Goal: Task Accomplishment & Management: Use online tool/utility

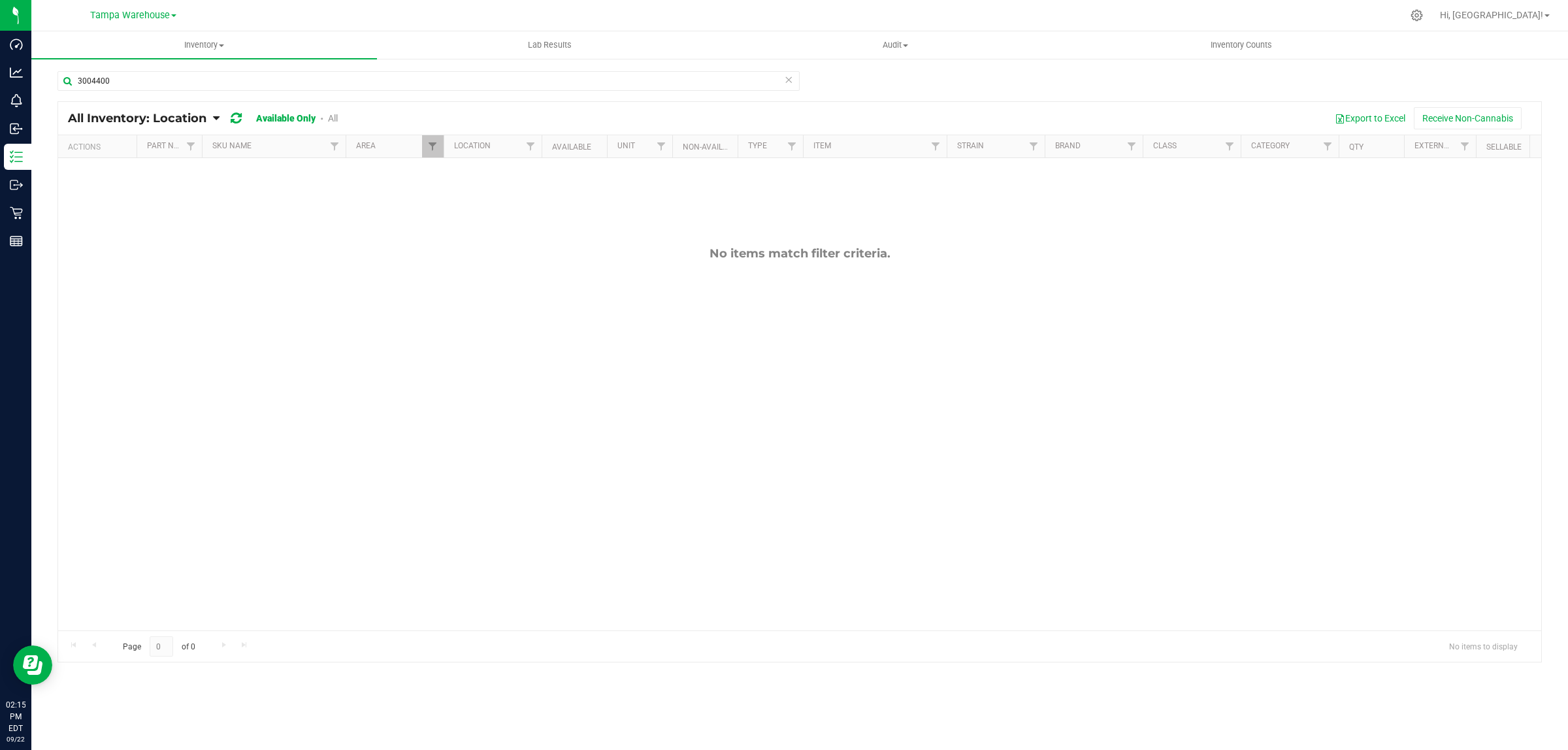
click at [145, 81] on input "3004400" at bounding box center [429, 81] width 742 height 19
click at [434, 142] on span "Filter" at bounding box center [433, 147] width 11 height 11
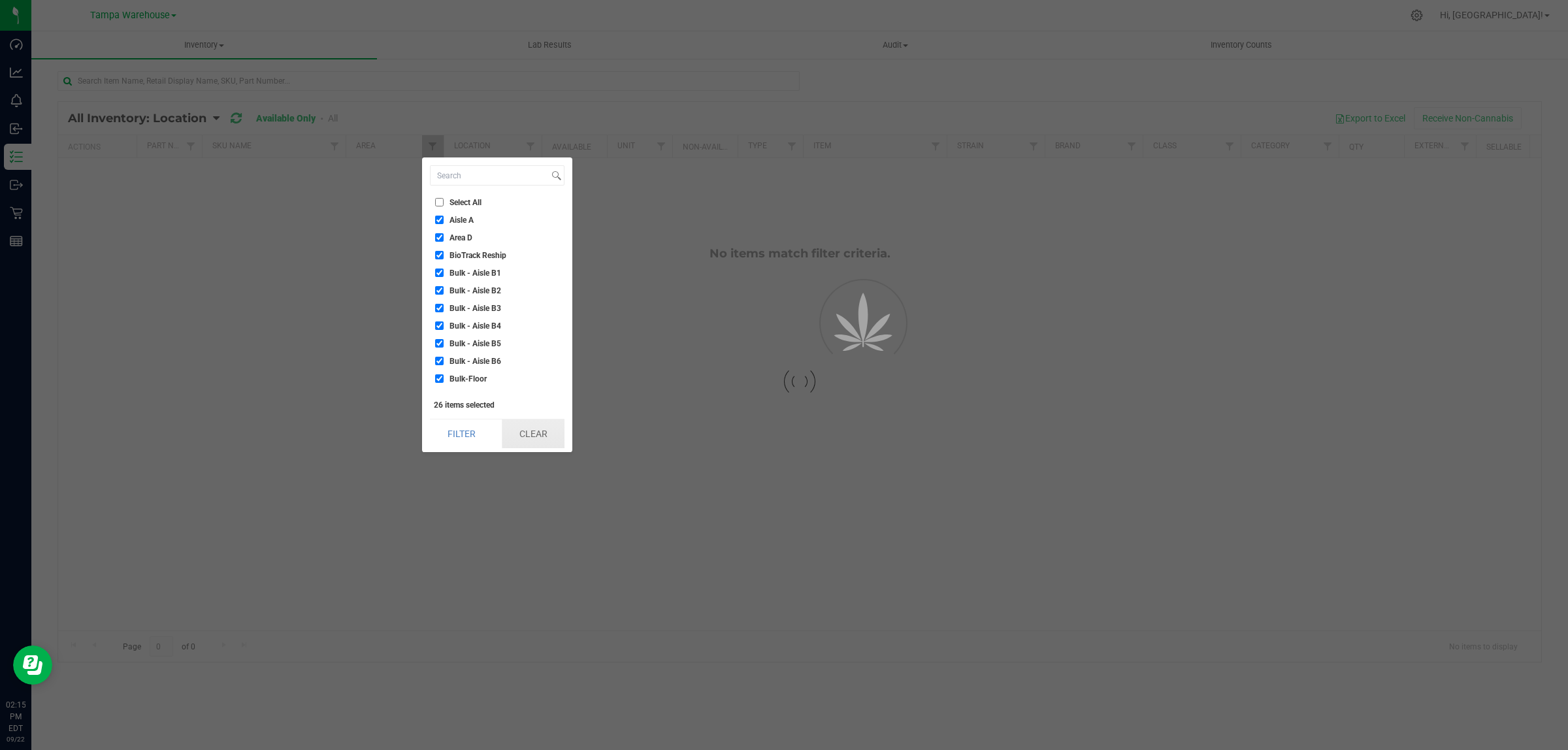
click at [547, 431] on button "Clear" at bounding box center [533, 433] width 63 height 29
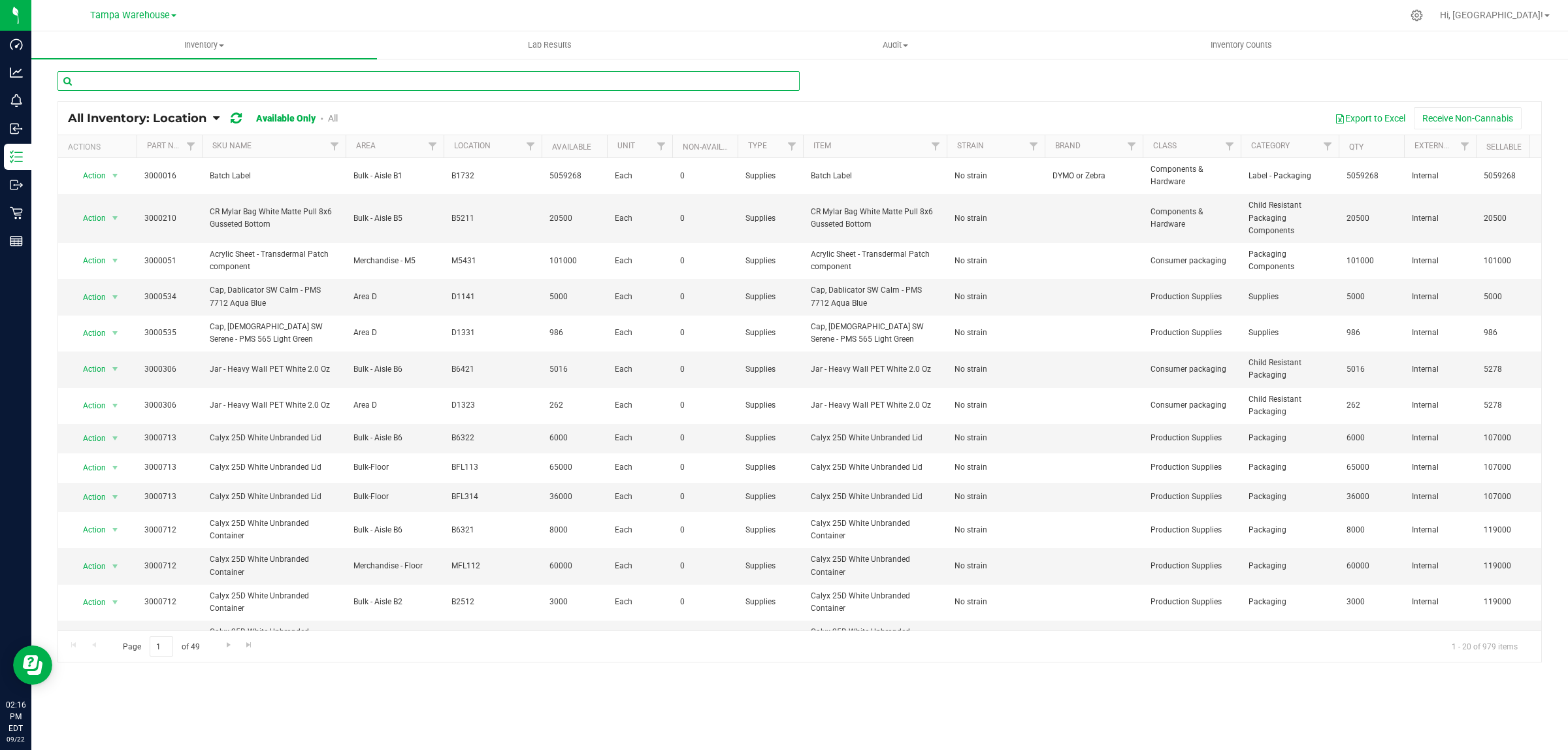
click at [187, 83] on input "text" at bounding box center [429, 81] width 742 height 19
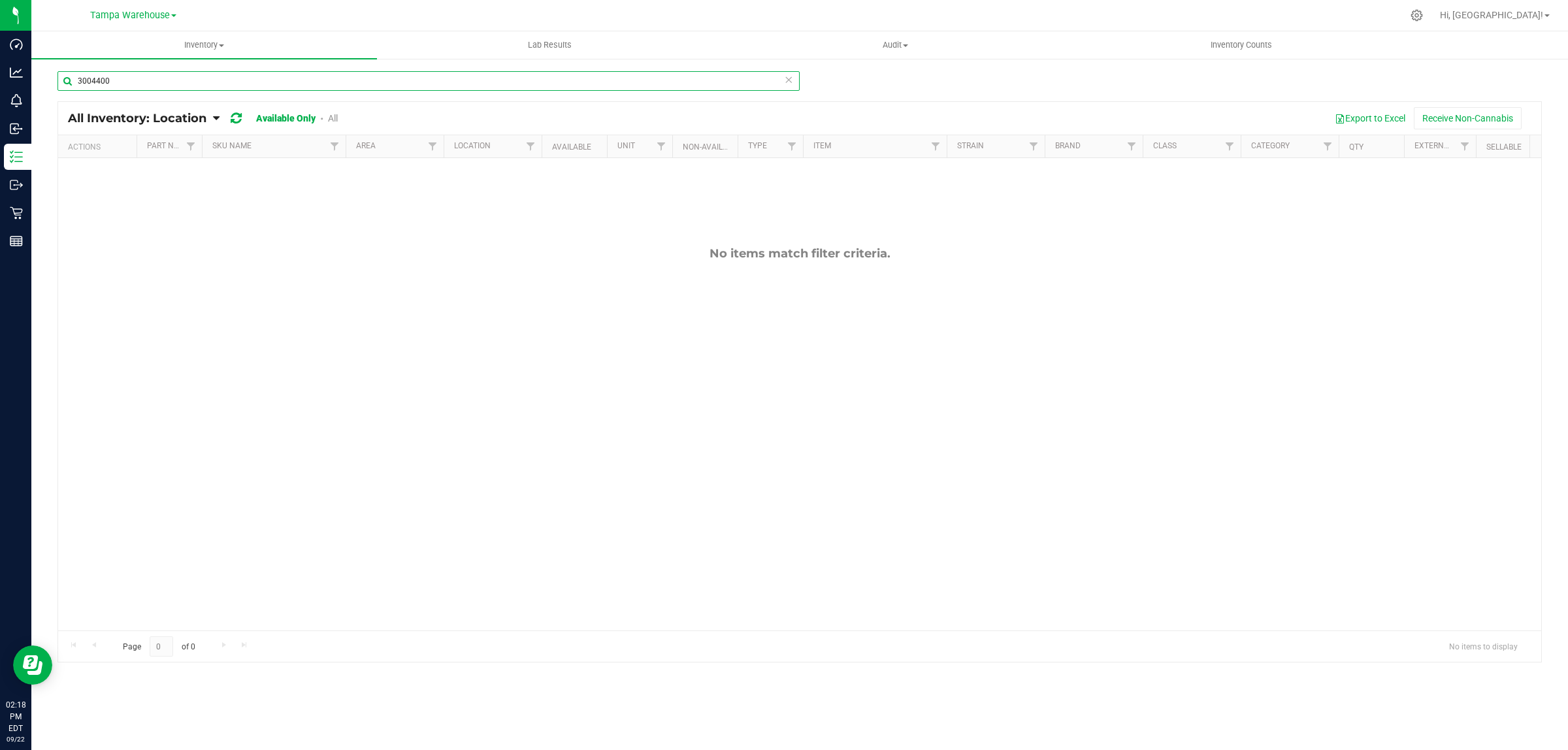
type input "3004400"
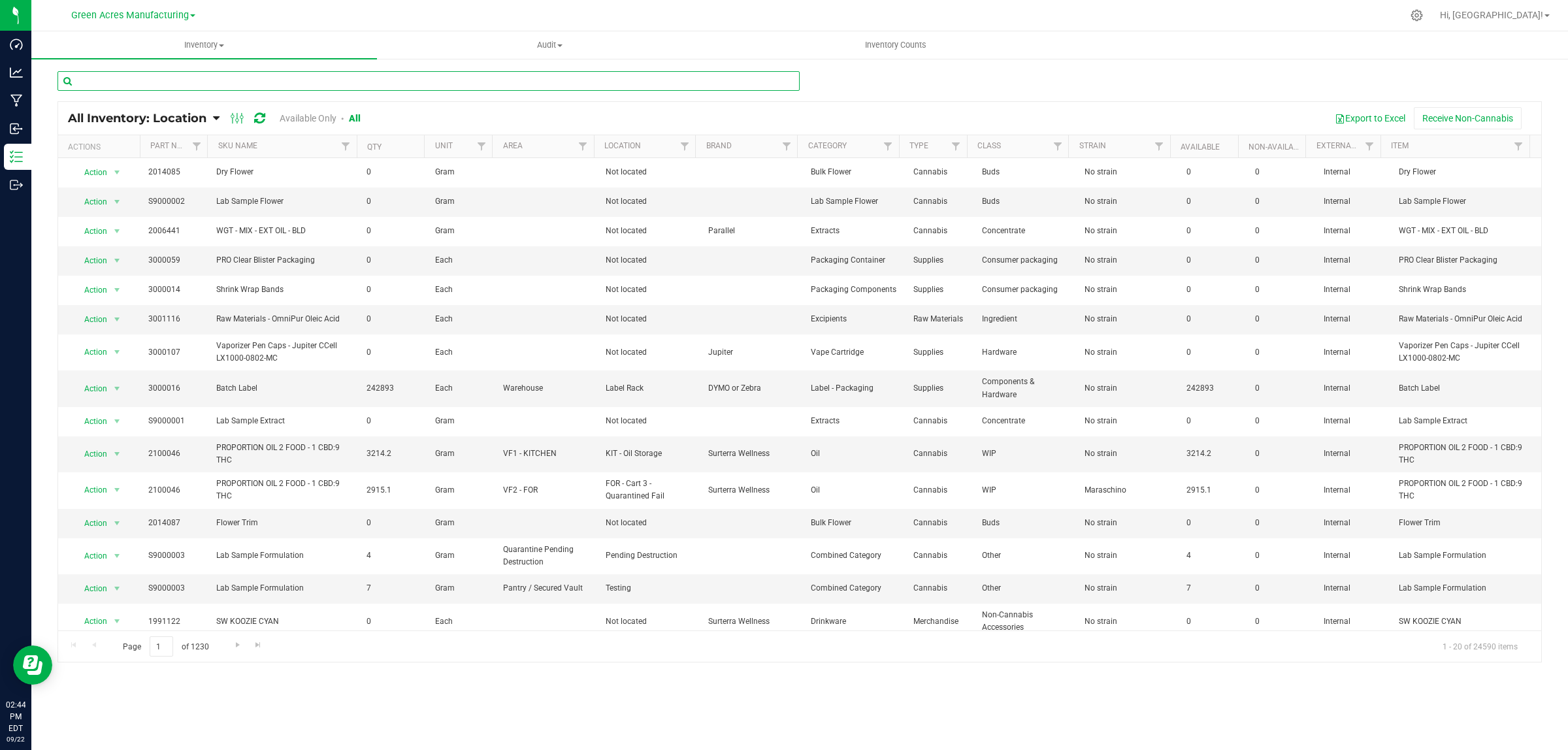
click at [272, 79] on input "text" at bounding box center [429, 81] width 742 height 19
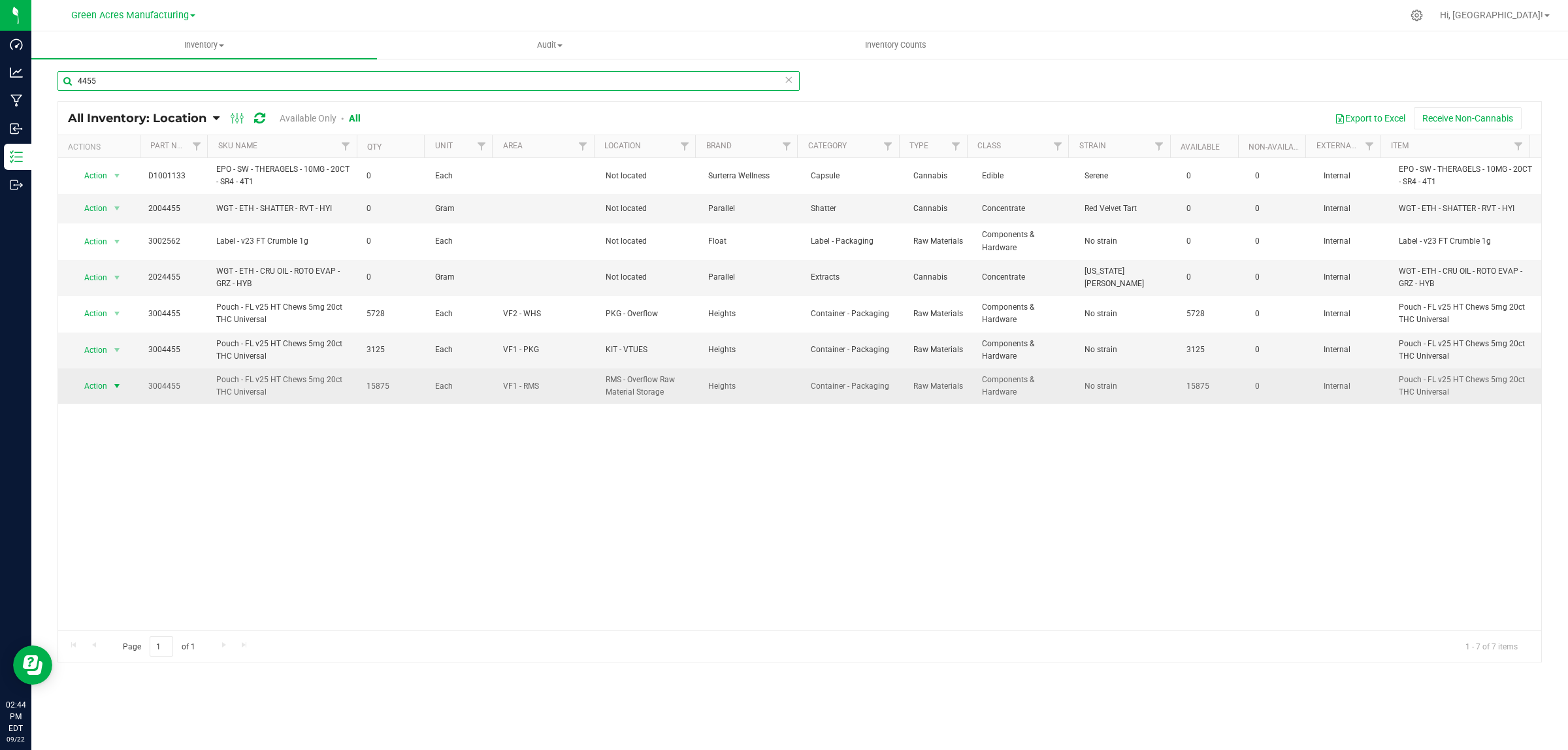
type input "4455"
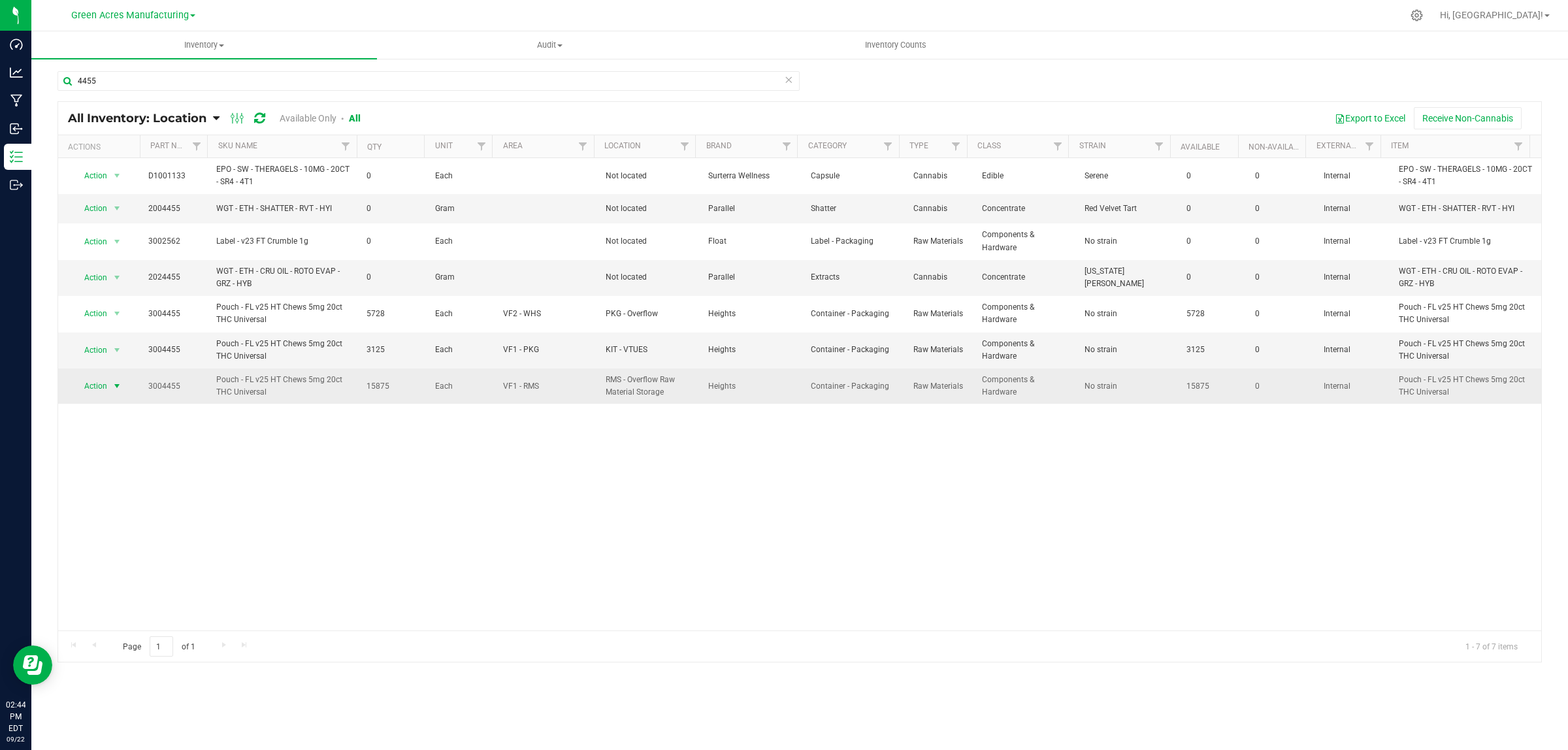
click at [121, 389] on span "select" at bounding box center [117, 386] width 11 height 11
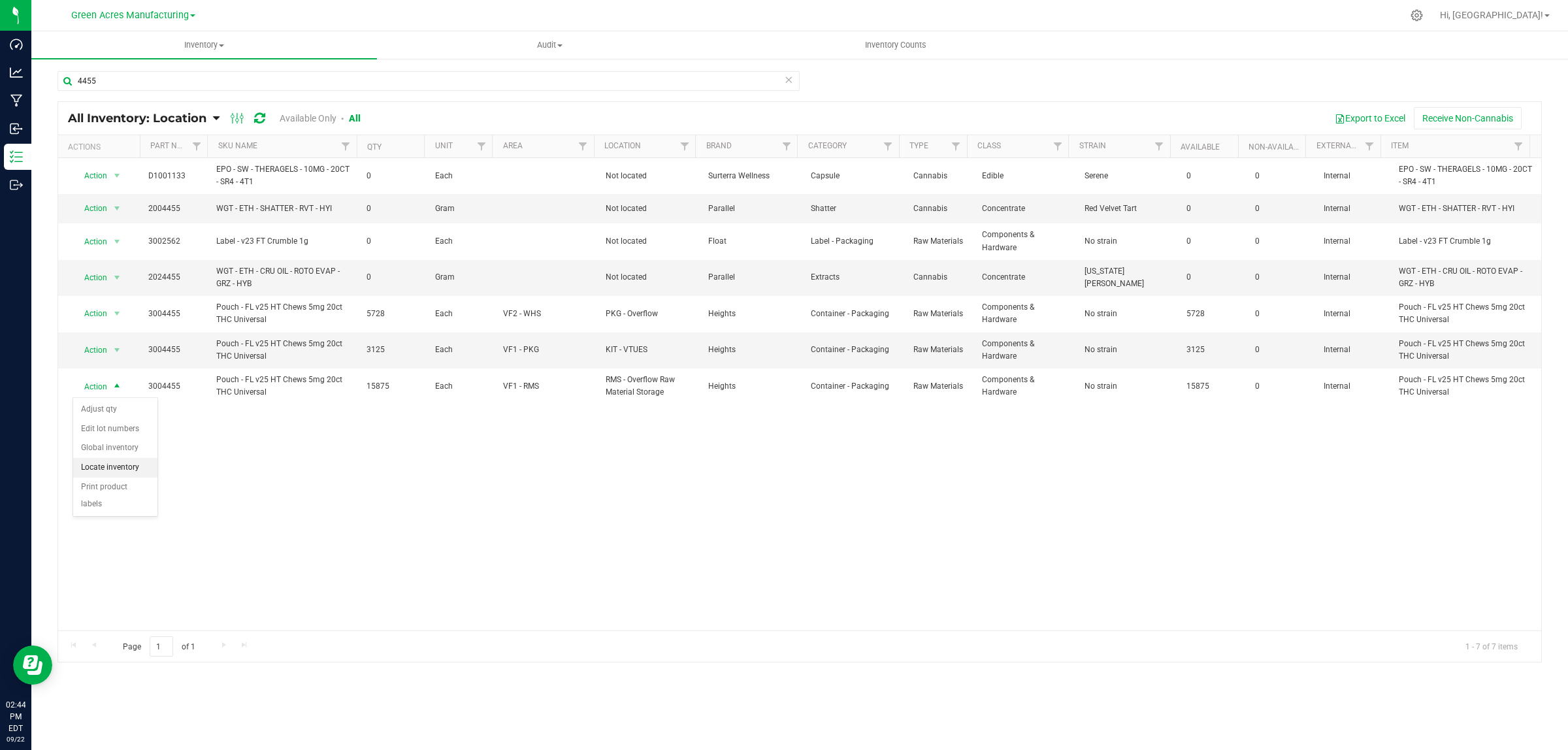
click at [120, 468] on li "Locate inventory" at bounding box center [115, 467] width 84 height 19
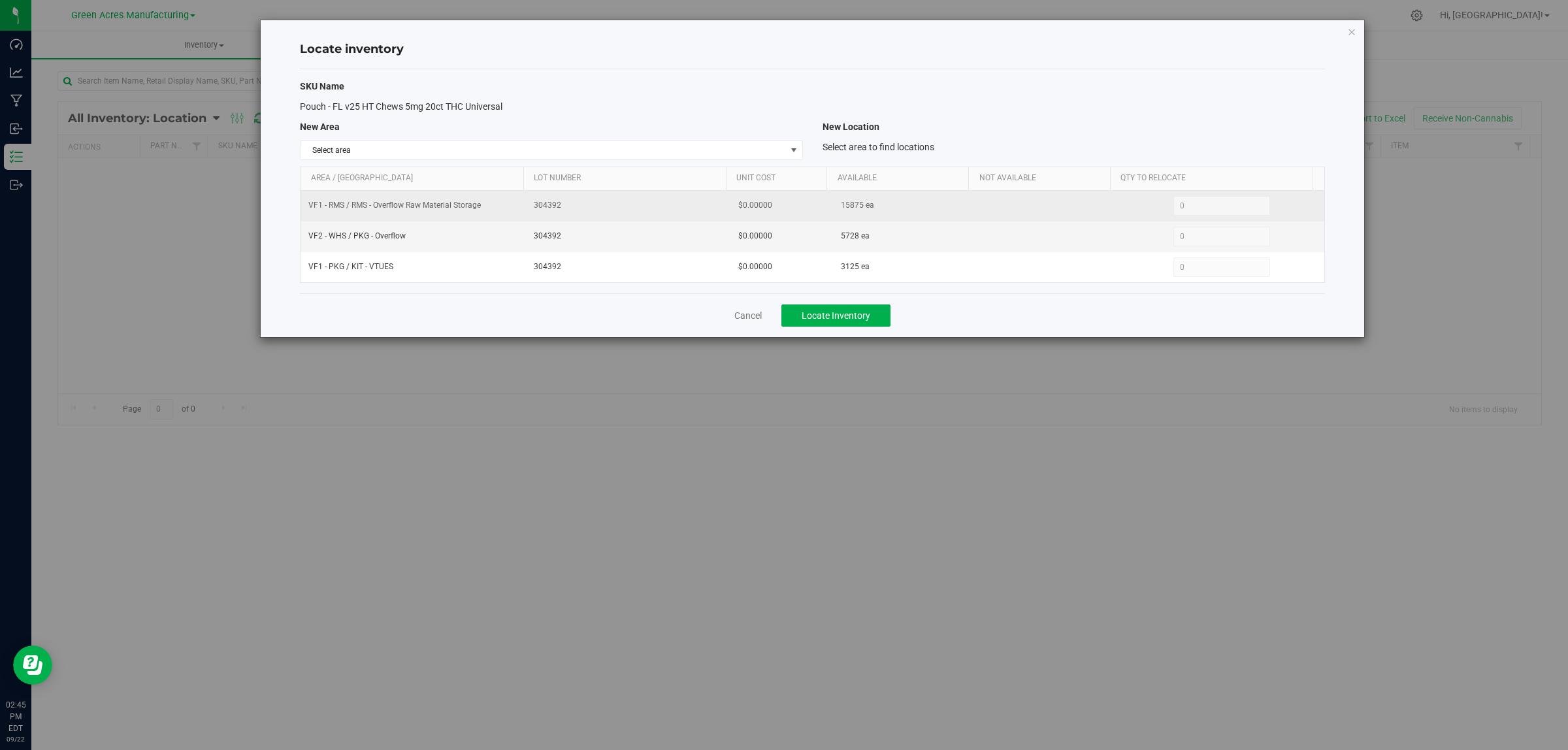
click at [845, 207] on span "15875 ea" at bounding box center [858, 205] width 34 height 12
copy span "15875"
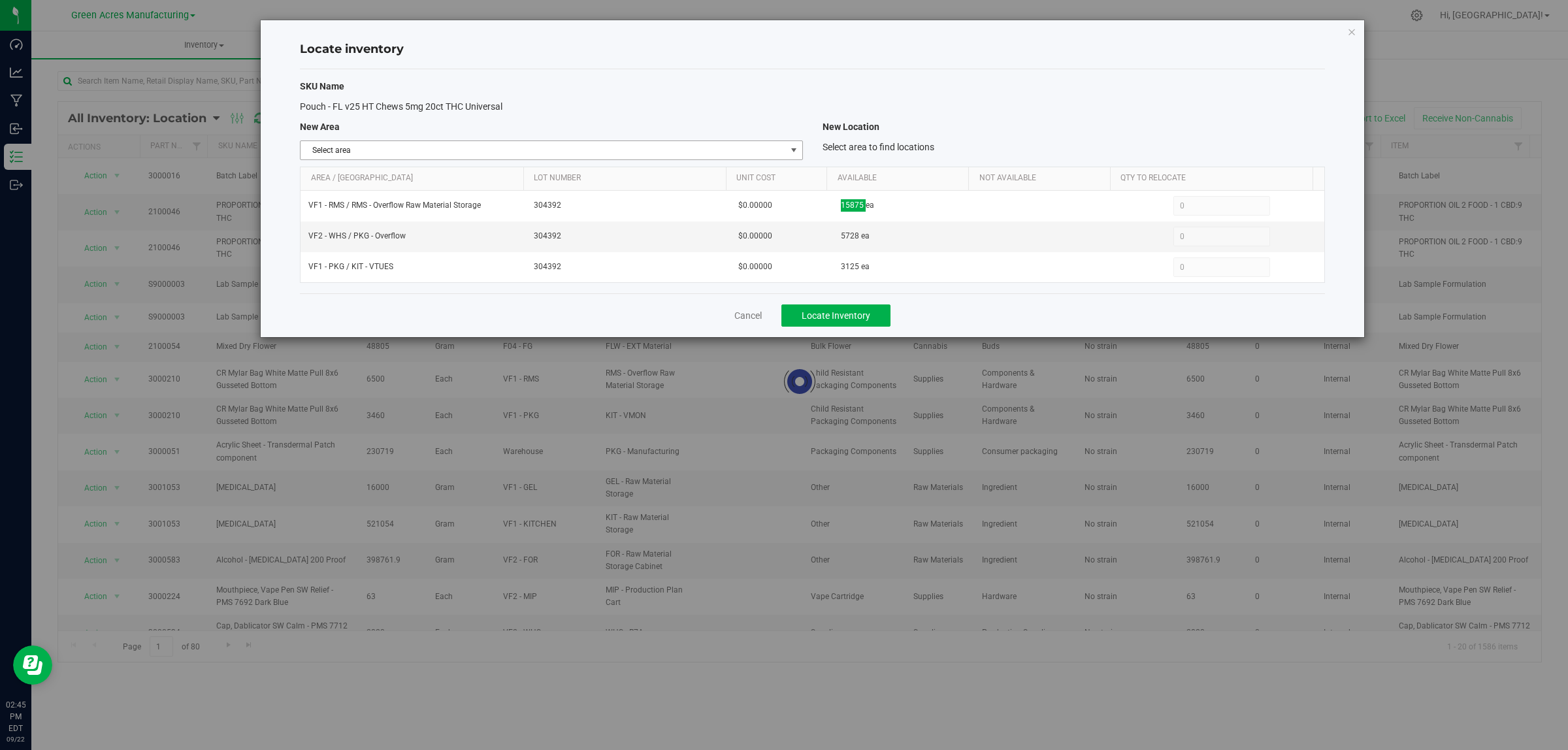
click at [783, 151] on span "Select area" at bounding box center [543, 150] width 485 height 18
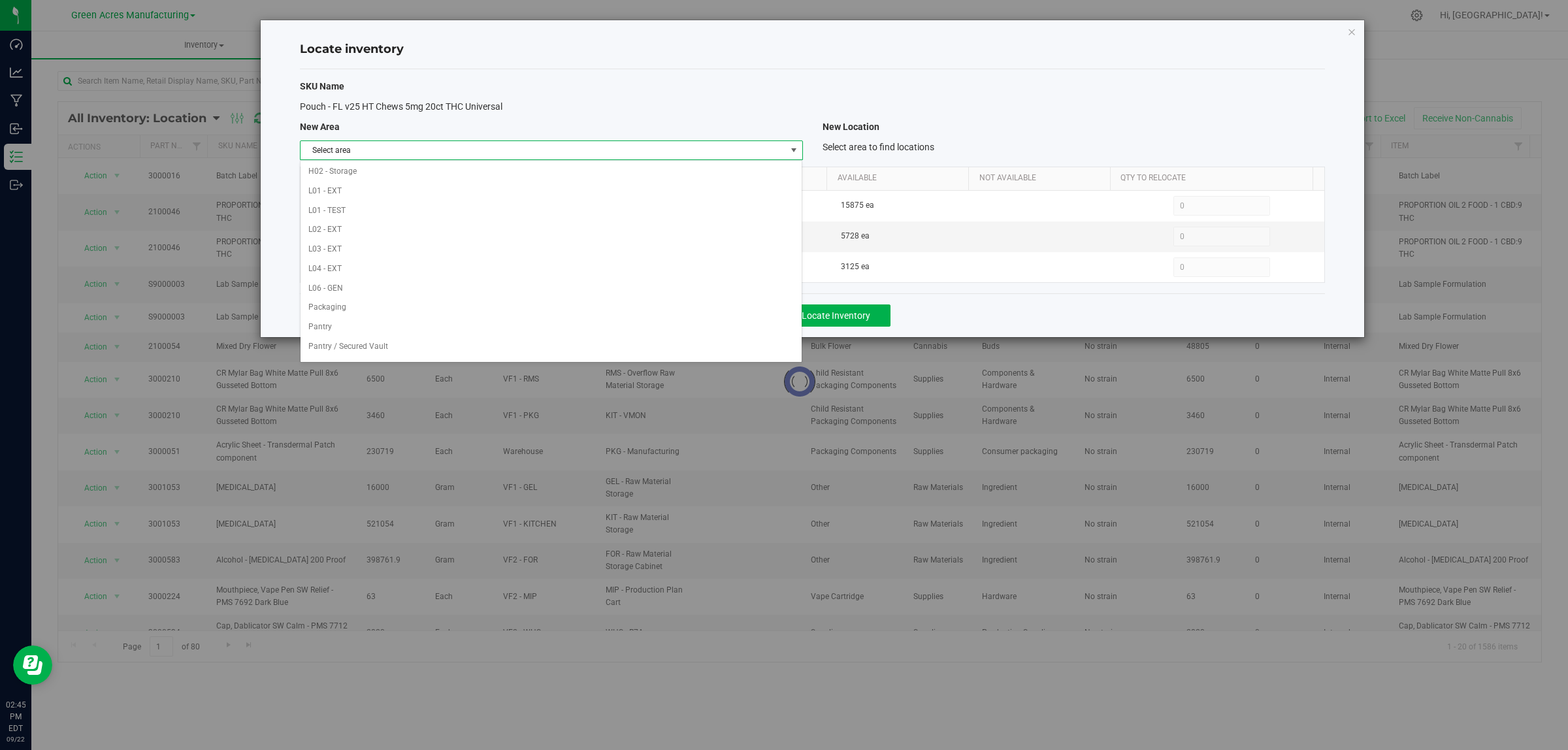
scroll to position [652, 0]
click at [691, 327] on li "VF2 - WHS" at bounding box center [551, 329] width 501 height 19
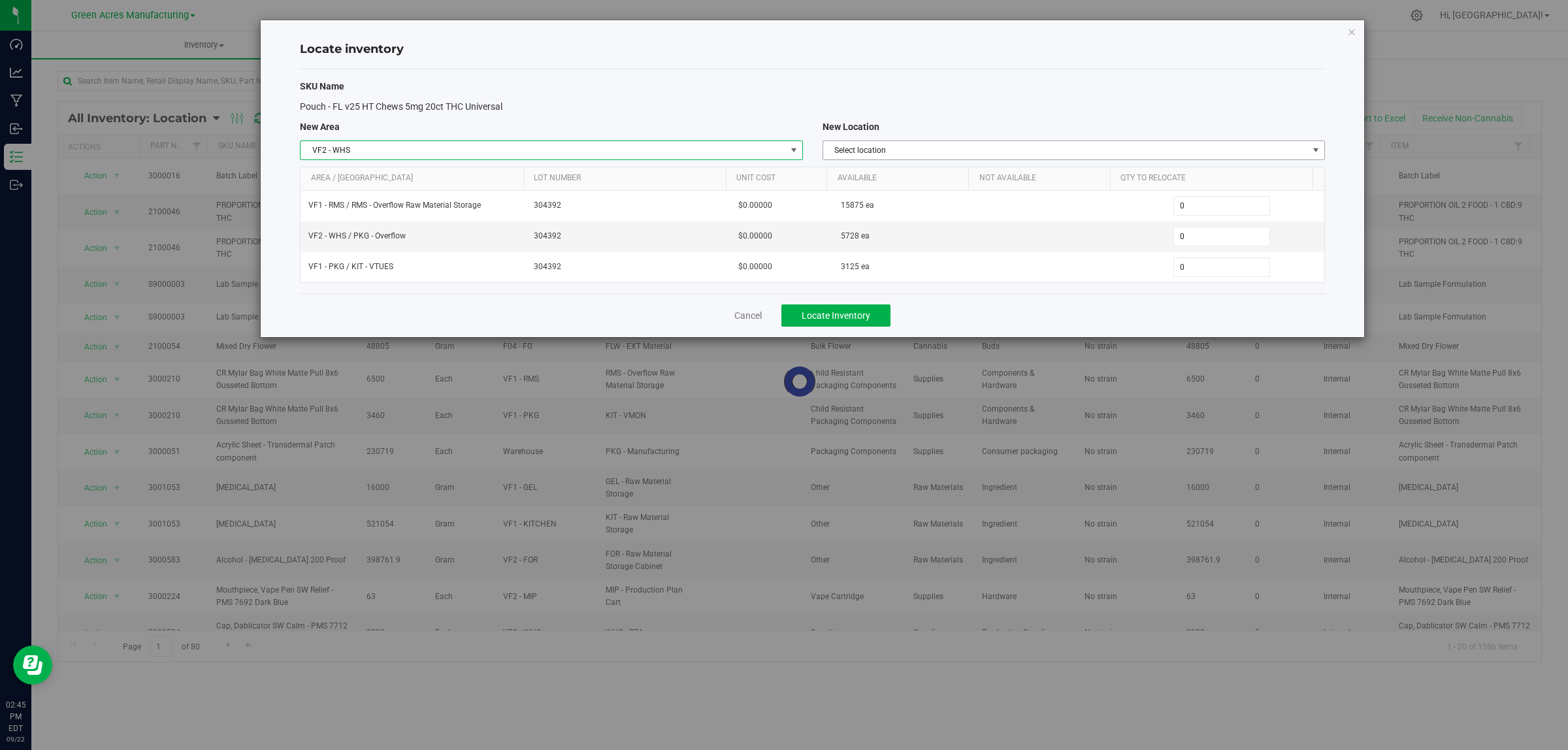
click at [1074, 151] on span "Select location" at bounding box center [1065, 150] width 485 height 18
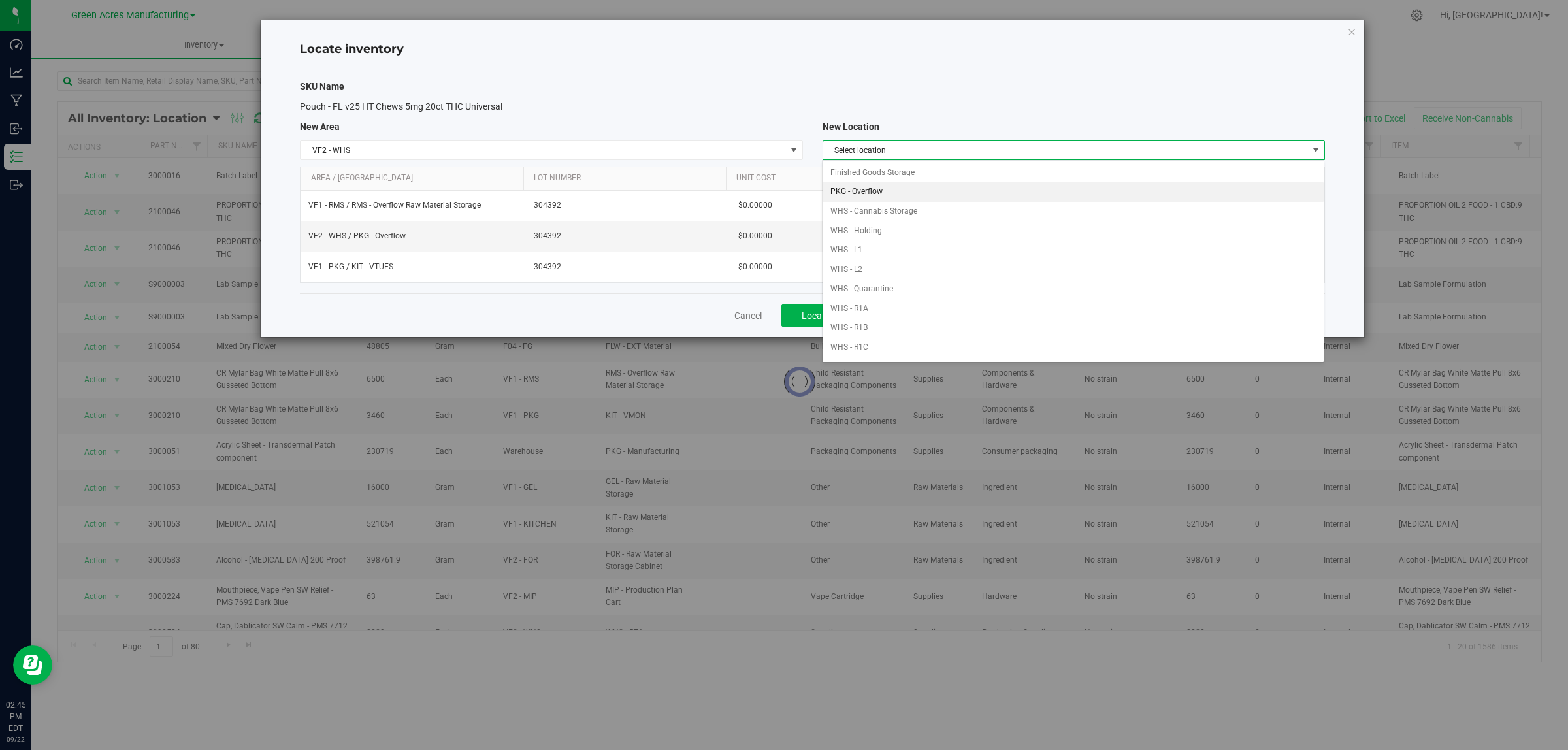
click at [1040, 198] on li "PKG - Overflow" at bounding box center [1073, 192] width 501 height 19
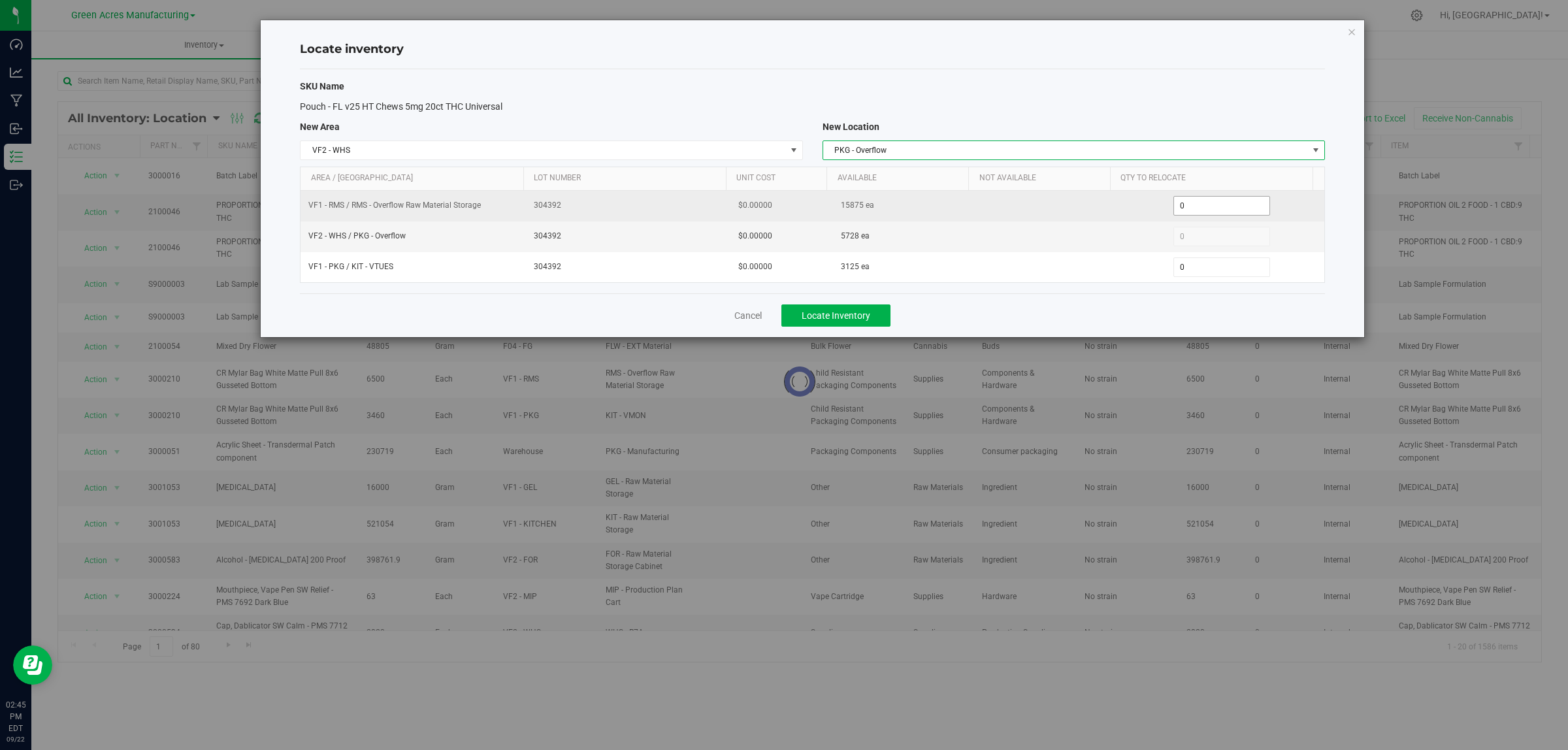
click at [1193, 206] on span "0 0" at bounding box center [1222, 206] width 97 height 19
click at [1194, 206] on input "0" at bounding box center [1222, 206] width 96 height 18
paste input "3525"
type input "3525"
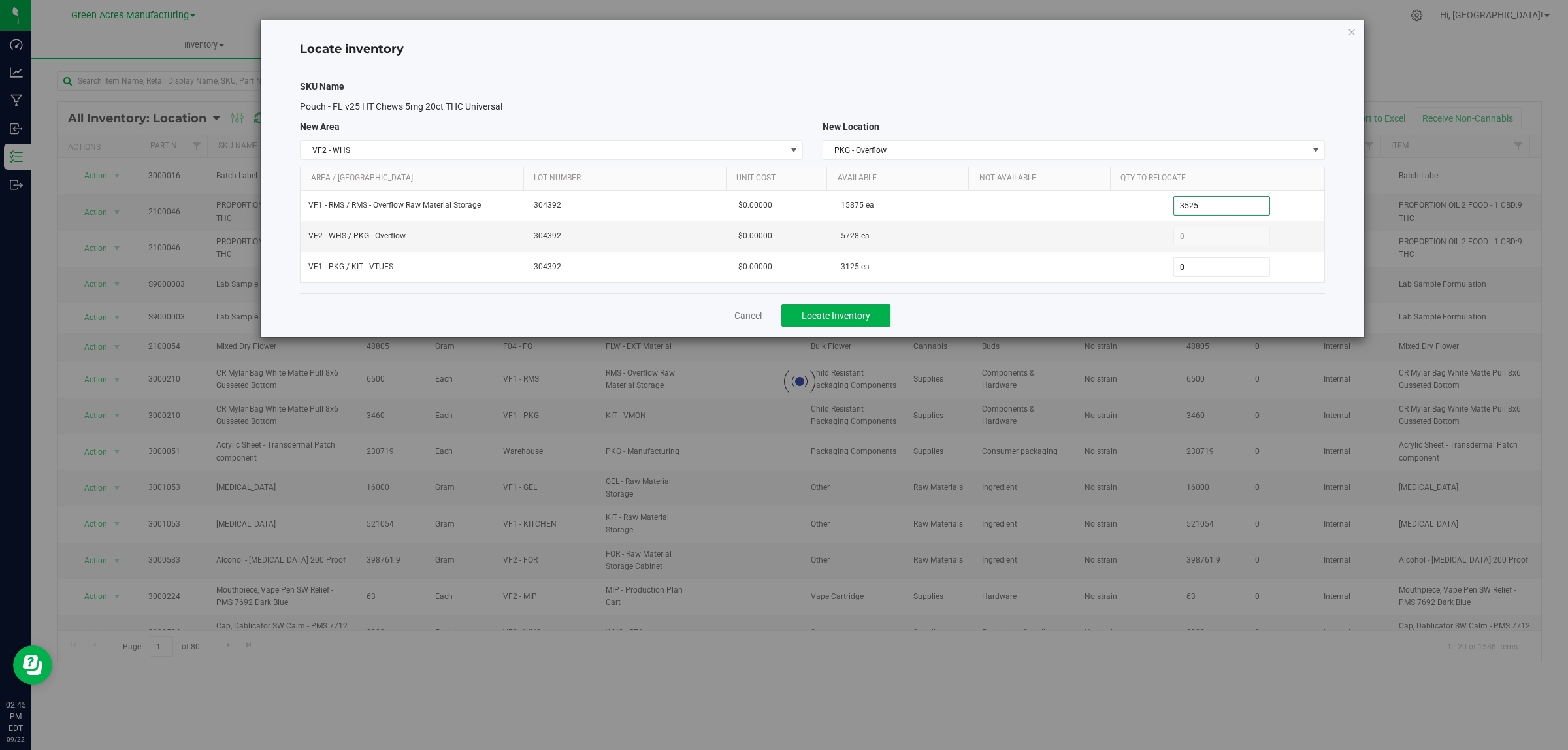
type input "3,525"
click at [1069, 325] on div "Cancel Locate Inventory" at bounding box center [812, 315] width 1025 height 44
click at [845, 312] on span "Locate Inventory" at bounding box center [836, 316] width 69 height 11
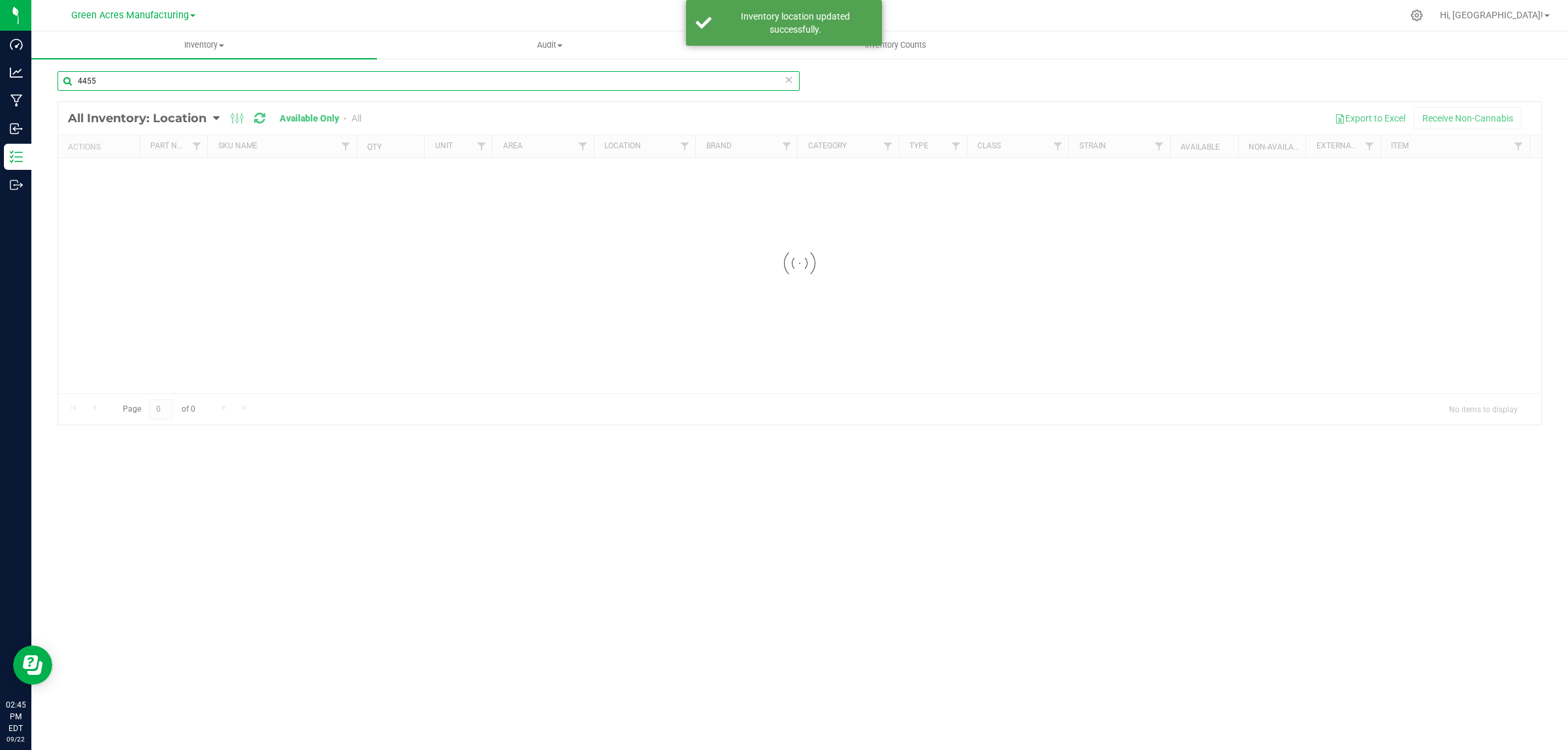
click at [276, 77] on input "4455" at bounding box center [429, 81] width 742 height 19
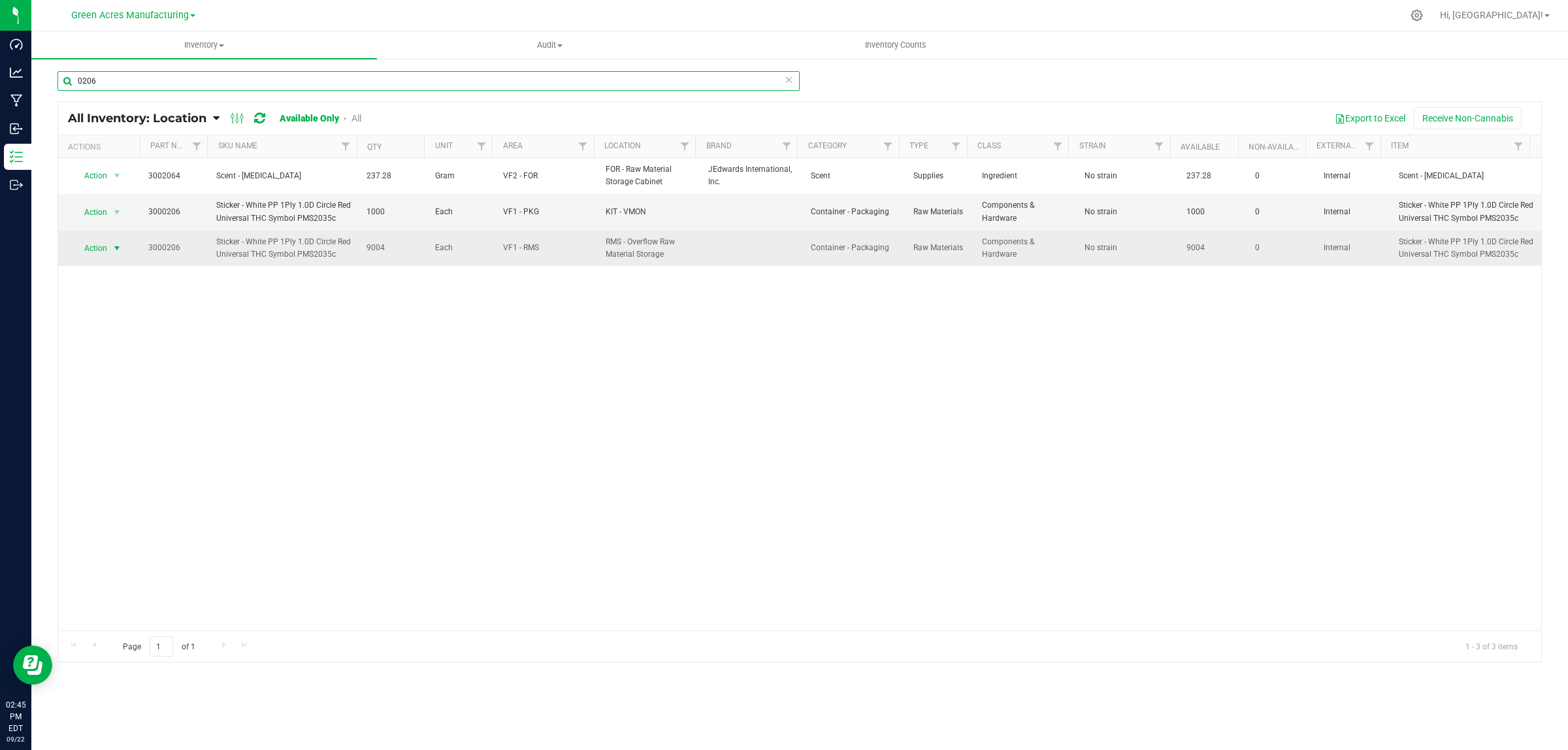
type input "0206"
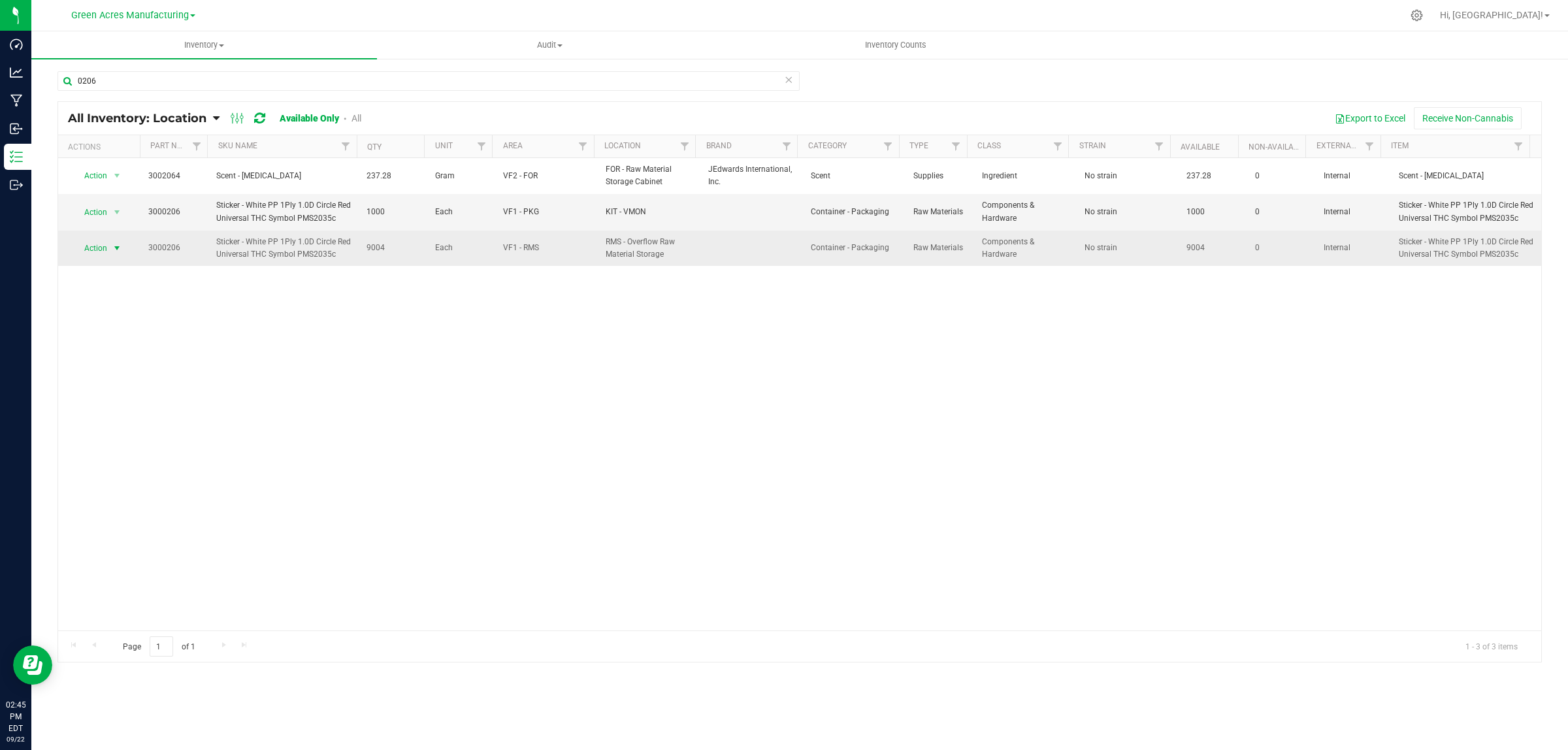
click at [118, 253] on span "select" at bounding box center [117, 249] width 11 height 11
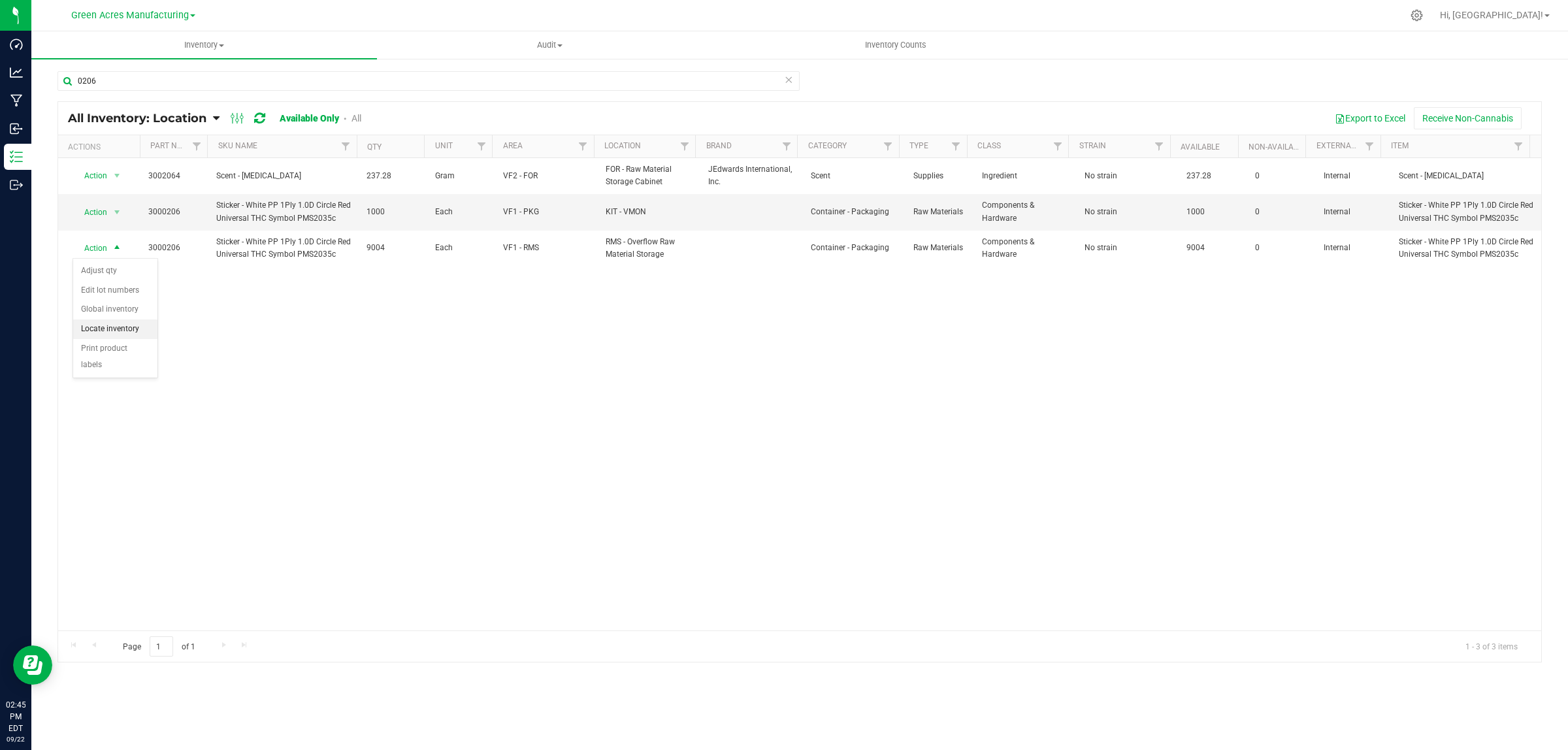
click at [128, 330] on li "Locate inventory" at bounding box center [115, 329] width 84 height 19
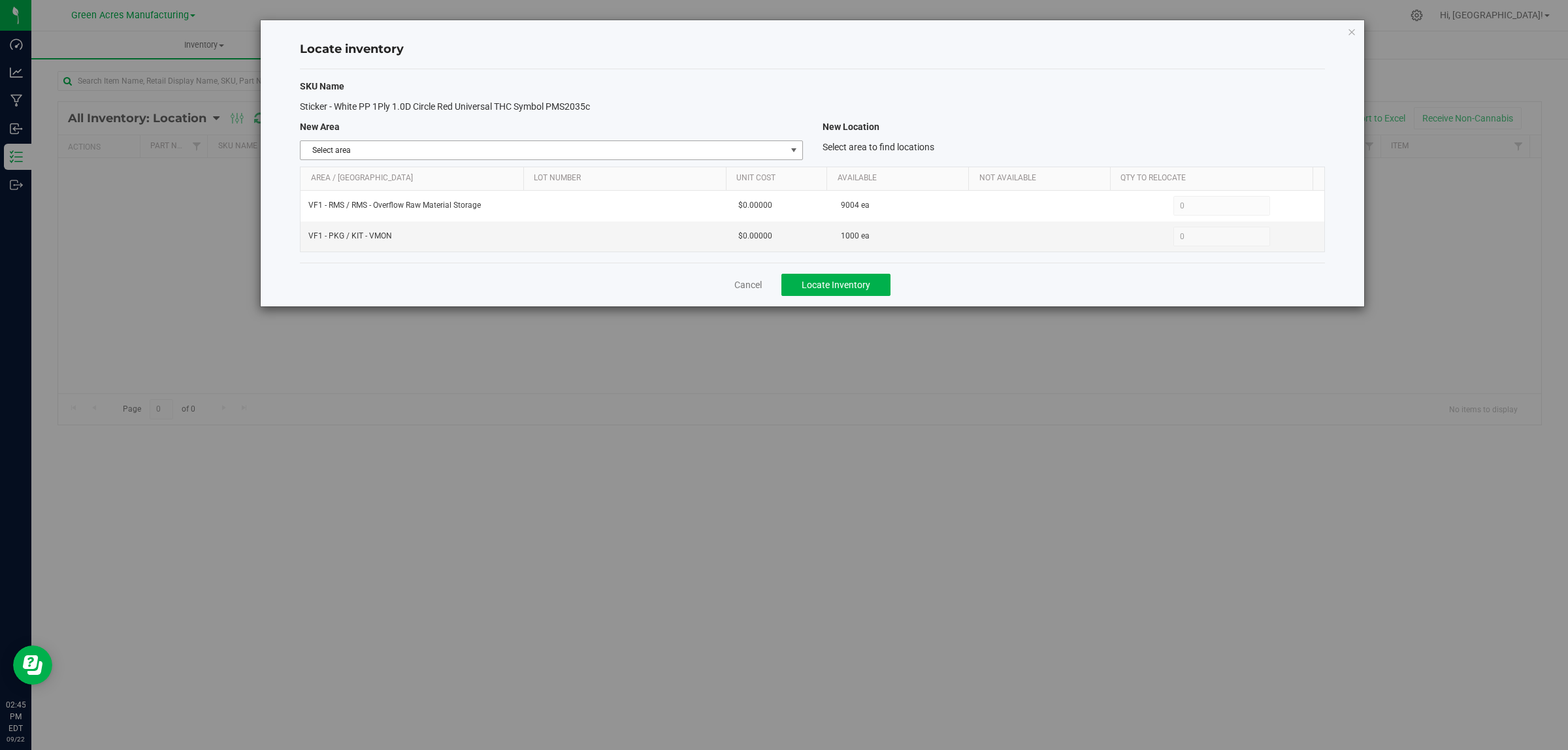
click at [748, 151] on span "Select area" at bounding box center [543, 150] width 485 height 18
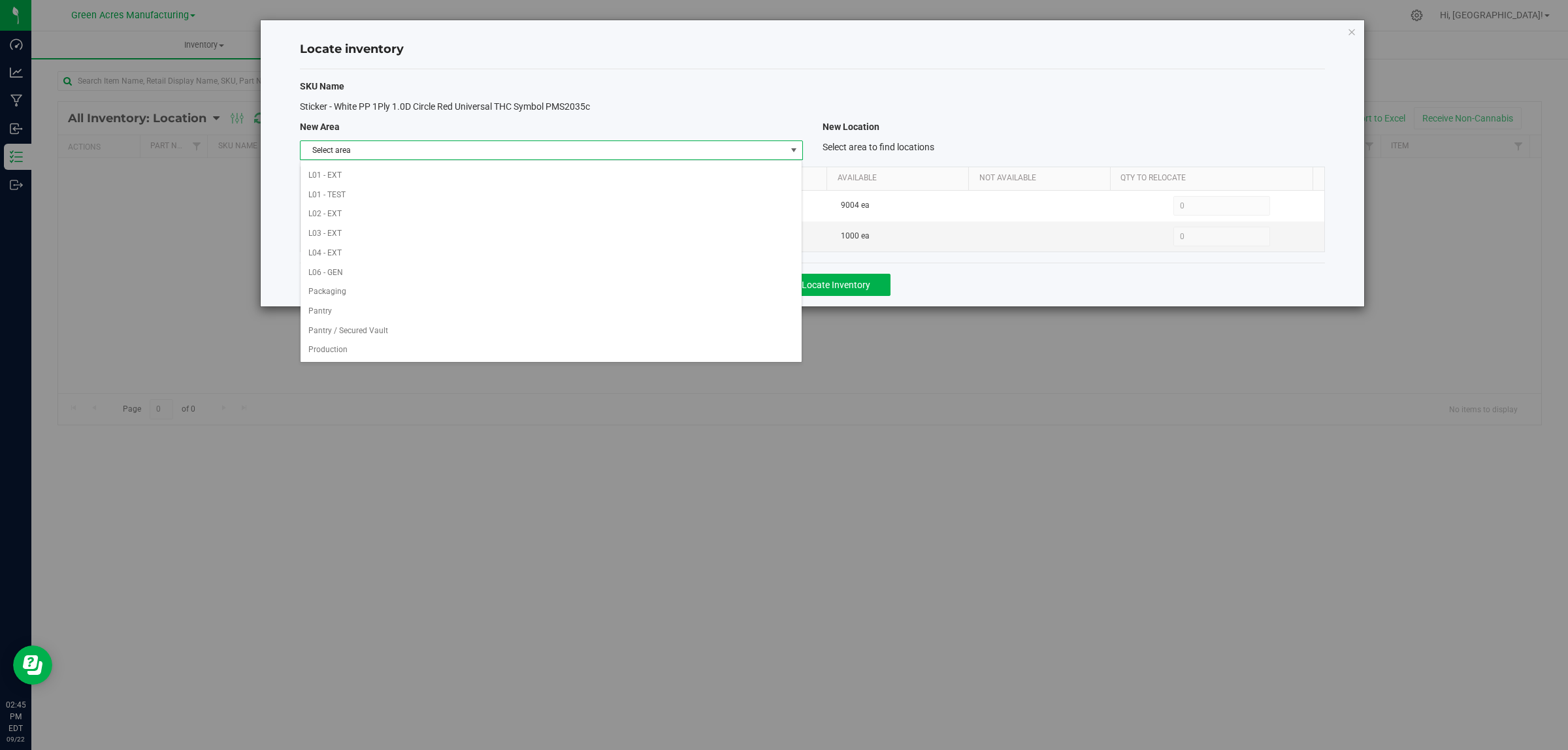
scroll to position [652, 0]
click at [649, 165] on li "VF1 - PKG" at bounding box center [551, 174] width 501 height 19
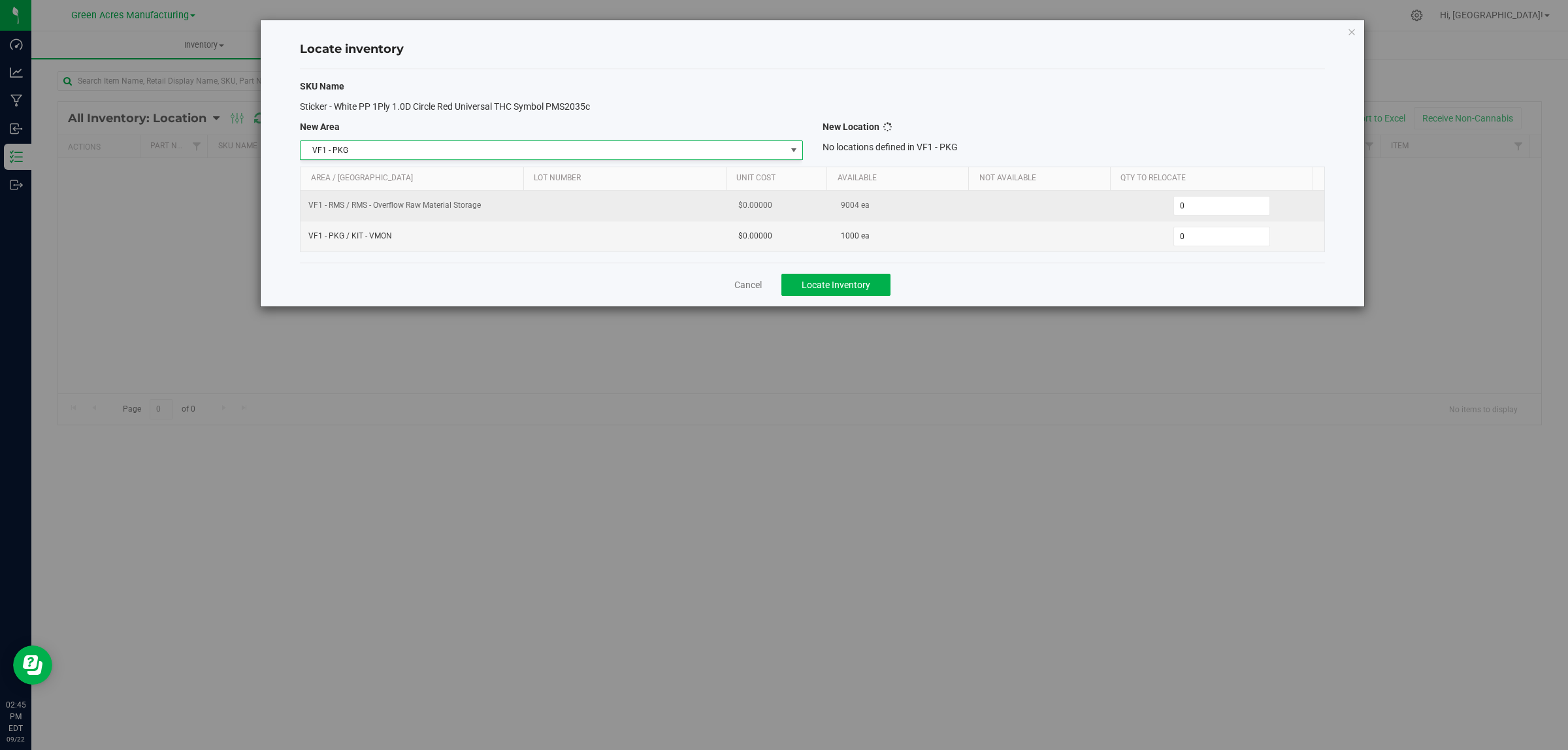
scroll to position [0, 0]
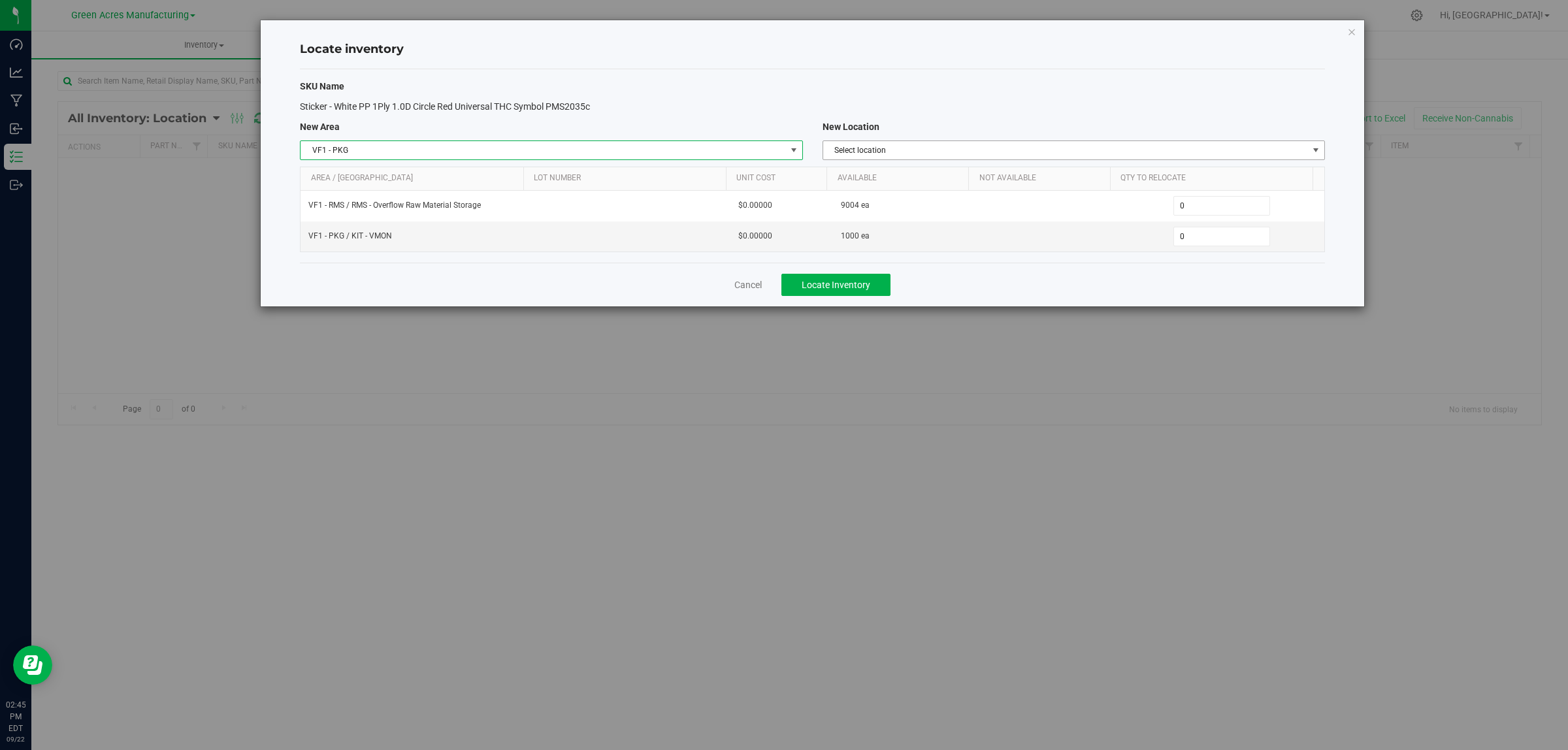
click at [1209, 148] on span "Select location" at bounding box center [1065, 150] width 485 height 18
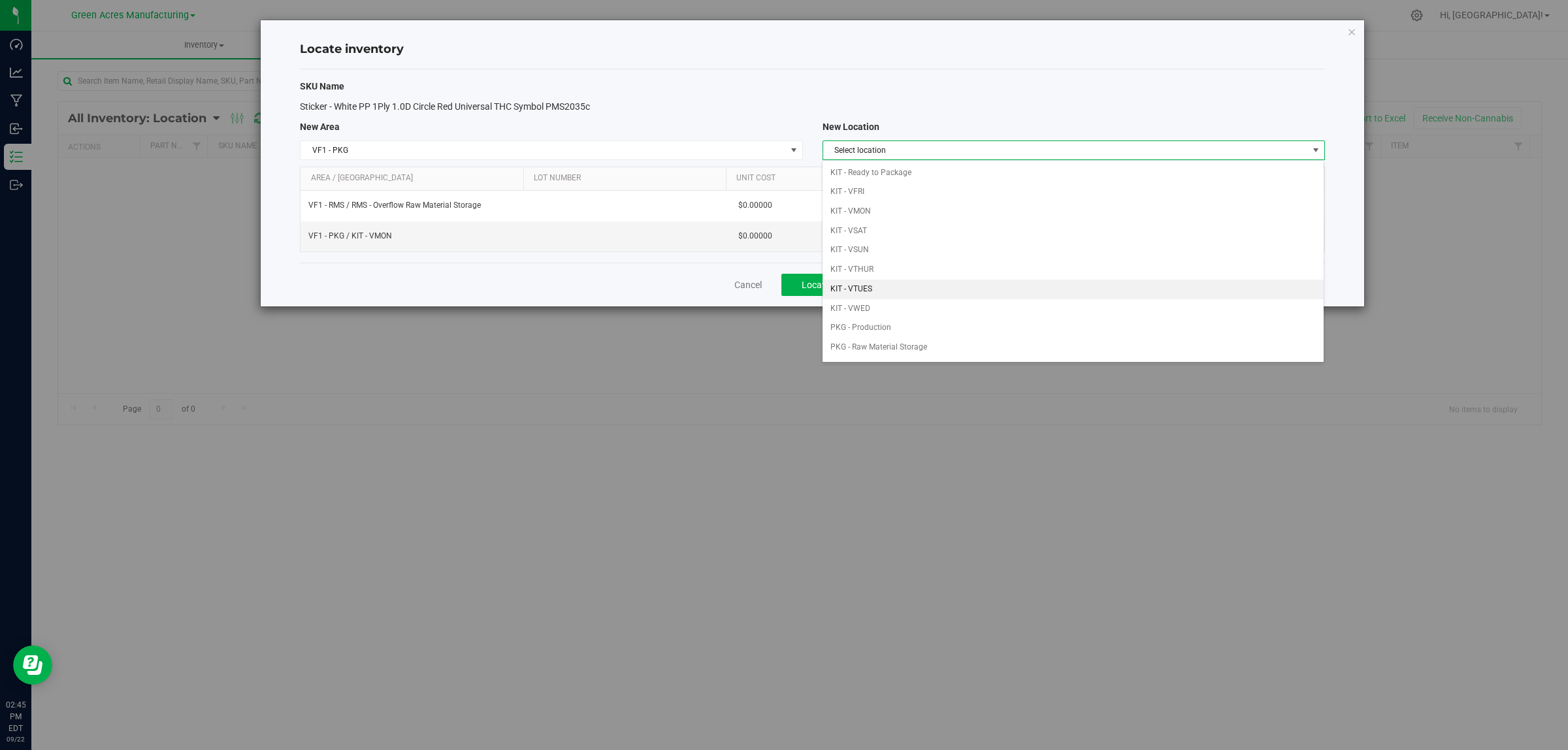
click at [925, 288] on li "KIT - VTUES" at bounding box center [1073, 289] width 501 height 19
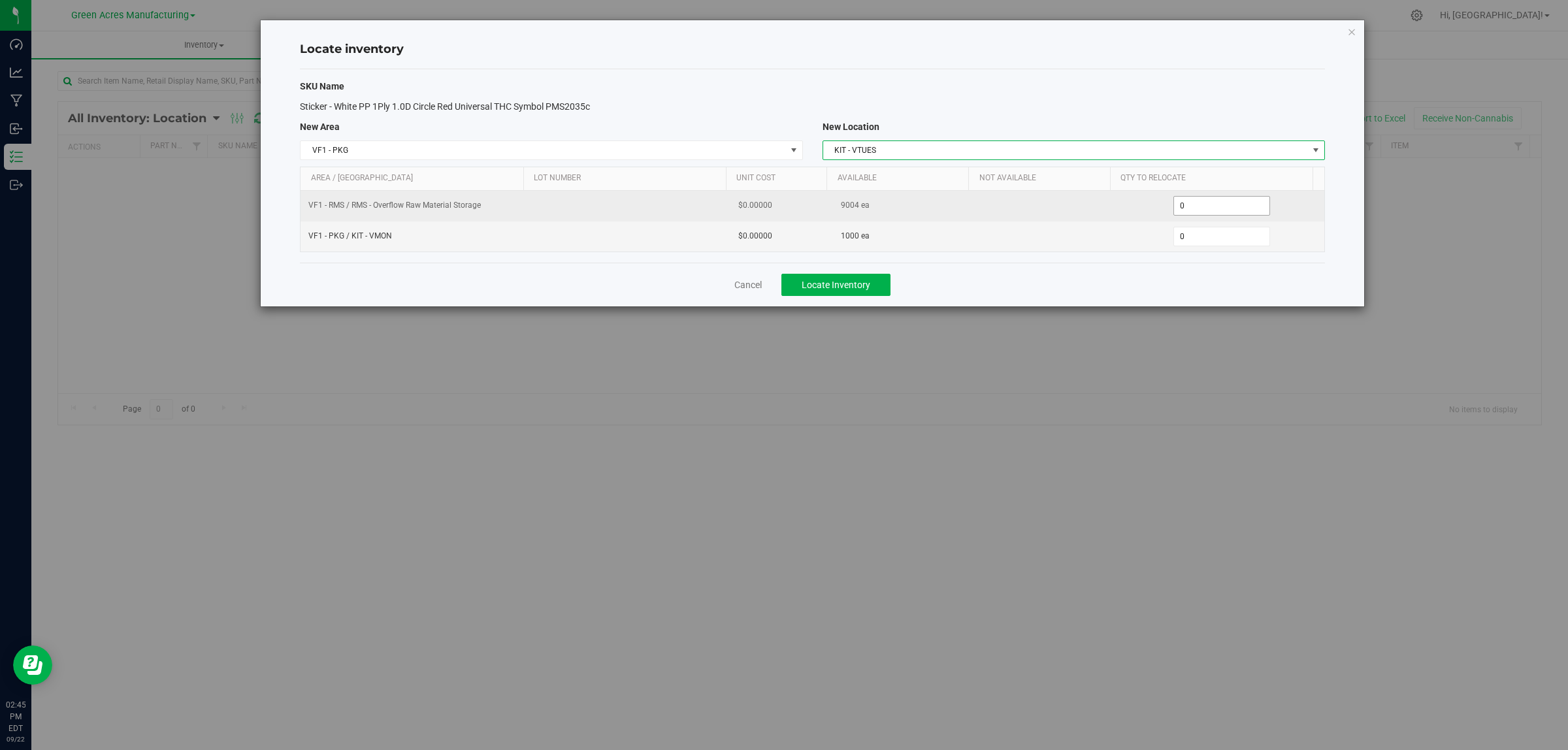
click at [1180, 208] on span "0 0" at bounding box center [1222, 206] width 97 height 19
click at [1180, 208] on input "0" at bounding box center [1222, 206] width 96 height 18
type input "1004"
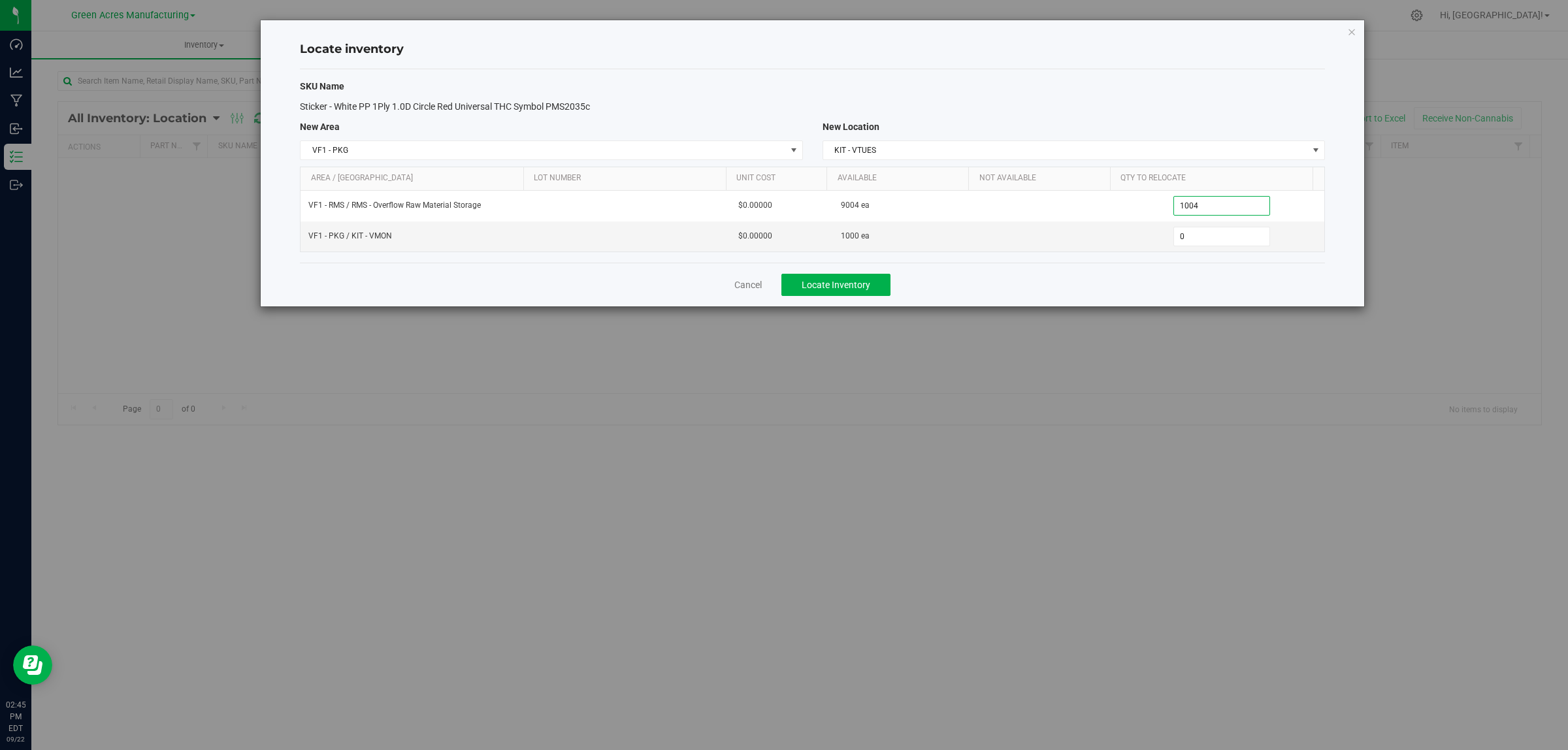
type input "1,004"
click at [1114, 272] on div "Cancel Locate Inventory" at bounding box center [812, 284] width 1025 height 44
click at [828, 280] on button "Locate Inventory" at bounding box center [836, 284] width 109 height 22
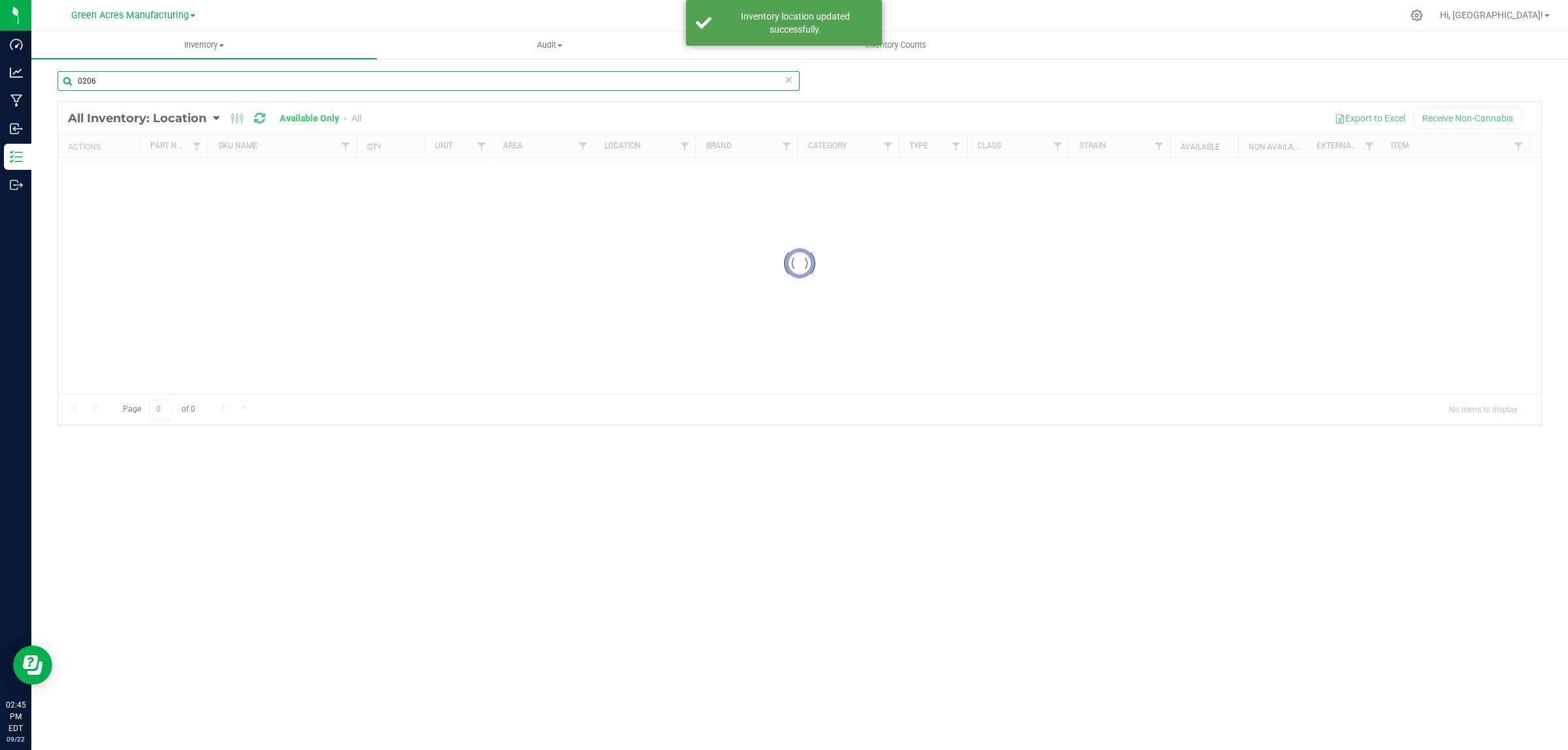
click at [305, 81] on input "0206" at bounding box center [429, 81] width 742 height 19
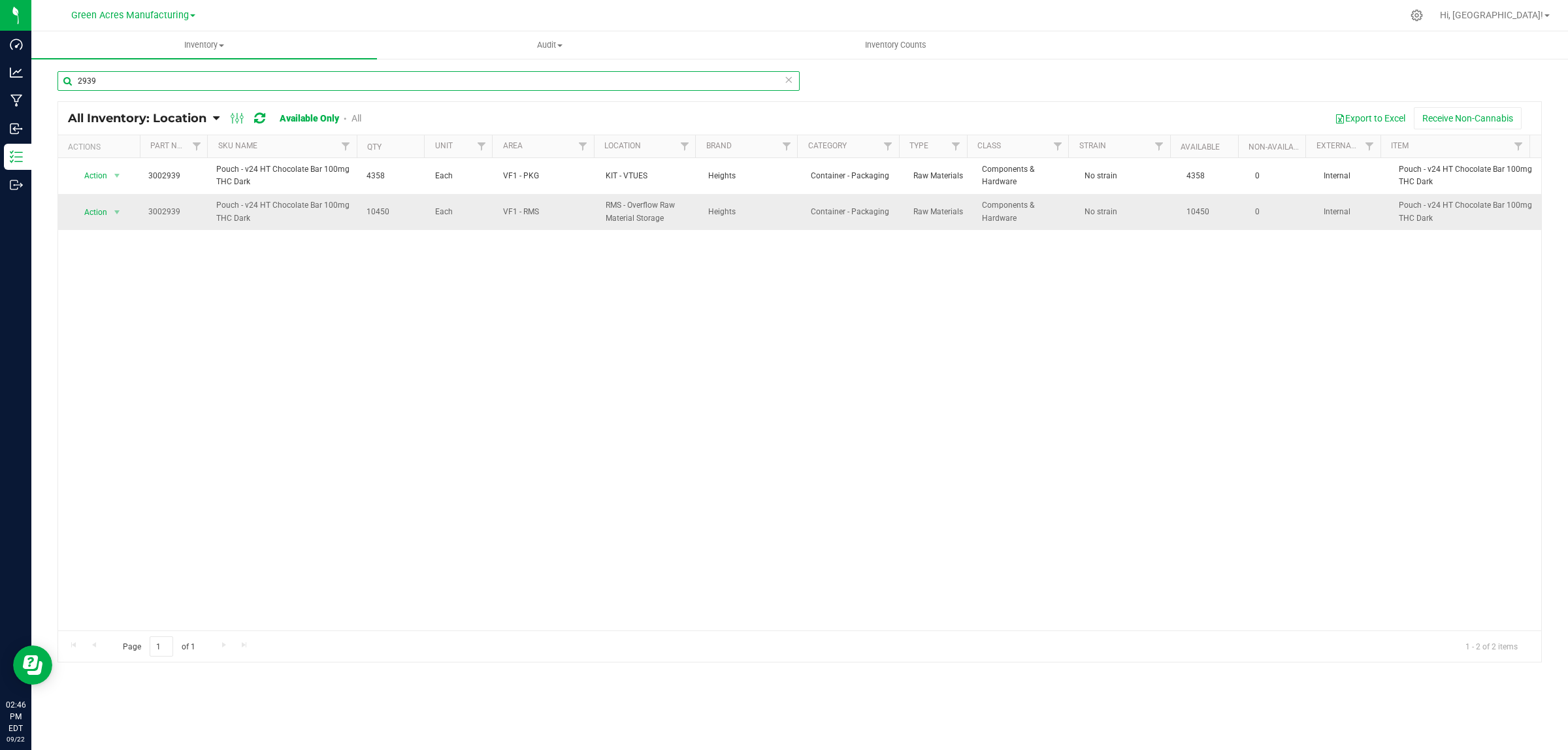
type input "2939"
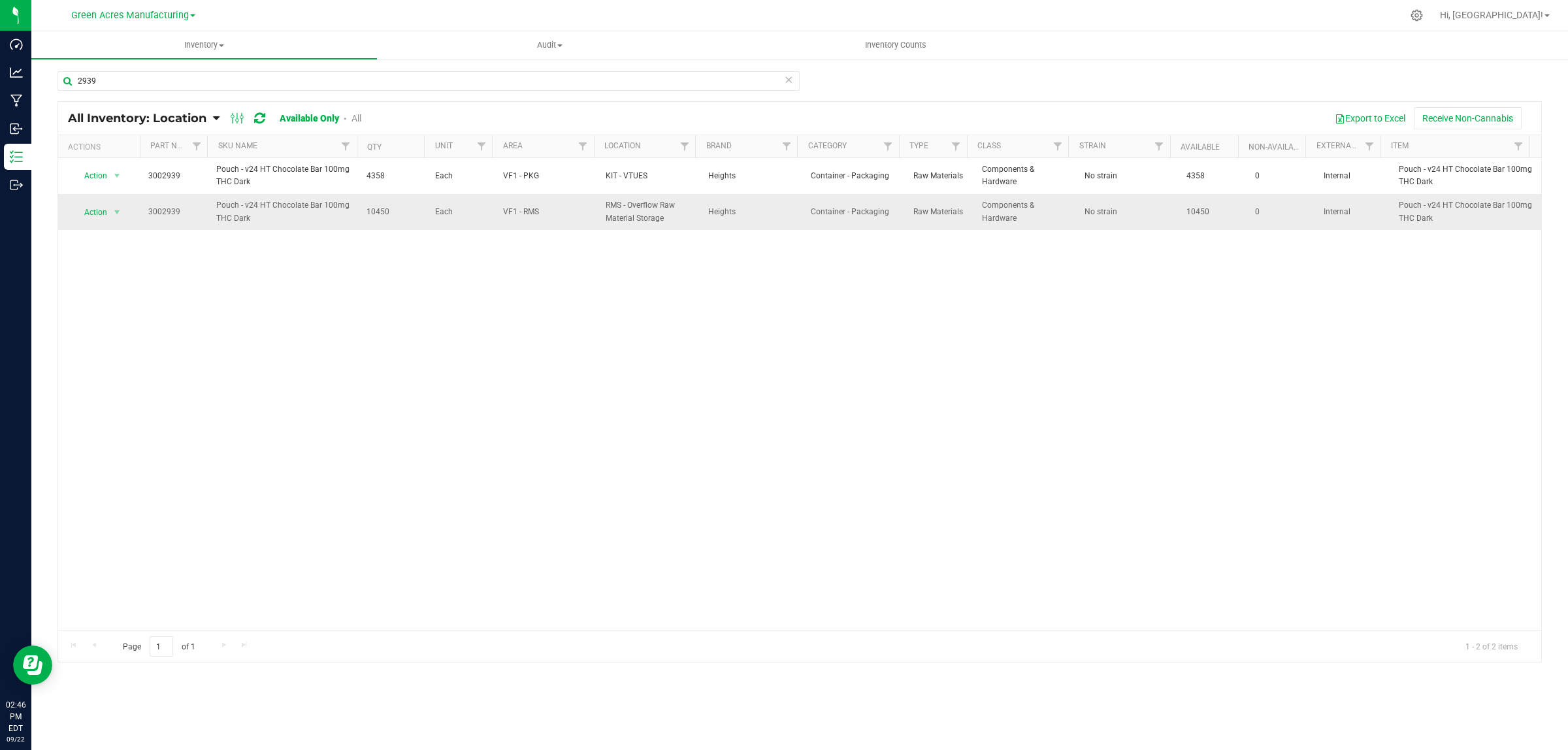
click at [116, 200] on td "Action Action Adjust qty Edit lot numbers Global inventory Locate inventory Pri…" at bounding box center [99, 212] width 82 height 35
click at [109, 217] on span "select" at bounding box center [117, 212] width 16 height 18
click at [114, 299] on li "Locate inventory" at bounding box center [115, 292] width 84 height 19
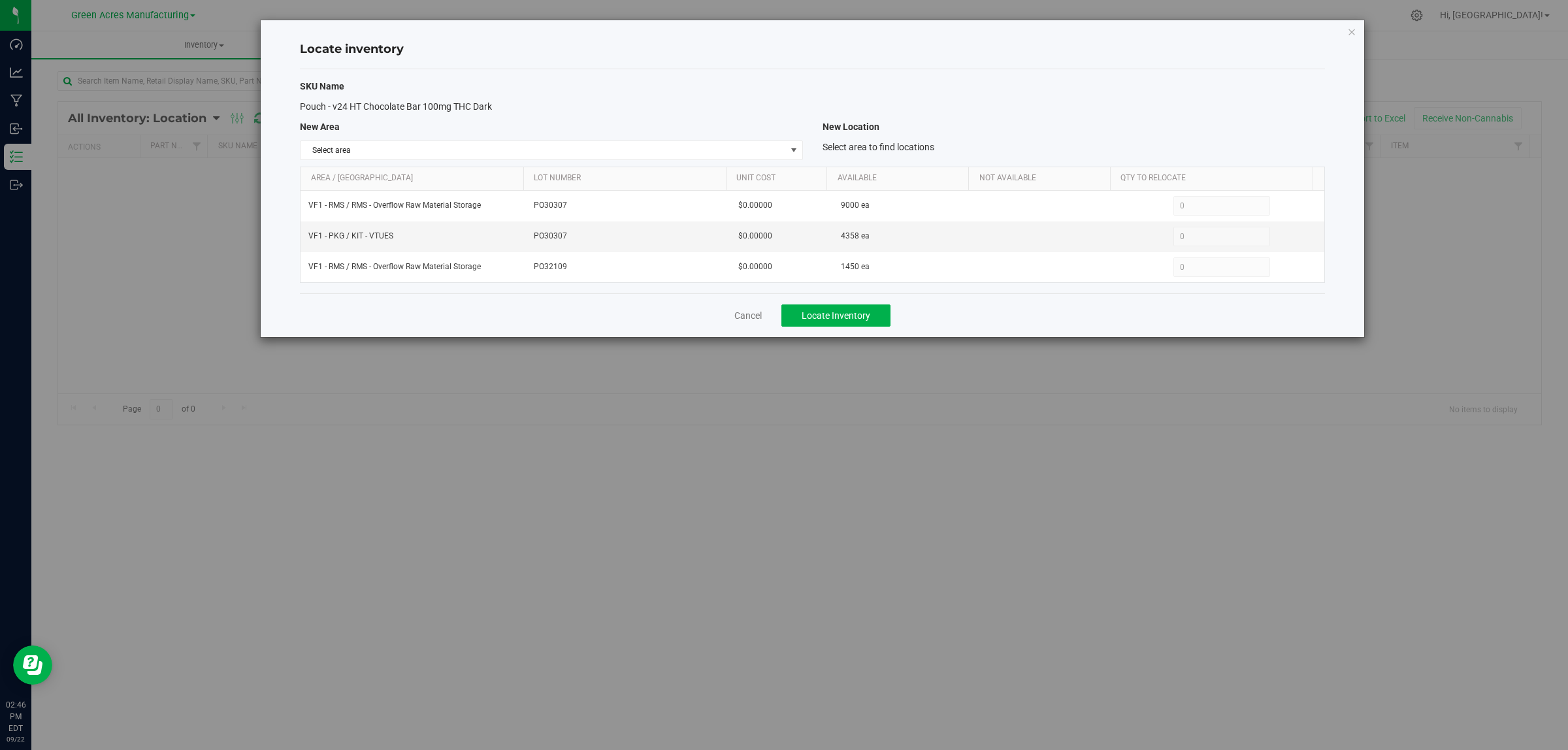
click at [771, 161] on div "SKU Name Pouch - v24 HT Chocolate Bar 100mg THC Dark New Area New Location Sele…" at bounding box center [812, 181] width 1025 height 224
click at [789, 149] on span "select" at bounding box center [794, 151] width 11 height 11
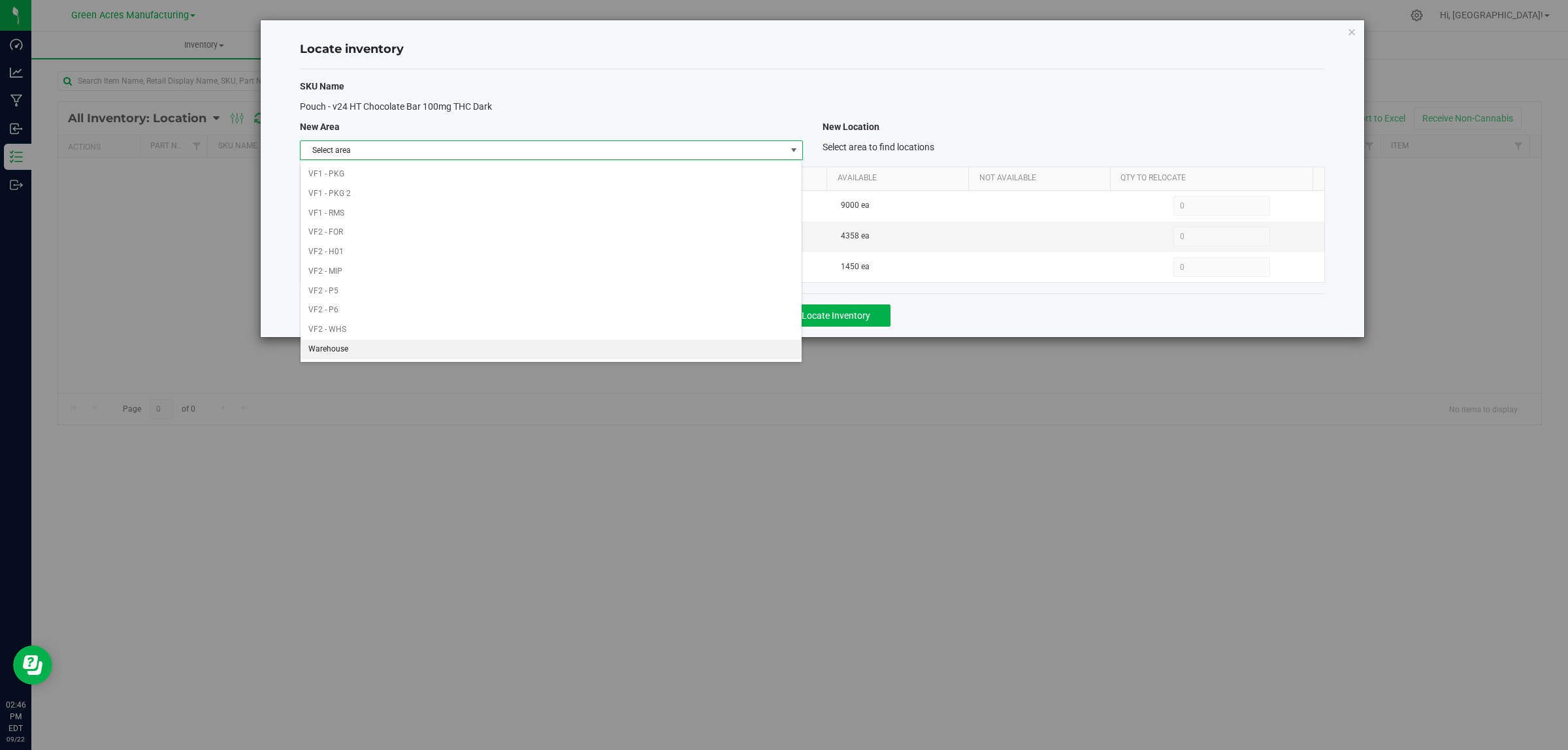
scroll to position [570, 0]
click at [850, 69] on div "SKU Name Pouch - v24 HT Chocolate Bar 100mg THC Dark New Area New Location Sele…" at bounding box center [812, 181] width 1025 height 224
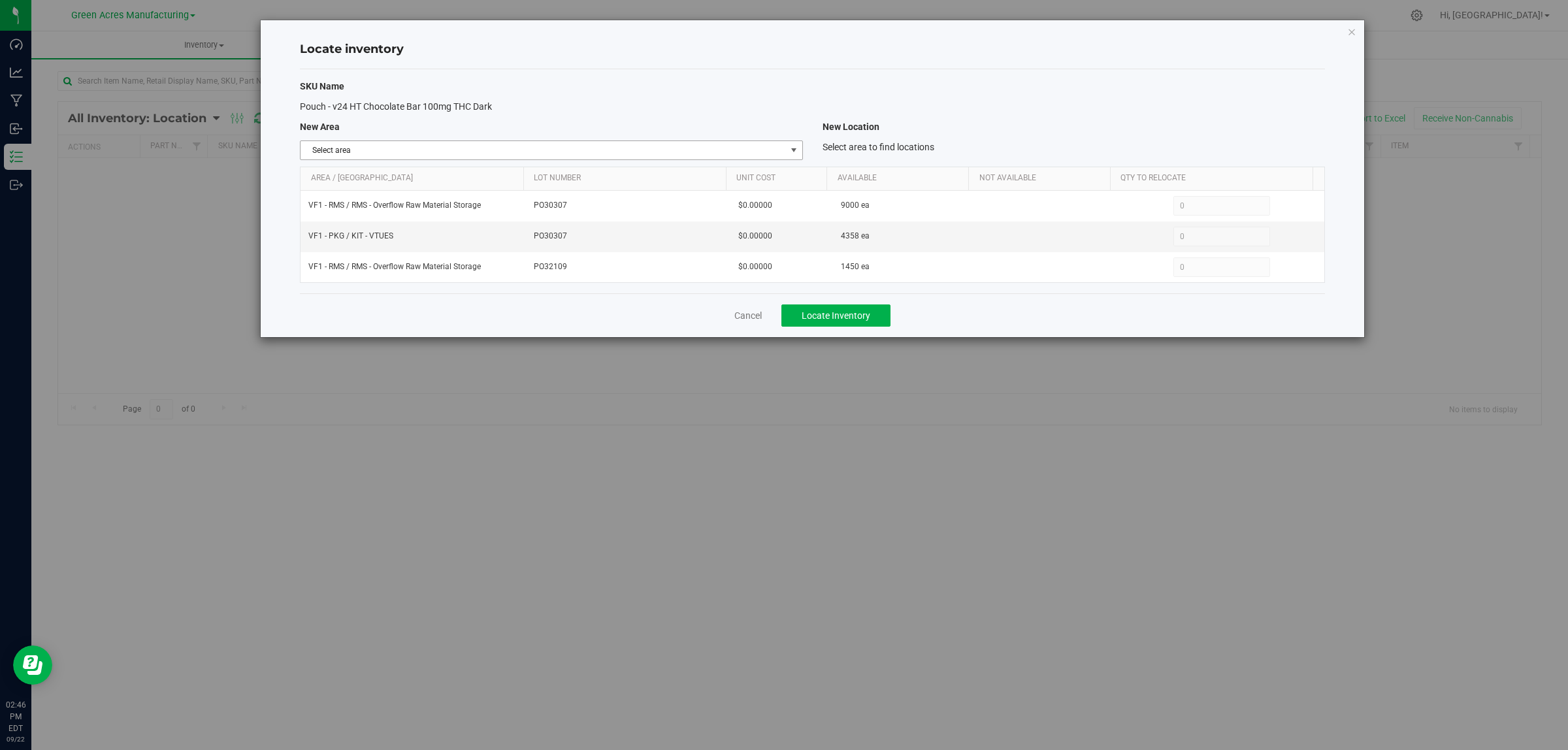
click at [792, 152] on span "select" at bounding box center [794, 151] width 11 height 11
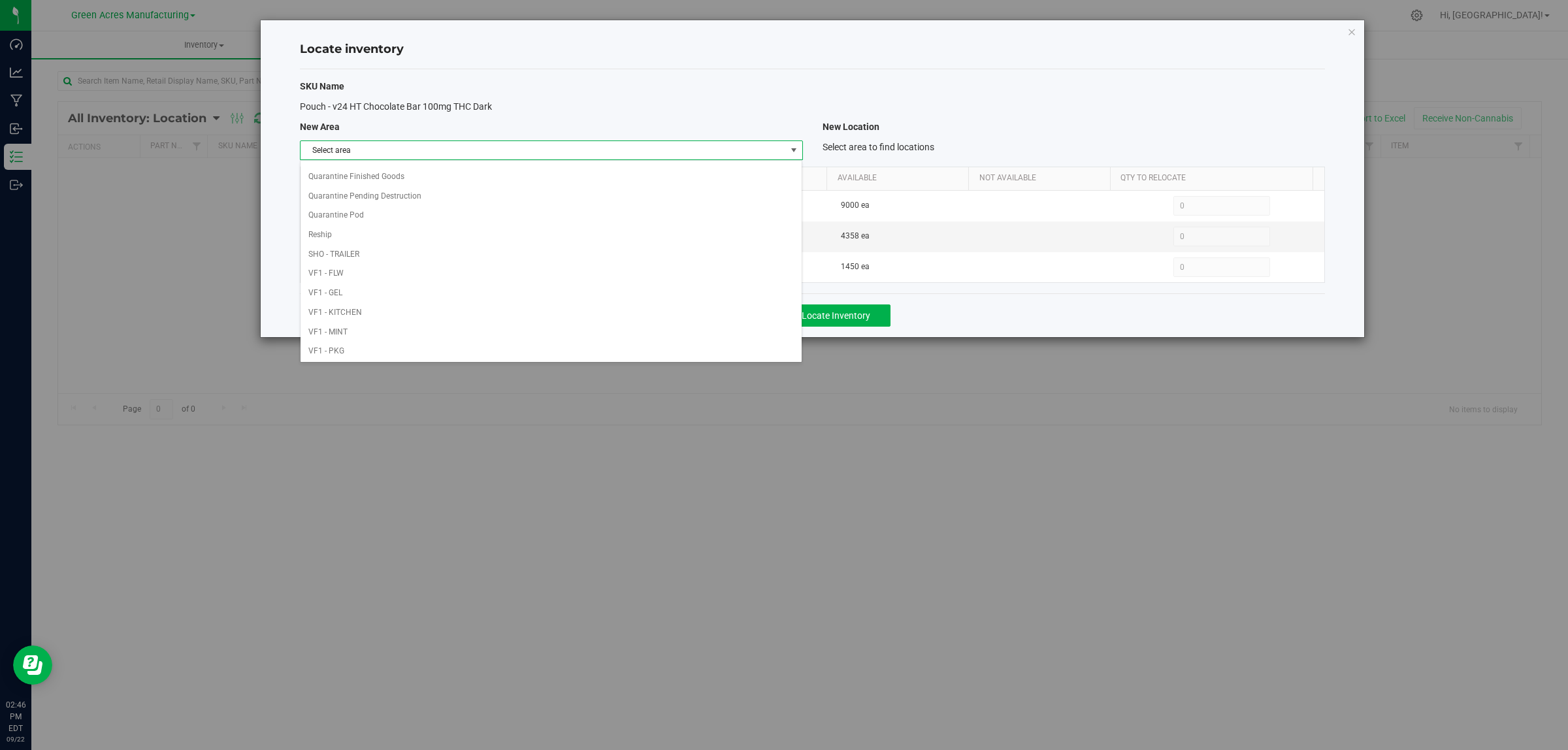
scroll to position [652, 0]
click at [586, 329] on li "VF2 - WHS" at bounding box center [551, 329] width 501 height 19
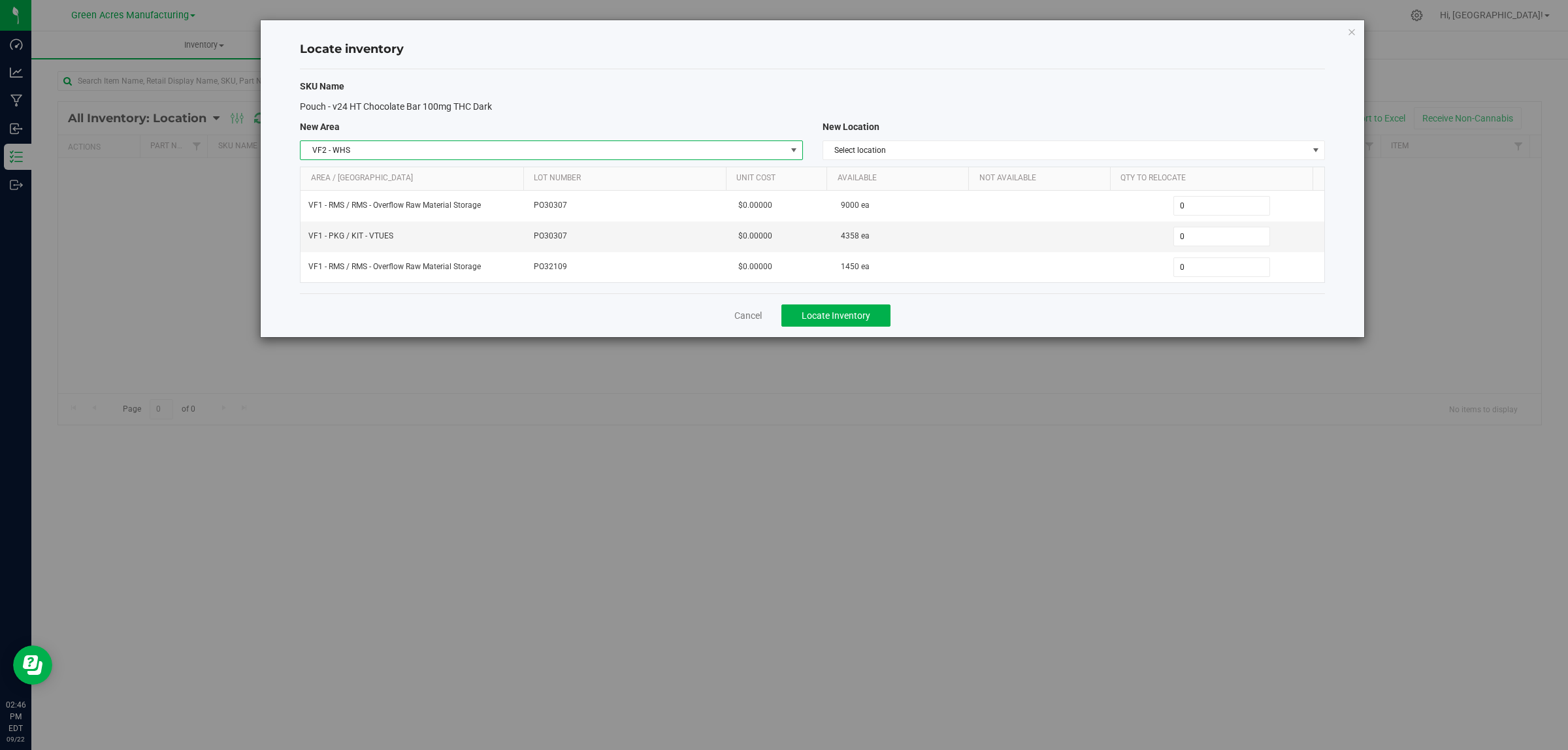
click at [709, 149] on span "VF2 - WHS" at bounding box center [543, 150] width 485 height 18
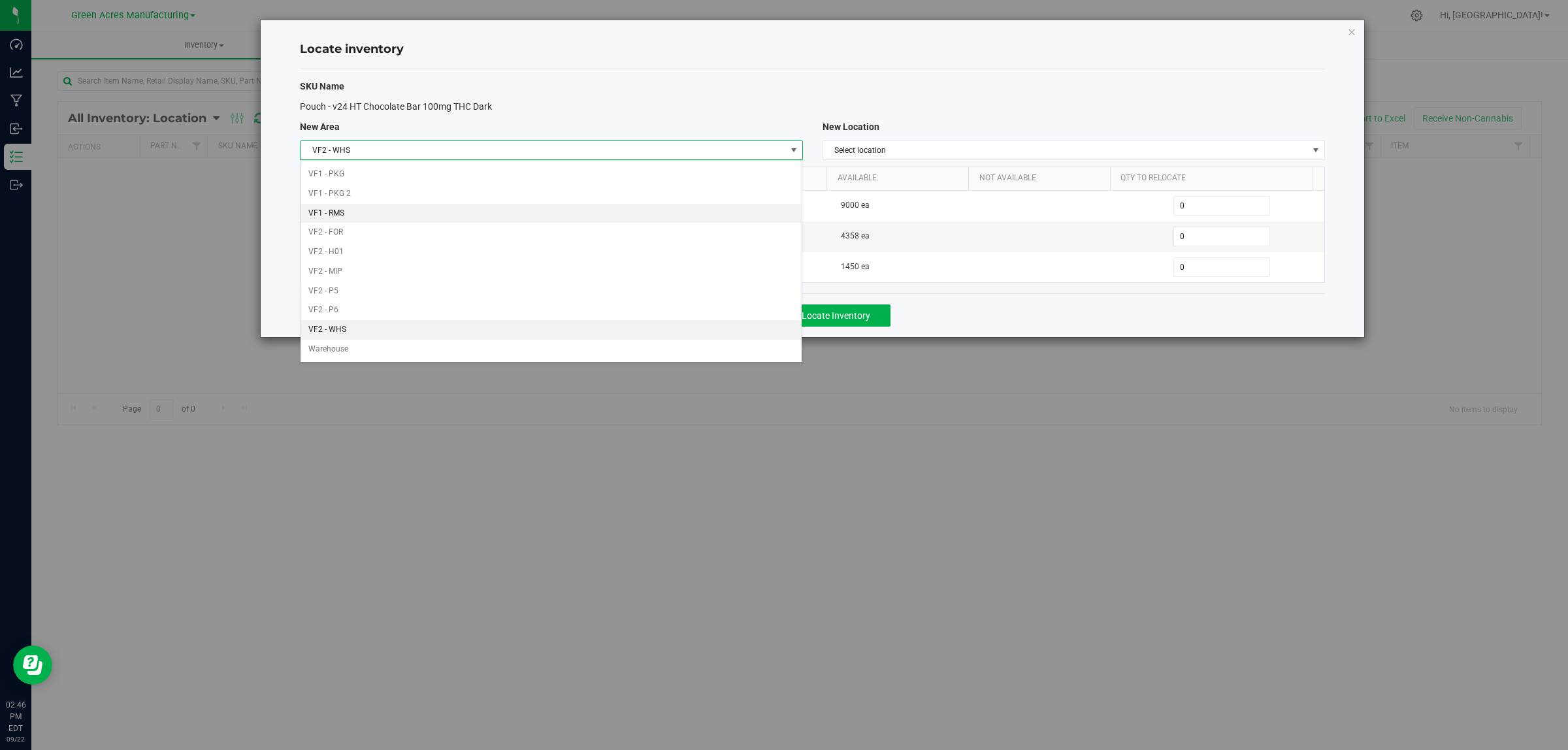
click at [485, 206] on li "VF1 - RMS" at bounding box center [551, 213] width 501 height 19
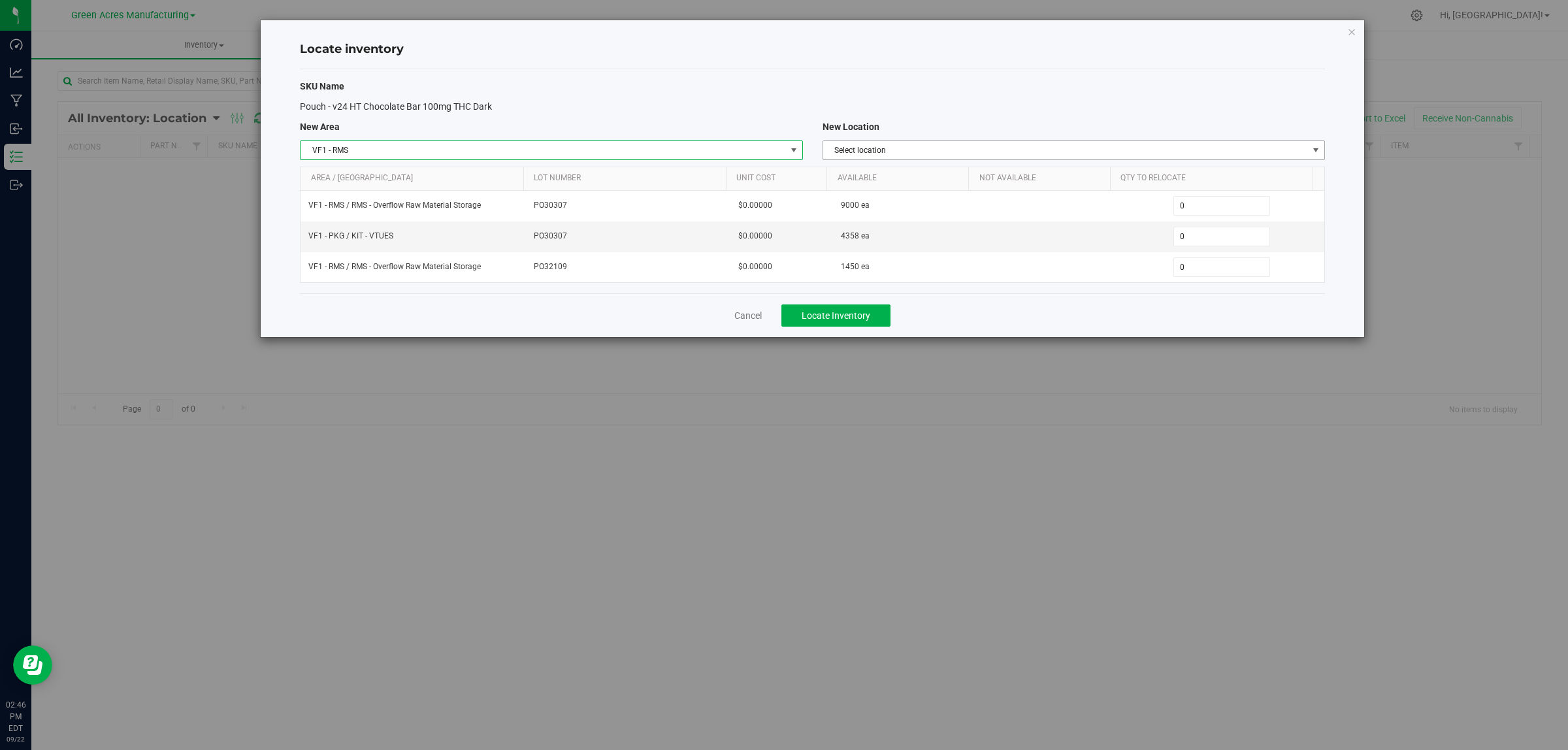
click at [1026, 148] on span "Select location" at bounding box center [1065, 150] width 485 height 18
click at [997, 170] on li "RMS - Overflow Raw Material Storage" at bounding box center [1073, 173] width 501 height 19
click at [1222, 234] on span "0 0" at bounding box center [1222, 236] width 97 height 19
click at [1222, 234] on input "0" at bounding box center [1222, 236] width 96 height 18
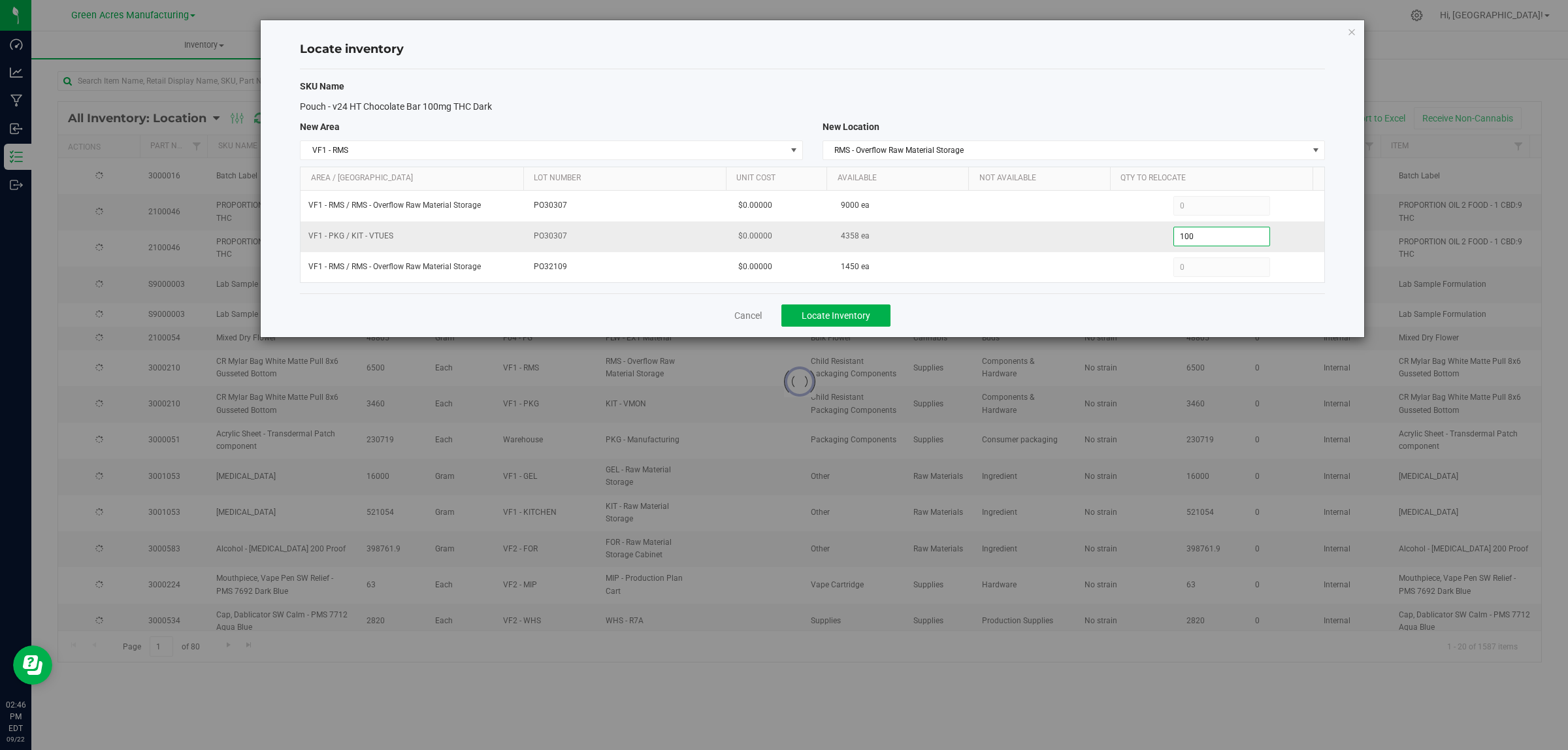
type input "1000"
type input "1,000"
click at [1062, 309] on div "Cancel Locate Inventory" at bounding box center [812, 315] width 1025 height 44
click at [859, 313] on span "Locate Inventory" at bounding box center [836, 316] width 69 height 11
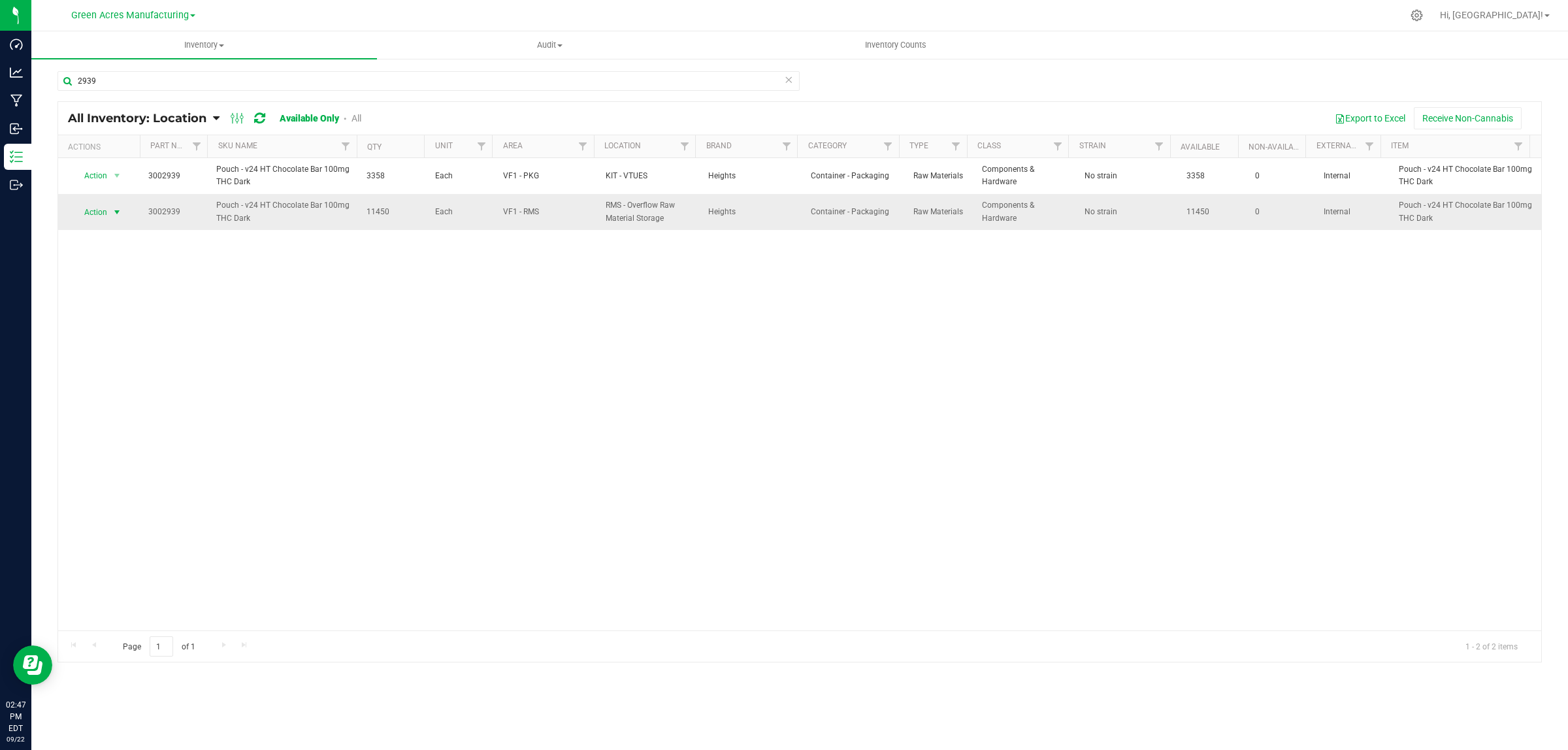
click at [118, 209] on span "select" at bounding box center [117, 212] width 11 height 11
click at [114, 286] on li "Locate inventory" at bounding box center [115, 292] width 84 height 19
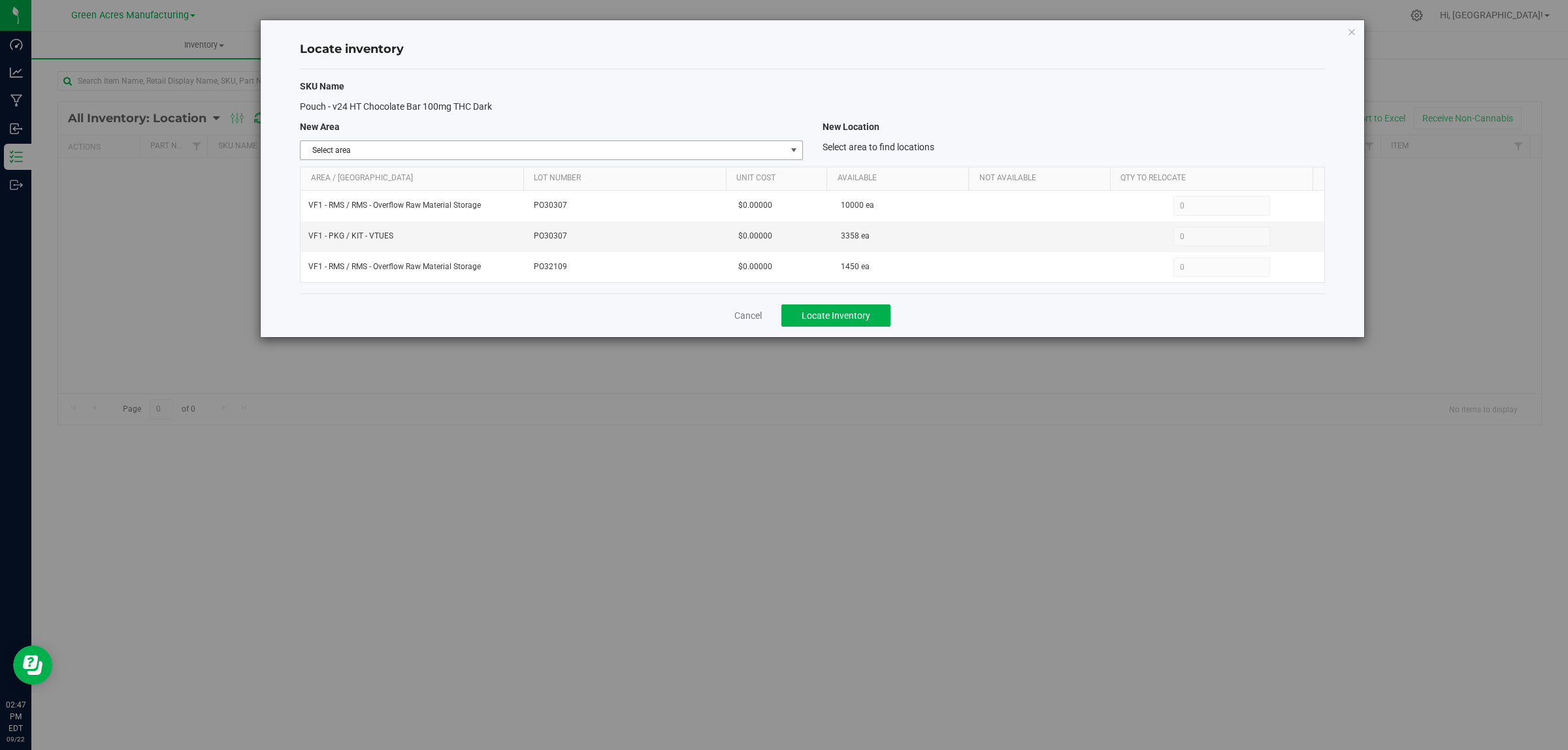
click at [786, 140] on span "Select area" at bounding box center [551, 150] width 502 height 19
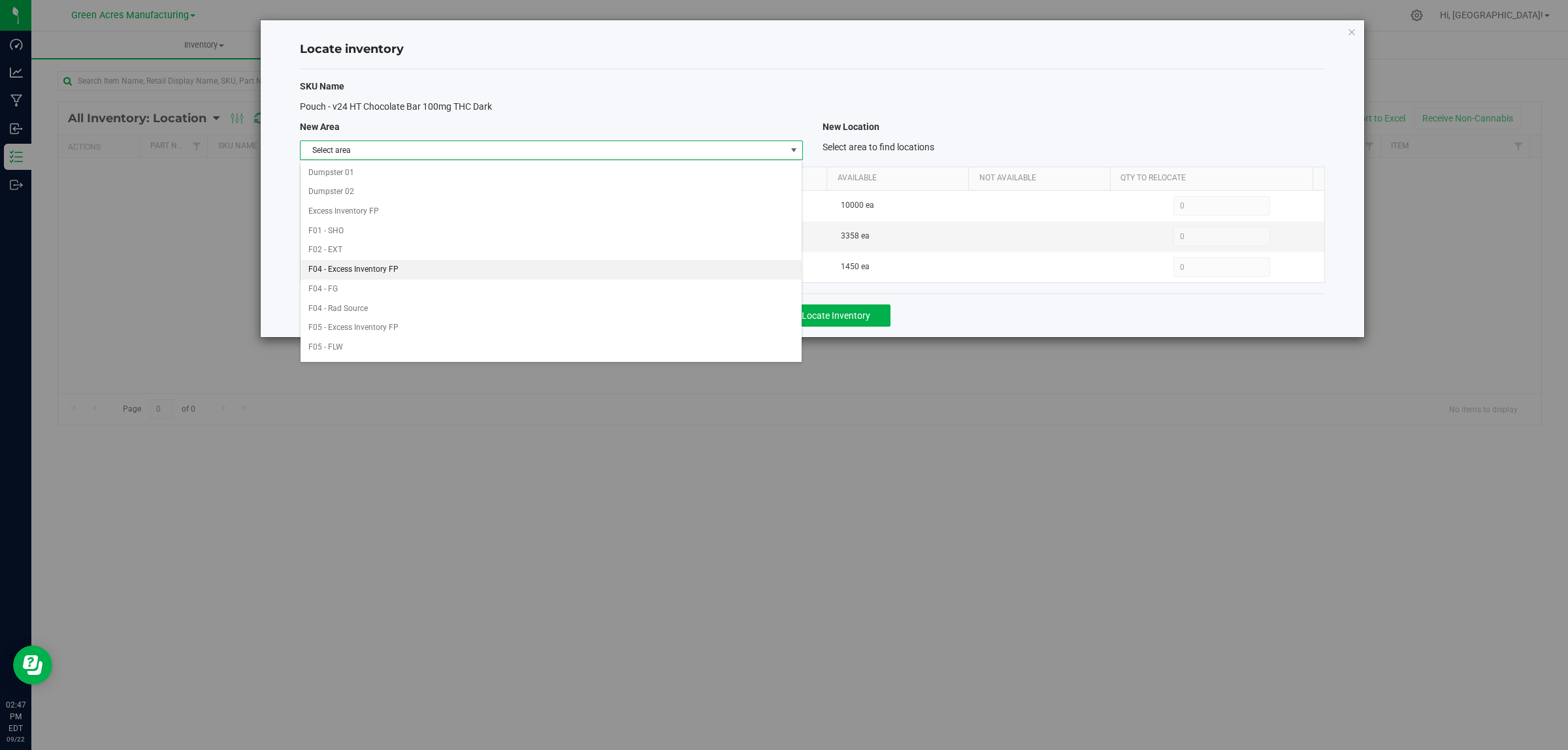
scroll to position [652, 0]
click at [596, 171] on li "VF1 - PKG" at bounding box center [551, 174] width 501 height 19
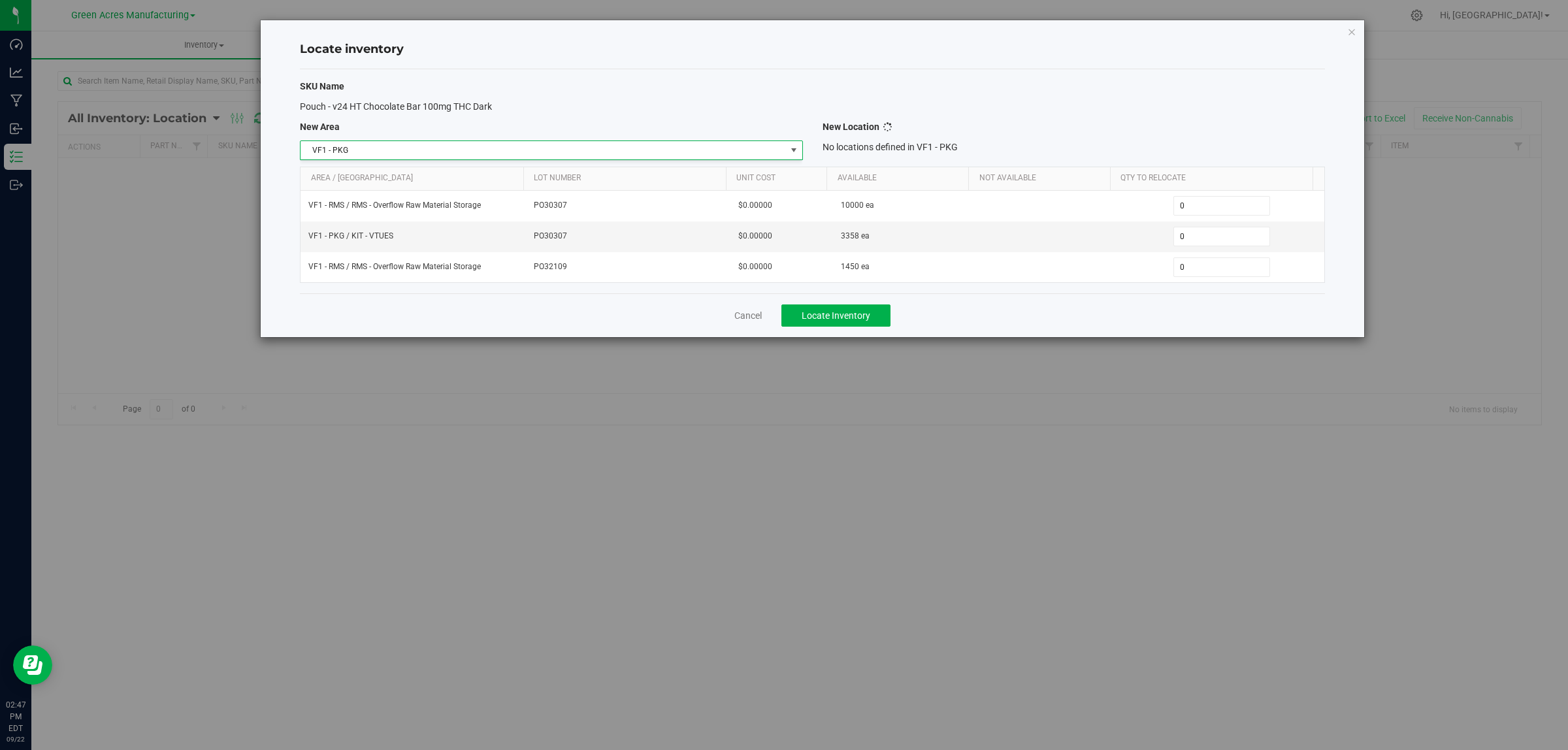
scroll to position [0, 0]
click at [1056, 151] on span "Select location" at bounding box center [1065, 150] width 485 height 18
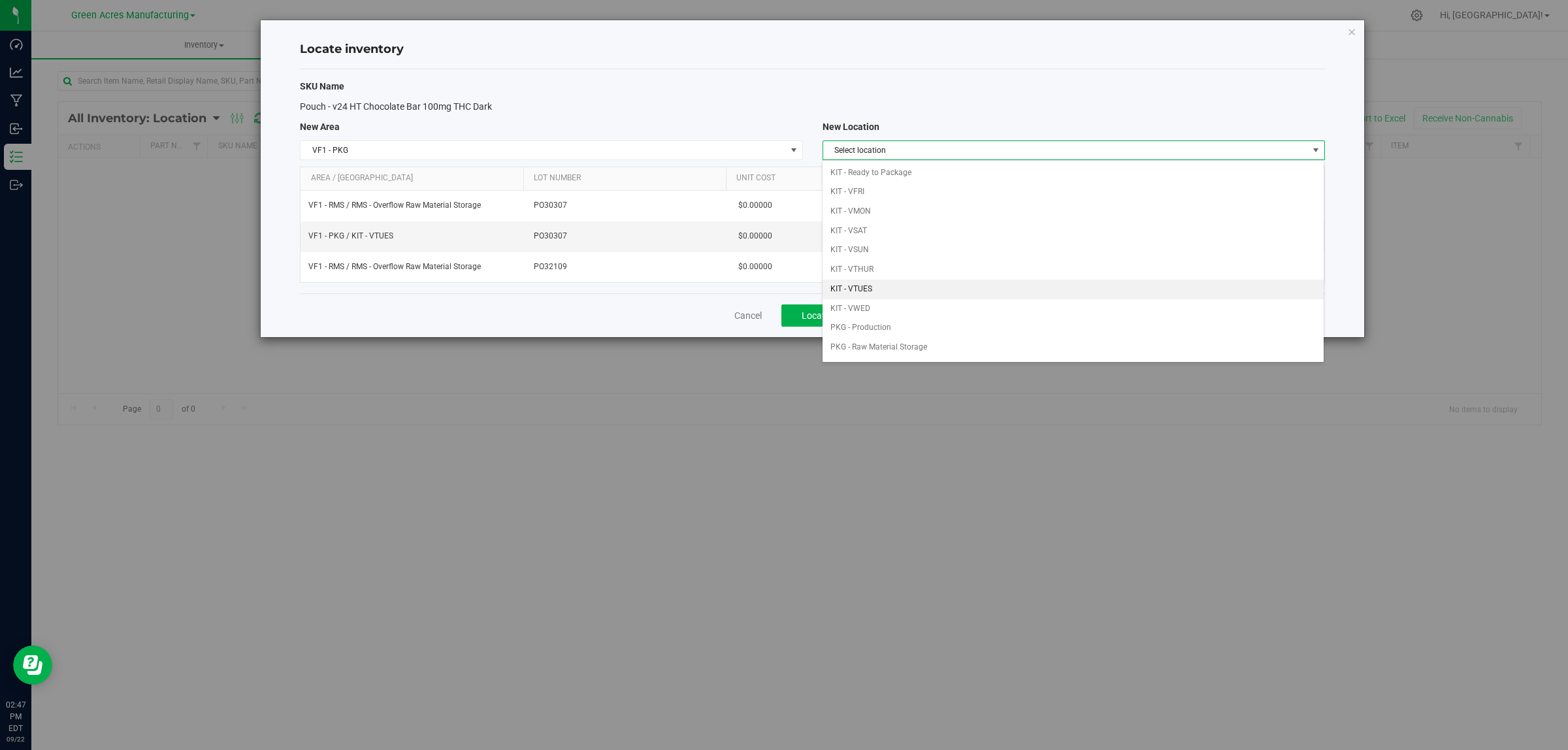
click at [941, 282] on li "KIT - VTUES" at bounding box center [1073, 289] width 501 height 19
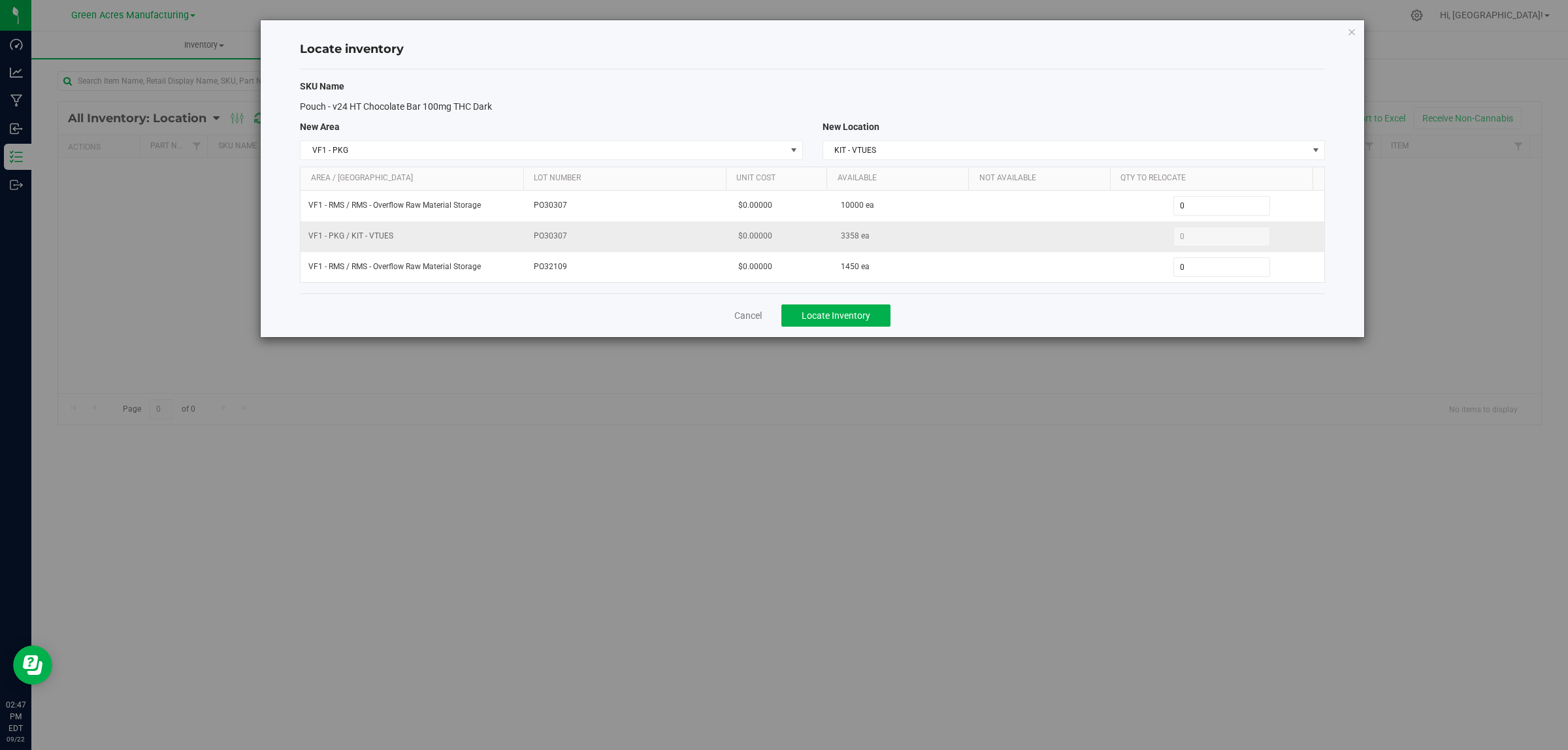
click at [1206, 240] on span "0 0" at bounding box center [1222, 236] width 97 height 19
click at [1206, 275] on span "0 0" at bounding box center [1222, 267] width 97 height 19
click at [1206, 274] on input "0" at bounding box center [1222, 267] width 96 height 18
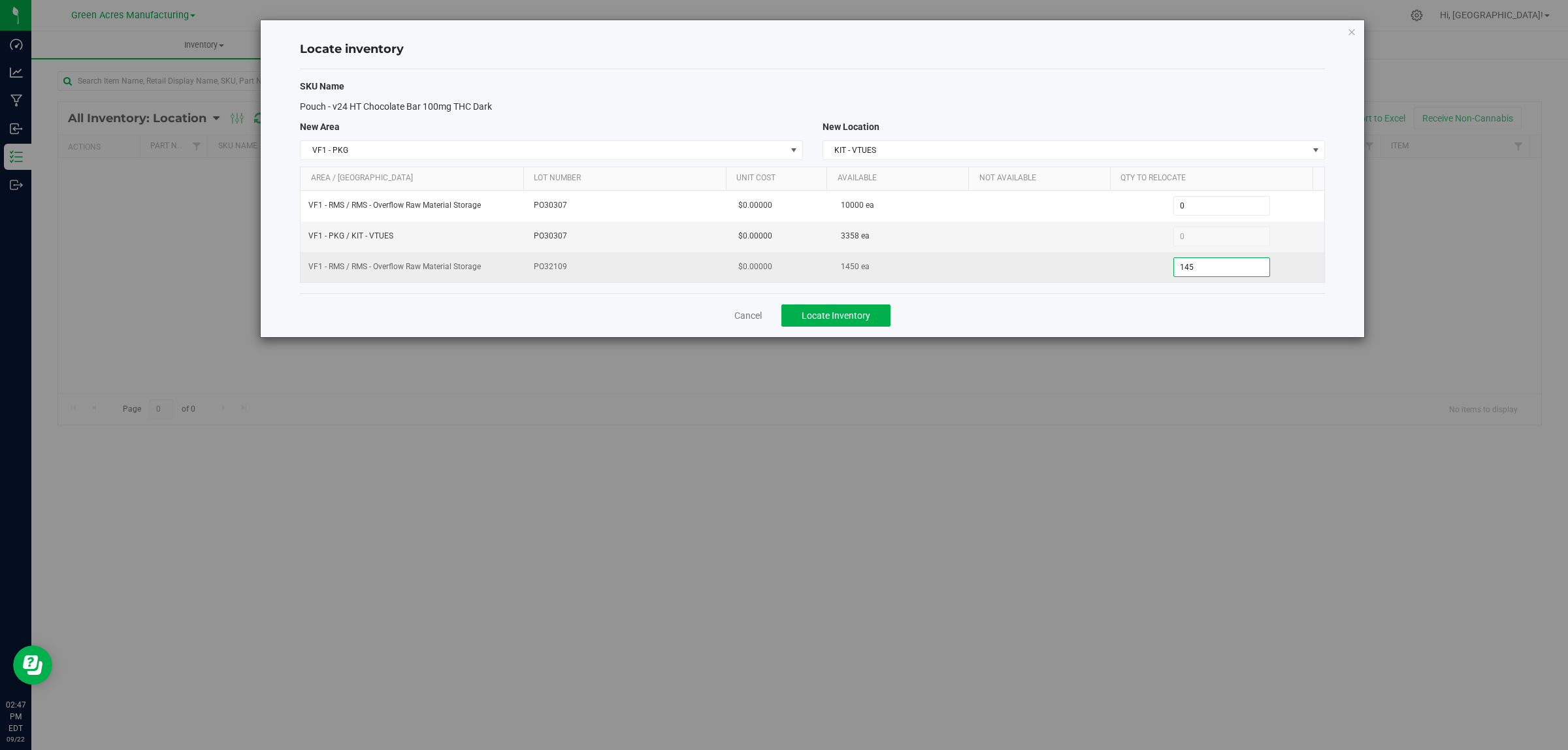
type input "1450"
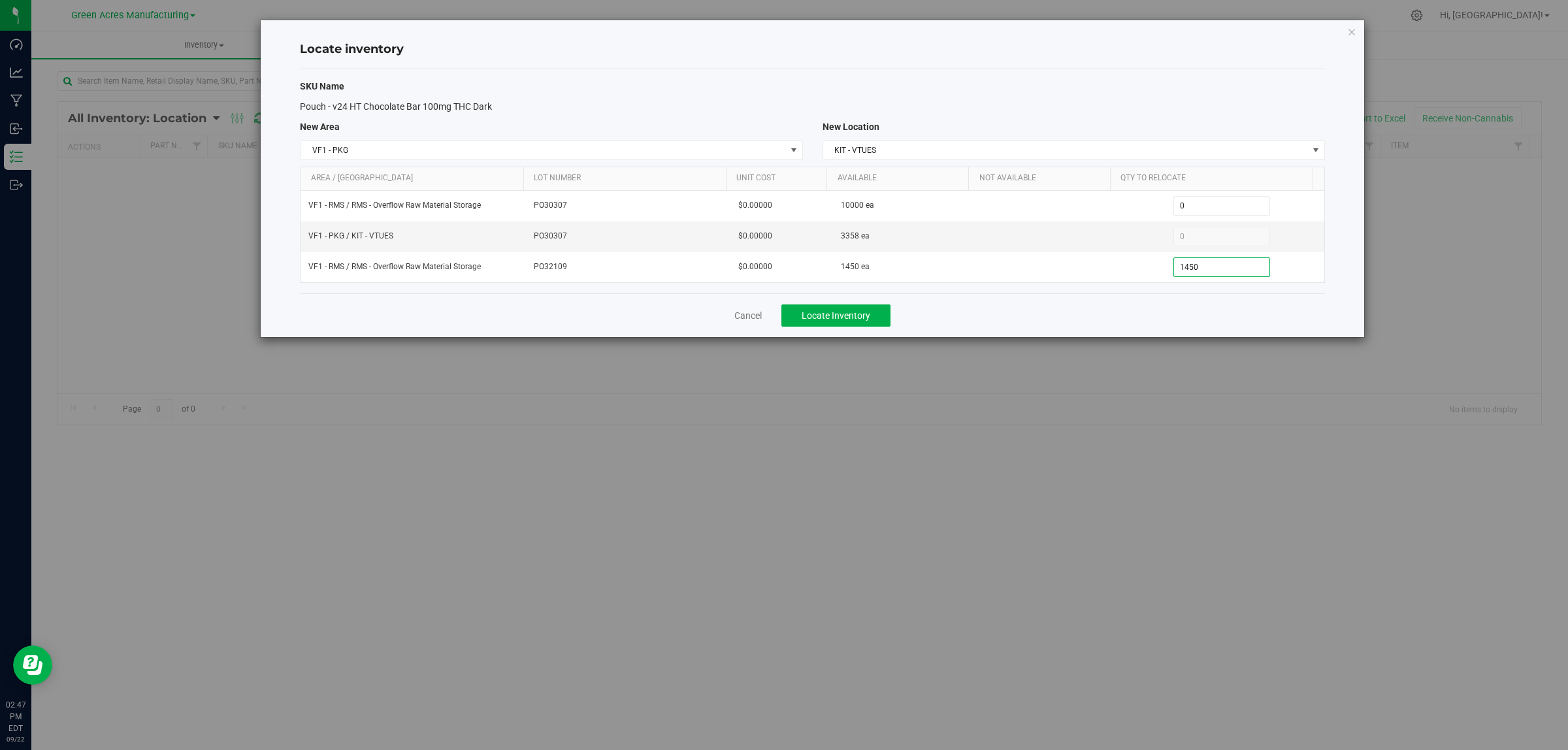
type input "1,450"
click at [1180, 299] on div "Cancel Locate Inventory" at bounding box center [812, 315] width 1025 height 44
click at [863, 315] on span "Locate Inventory" at bounding box center [836, 316] width 69 height 11
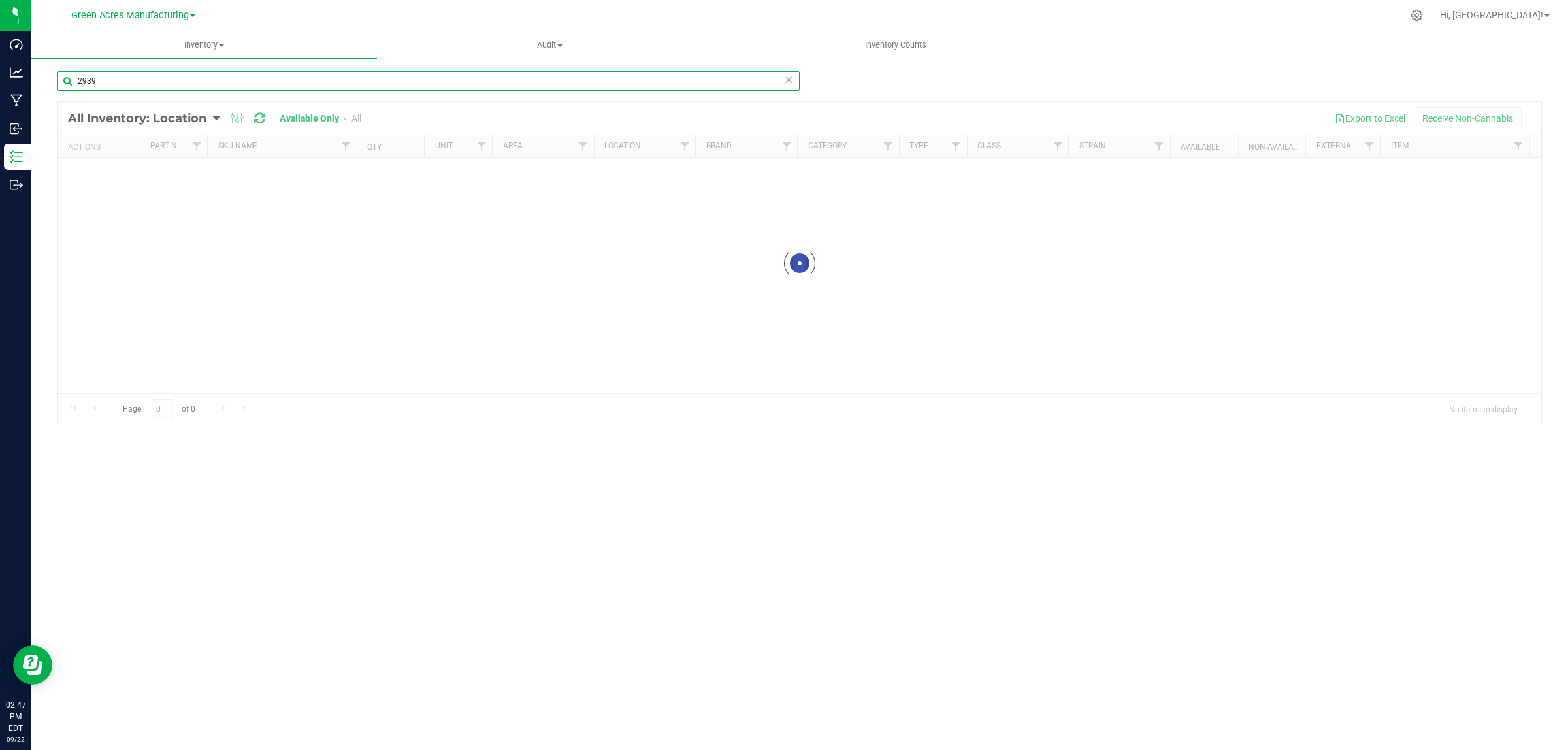
click at [619, 86] on input "2939" at bounding box center [429, 81] width 742 height 19
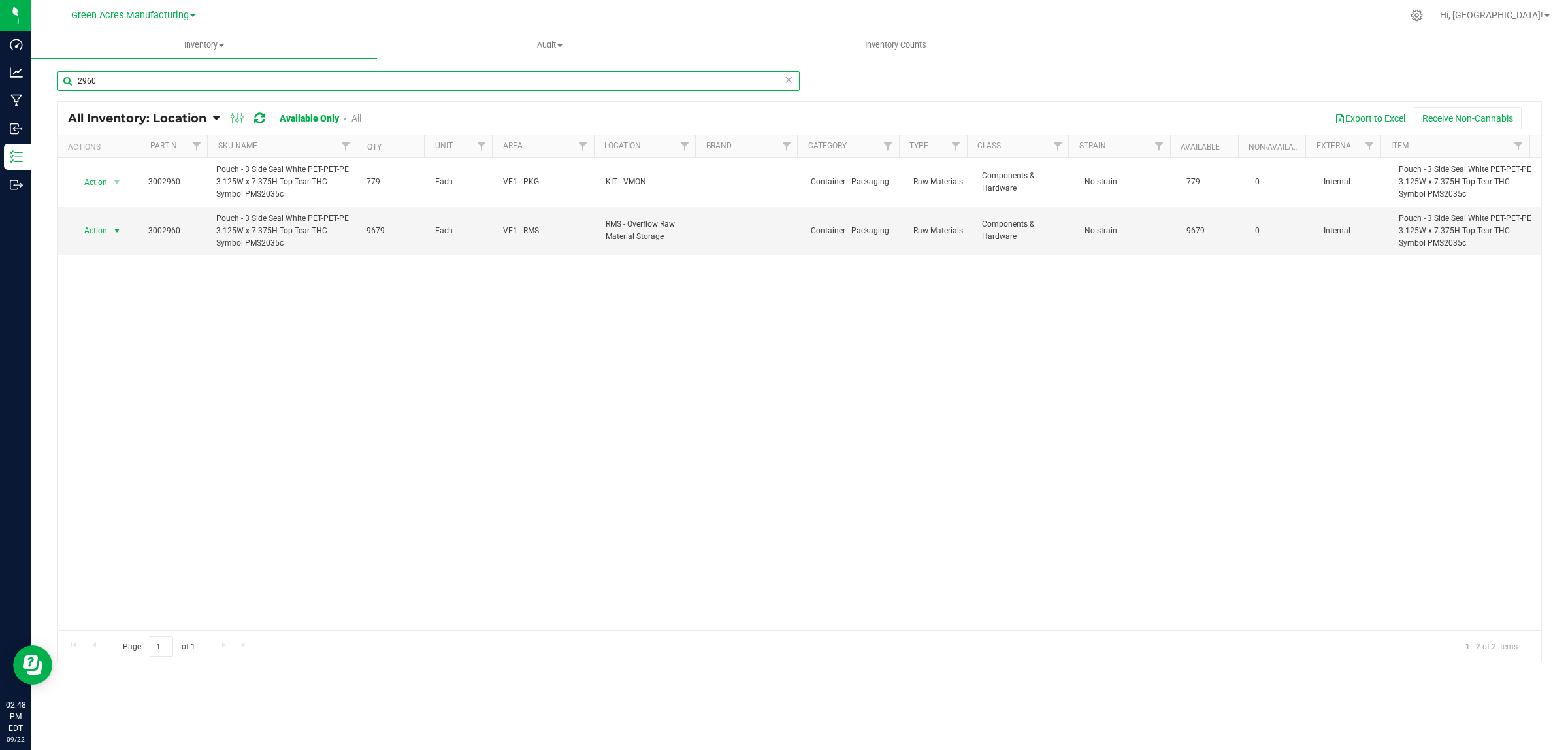
type input "2960"
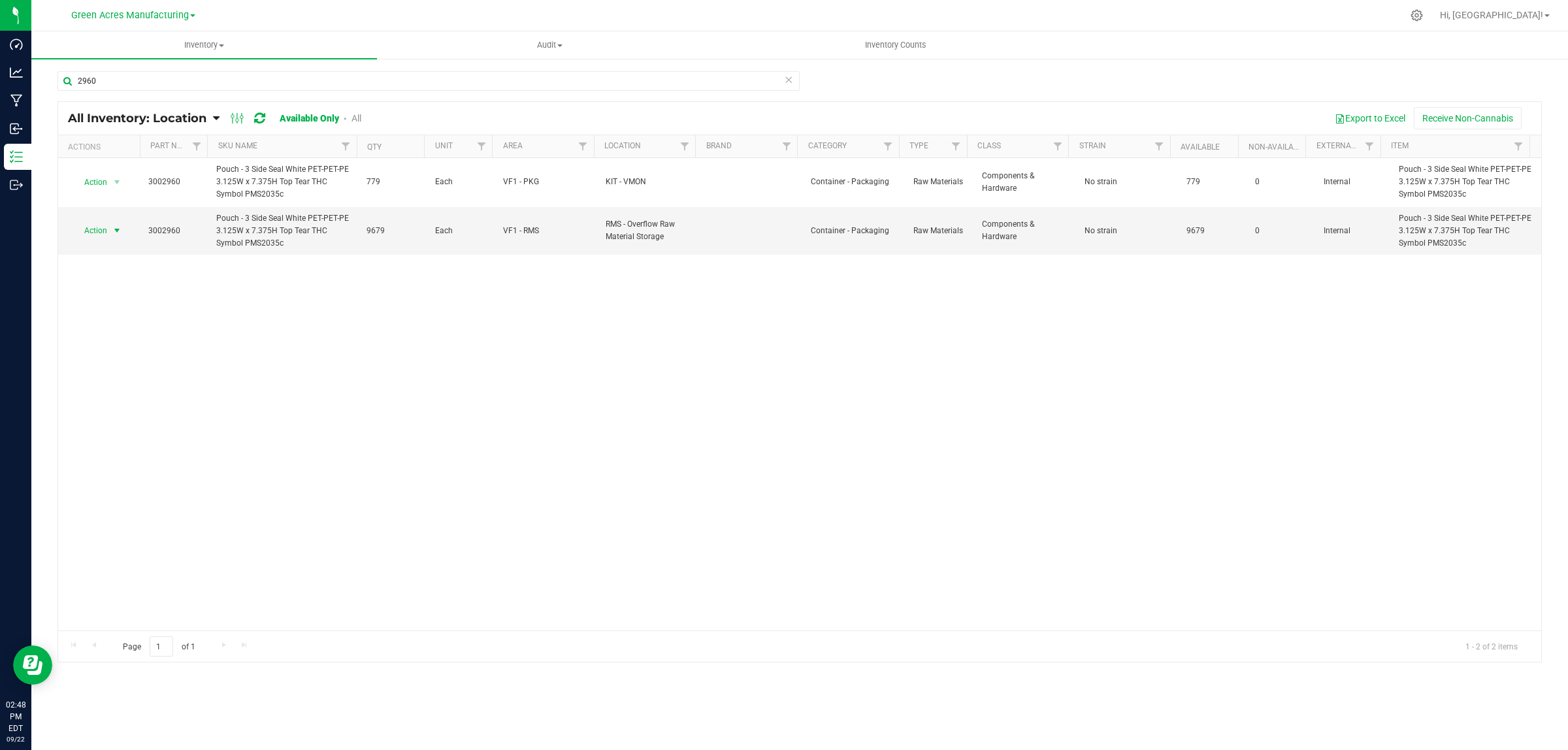
click at [118, 228] on span "select" at bounding box center [117, 231] width 11 height 11
click at [112, 315] on li "Locate inventory" at bounding box center [115, 311] width 84 height 19
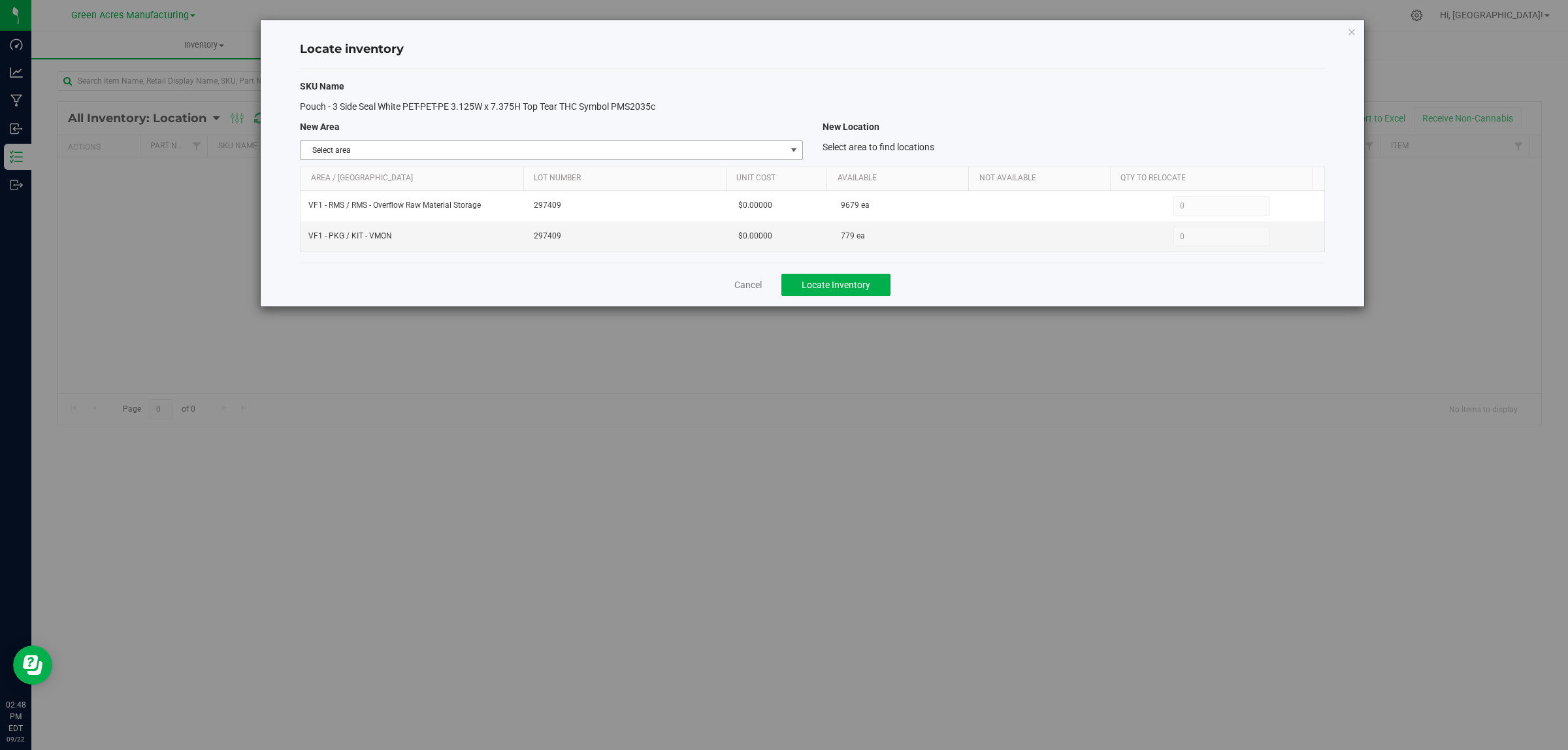
click at [792, 149] on span "select" at bounding box center [794, 151] width 11 height 11
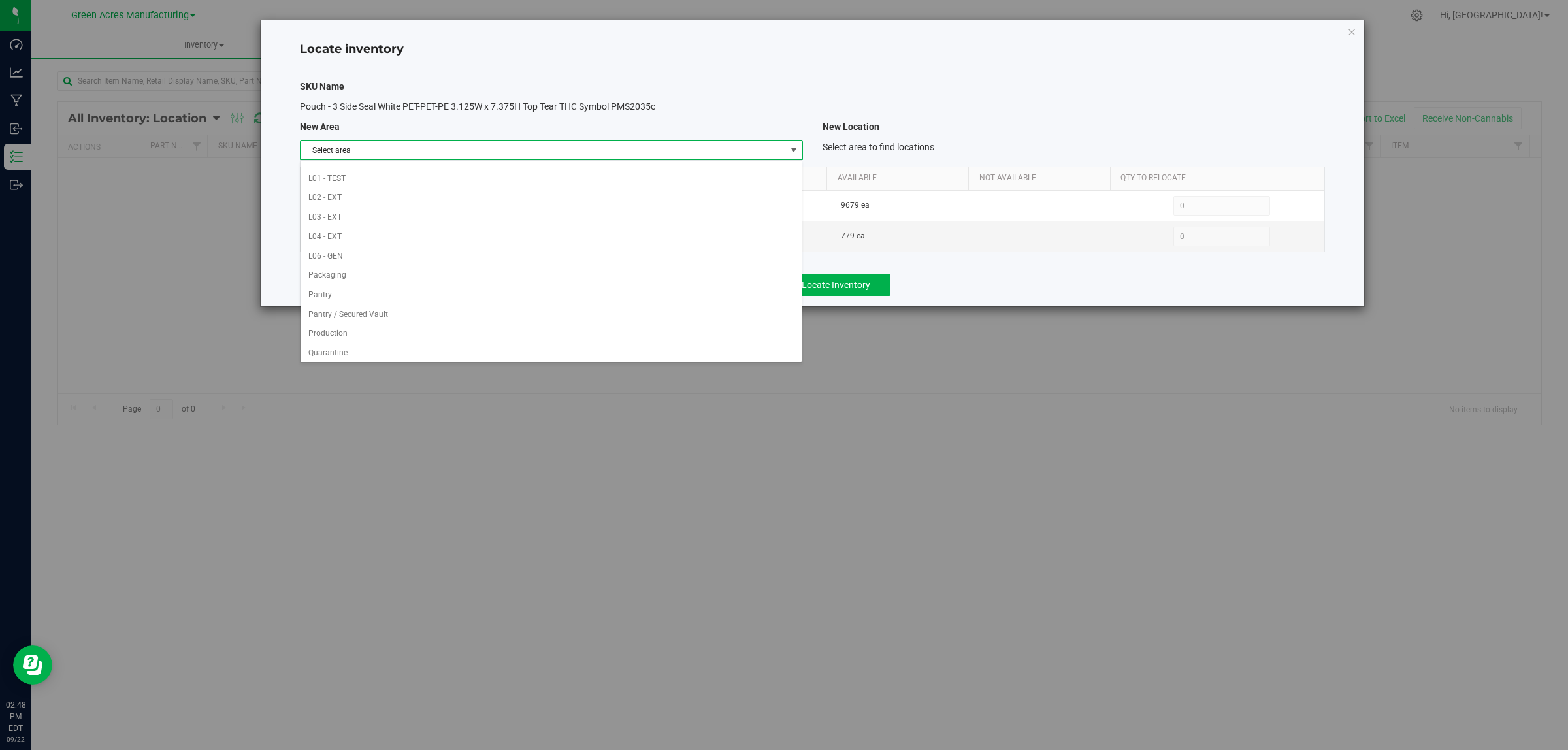
scroll to position [652, 0]
click at [717, 165] on li "VF1 - PKG" at bounding box center [551, 174] width 501 height 19
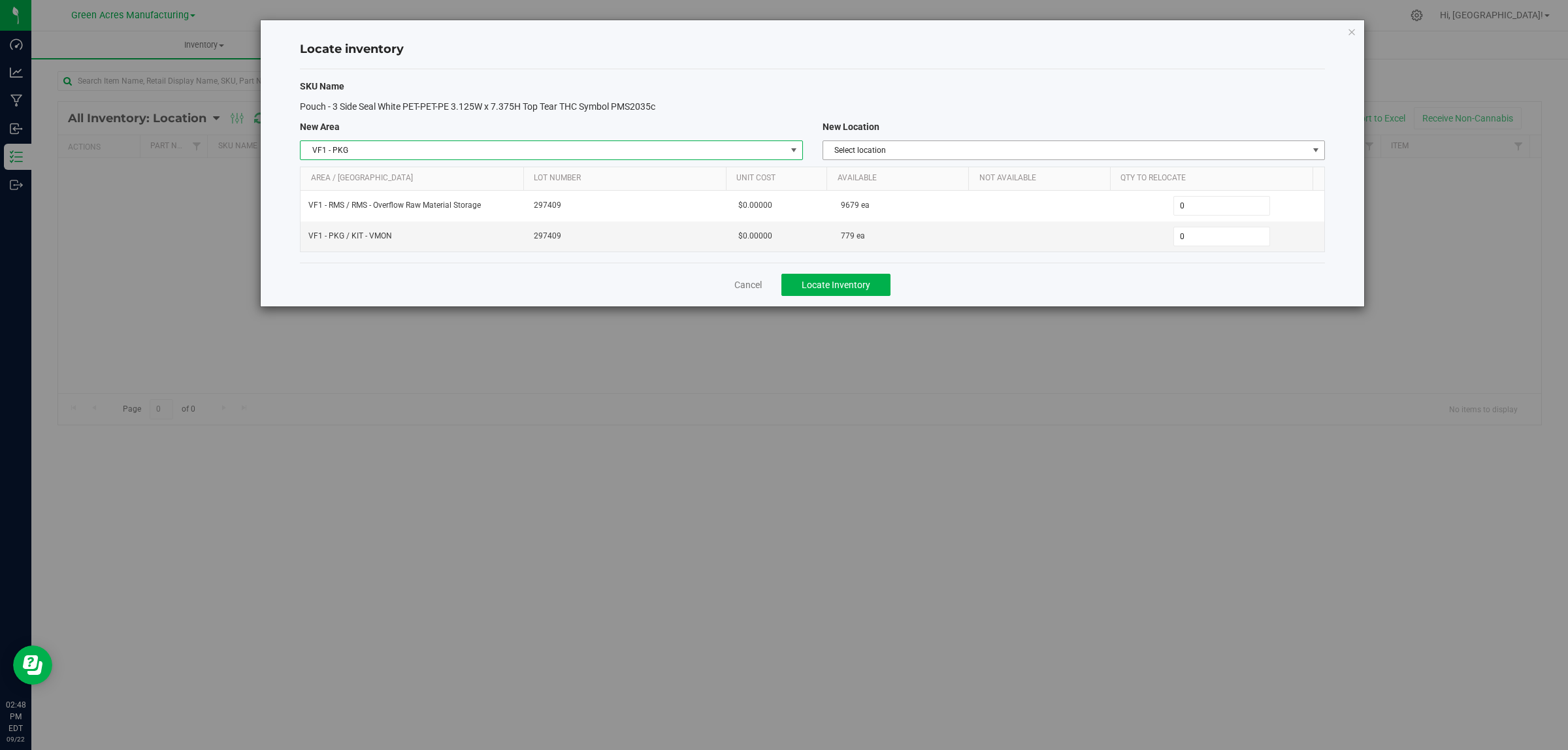
click at [1027, 153] on span "Select location" at bounding box center [1065, 150] width 485 height 18
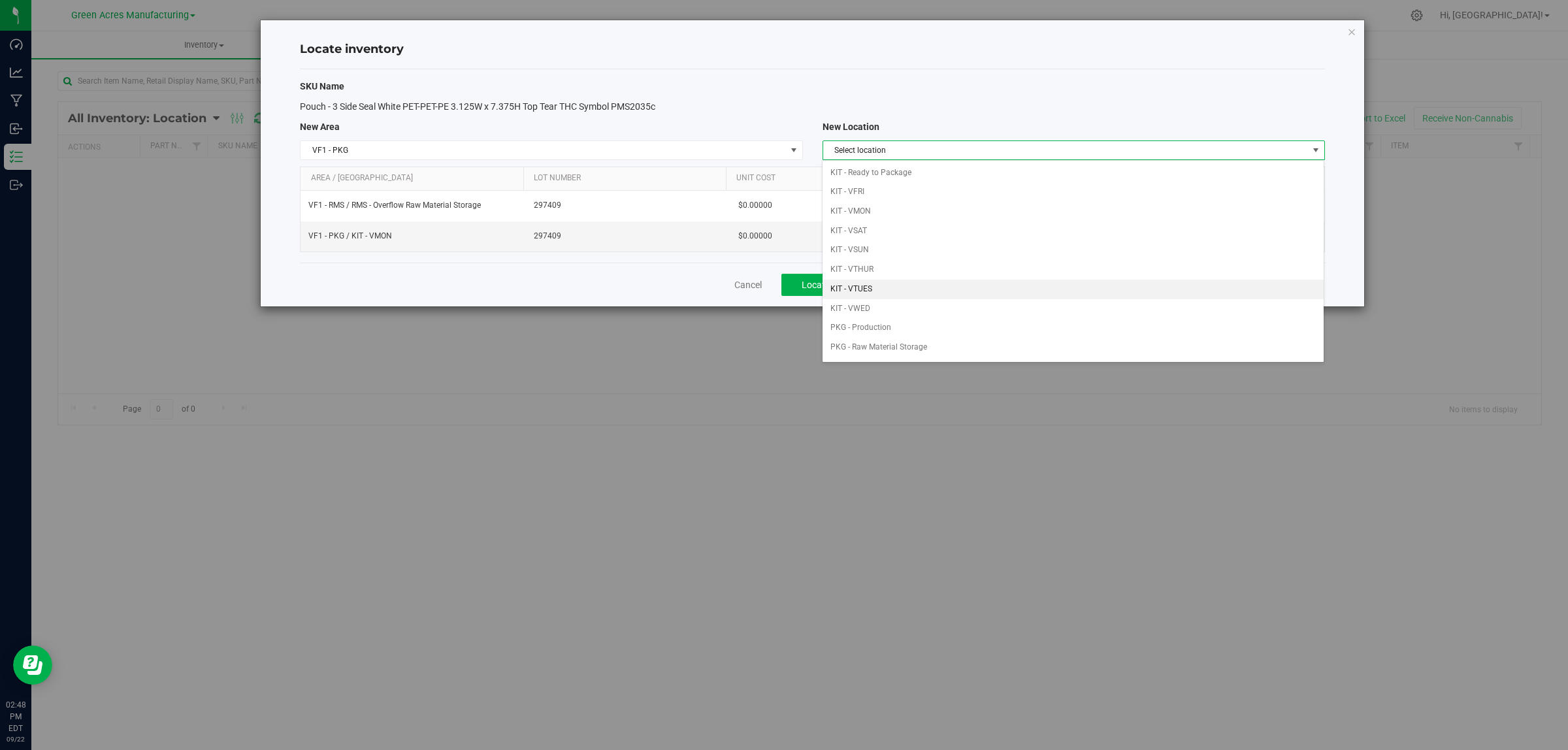
click at [923, 289] on li "KIT - VTUES" at bounding box center [1073, 289] width 501 height 19
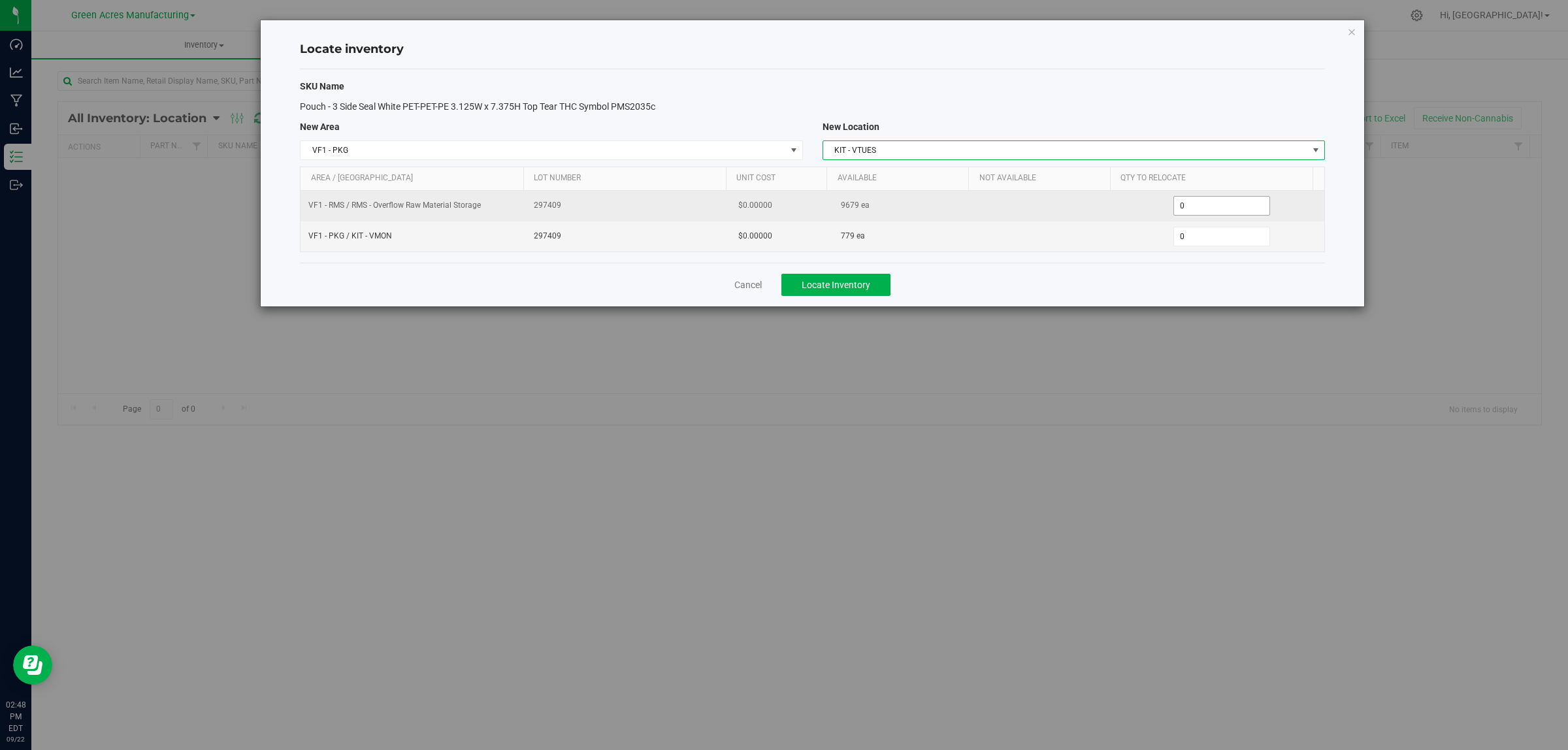
click at [1181, 206] on span "0 0" at bounding box center [1222, 206] width 97 height 19
click at [1185, 204] on input "0" at bounding box center [1222, 206] width 96 height 18
type input "9679"
type input "9,679"
type input "7790"
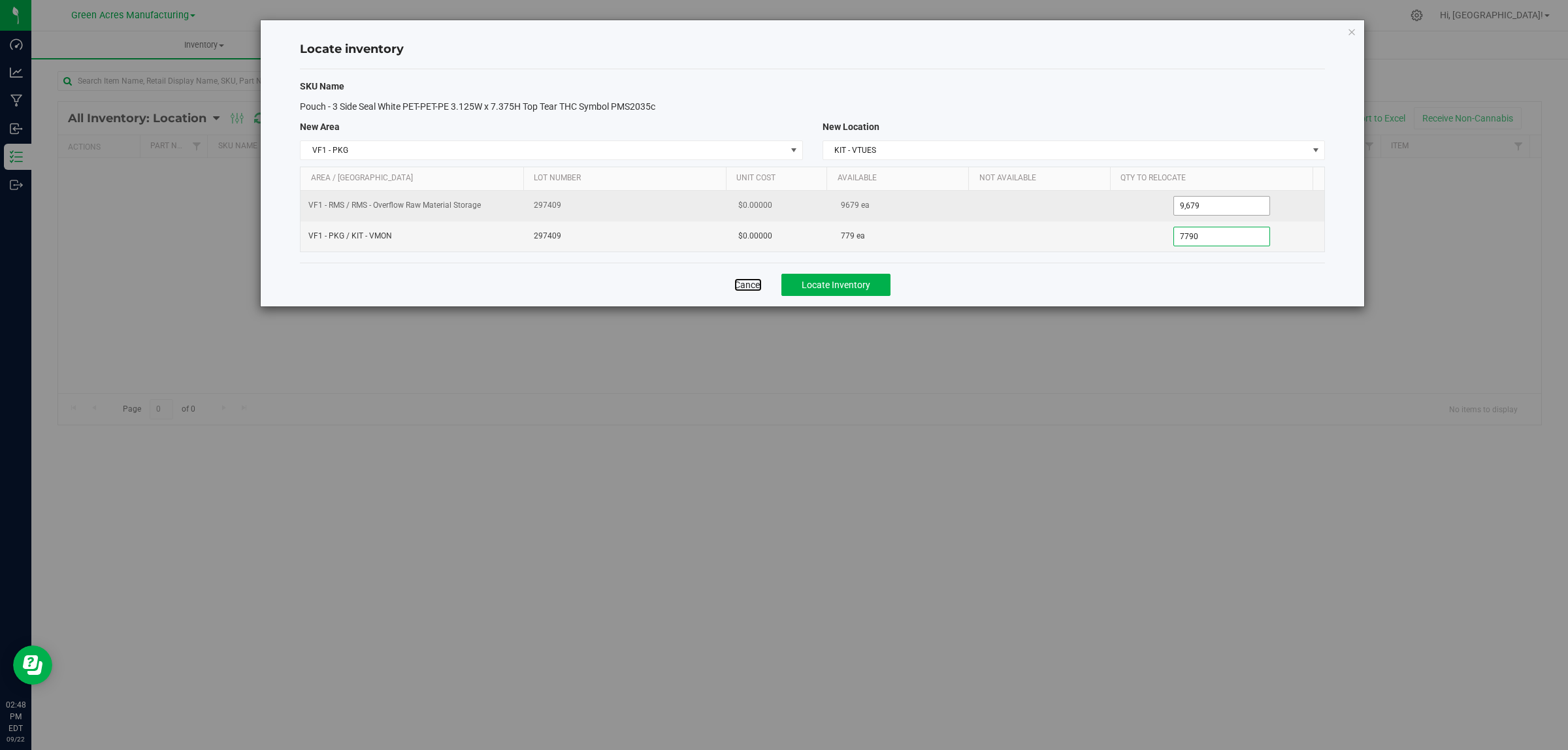
type input "779"
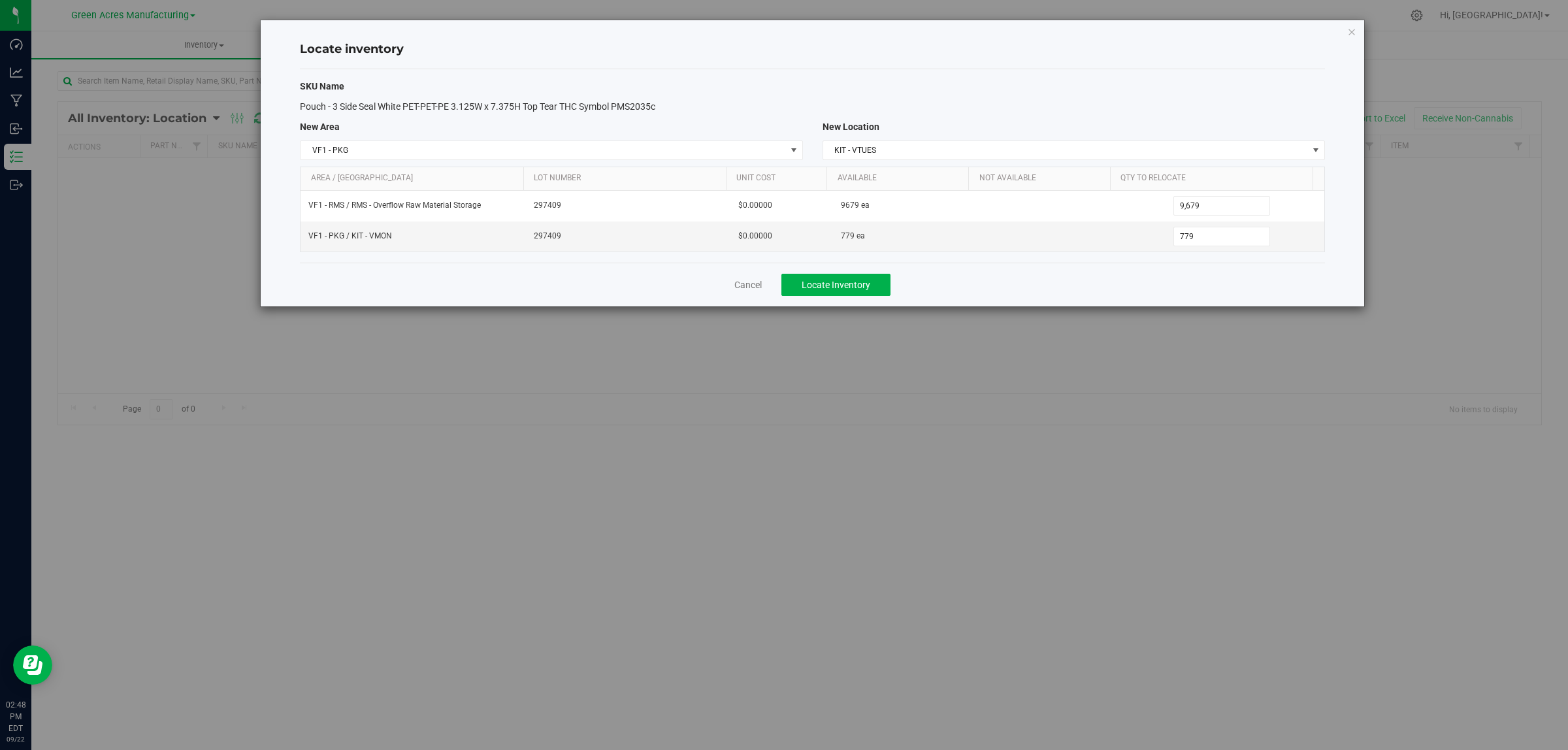
click at [1099, 267] on div "Cancel Locate Inventory" at bounding box center [812, 284] width 1025 height 44
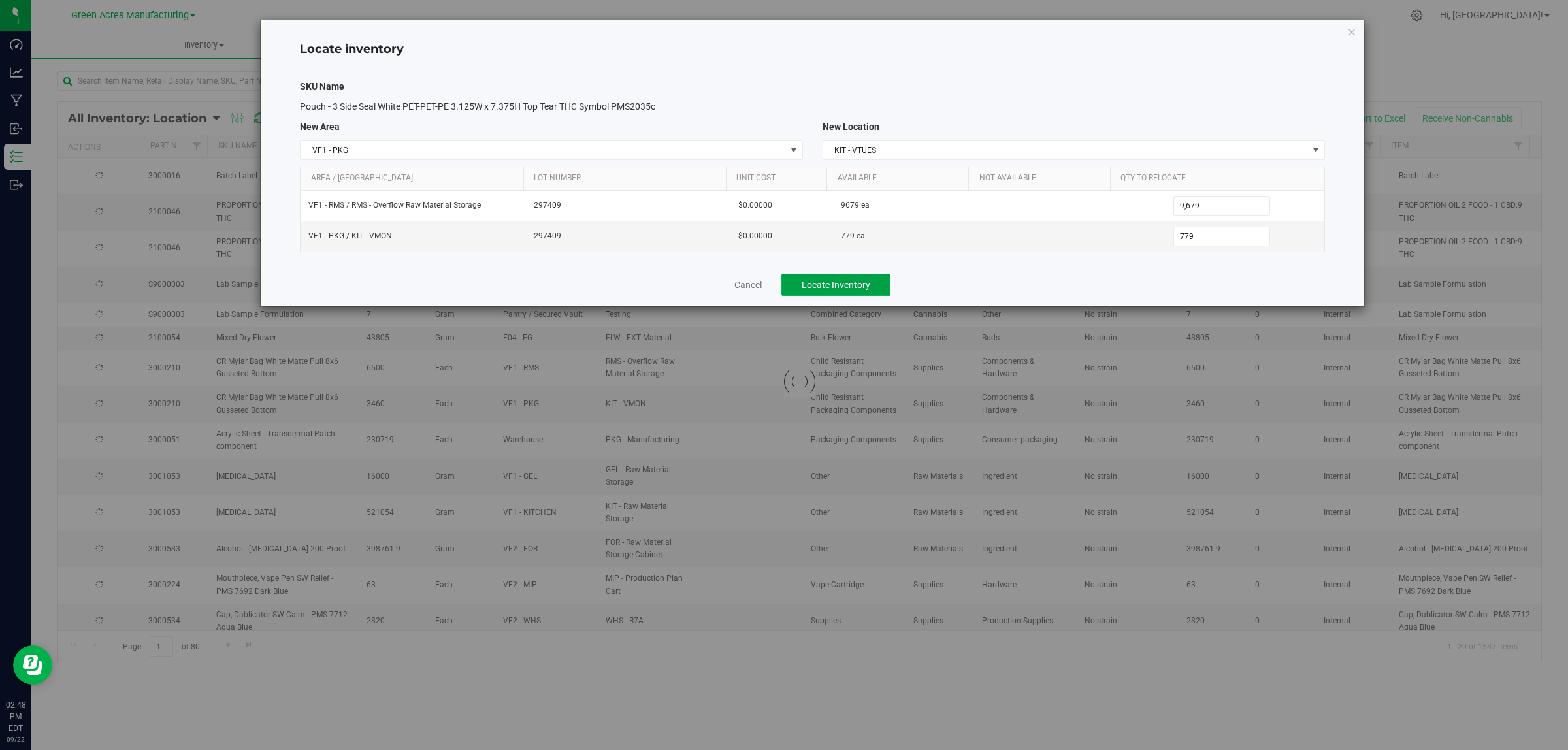
click at [844, 286] on span "Locate Inventory" at bounding box center [836, 285] width 69 height 11
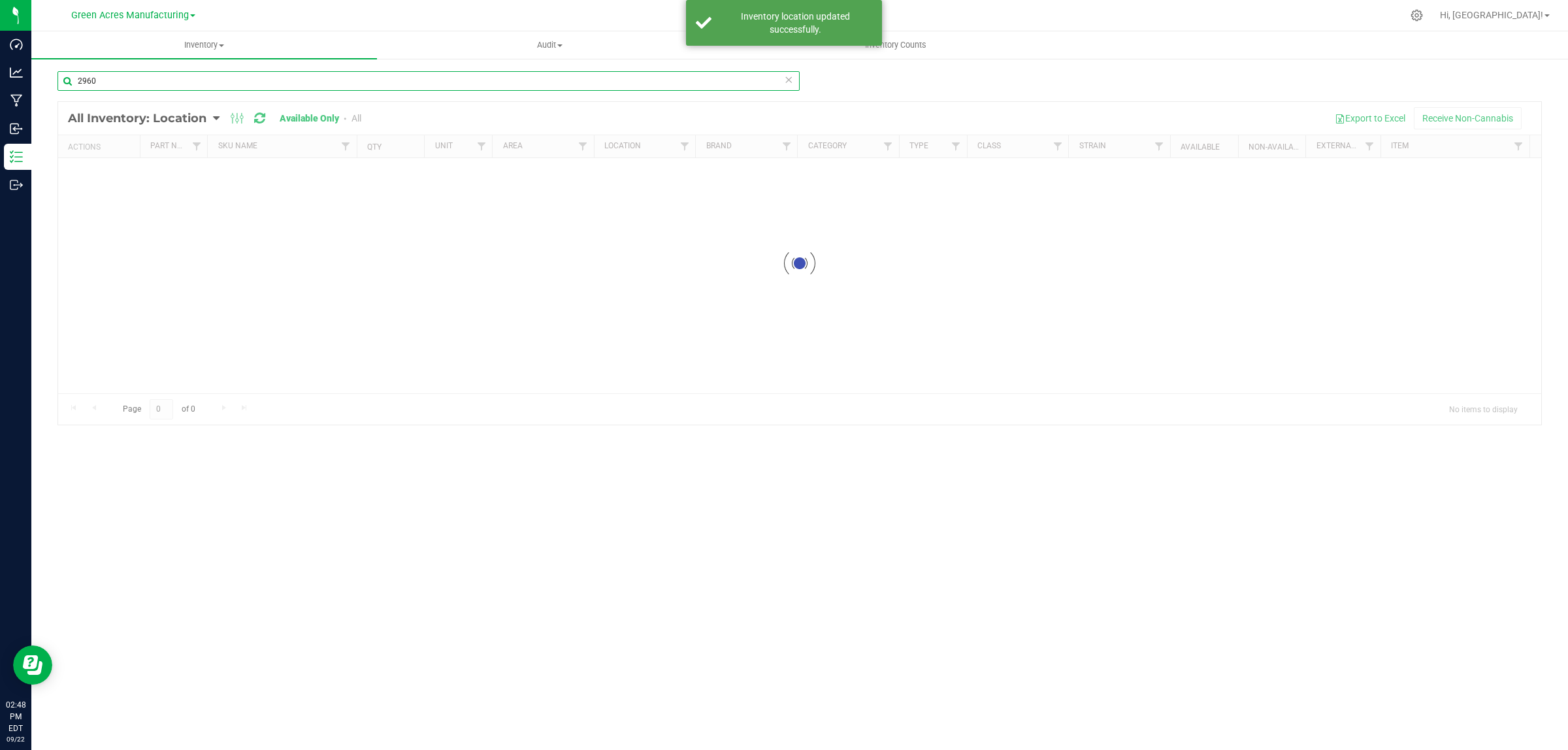
click at [482, 81] on input "2960" at bounding box center [429, 81] width 742 height 19
click at [481, 82] on input "2960" at bounding box center [429, 81] width 742 height 19
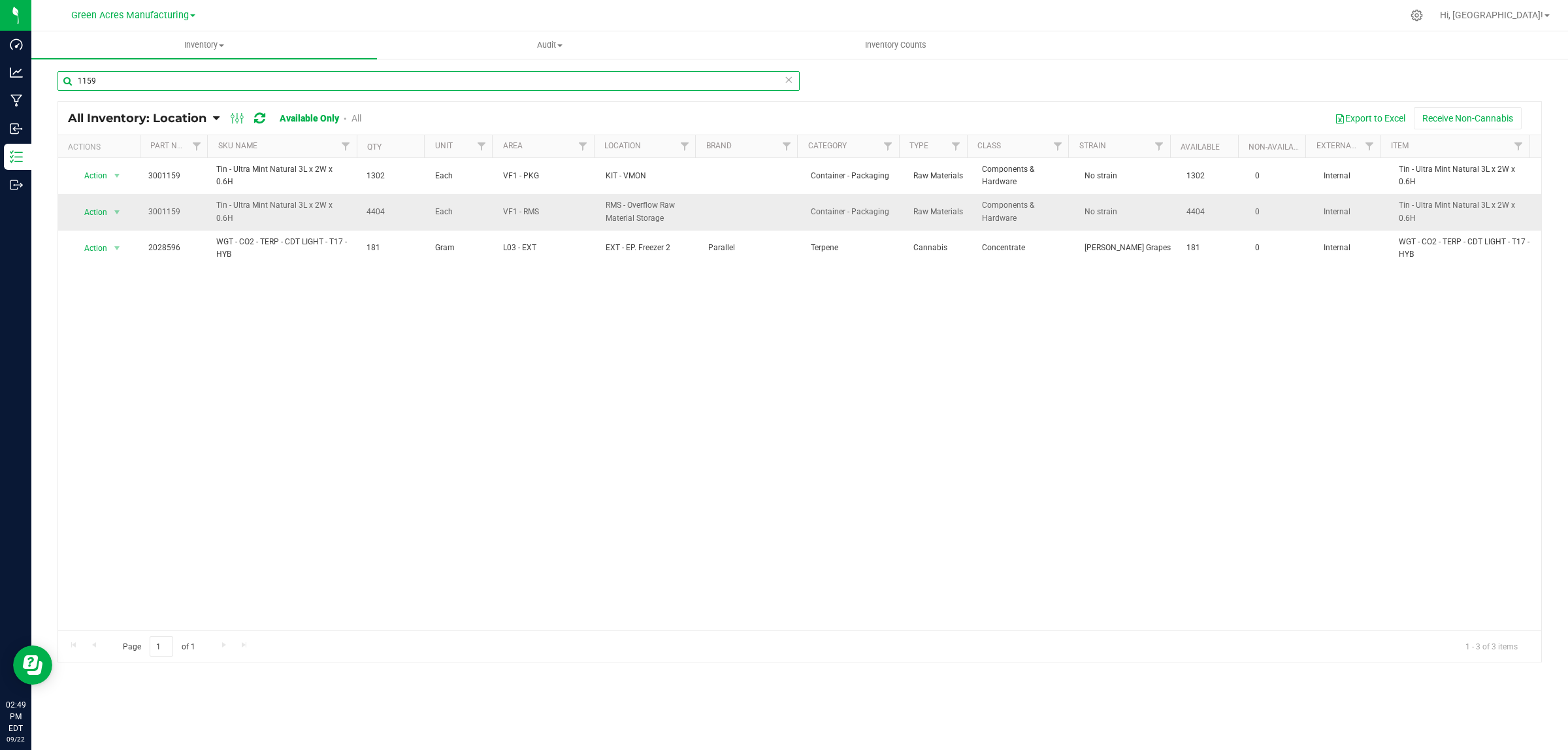
type input "1159"
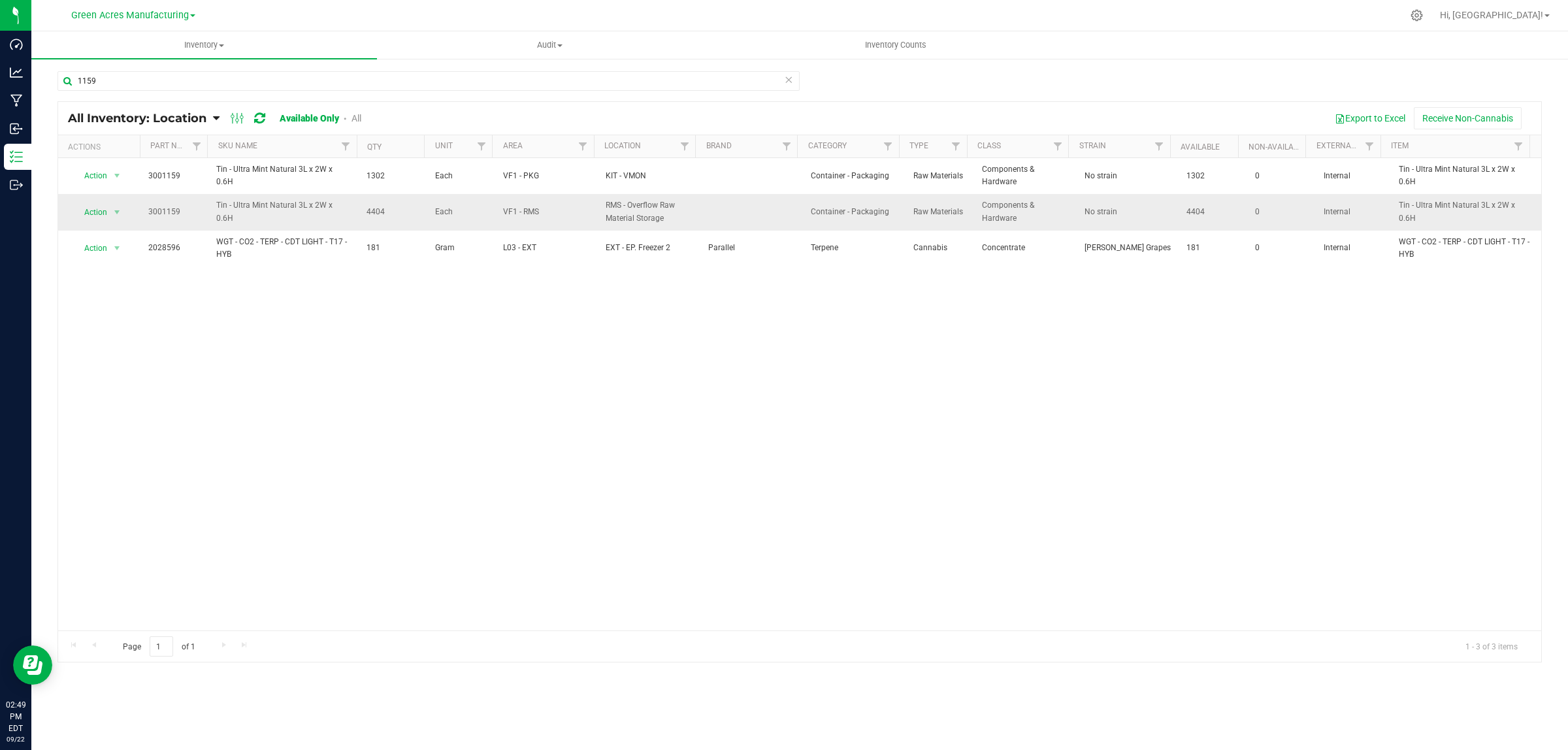
click at [370, 212] on span "4404" at bounding box center [393, 212] width 53 height 12
click at [373, 213] on span "4404" at bounding box center [393, 212] width 53 height 12
copy span "4404"
click at [114, 210] on span "select" at bounding box center [117, 212] width 11 height 11
drag, startPoint x: 124, startPoint y: 290, endPoint x: 136, endPoint y: 286, distance: 12.6
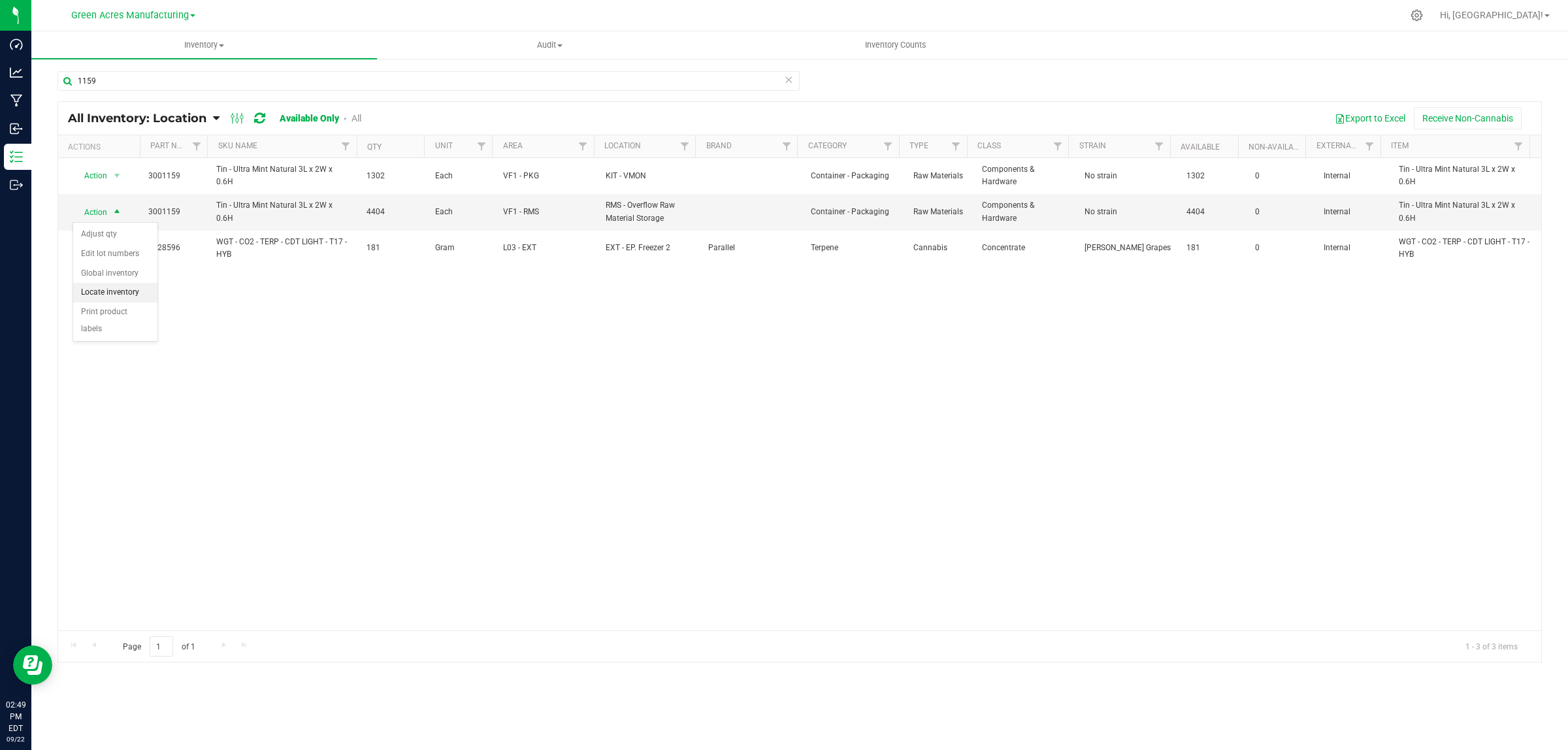
click at [124, 290] on li "Locate inventory" at bounding box center [115, 292] width 84 height 19
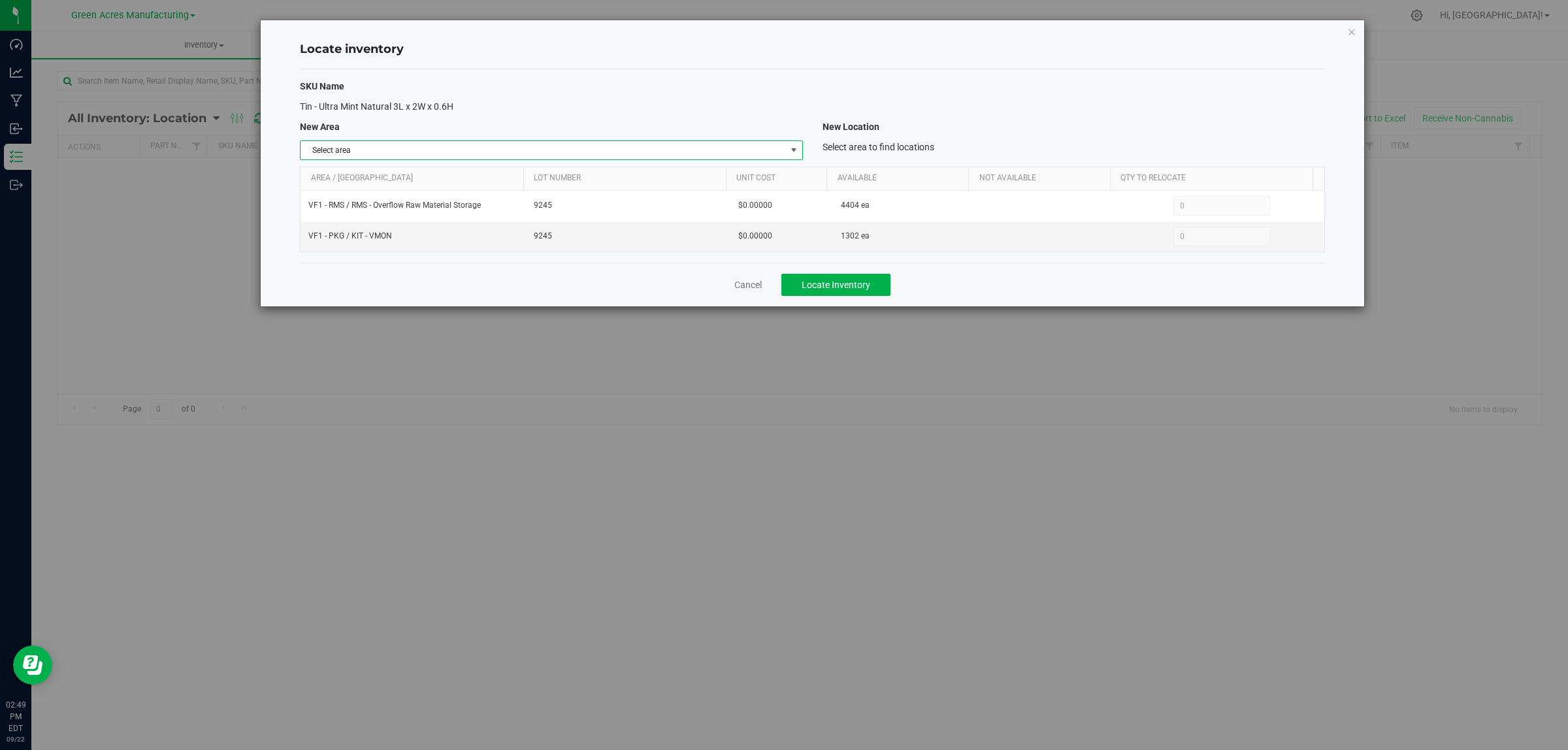
click at [752, 152] on span "Select area" at bounding box center [543, 150] width 485 height 18
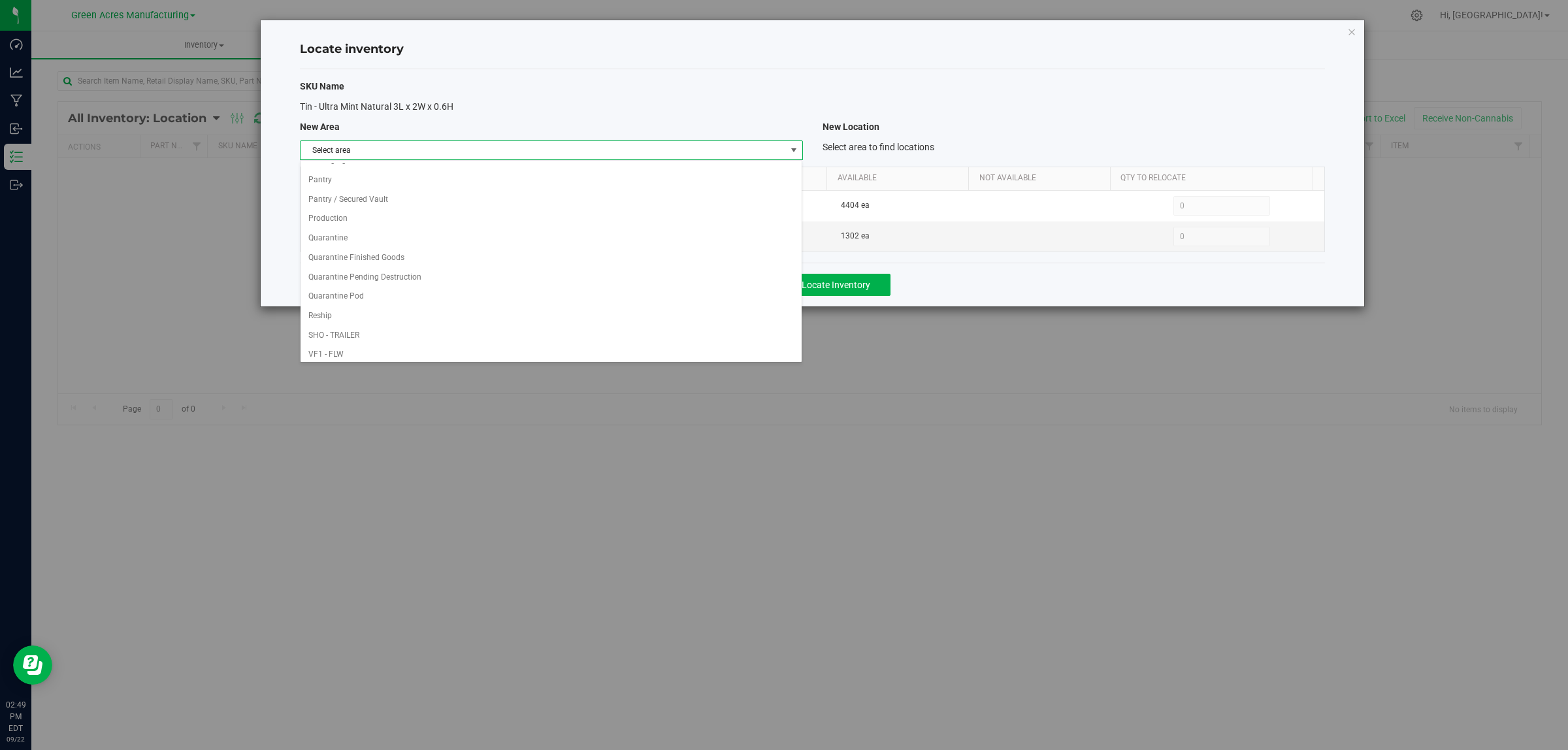
scroll to position [652, 0]
click at [586, 167] on li "VF1 - PKG" at bounding box center [551, 174] width 501 height 19
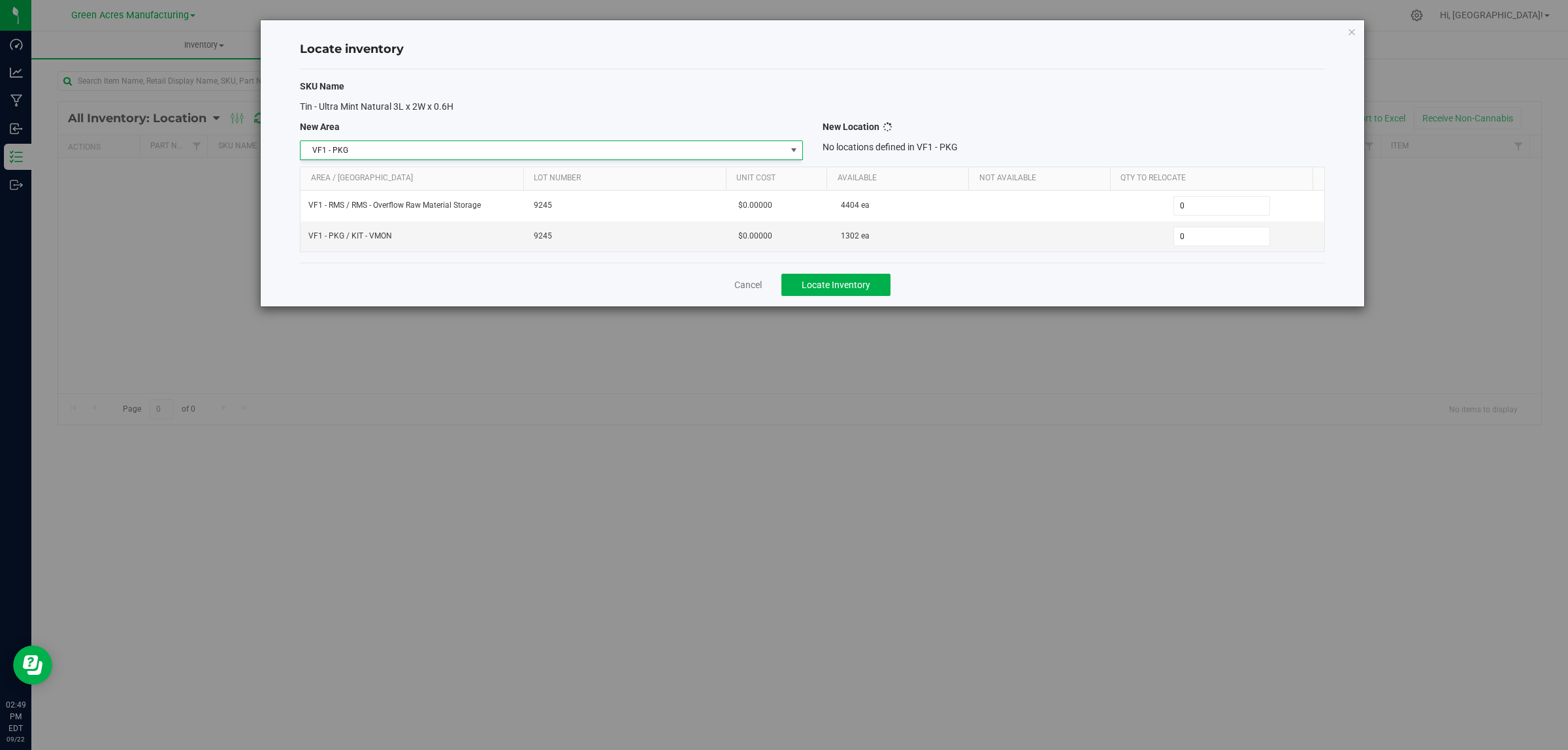
scroll to position [0, 0]
click at [1150, 154] on span "Select location" at bounding box center [1065, 150] width 485 height 18
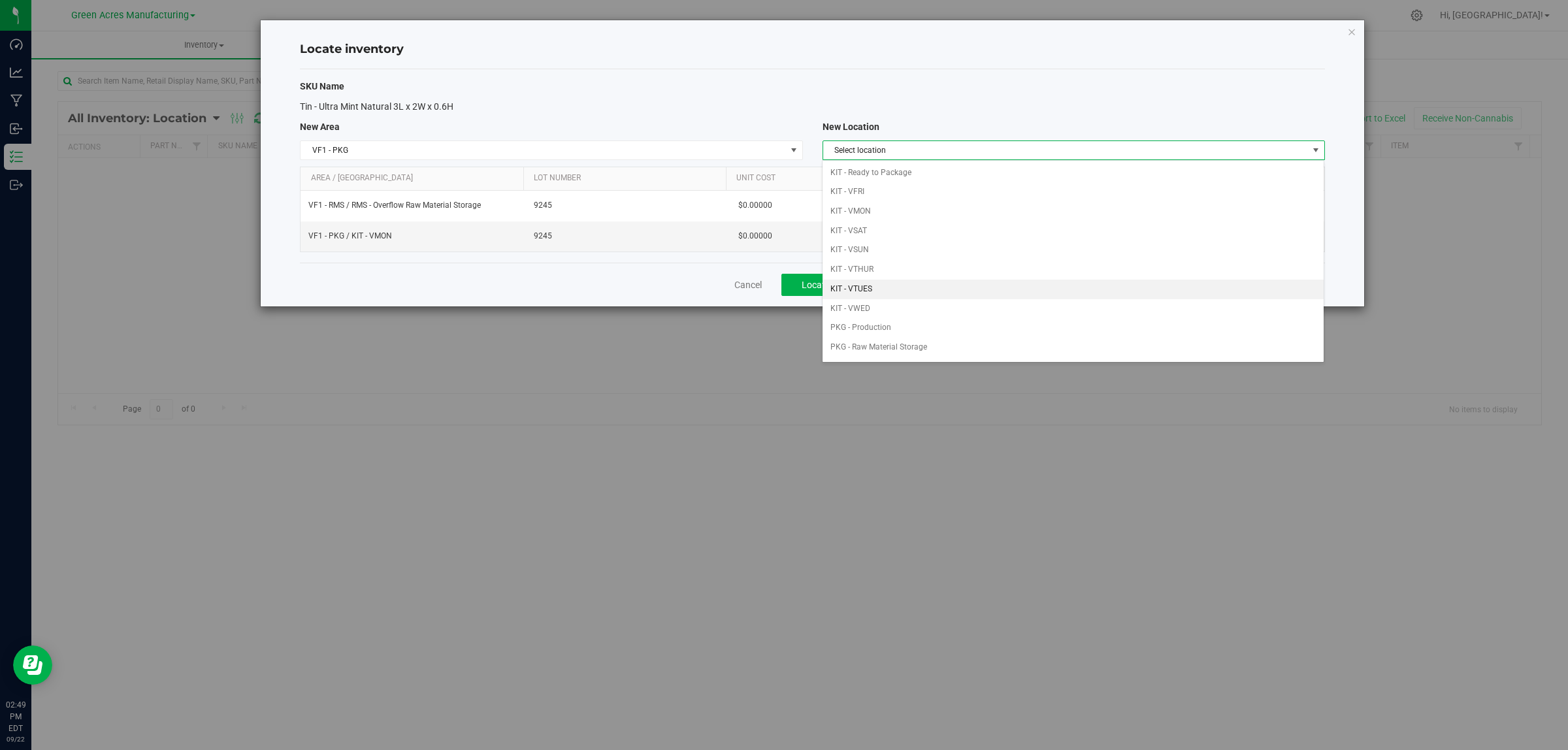
click at [920, 286] on li "KIT - VTUES" at bounding box center [1073, 289] width 501 height 19
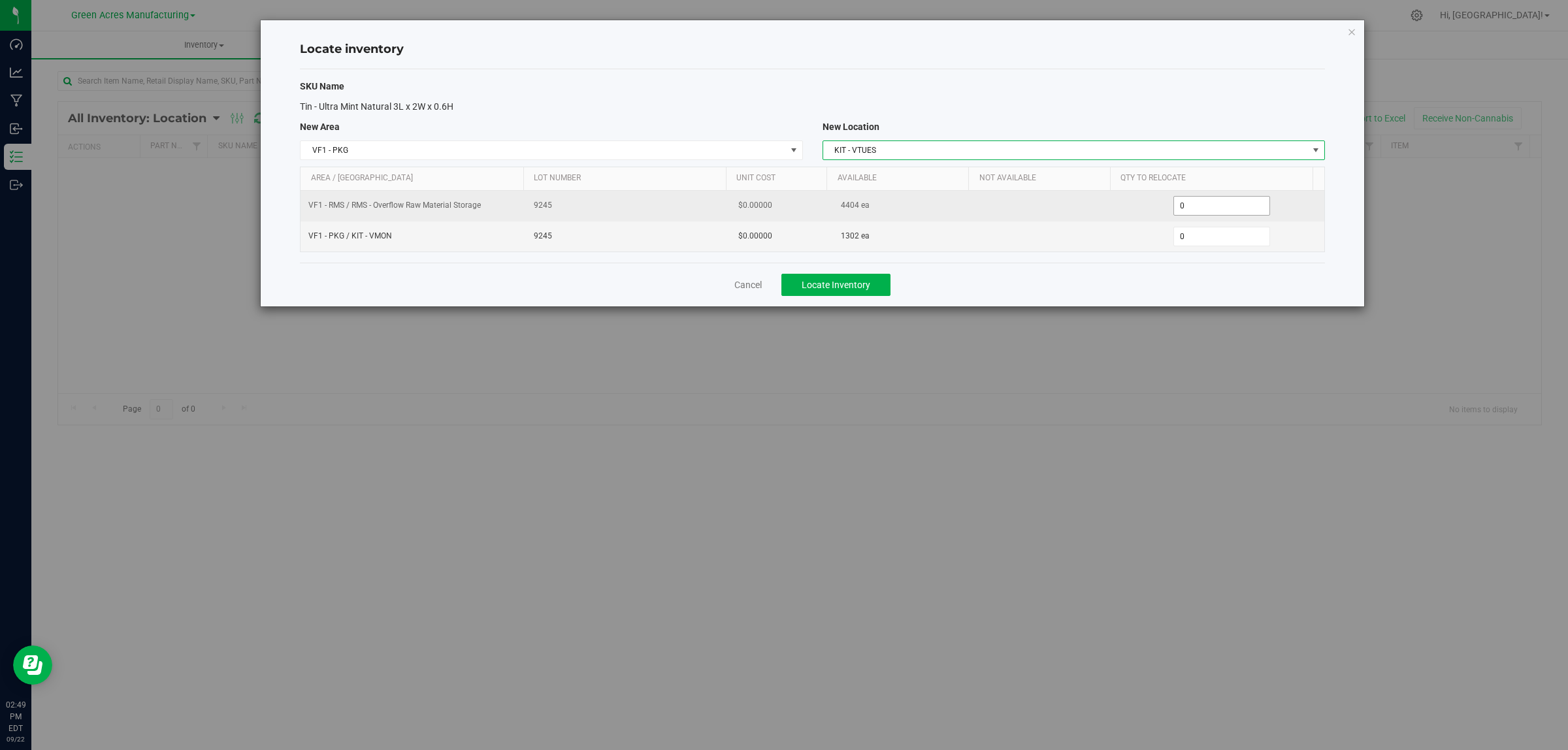
click at [1211, 210] on span "0 0" at bounding box center [1222, 206] width 97 height 19
click at [1211, 210] on input "0" at bounding box center [1222, 206] width 96 height 18
paste input "894"
type input "894"
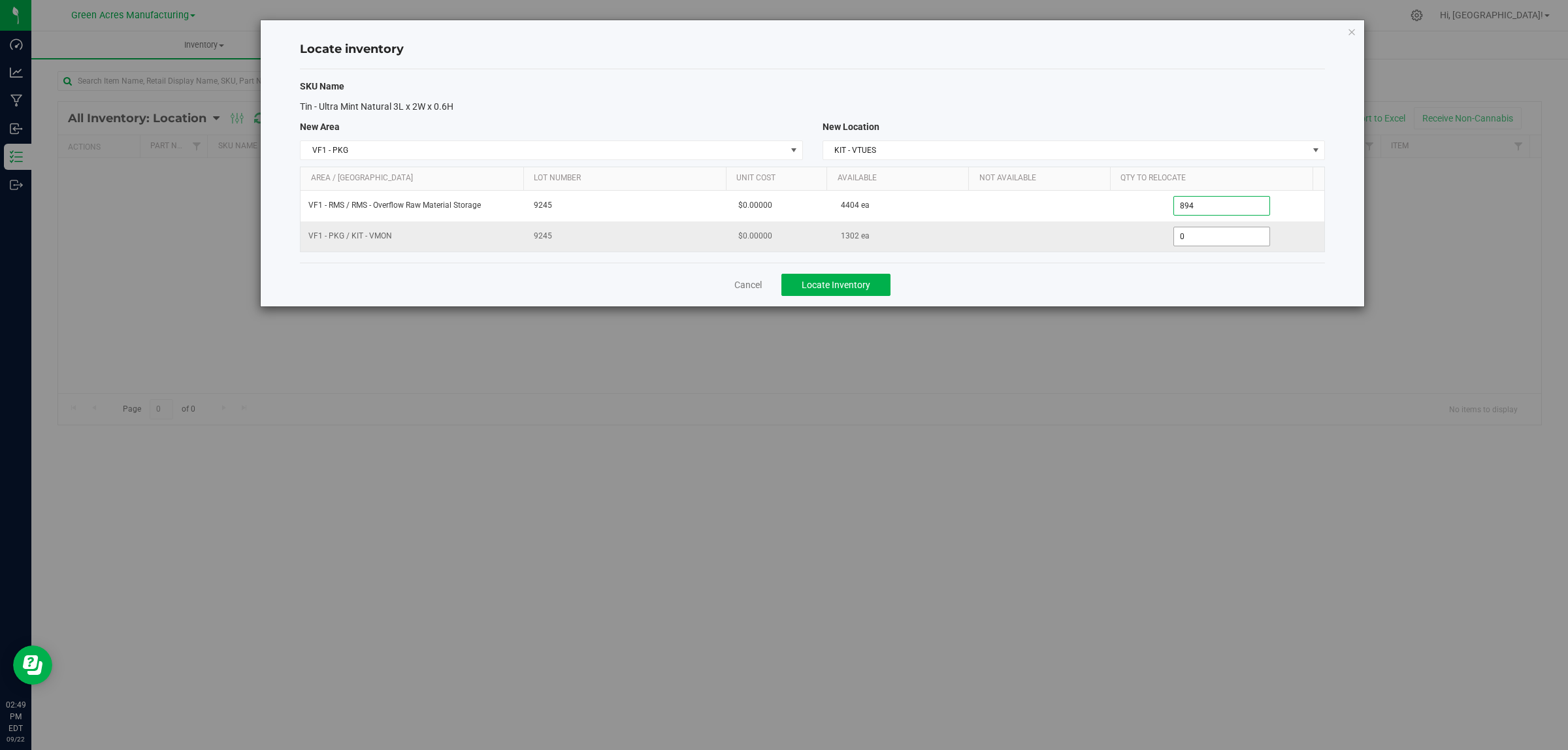
type input "894"
click at [1210, 239] on span "0 0" at bounding box center [1222, 236] width 97 height 19
click at [1210, 239] on input "0" at bounding box center [1222, 236] width 96 height 18
type input "1302"
type input "1,302"
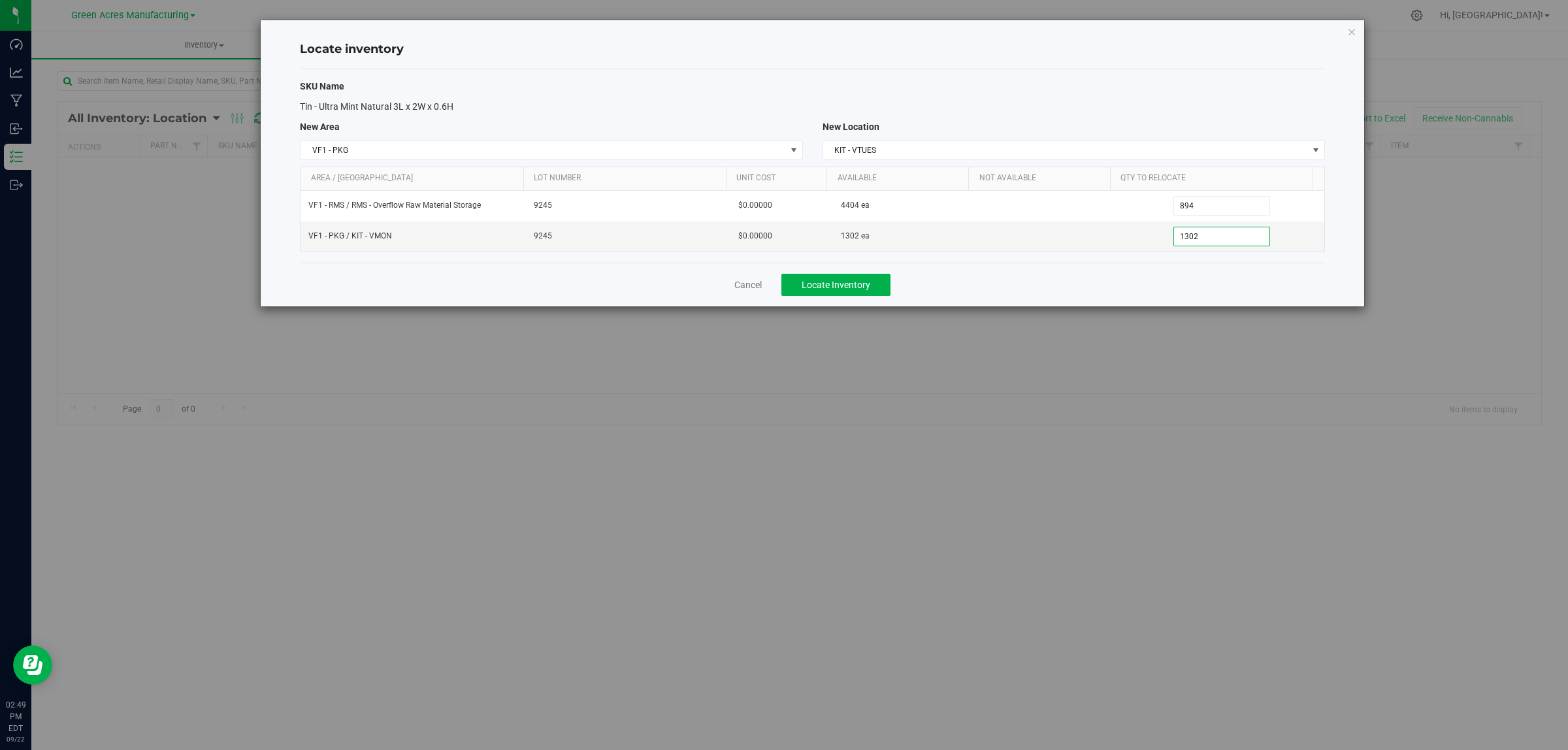
click at [1184, 288] on div "Cancel Locate Inventory" at bounding box center [812, 284] width 1025 height 44
click at [835, 289] on span "Locate Inventory" at bounding box center [836, 285] width 69 height 11
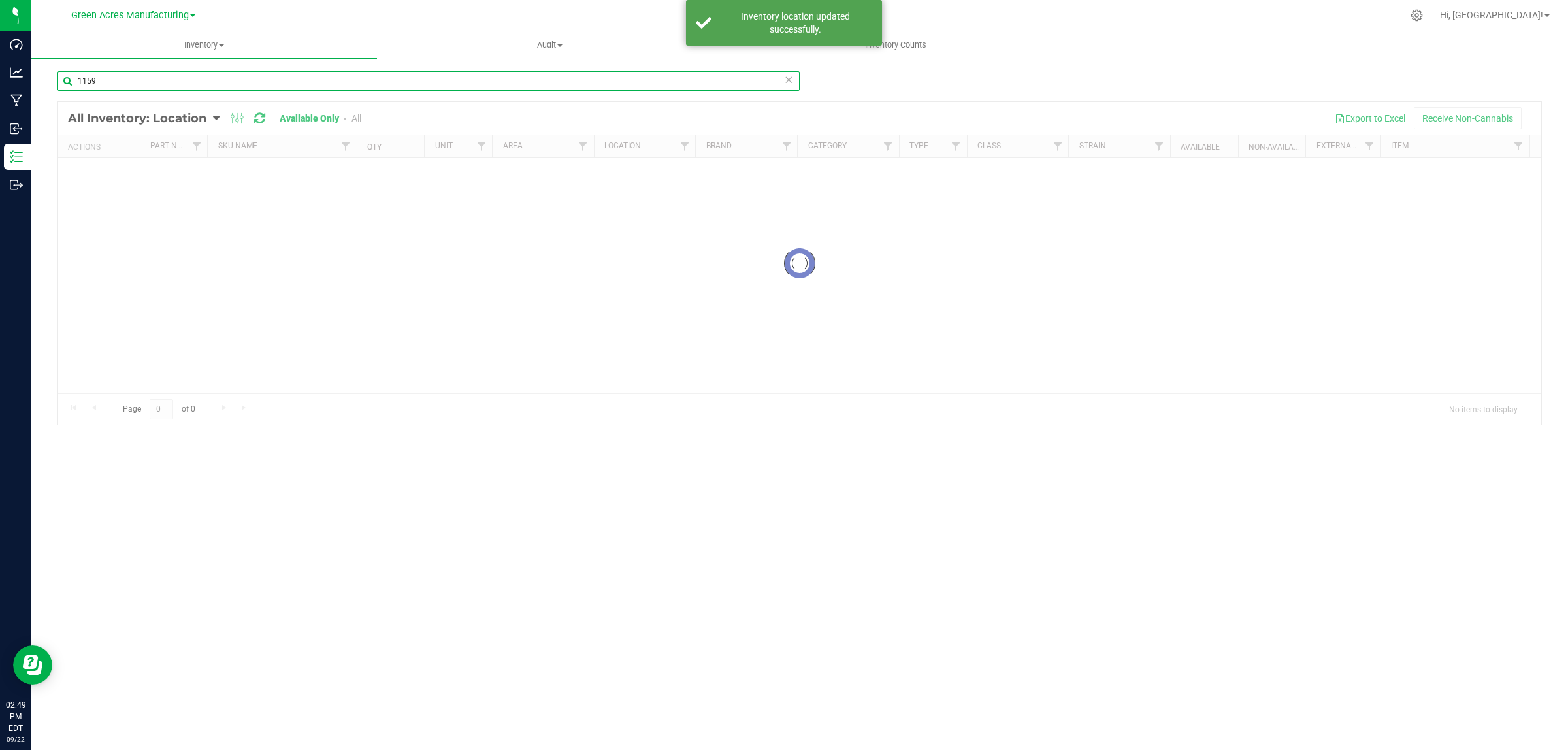
click at [461, 82] on input "1159" at bounding box center [429, 81] width 742 height 19
click at [462, 80] on input "1159" at bounding box center [429, 81] width 742 height 19
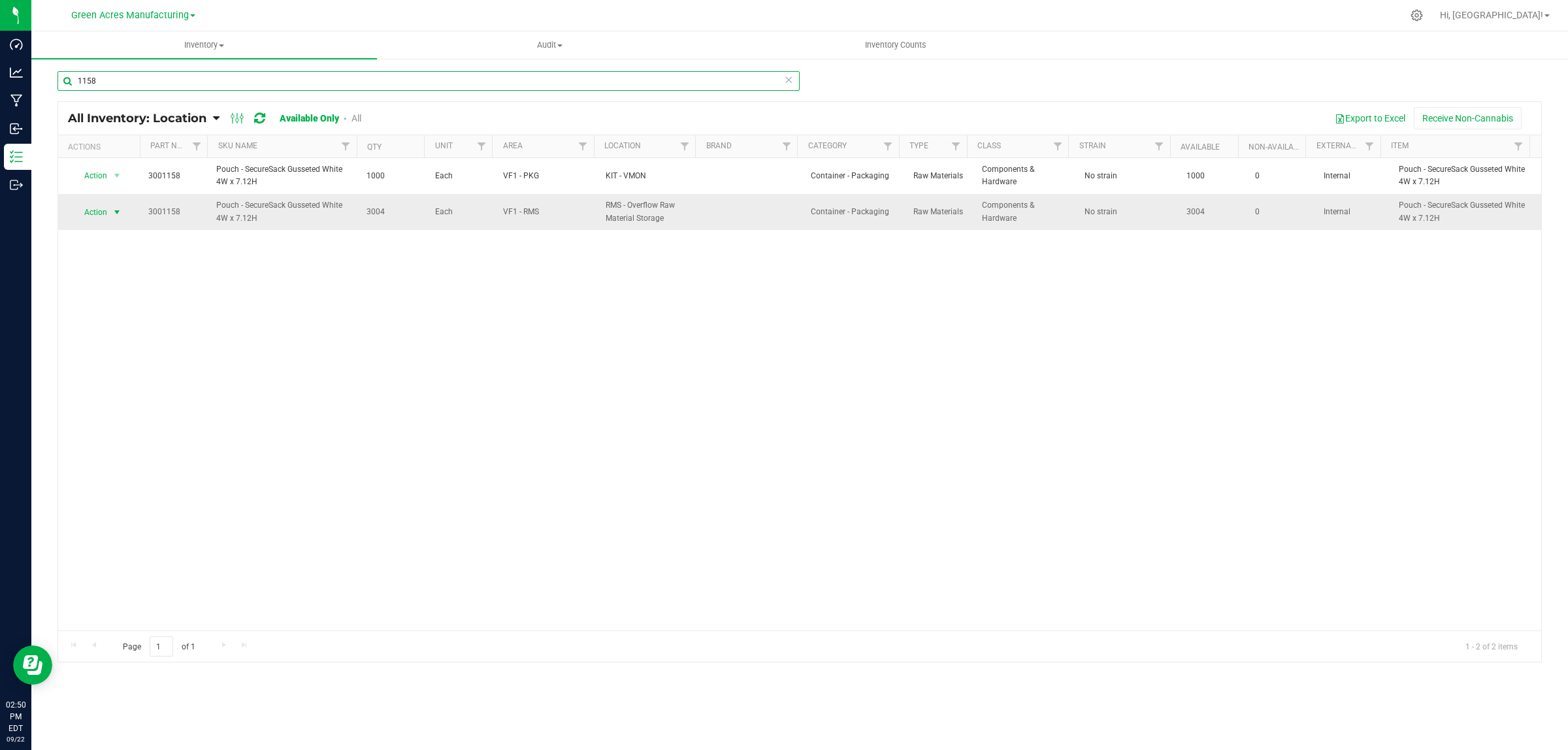
type input "1158"
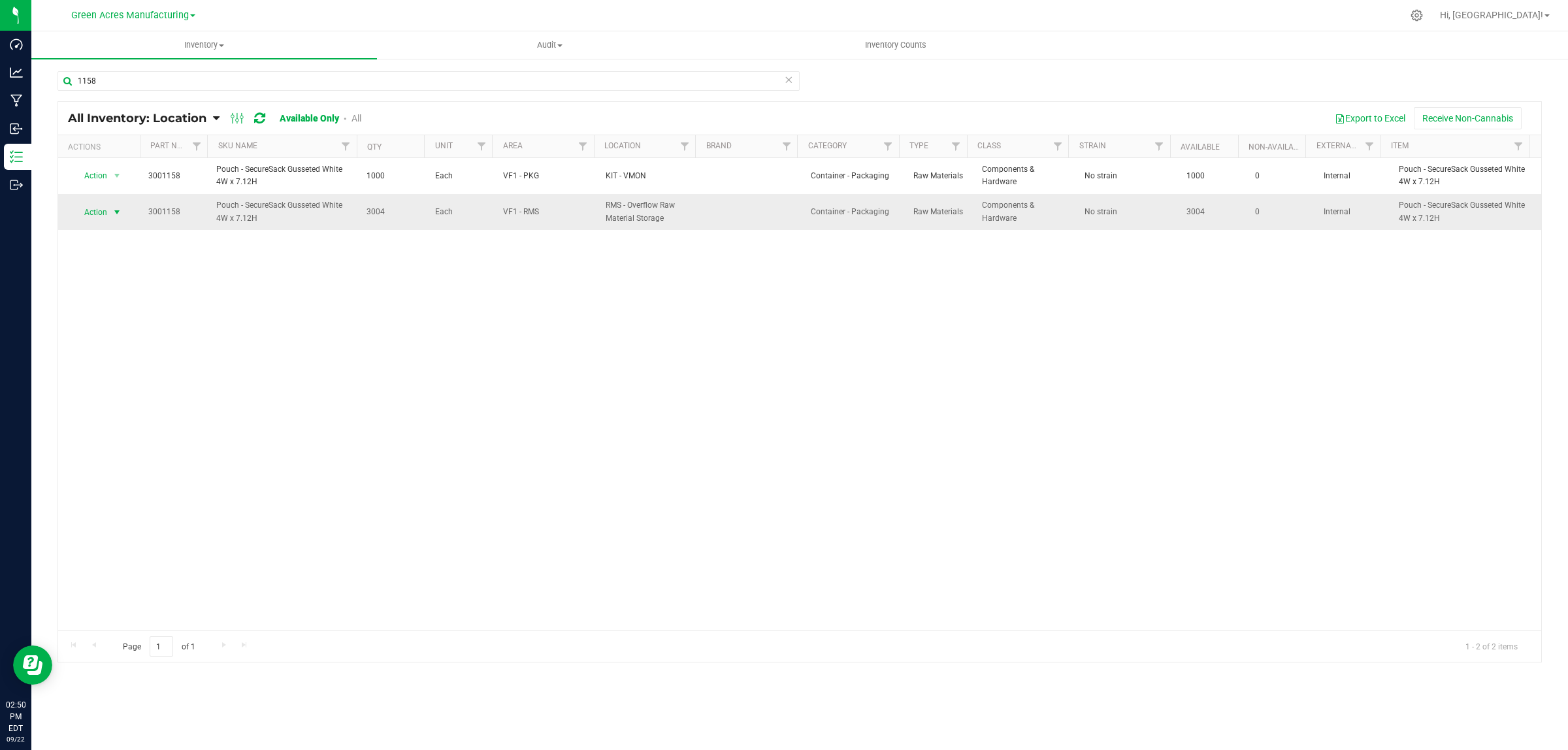
click at [113, 210] on span "select" at bounding box center [117, 212] width 11 height 11
click at [111, 290] on li "Locate inventory" at bounding box center [115, 292] width 84 height 19
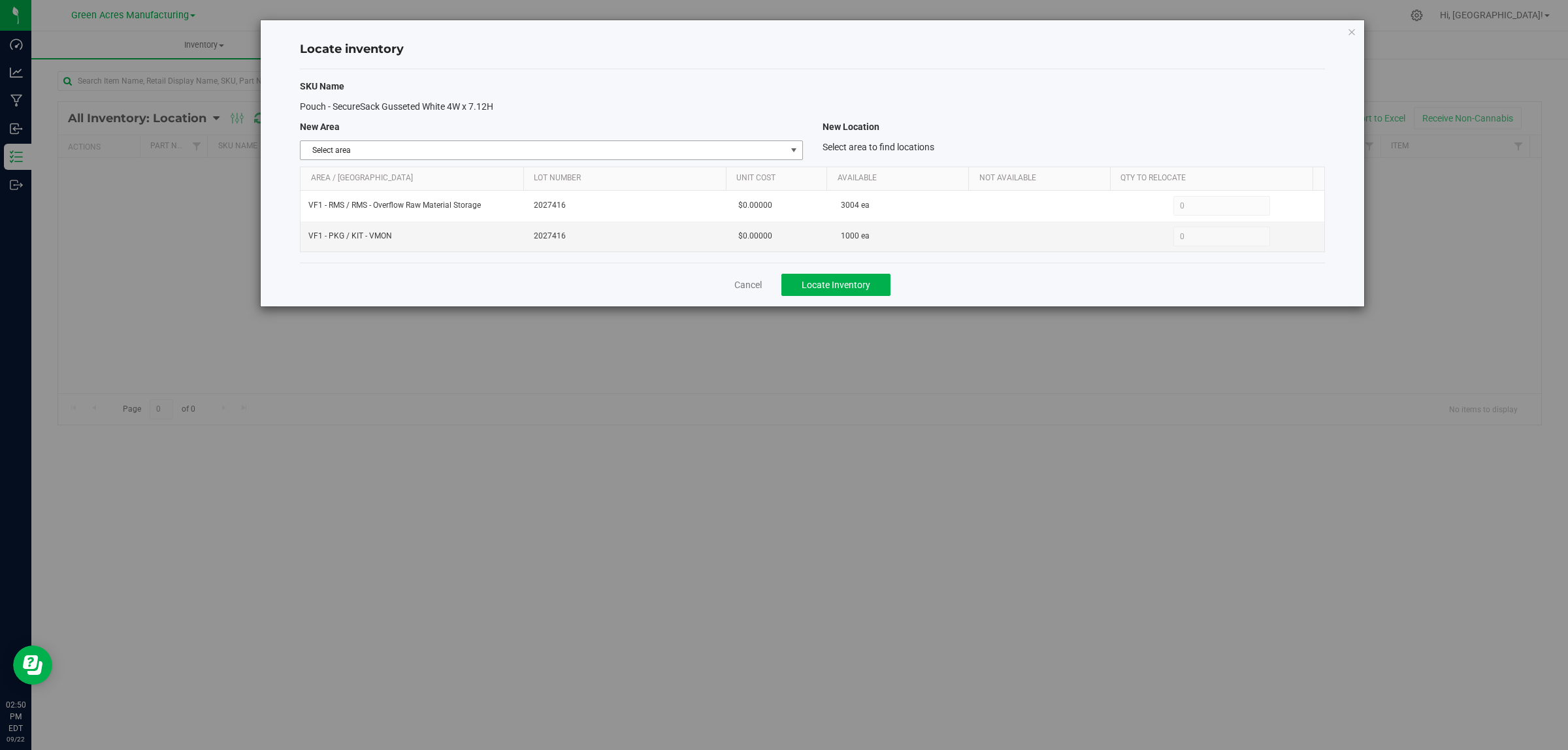
click at [793, 151] on span "select" at bounding box center [794, 151] width 11 height 11
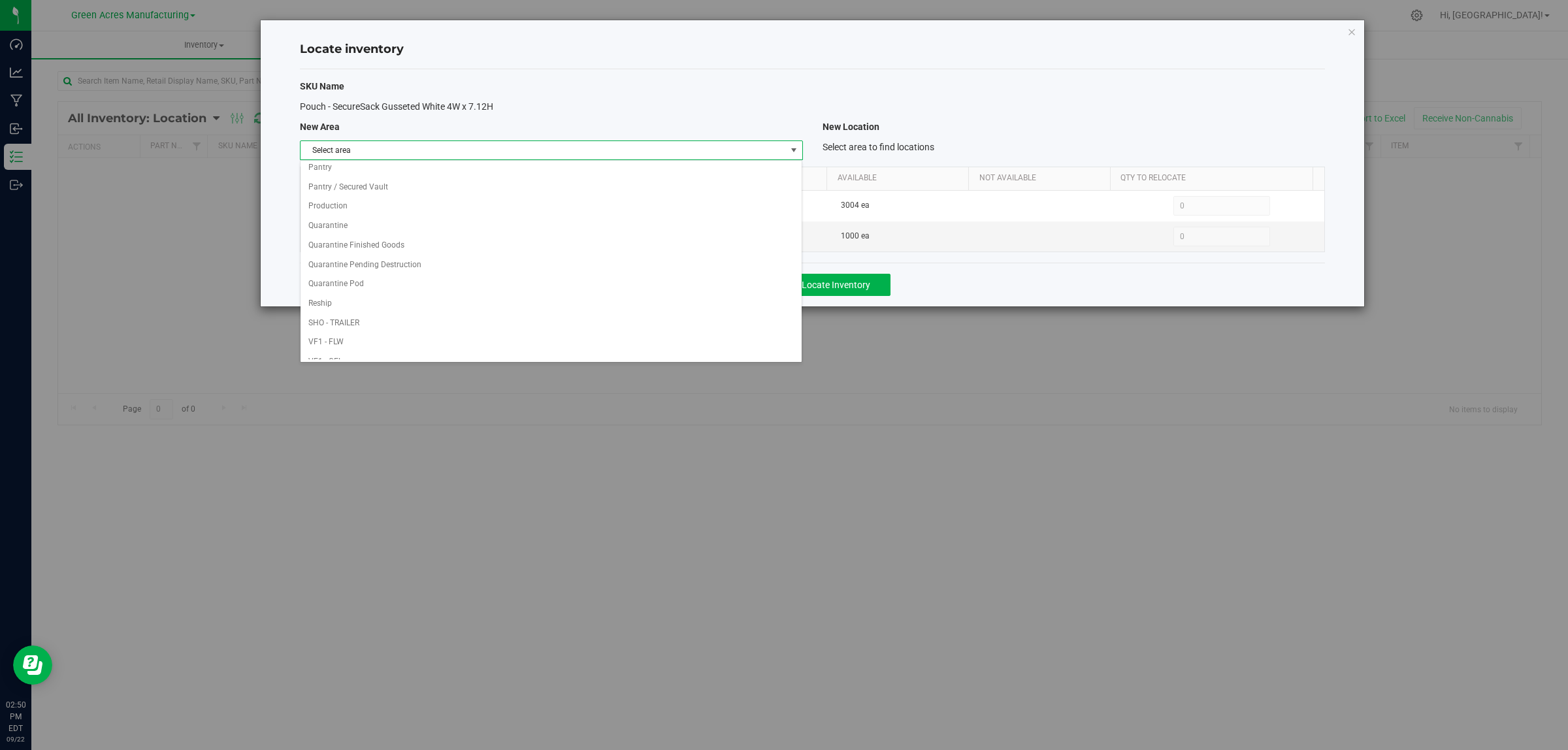
scroll to position [652, 0]
click at [691, 165] on li "VF1 - PKG" at bounding box center [551, 174] width 501 height 19
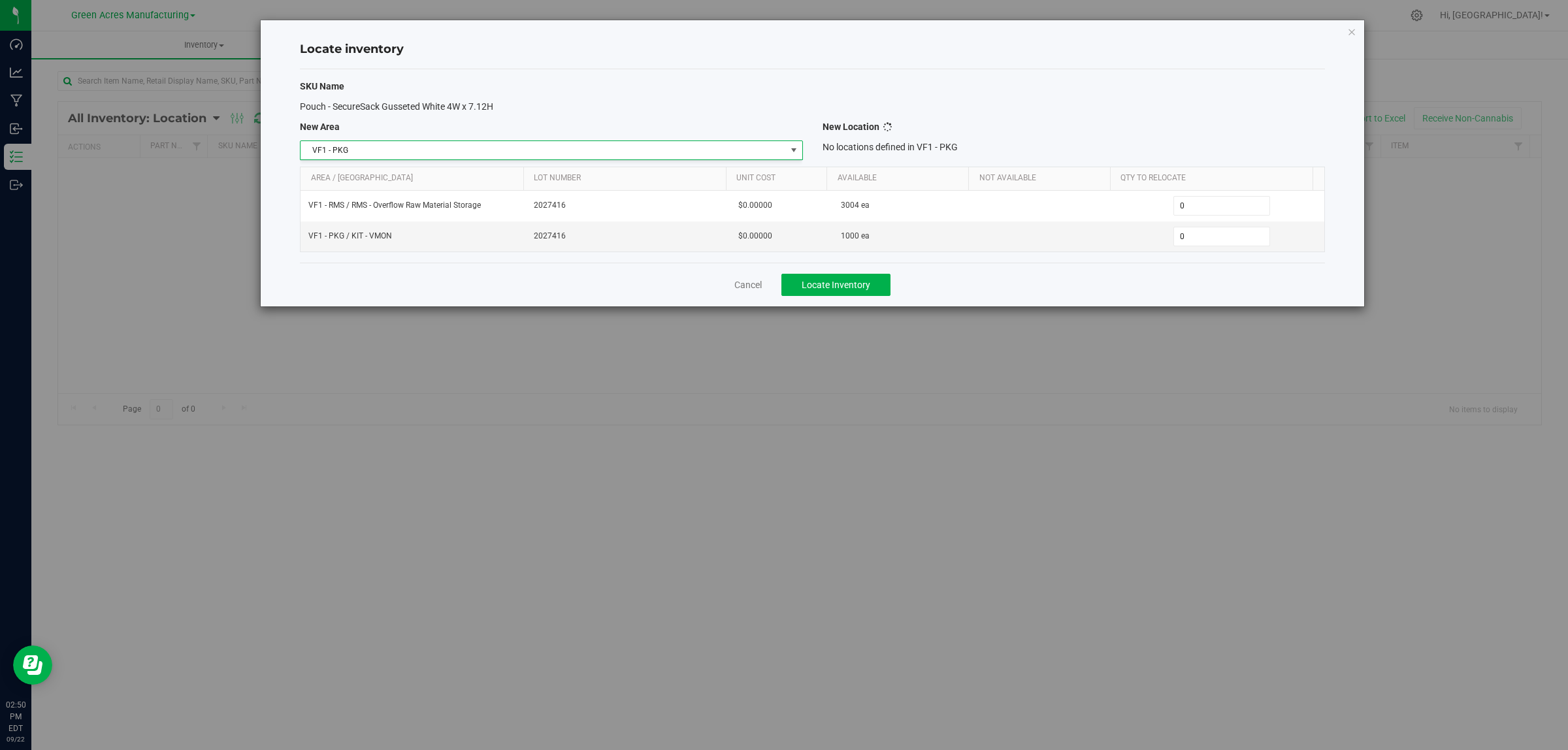
scroll to position [651, 0]
click at [1229, 151] on span "Select location" at bounding box center [1065, 150] width 485 height 18
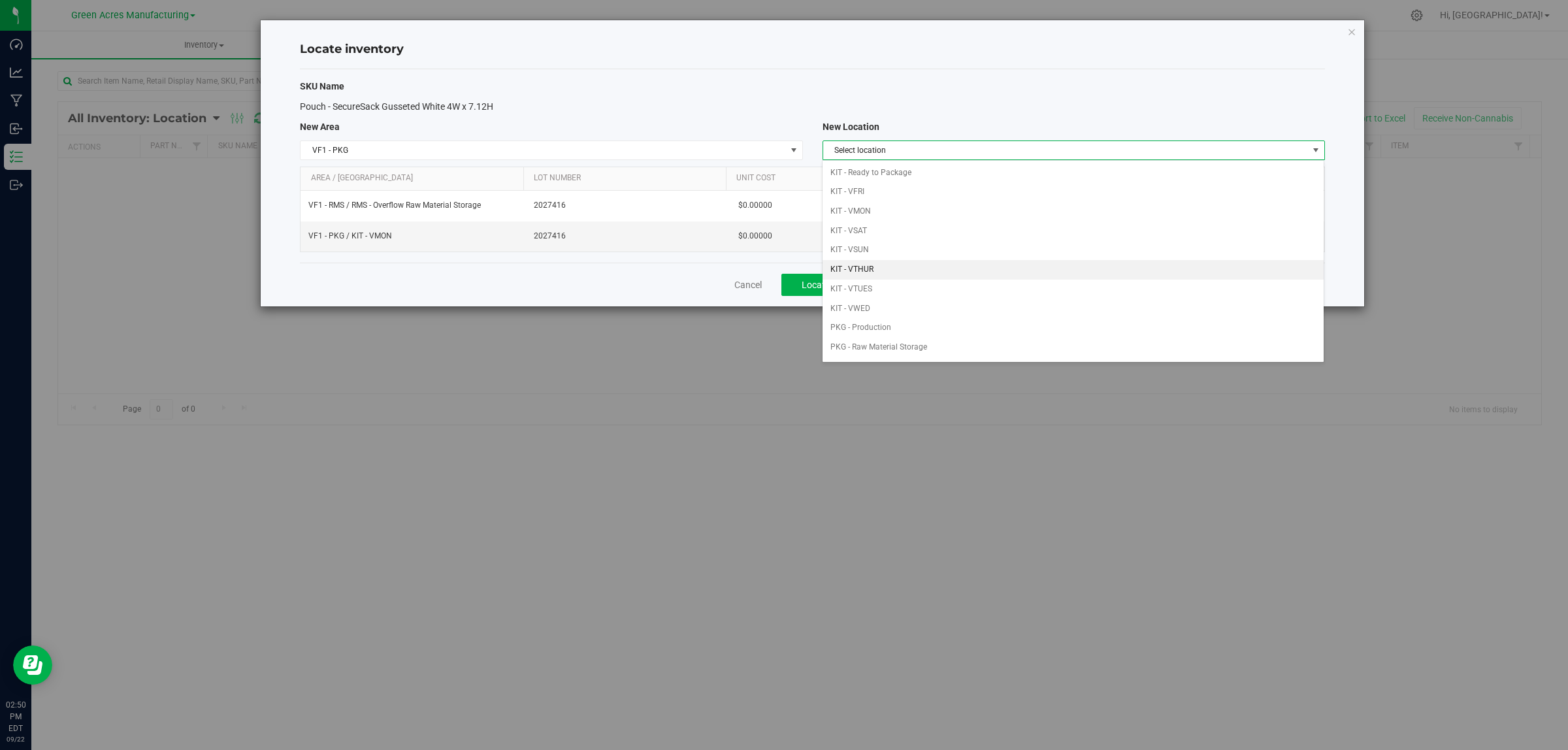
click at [1051, 272] on li "KIT - VTHUR" at bounding box center [1073, 269] width 501 height 19
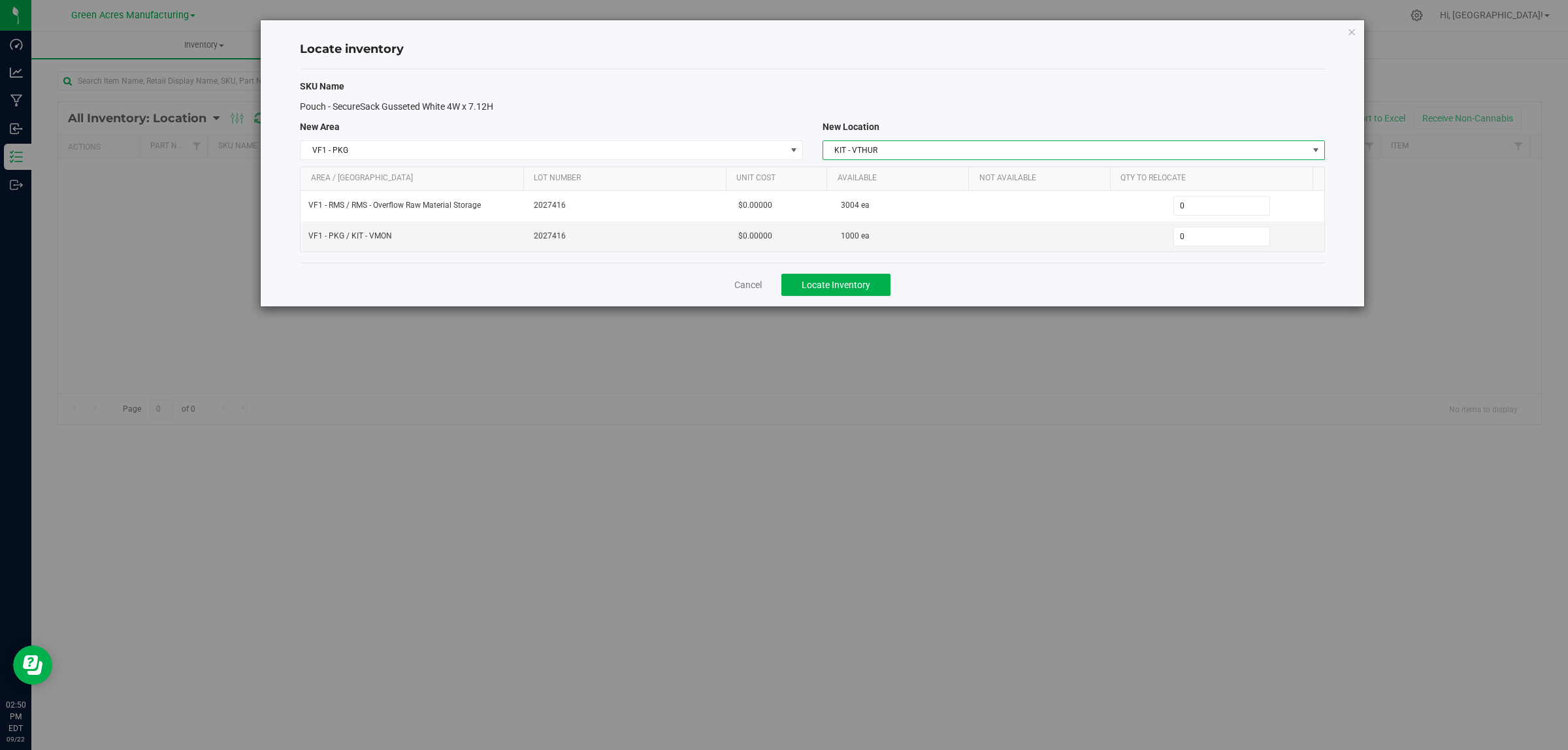
click at [1097, 147] on span "KIT - VTHUR" at bounding box center [1065, 150] width 485 height 18
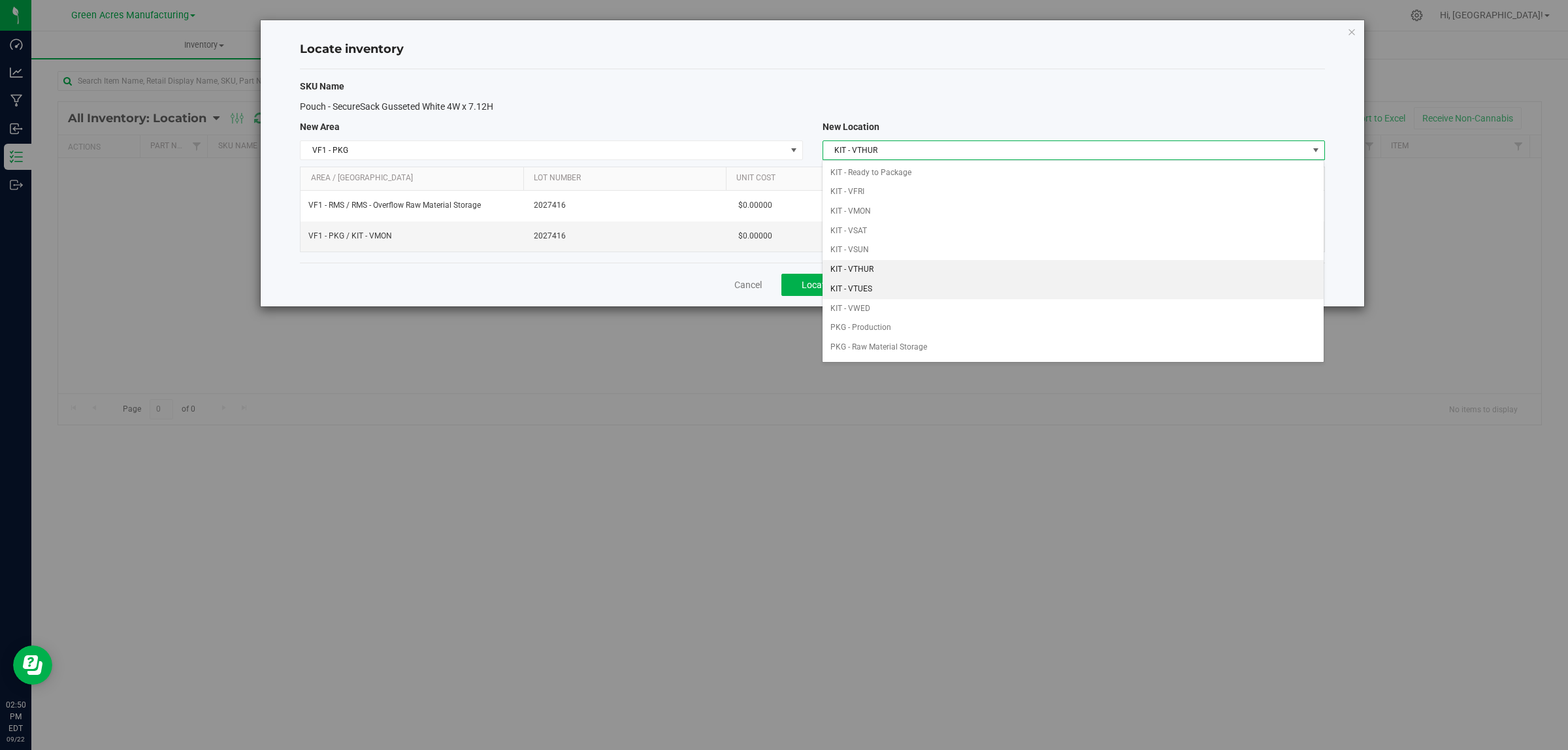
click at [923, 289] on li "KIT - VTUES" at bounding box center [1073, 289] width 501 height 19
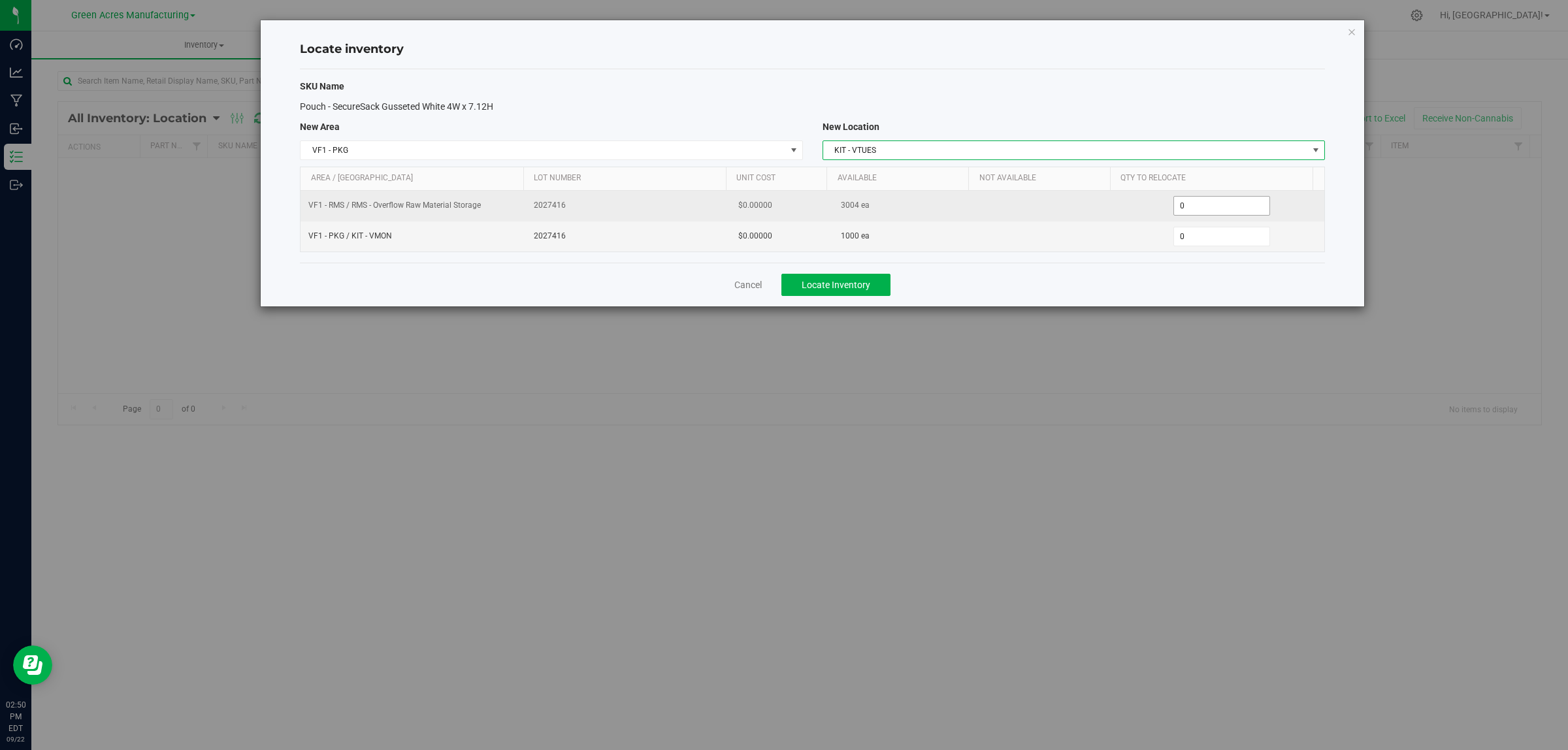
click at [1191, 204] on span "0 0" at bounding box center [1222, 206] width 97 height 19
click at [1191, 204] on input "0" at bounding box center [1222, 206] width 96 height 18
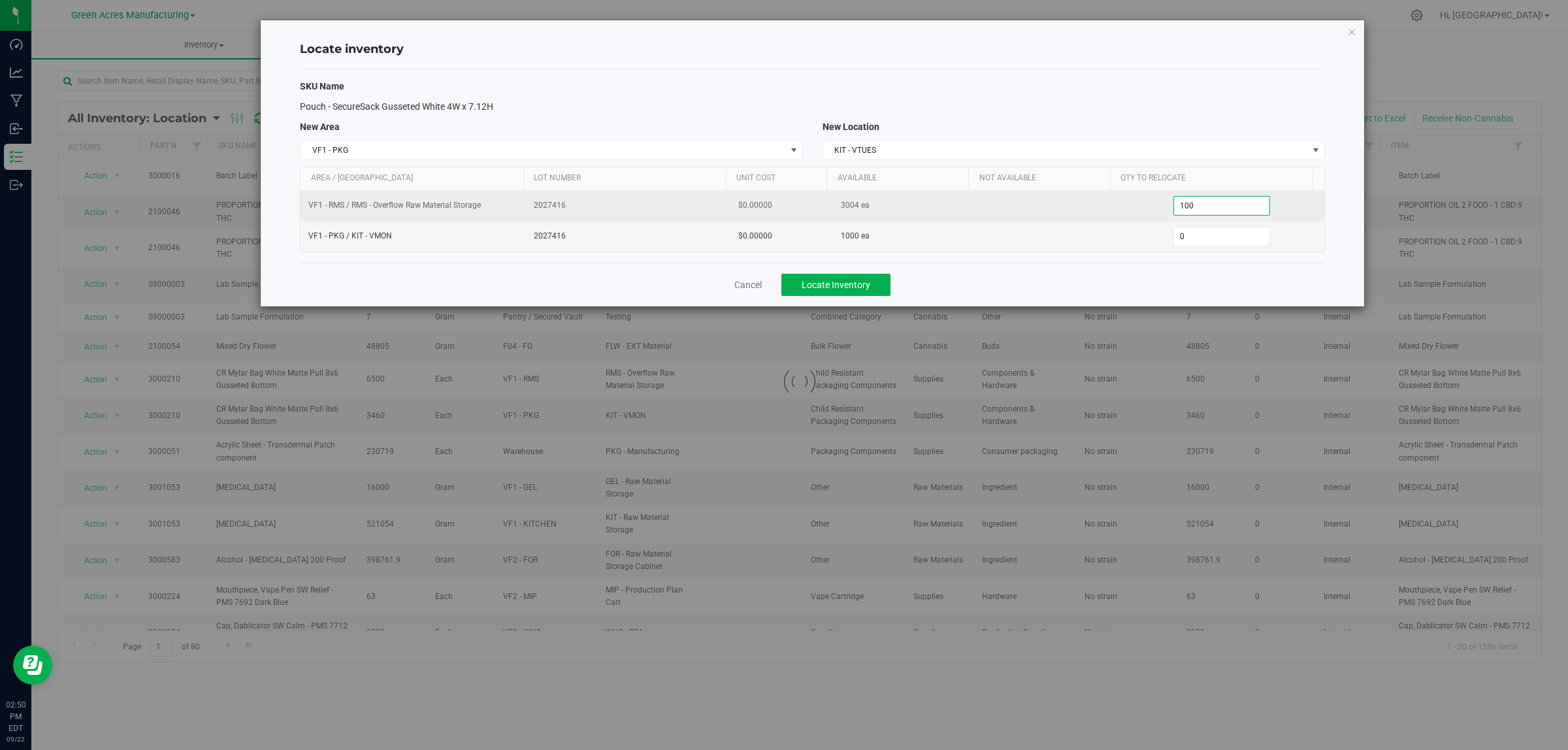
type input "1004"
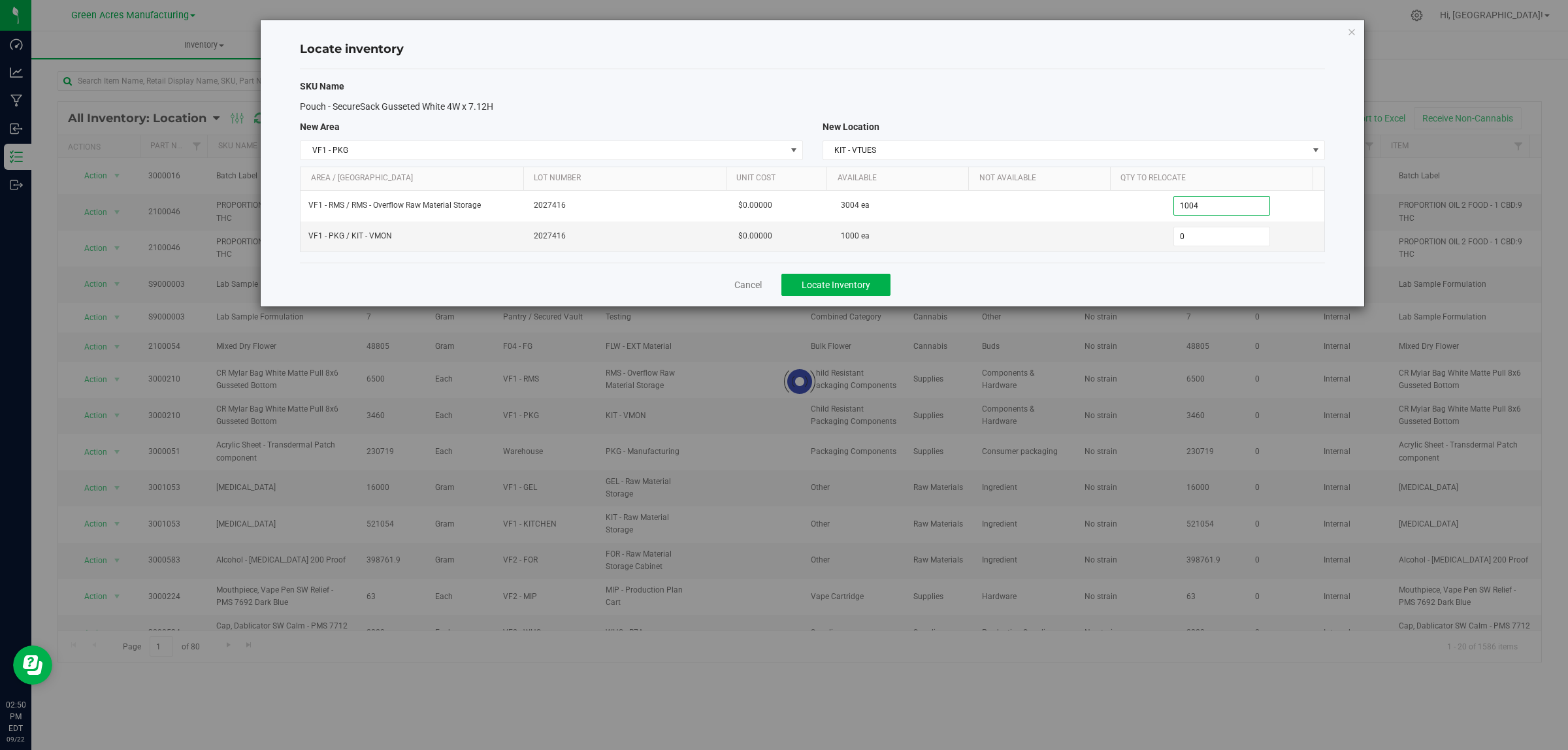
type input "1,004"
click at [1097, 286] on div "Cancel Locate Inventory" at bounding box center [812, 284] width 1025 height 44
click at [881, 289] on button "Locate Inventory" at bounding box center [836, 284] width 109 height 22
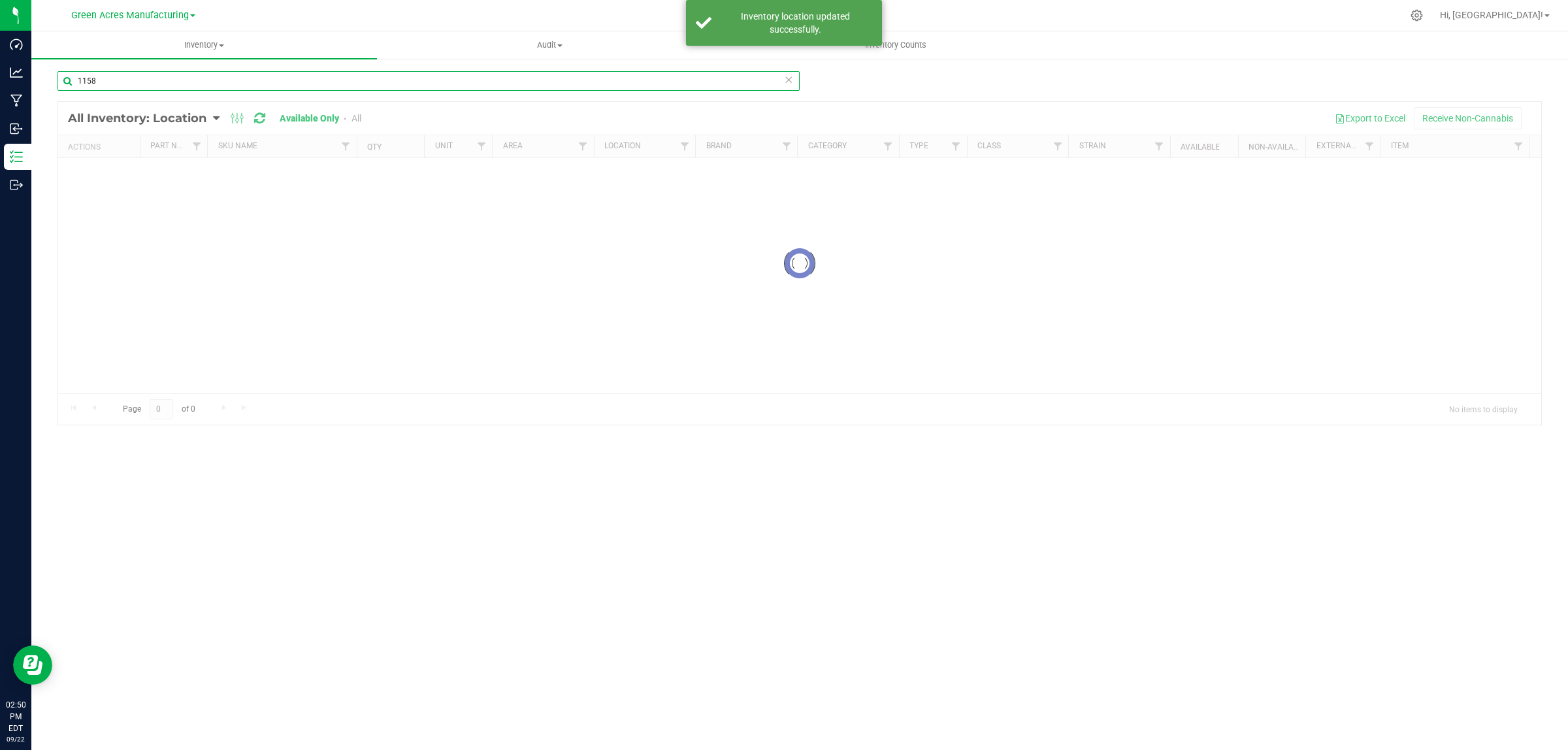
click at [466, 82] on input "1158" at bounding box center [429, 81] width 742 height 19
click at [468, 83] on input "1158" at bounding box center [429, 81] width 742 height 19
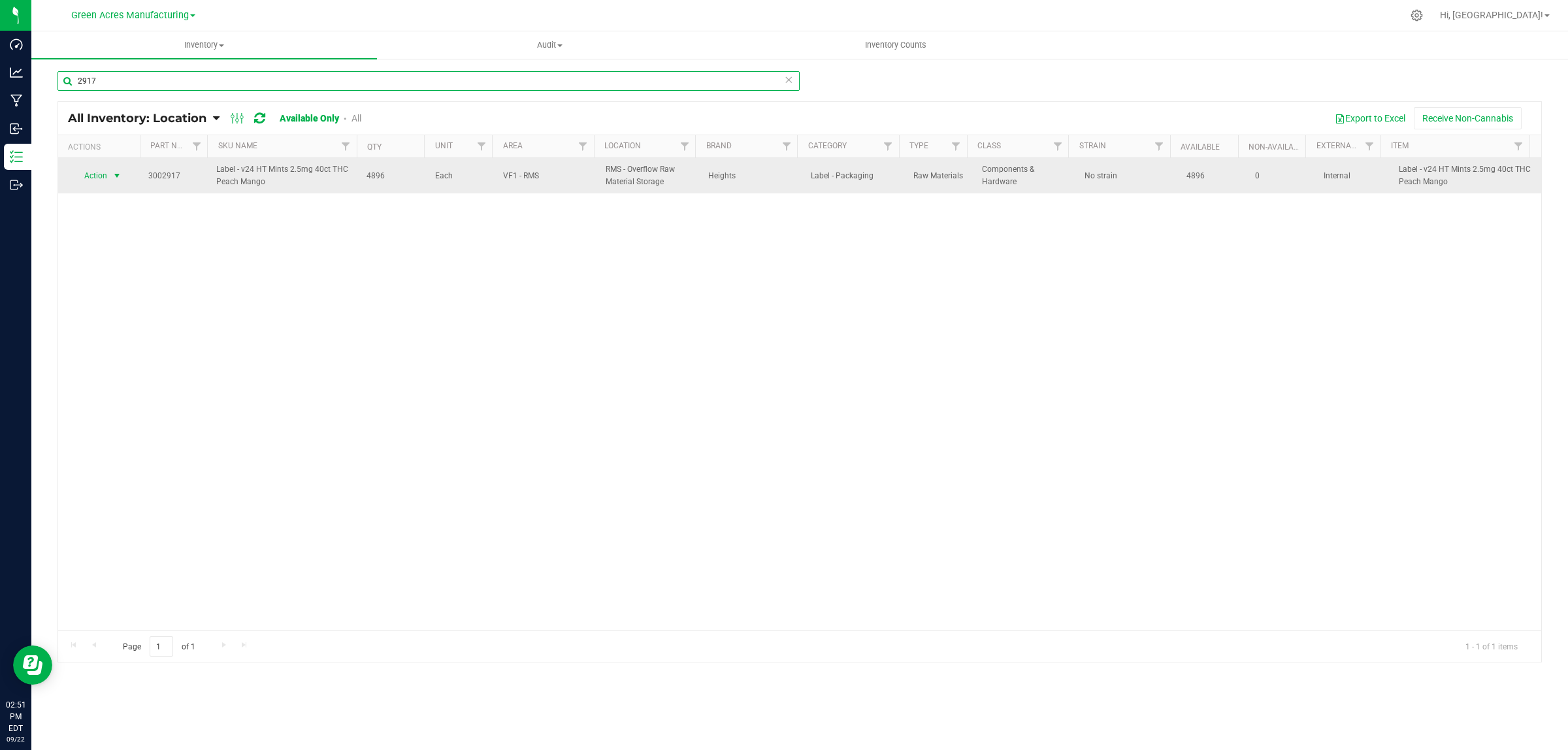
type input "2917"
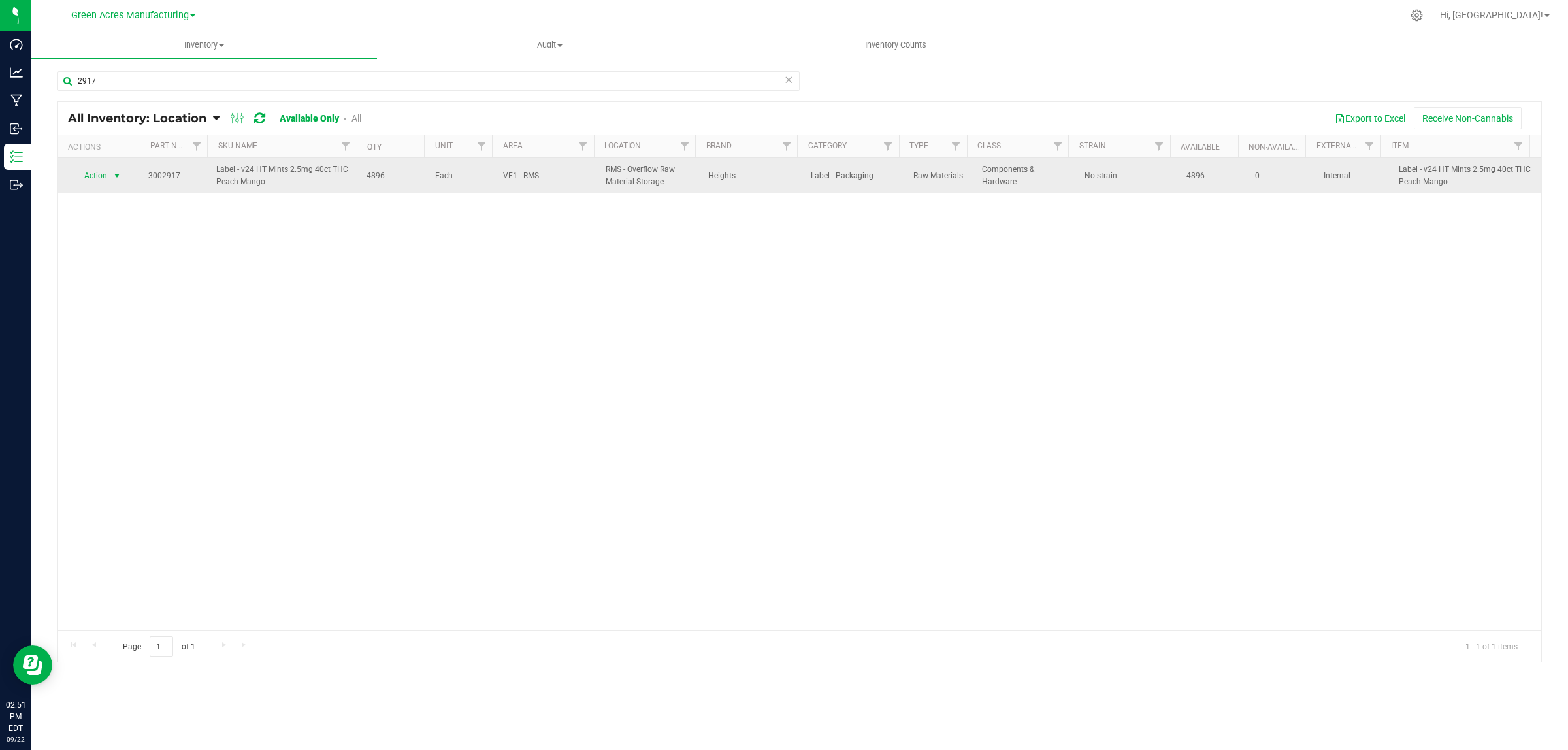
click at [116, 174] on span "select" at bounding box center [117, 176] width 11 height 11
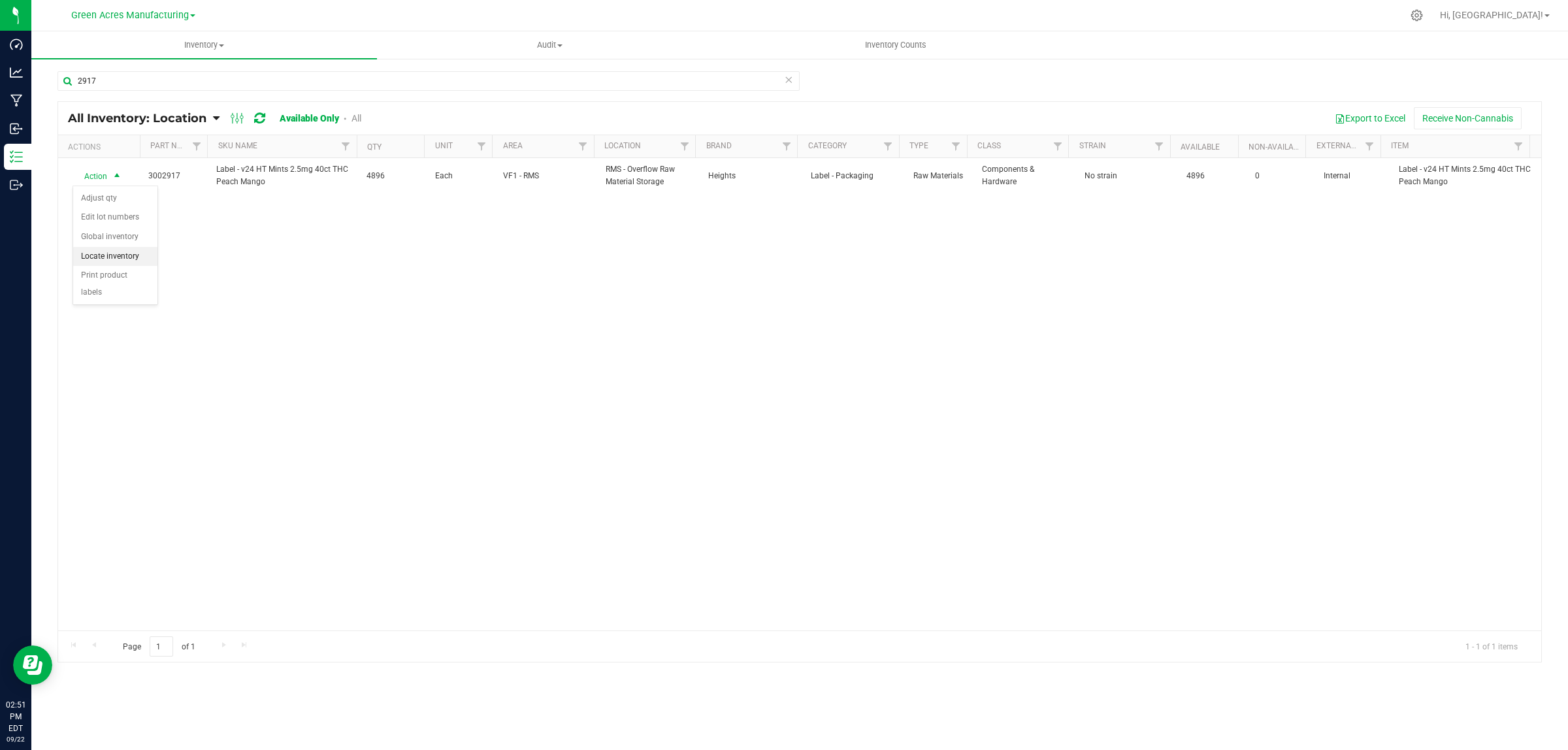
click at [139, 257] on li "Locate inventory" at bounding box center [115, 256] width 84 height 19
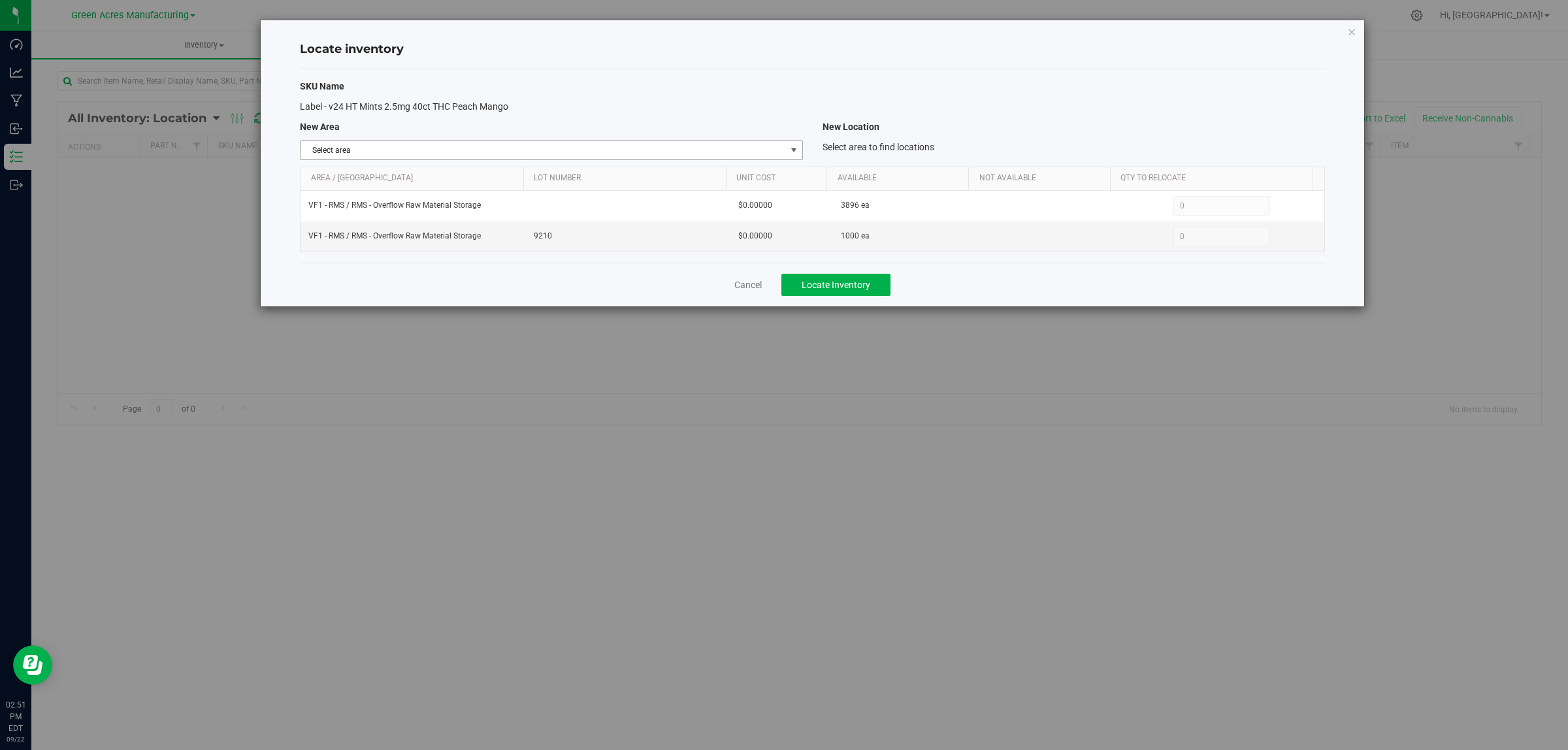
click at [783, 151] on span "Select area" at bounding box center [543, 150] width 485 height 18
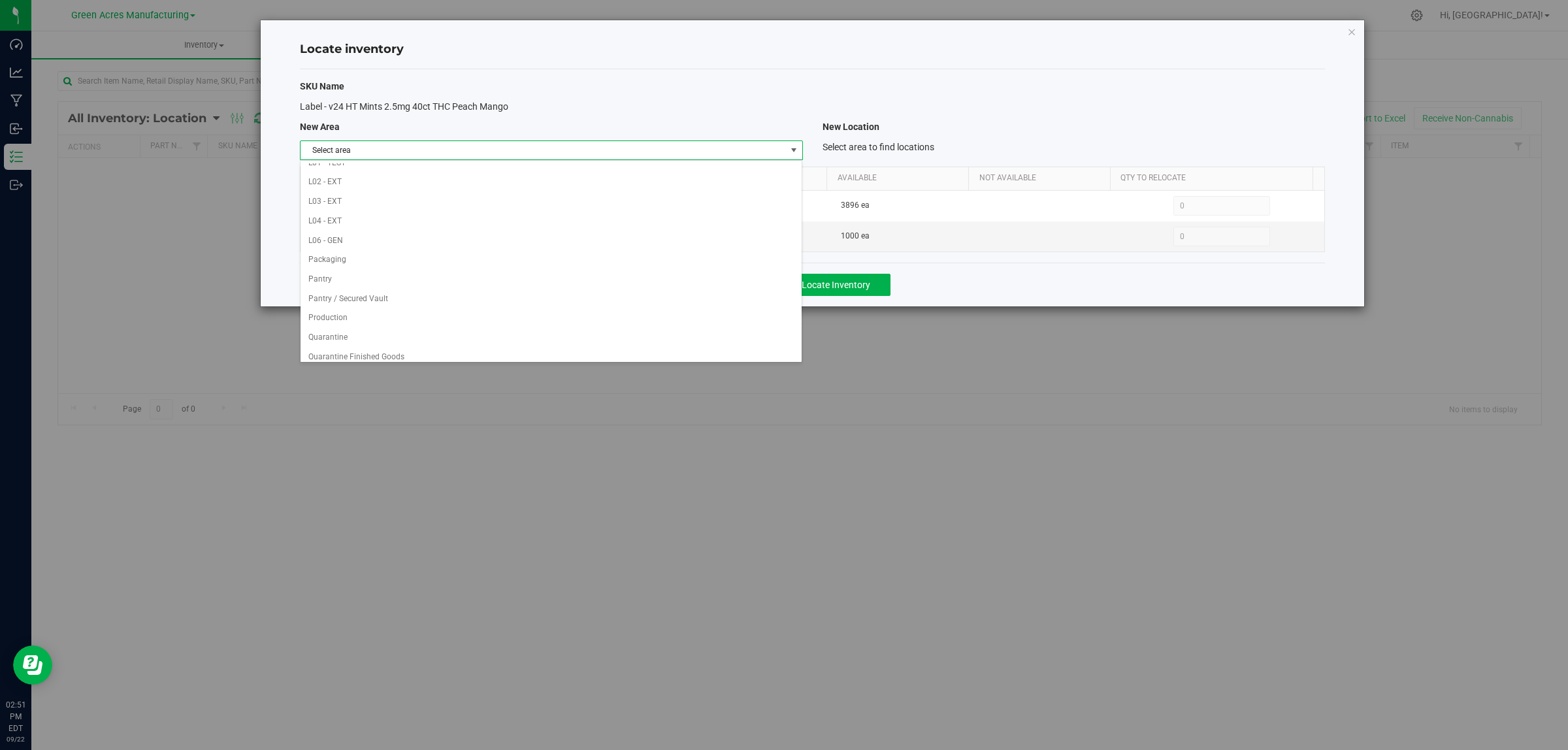
scroll to position [652, 0]
click at [750, 167] on li "VF1 - PKG" at bounding box center [551, 174] width 501 height 19
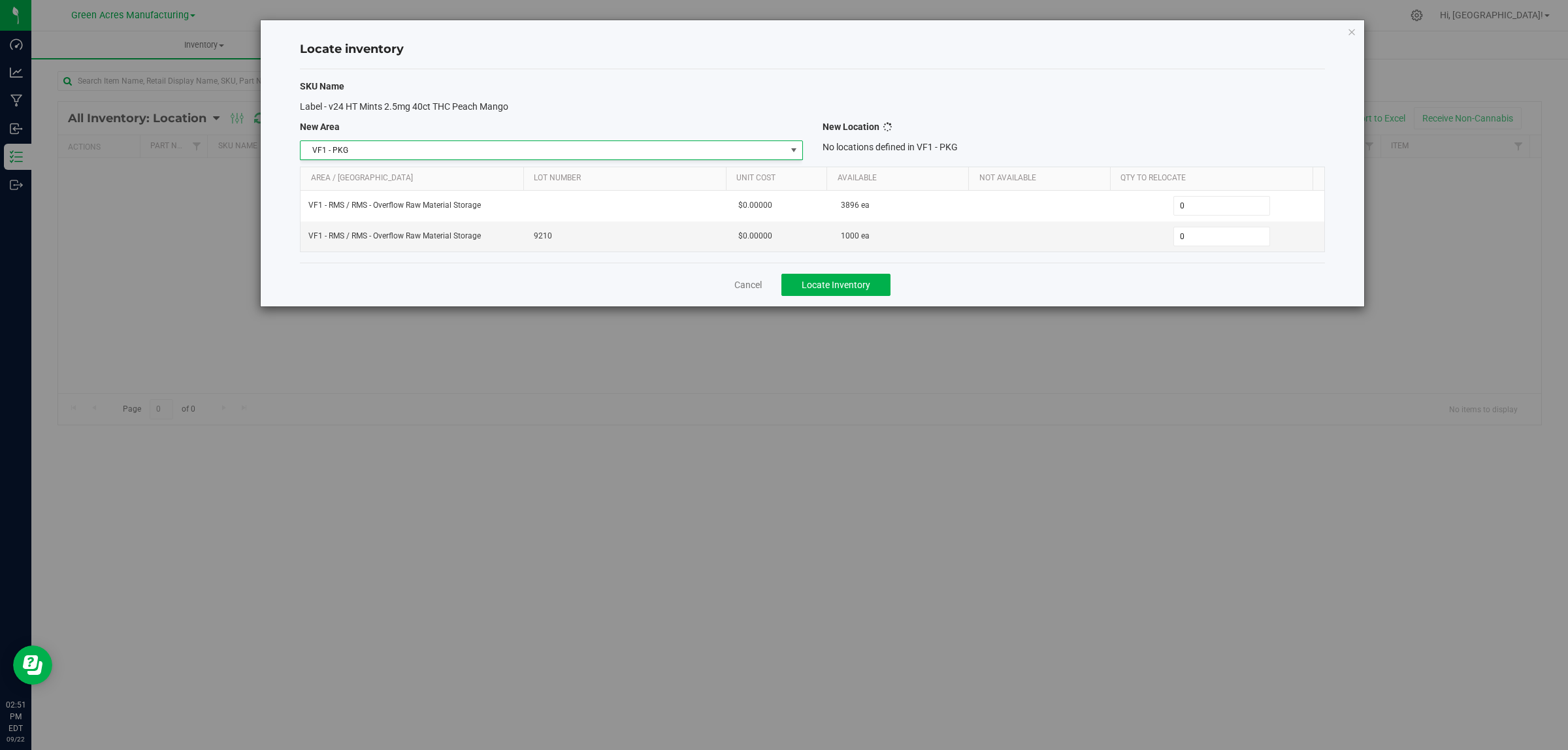
scroll to position [0, 0]
click at [1095, 142] on span "Select location" at bounding box center [1065, 150] width 485 height 18
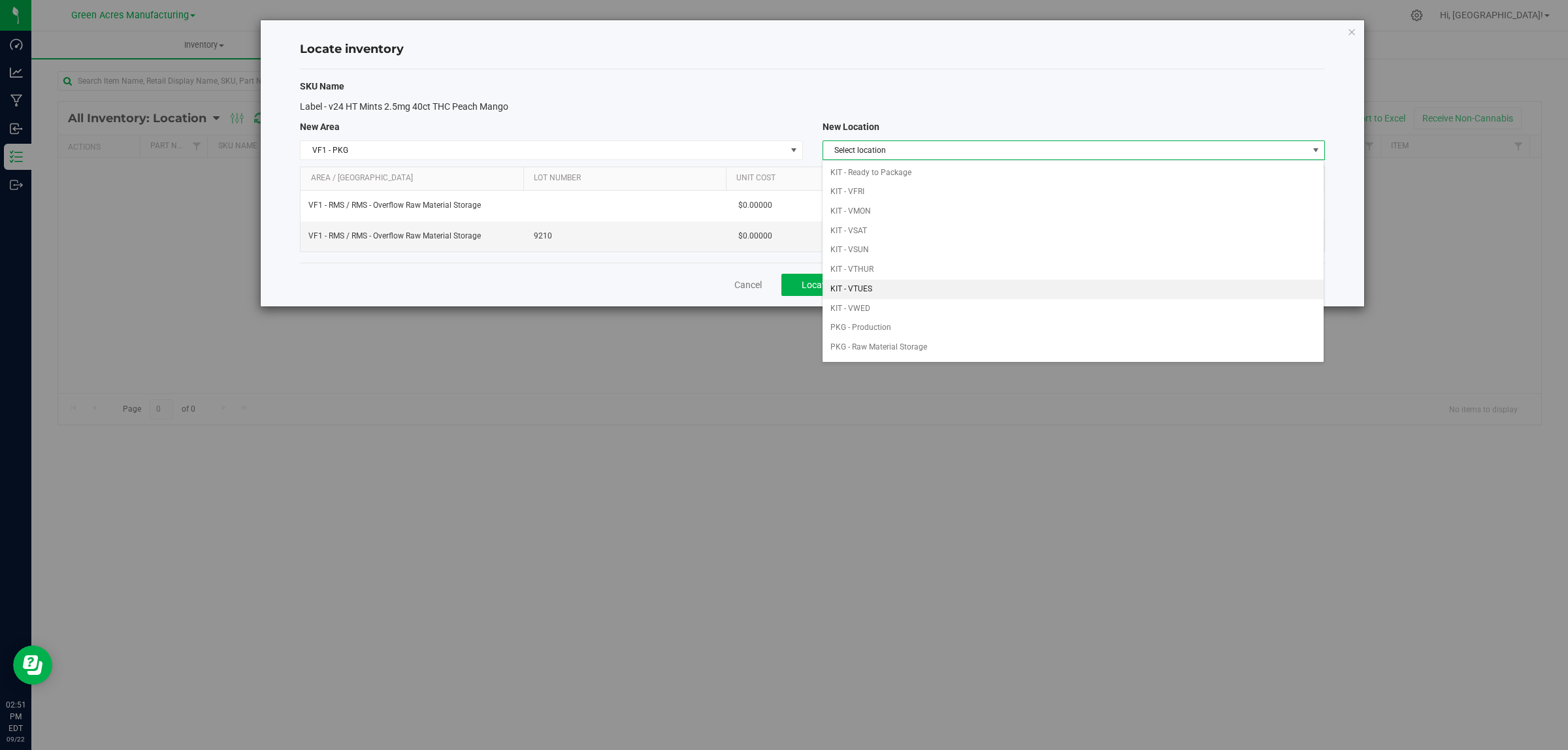
click at [933, 286] on li "KIT - VTUES" at bounding box center [1073, 289] width 501 height 19
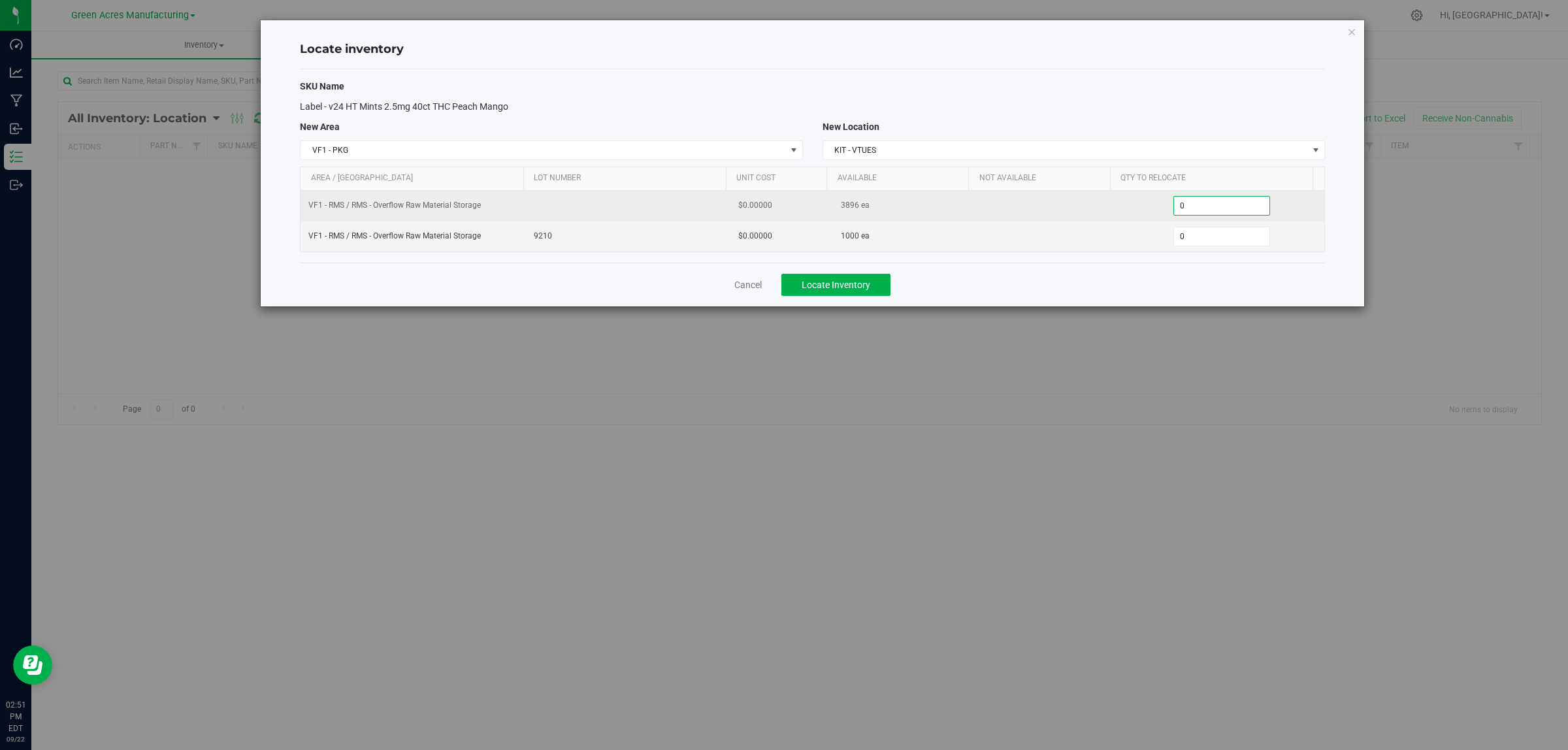
click at [1220, 206] on span "0 0" at bounding box center [1222, 206] width 97 height 19
click at [1220, 206] on input "0" at bounding box center [1222, 206] width 96 height 18
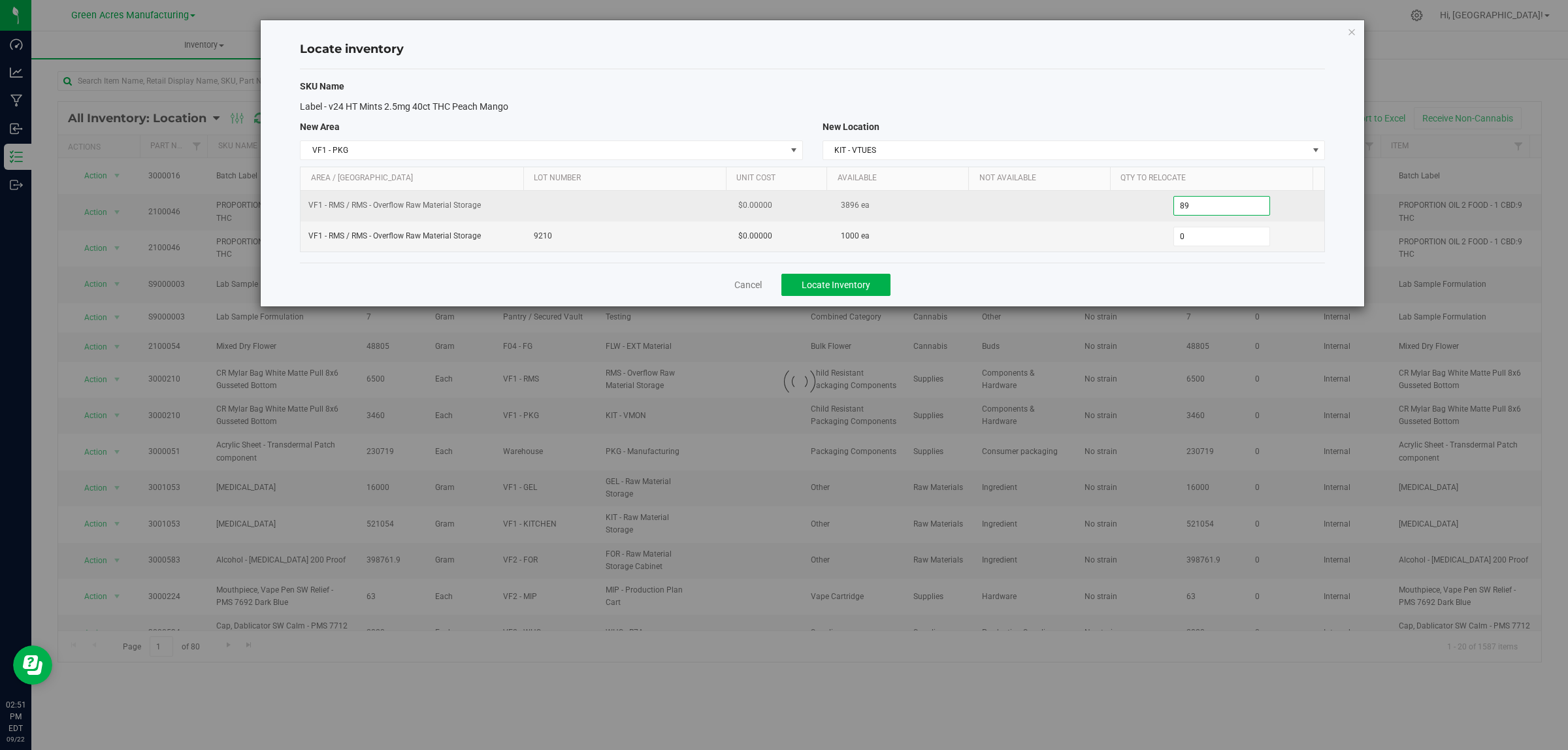
type input "896"
type input "10000"
type input "1,000"
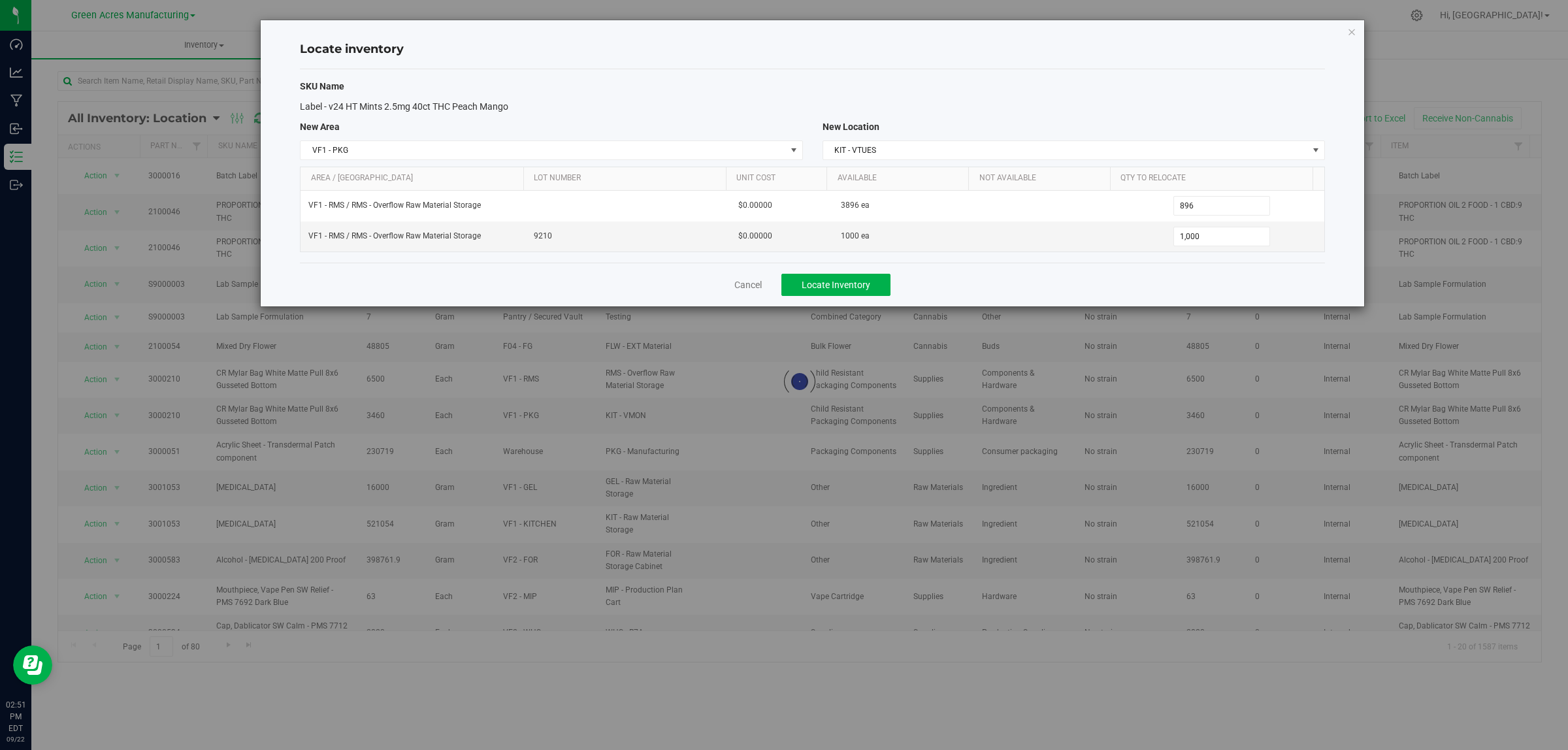
click at [1102, 276] on div "Cancel Locate Inventory" at bounding box center [812, 284] width 1025 height 44
click at [882, 282] on button "Locate Inventory" at bounding box center [836, 284] width 109 height 22
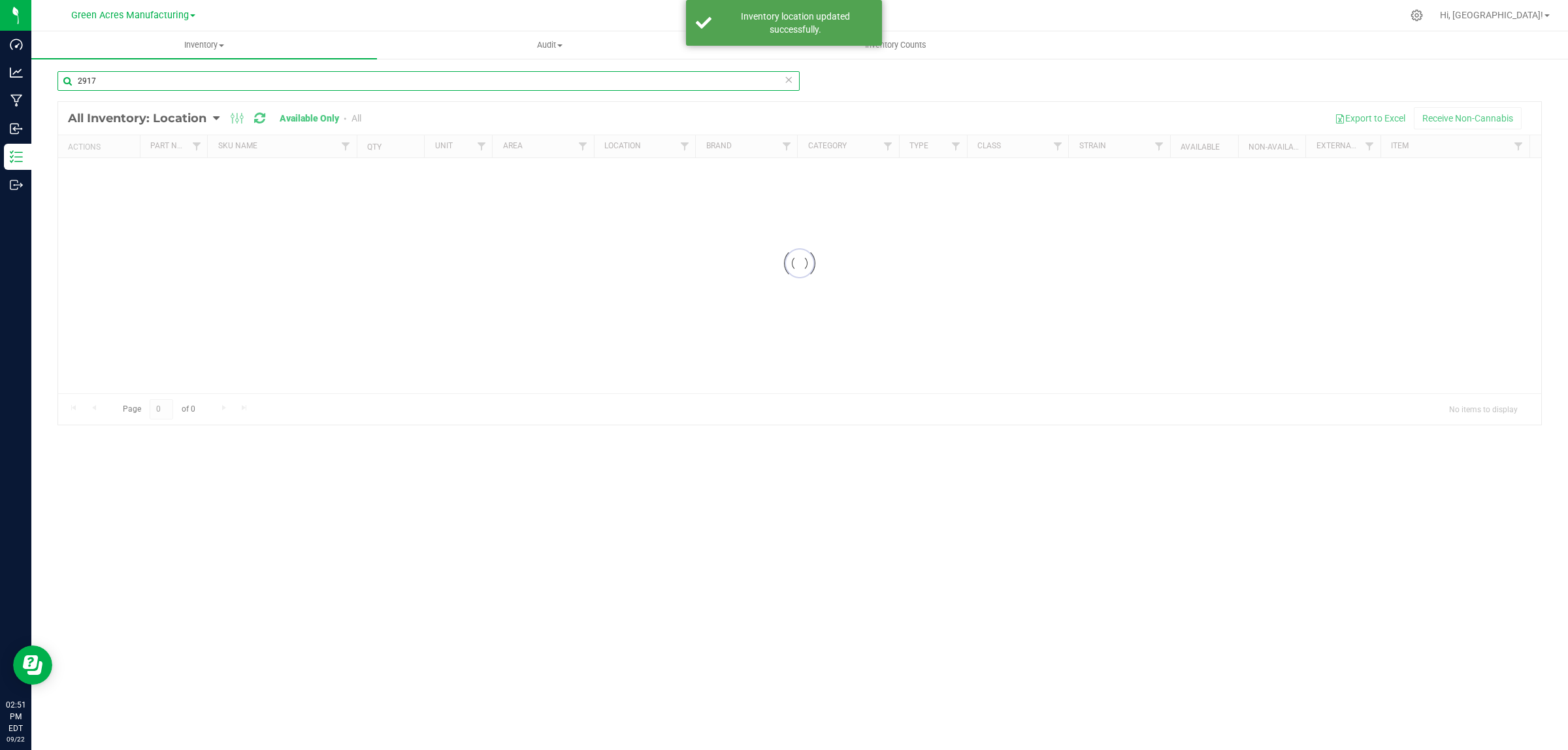
click at [295, 76] on input "2917" at bounding box center [429, 81] width 742 height 19
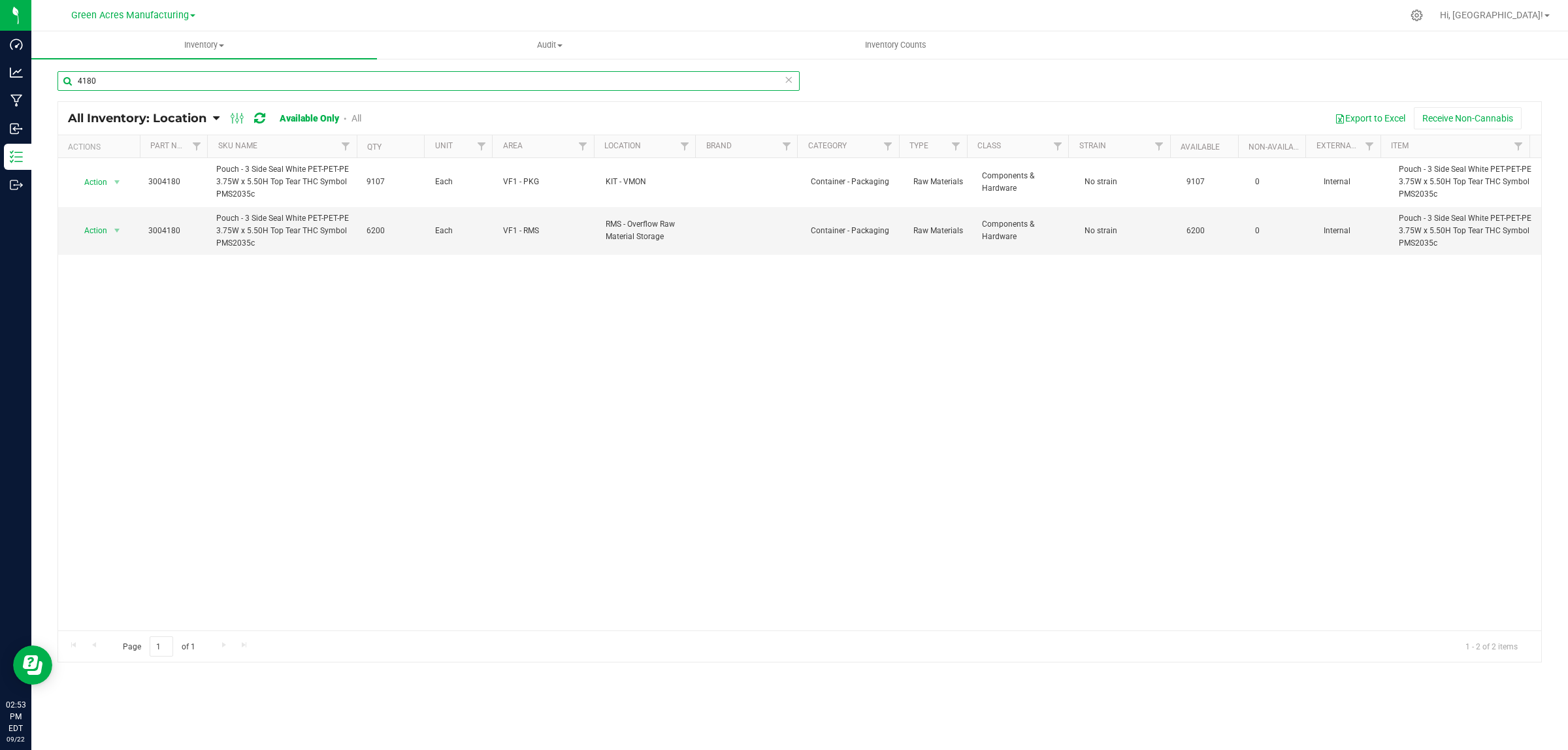
click at [483, 76] on input "4180" at bounding box center [429, 81] width 742 height 19
click at [487, 76] on input "4180" at bounding box center [429, 81] width 742 height 19
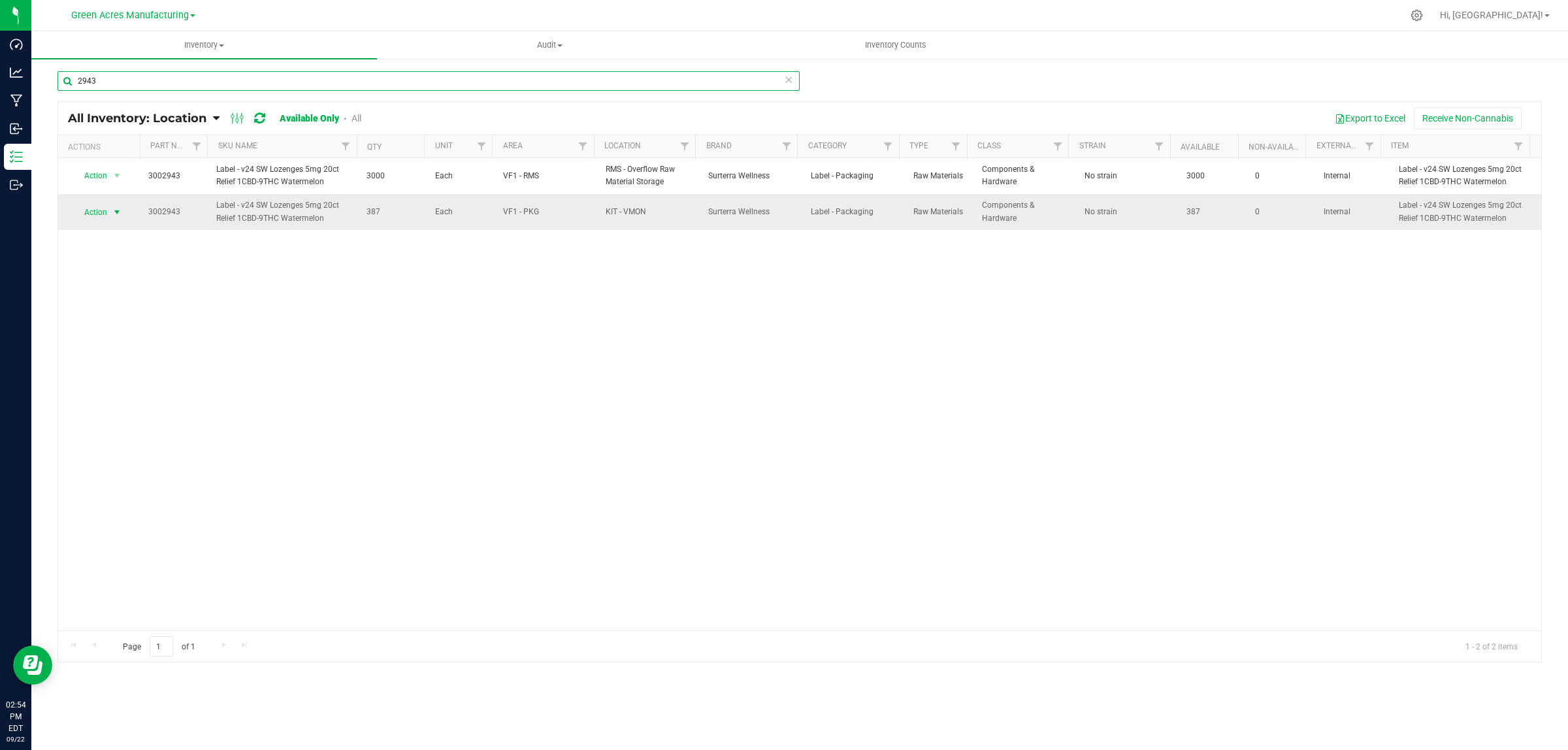
type input "2943"
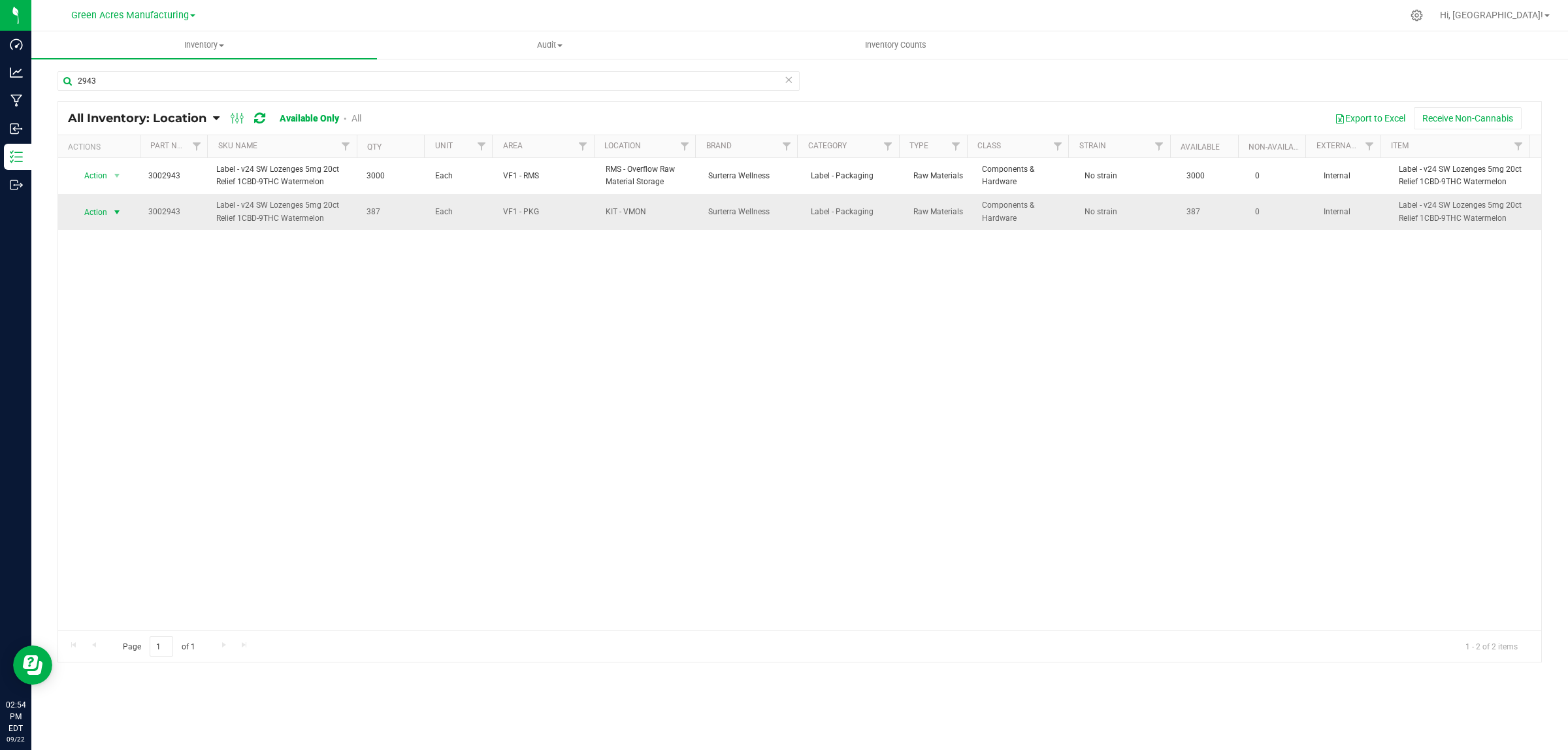
click at [118, 213] on span "select" at bounding box center [117, 212] width 11 height 11
click at [119, 239] on li "Adjust qty" at bounding box center [115, 234] width 84 height 19
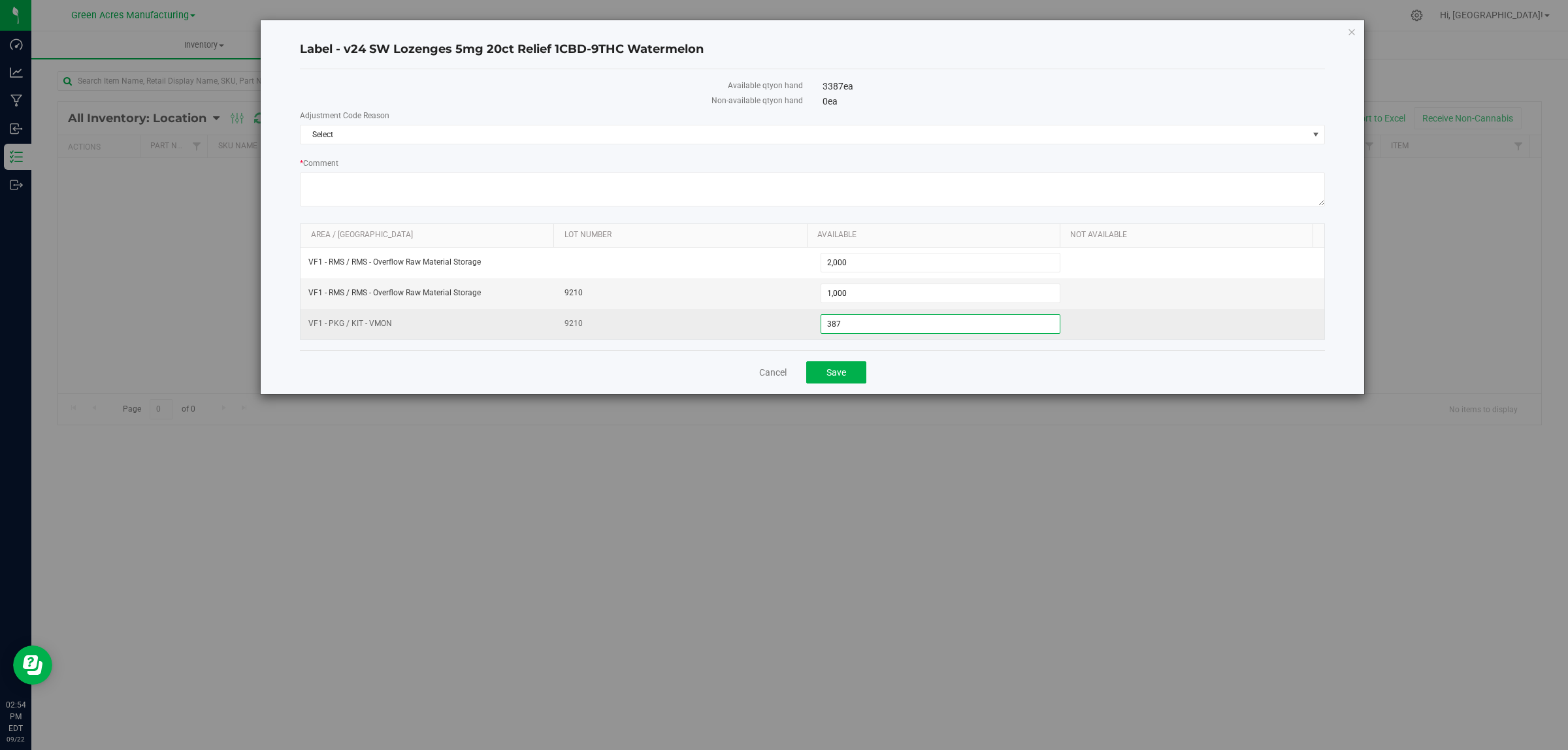
click at [883, 325] on span "387 387" at bounding box center [941, 323] width 241 height 19
click at [883, 325] on input "387" at bounding box center [941, 323] width 239 height 18
type input "377"
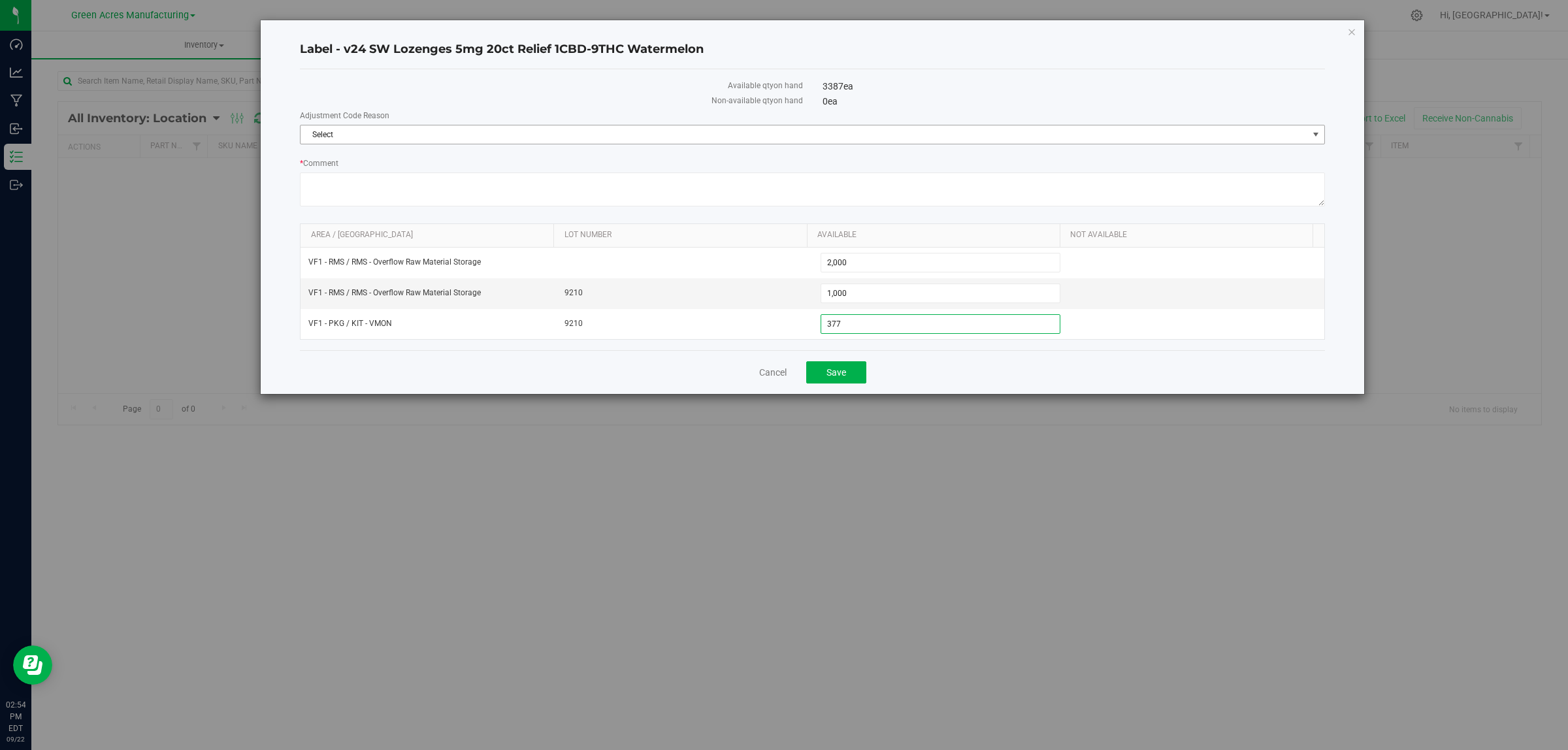
type input "377"
click at [851, 135] on span "Select" at bounding box center [804, 134] width 1008 height 18
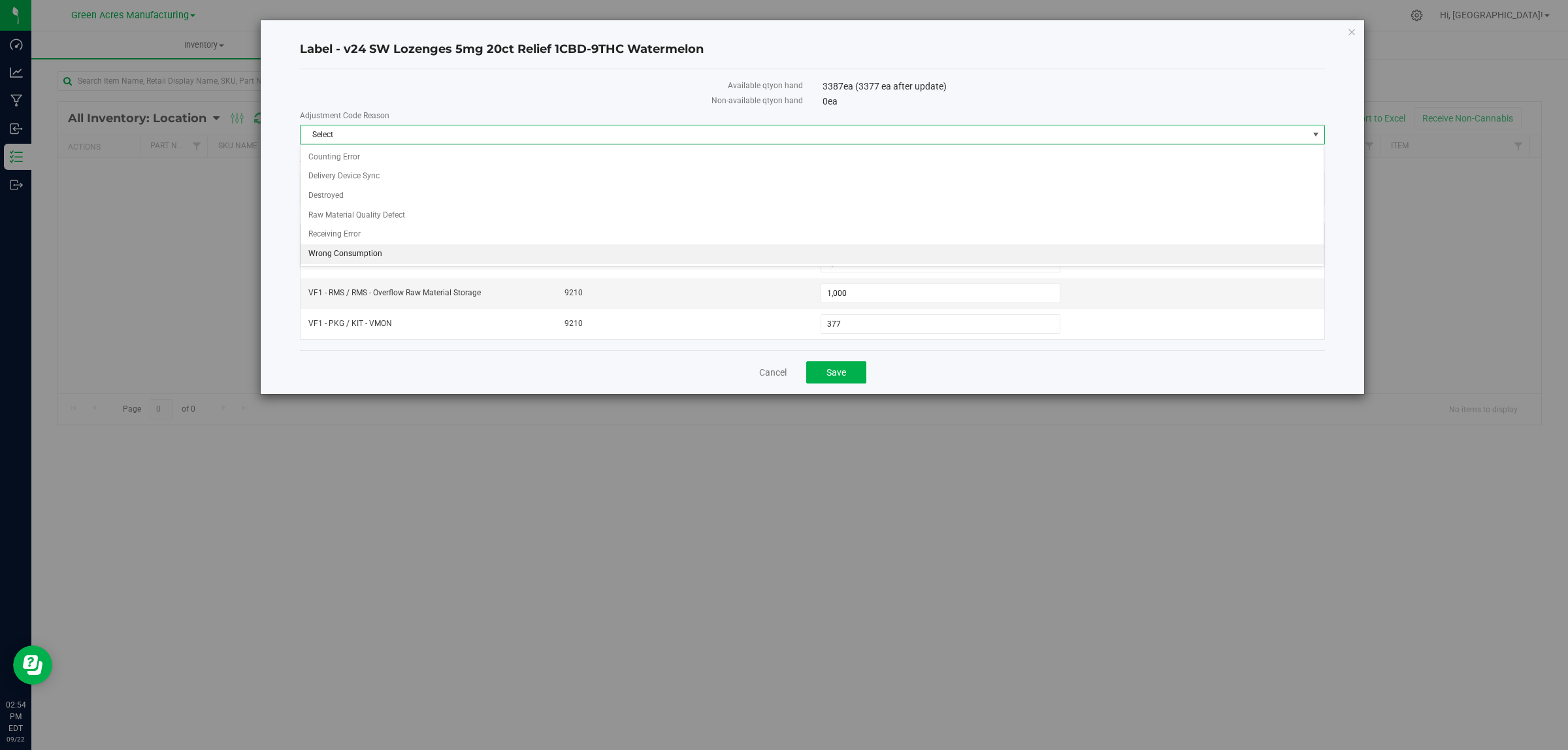
click at [529, 259] on li "Wrong Consumption" at bounding box center [812, 253] width 1023 height 19
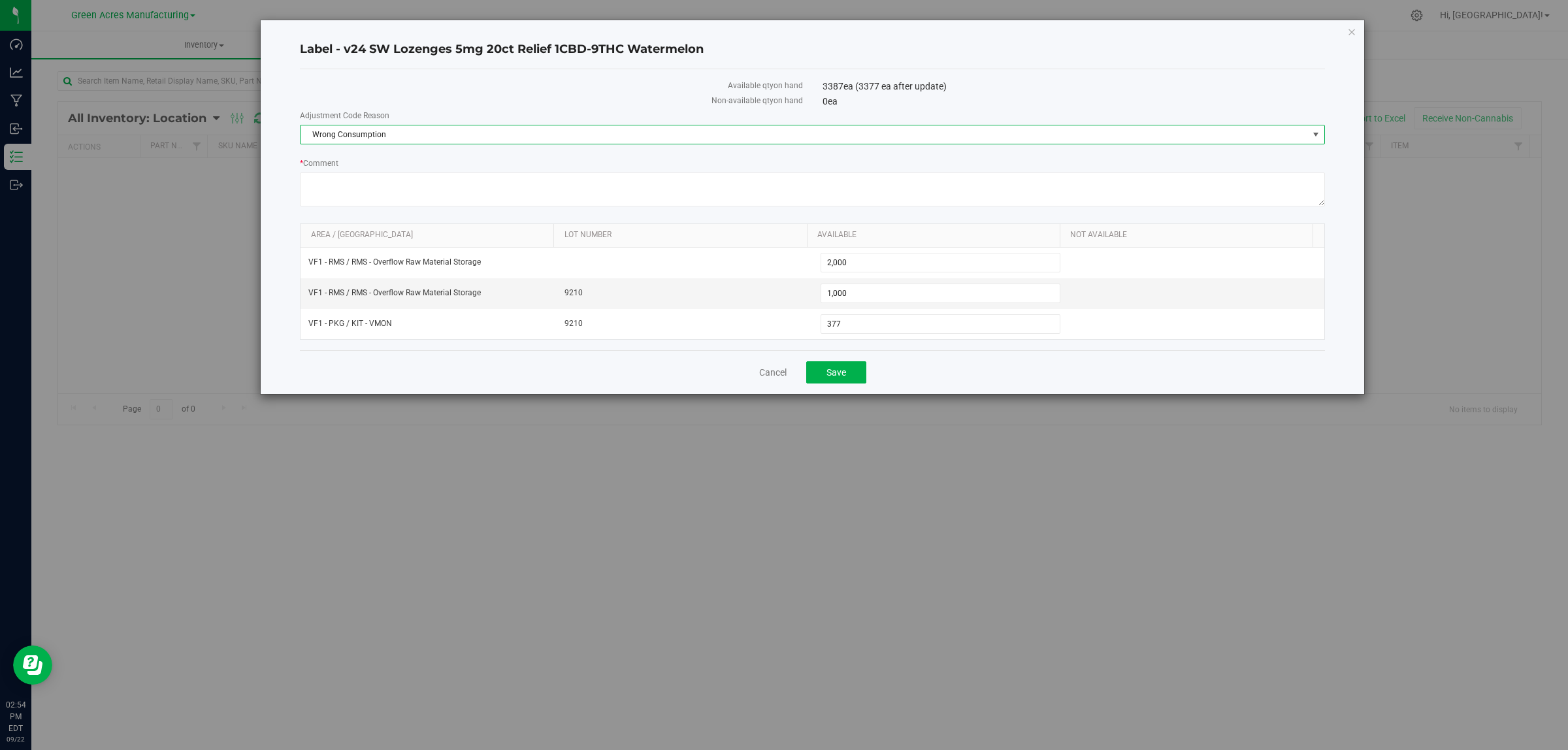
click at [984, 378] on div "Cancel Save" at bounding box center [812, 372] width 1025 height 44
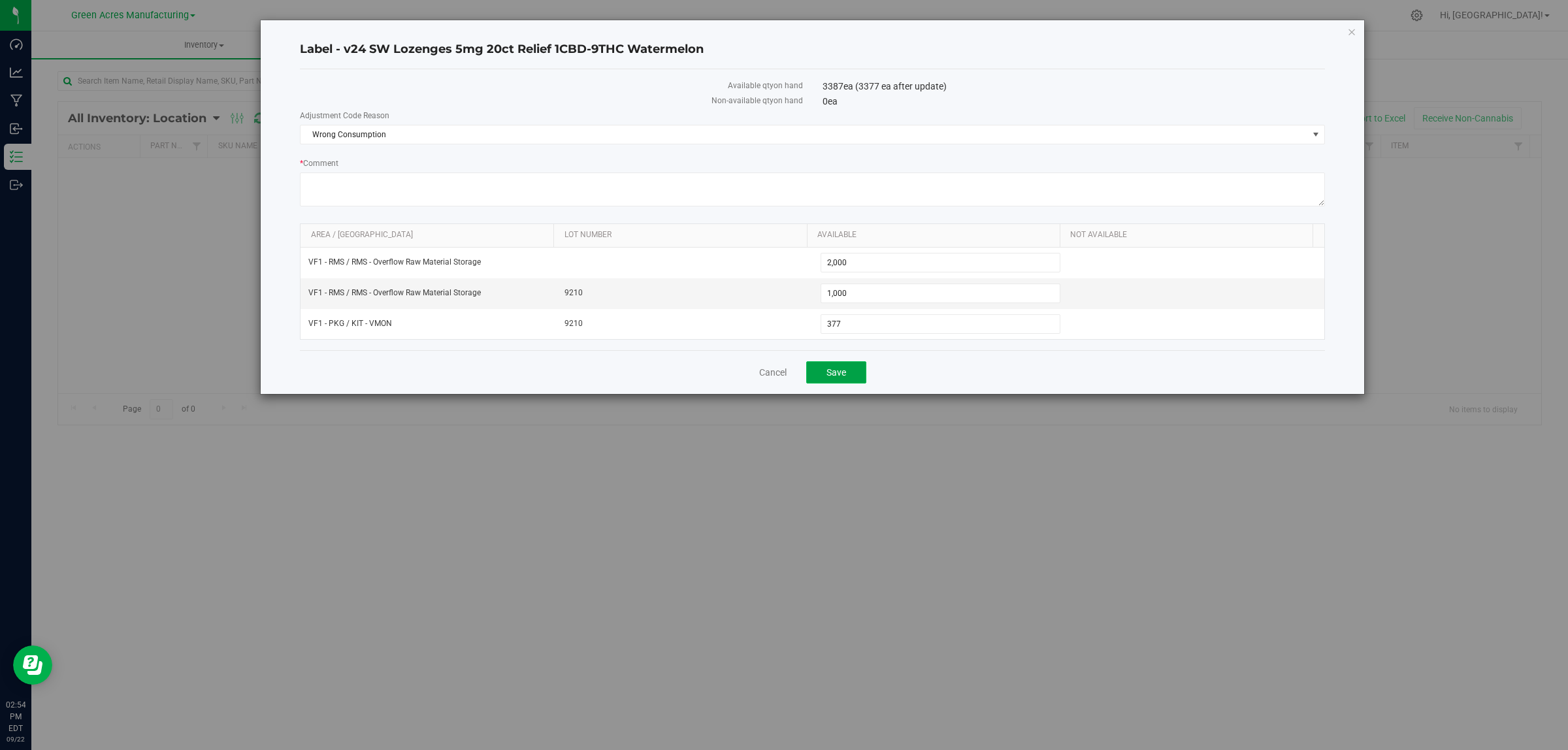
click at [840, 367] on button "Save" at bounding box center [836, 372] width 60 height 22
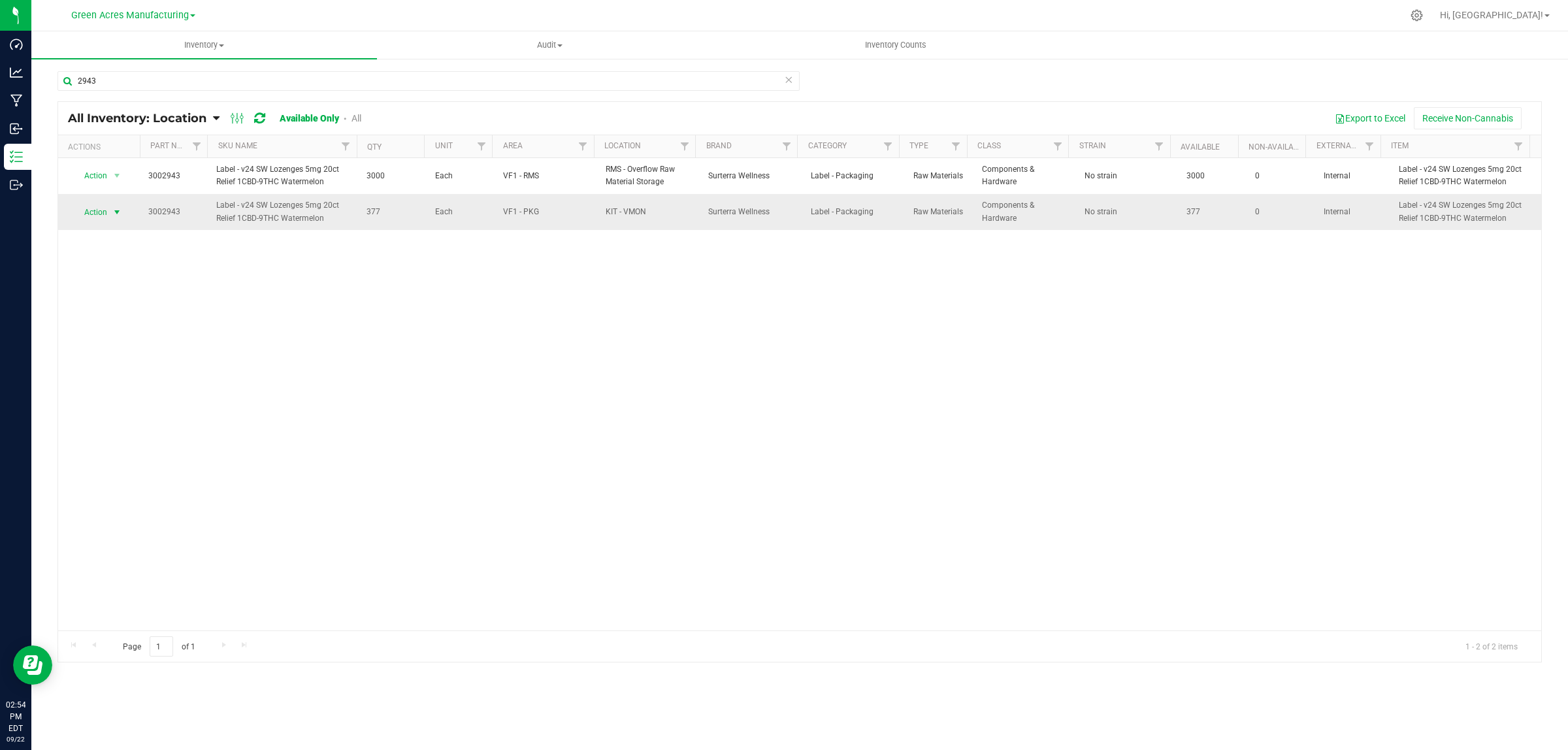
click at [118, 210] on span "select" at bounding box center [117, 212] width 11 height 11
drag, startPoint x: 141, startPoint y: 297, endPoint x: 149, endPoint y: 292, distance: 9.4
click at [141, 296] on li "Locate inventory" at bounding box center [115, 292] width 84 height 19
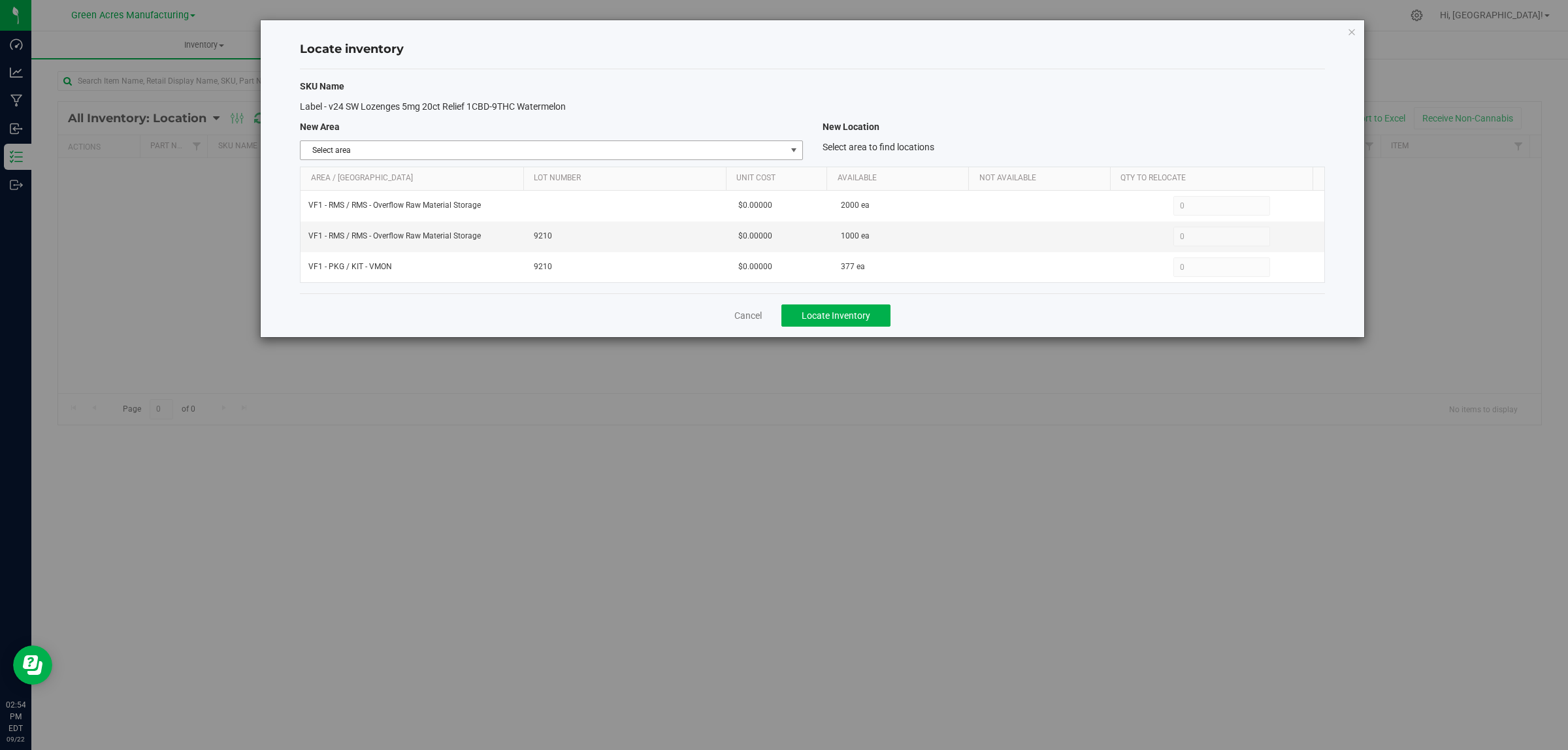
drag, startPoint x: 776, startPoint y: 142, endPoint x: 769, endPoint y: 151, distance: 11.4
click at [776, 142] on span "Select area" at bounding box center [543, 150] width 485 height 18
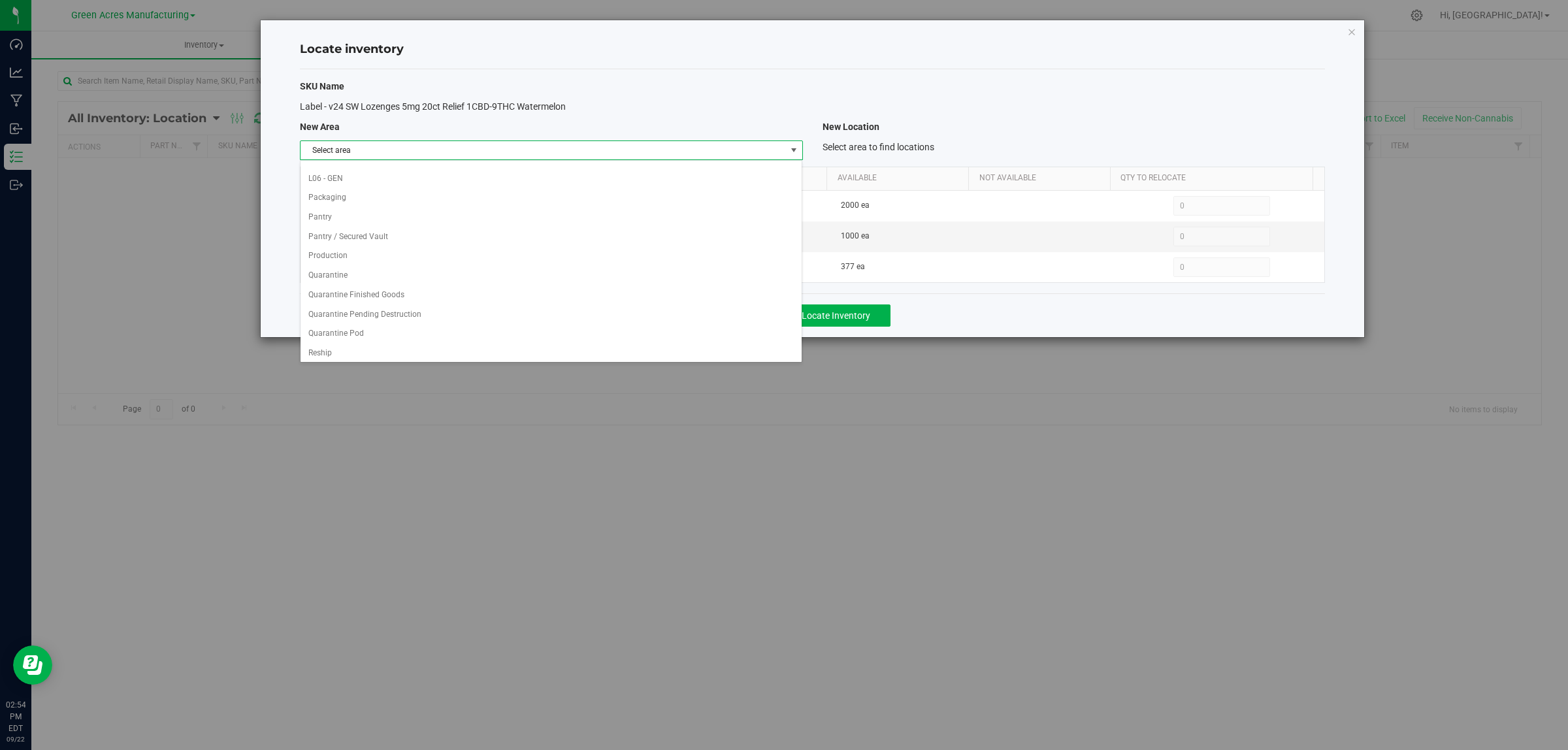
scroll to position [652, 0]
drag, startPoint x: 538, startPoint y: 200, endPoint x: 538, endPoint y: 207, distance: 7.0
click at [538, 207] on li "VF1 - RMS" at bounding box center [551, 213] width 501 height 19
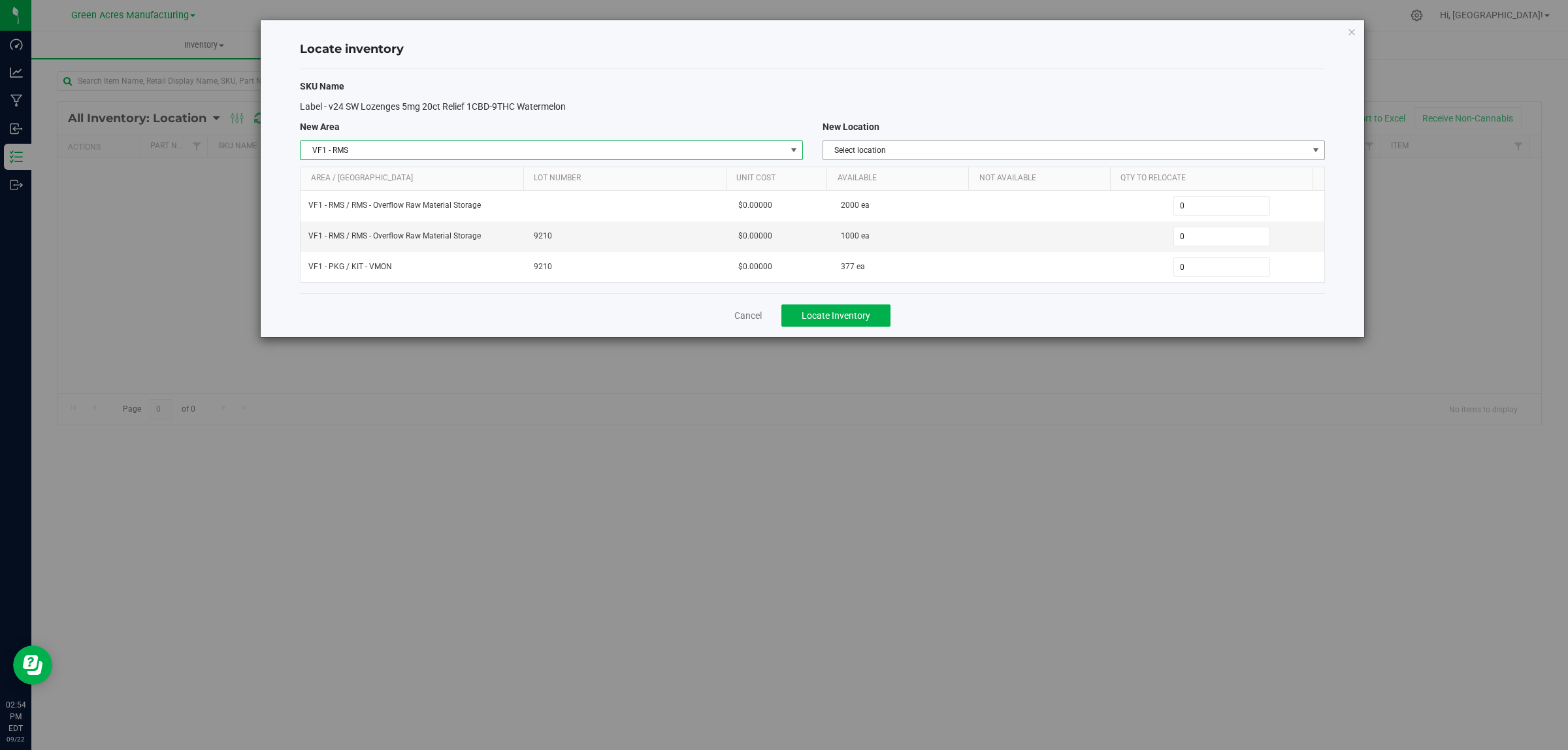
click at [1237, 148] on span "Select location" at bounding box center [1065, 150] width 485 height 18
click at [1129, 174] on li "RMS - Overflow Raw Material Storage" at bounding box center [1073, 173] width 501 height 19
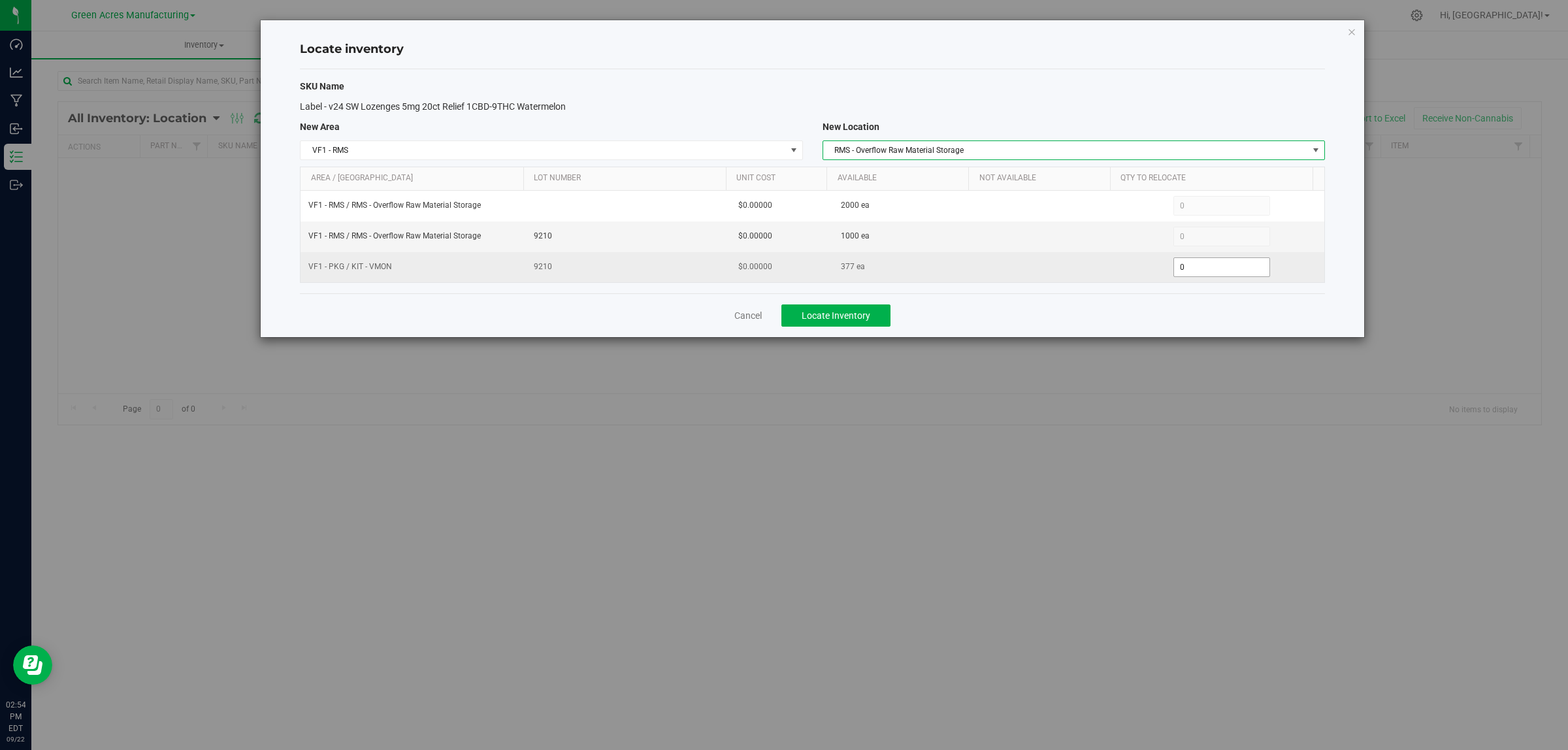
click at [1214, 269] on span "0 0" at bounding box center [1222, 267] width 97 height 19
click at [1214, 269] on input "0" at bounding box center [1222, 267] width 96 height 18
type input "377"
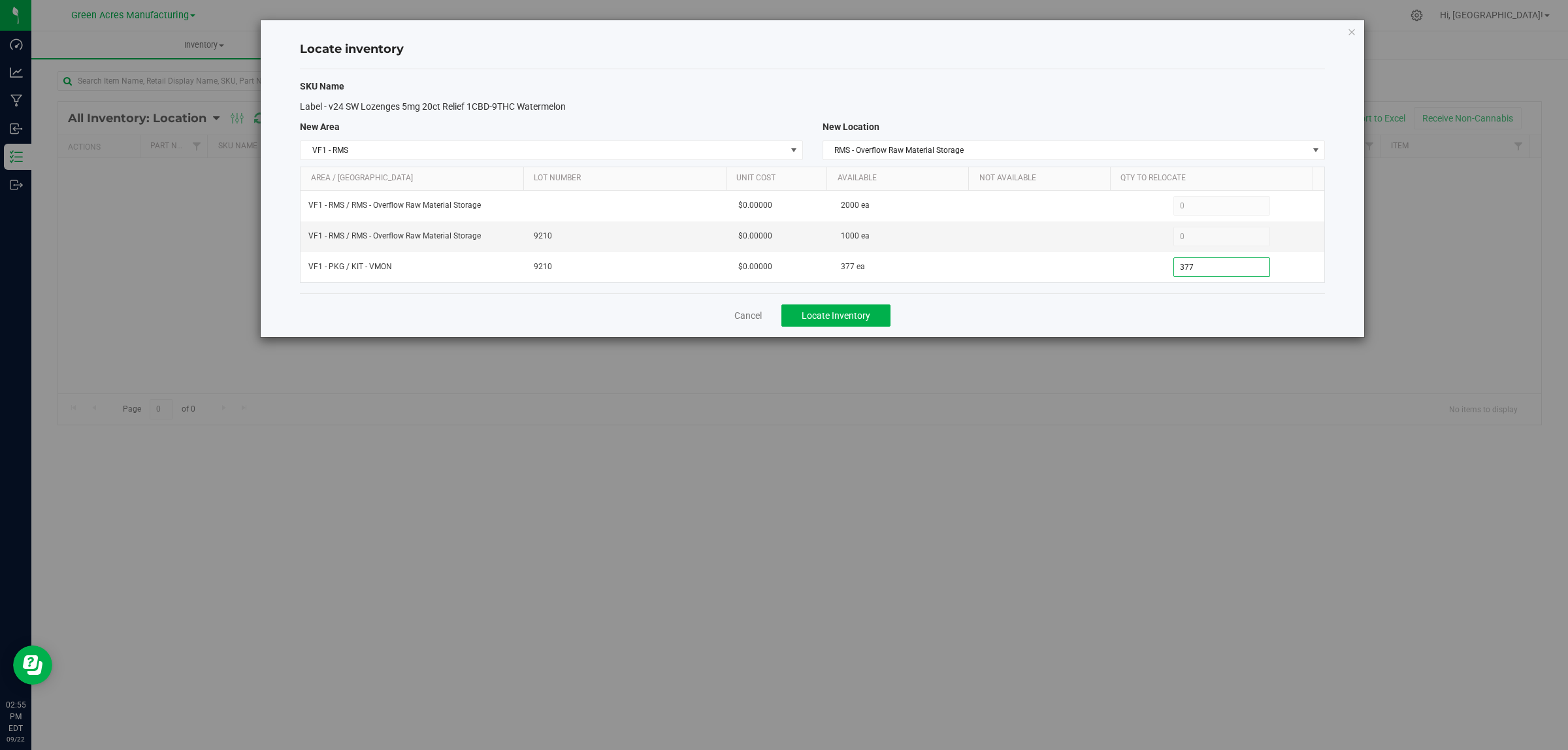
type input "377"
click at [1142, 319] on div "Cancel Locate Inventory" at bounding box center [812, 315] width 1025 height 44
click at [884, 314] on button "Locate Inventory" at bounding box center [836, 315] width 109 height 22
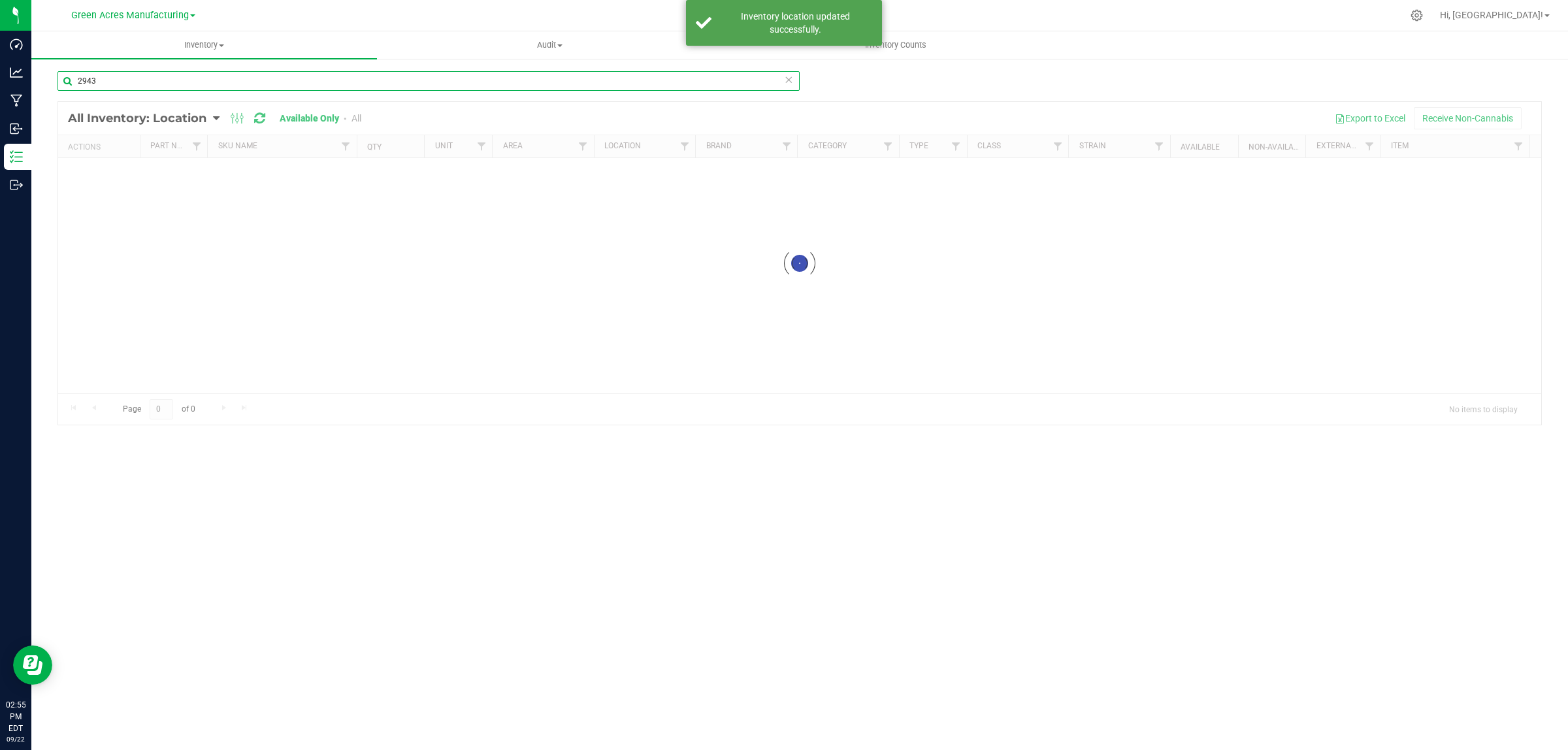
click at [334, 75] on input "2943" at bounding box center [429, 81] width 742 height 19
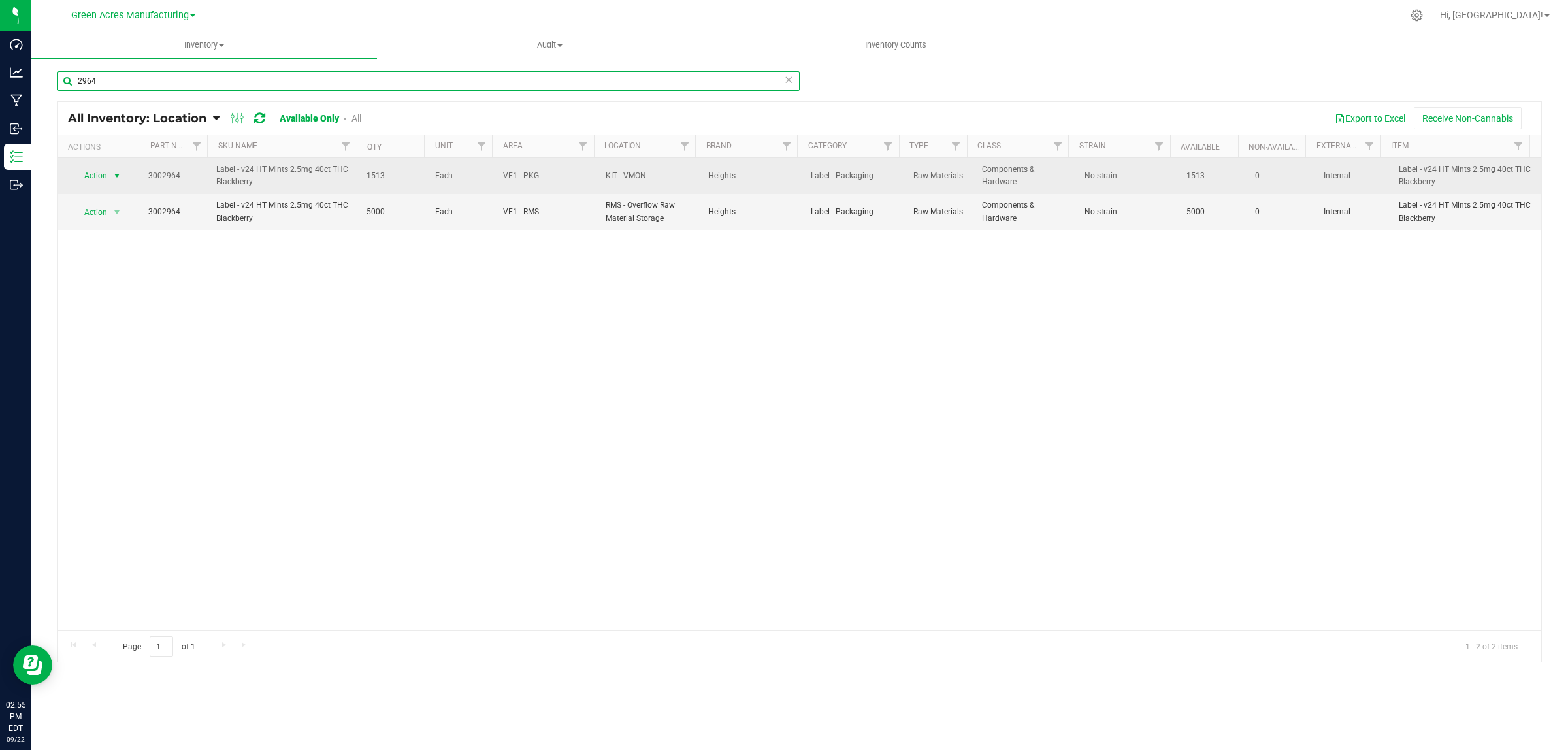
type input "2964"
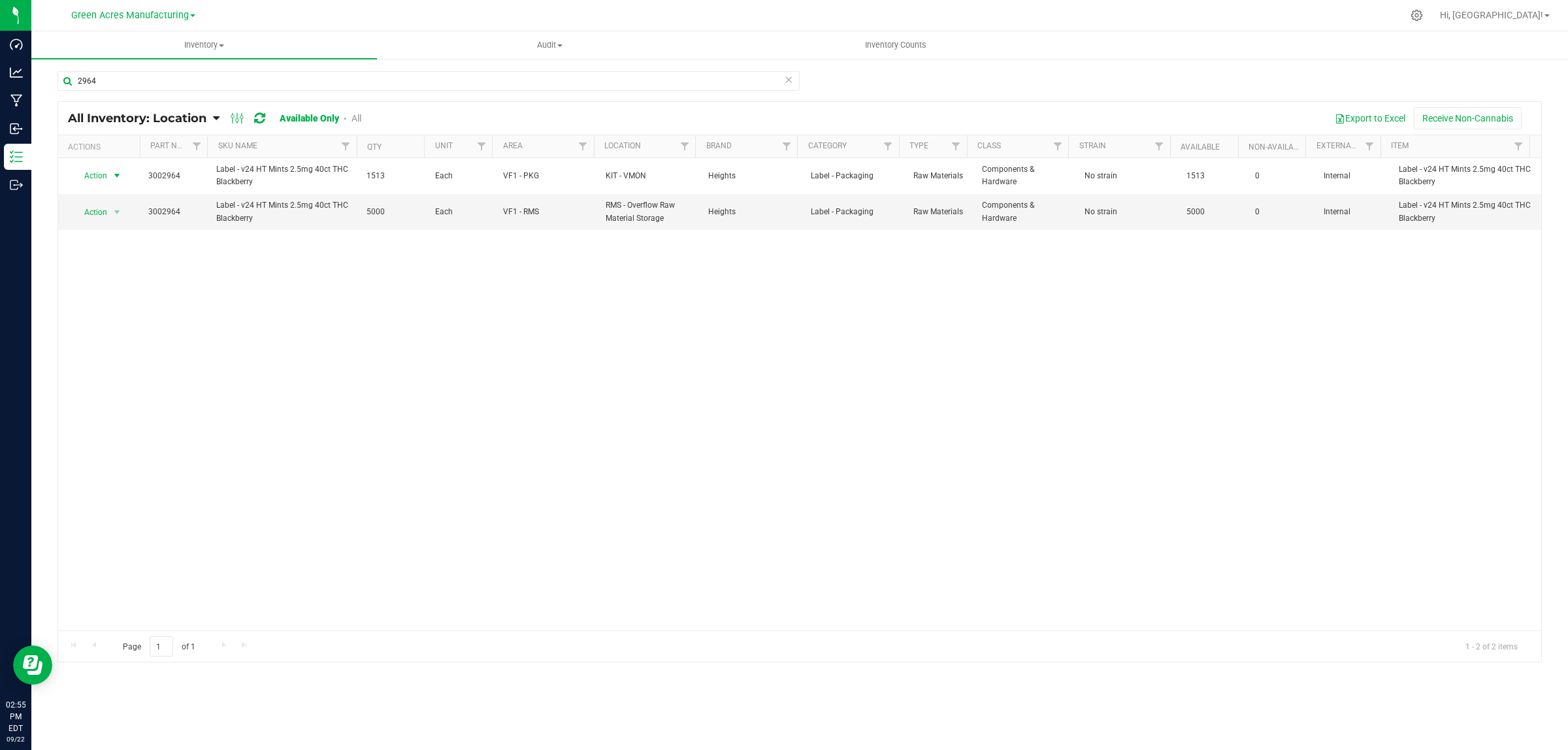
drag, startPoint x: 111, startPoint y: 176, endPoint x: 137, endPoint y: 255, distance: 83.2
click at [111, 177] on span "select" at bounding box center [117, 175] width 16 height 18
click at [136, 258] on li "Locate inventory" at bounding box center [115, 256] width 84 height 19
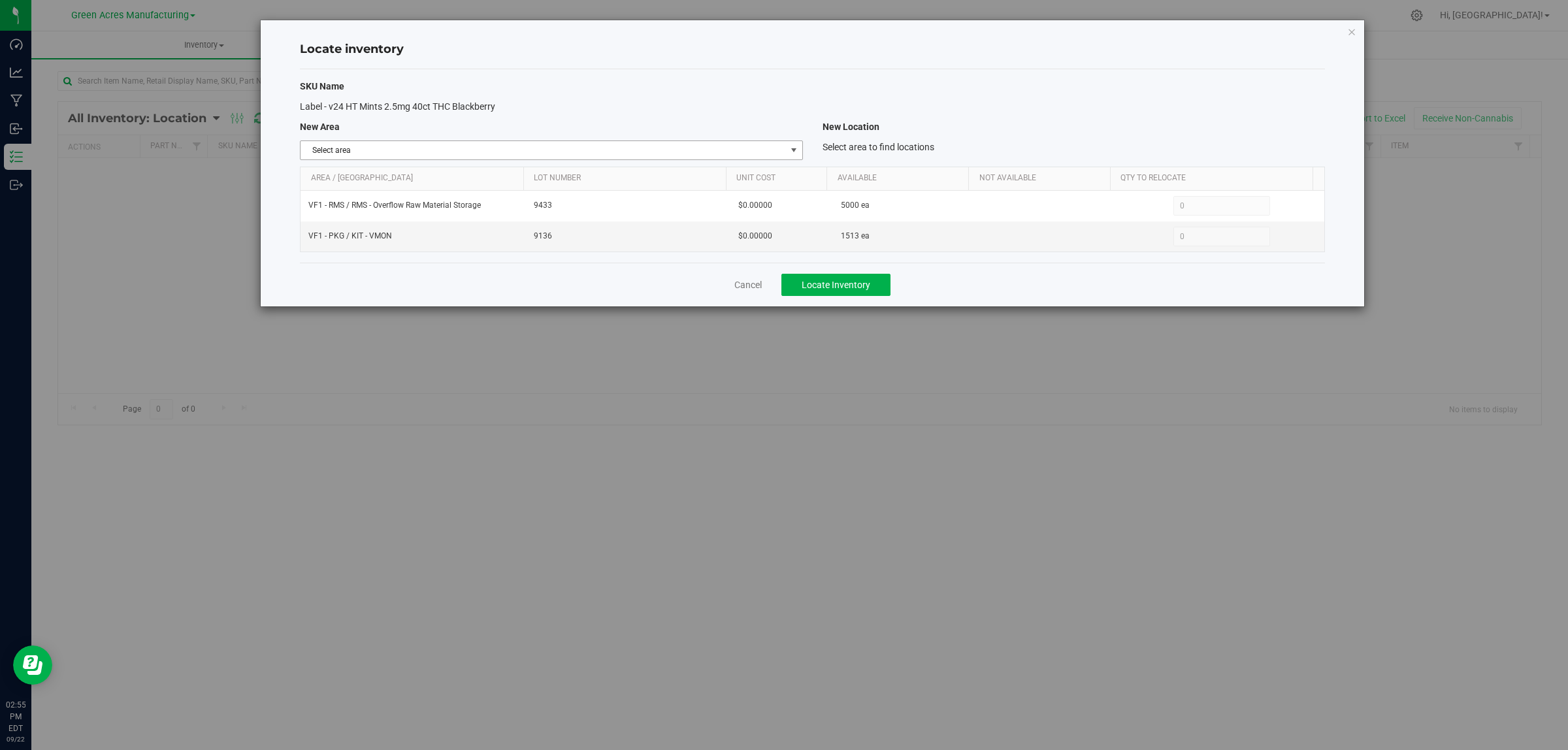
click at [793, 149] on span "select" at bounding box center [794, 151] width 11 height 11
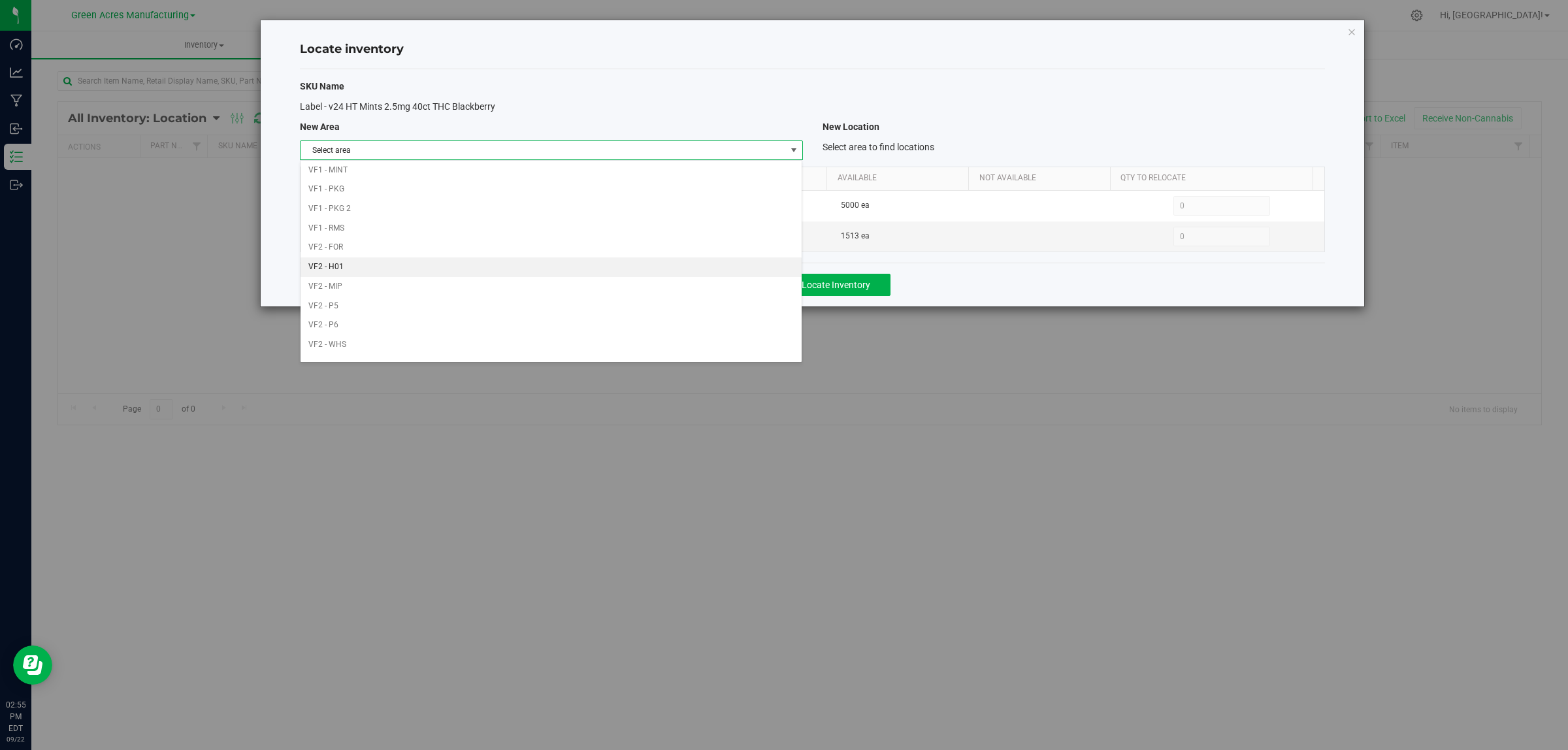
scroll to position [652, 0]
click at [645, 216] on li "VF1 - RMS" at bounding box center [551, 213] width 501 height 19
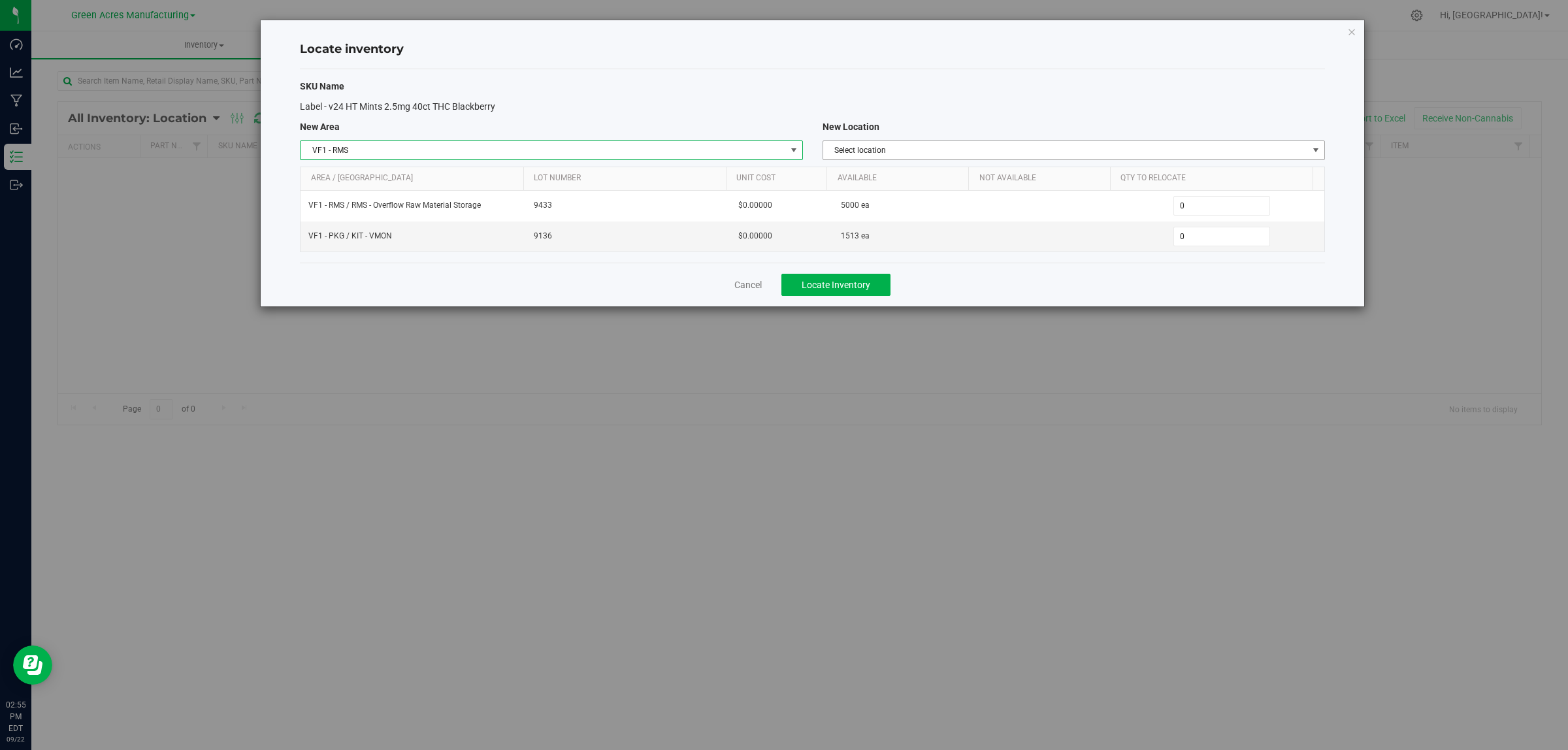
click at [925, 153] on span "Select location" at bounding box center [1065, 150] width 485 height 18
click at [932, 179] on li "RMS - Overflow Raw Material Storage" at bounding box center [1073, 173] width 501 height 19
click at [1183, 237] on span "0 0" at bounding box center [1222, 236] width 97 height 19
click at [1183, 237] on input "0" at bounding box center [1222, 236] width 96 height 18
type input "500"
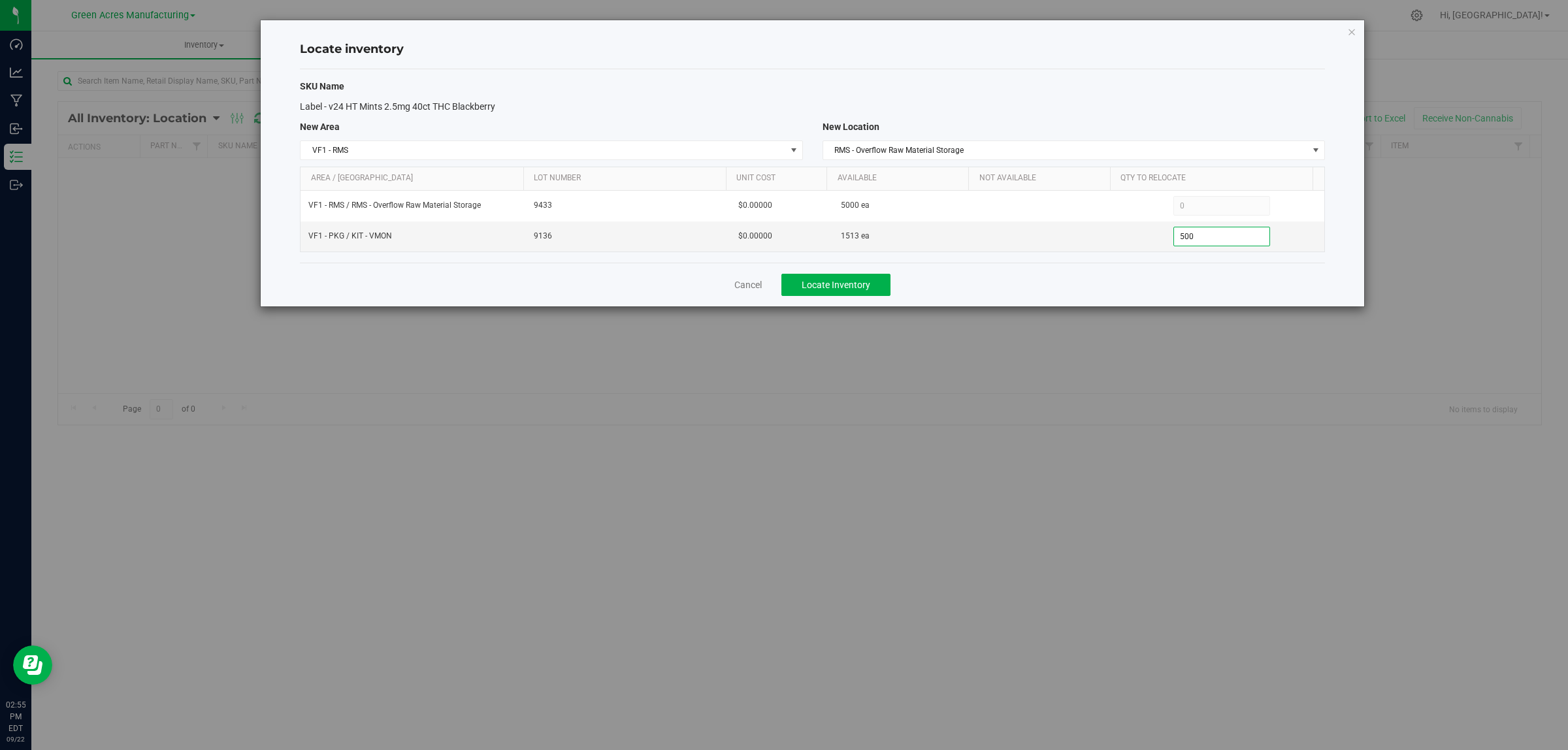
type input "500"
click at [1144, 292] on div "Cancel Locate Inventory" at bounding box center [812, 284] width 1025 height 44
click at [873, 282] on button "Locate Inventory" at bounding box center [836, 284] width 109 height 22
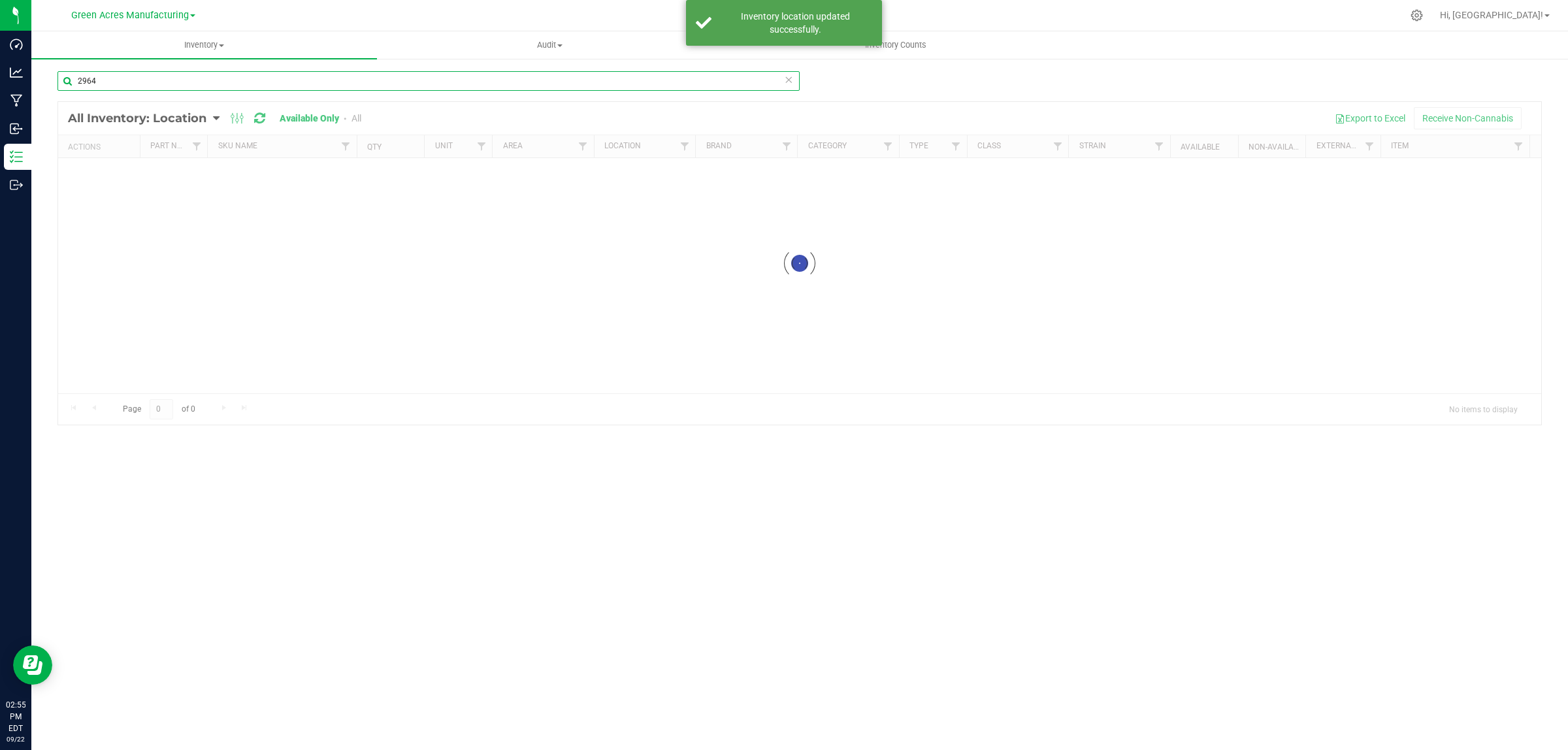
click at [177, 79] on input "2964" at bounding box center [429, 81] width 742 height 19
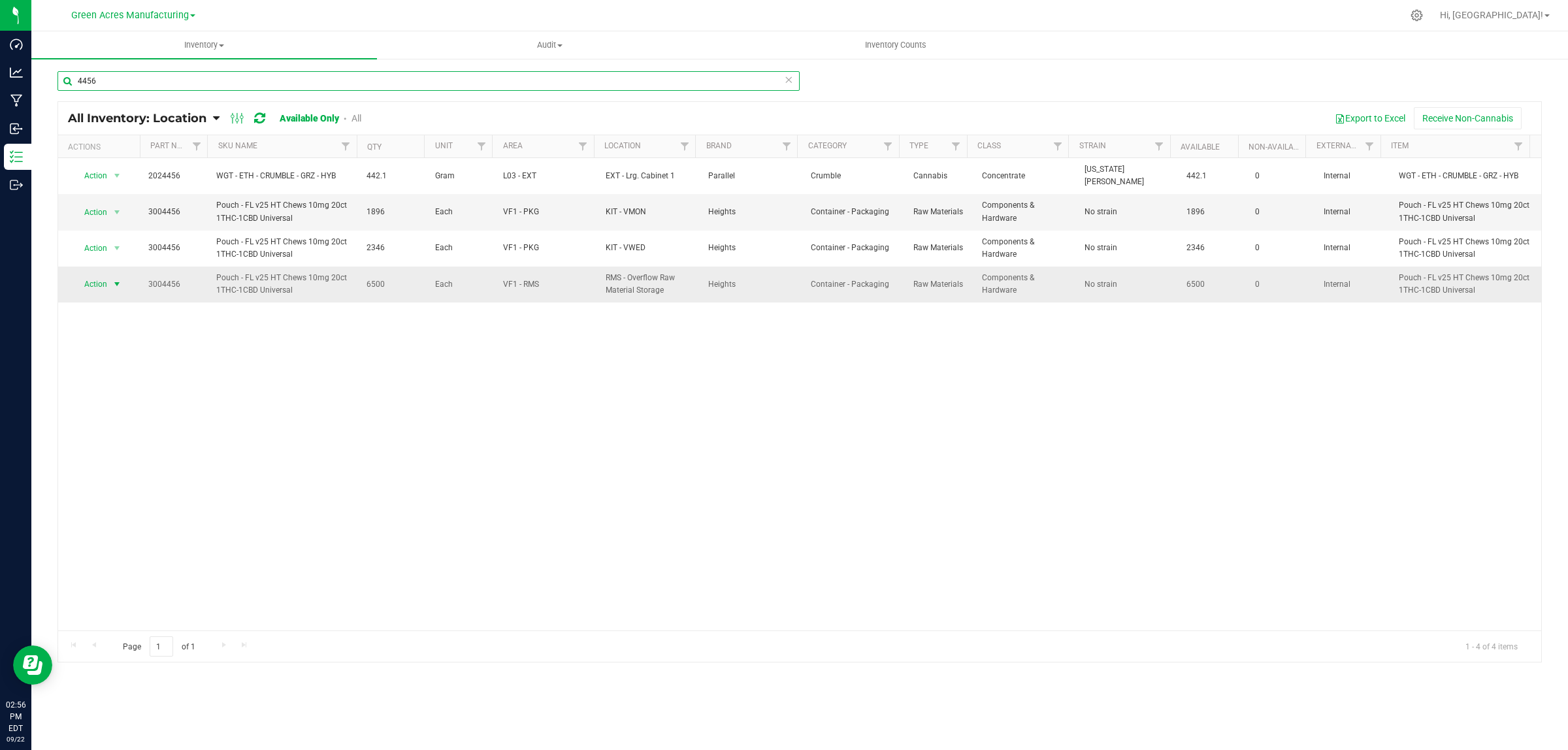
type input "4456"
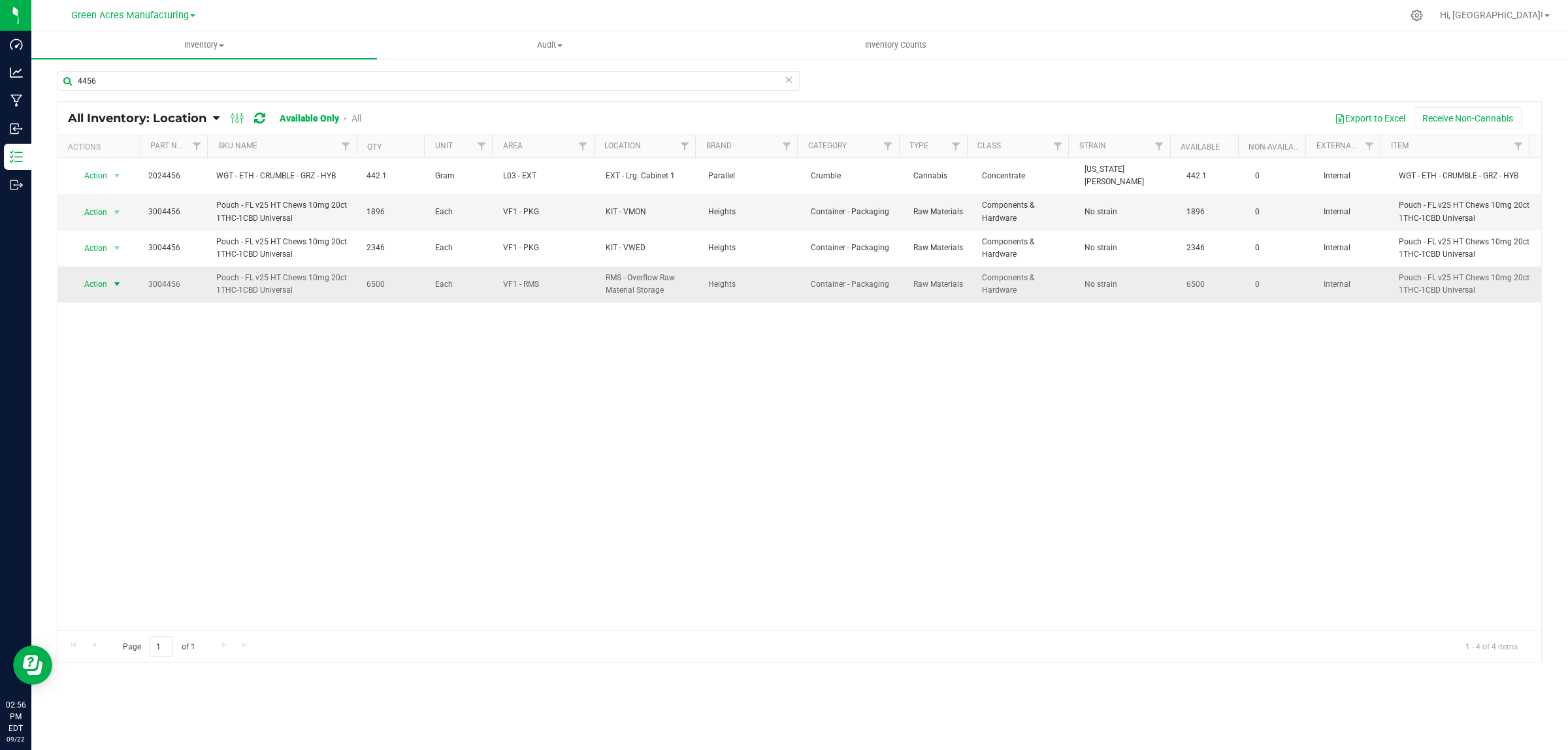
click at [104, 288] on span "Action" at bounding box center [91, 284] width 35 height 18
click at [118, 356] on li "Locate inventory" at bounding box center [115, 358] width 84 height 19
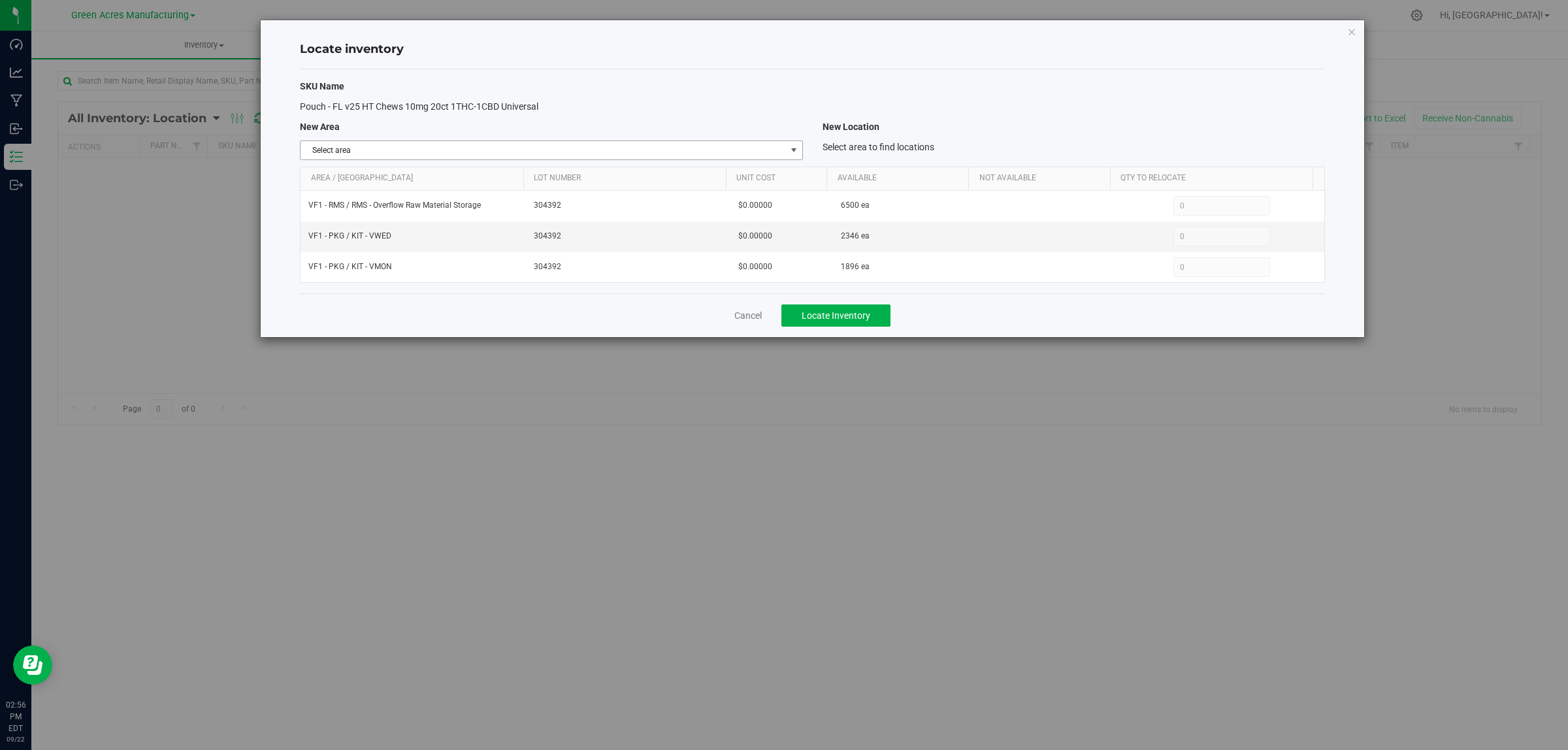
click at [786, 152] on span "select" at bounding box center [793, 150] width 16 height 18
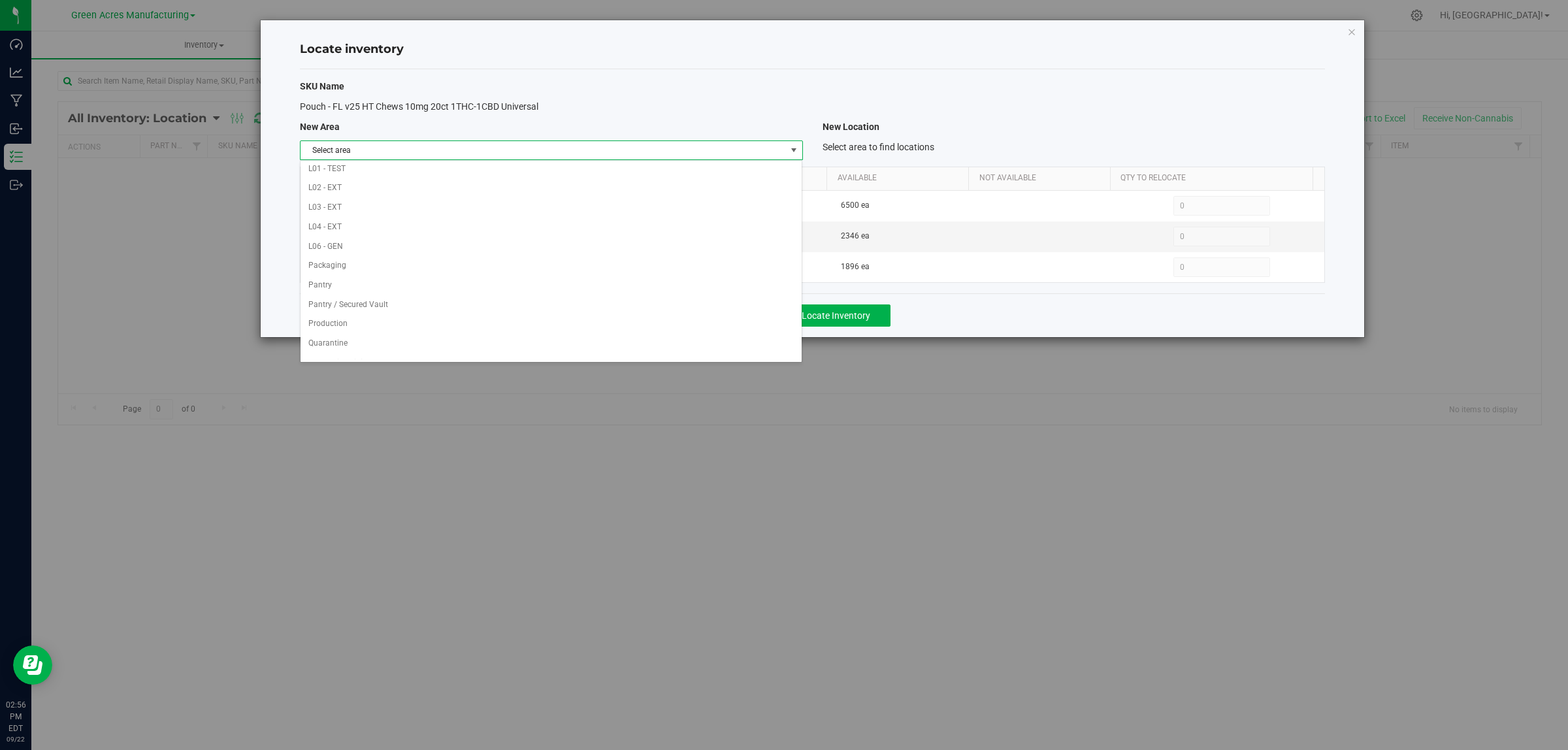
scroll to position [652, 0]
drag, startPoint x: 596, startPoint y: 207, endPoint x: 641, endPoint y: 188, distance: 48.8
click at [596, 206] on li "VF1 - RMS" at bounding box center [551, 213] width 501 height 19
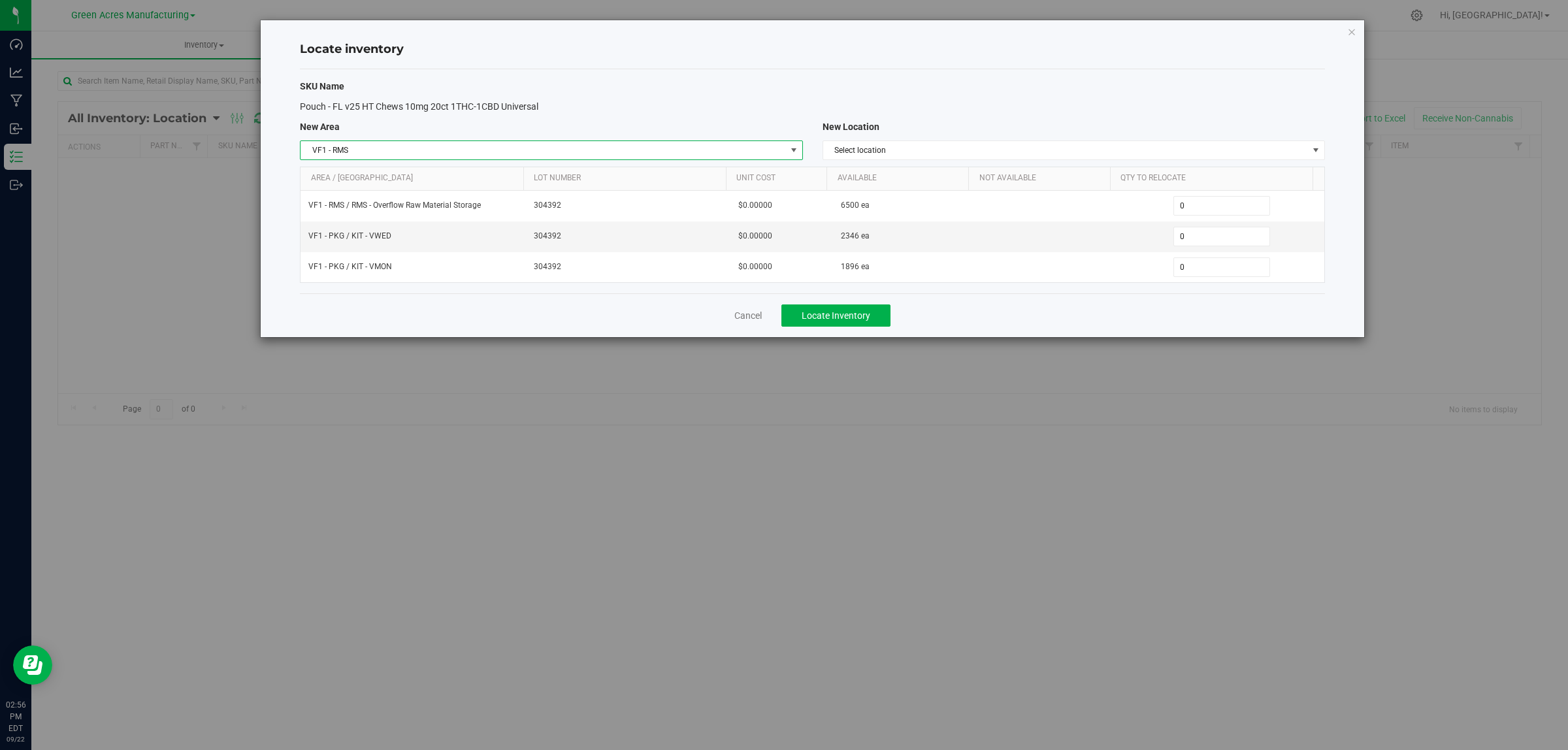
click at [1046, 138] on div "SKU Name Pouch - FL v25 HT Chews 10mg 20ct 1THC-1CBD Universal New Area New Loc…" at bounding box center [812, 181] width 1025 height 224
click at [1052, 151] on span "Select location" at bounding box center [1065, 150] width 485 height 18
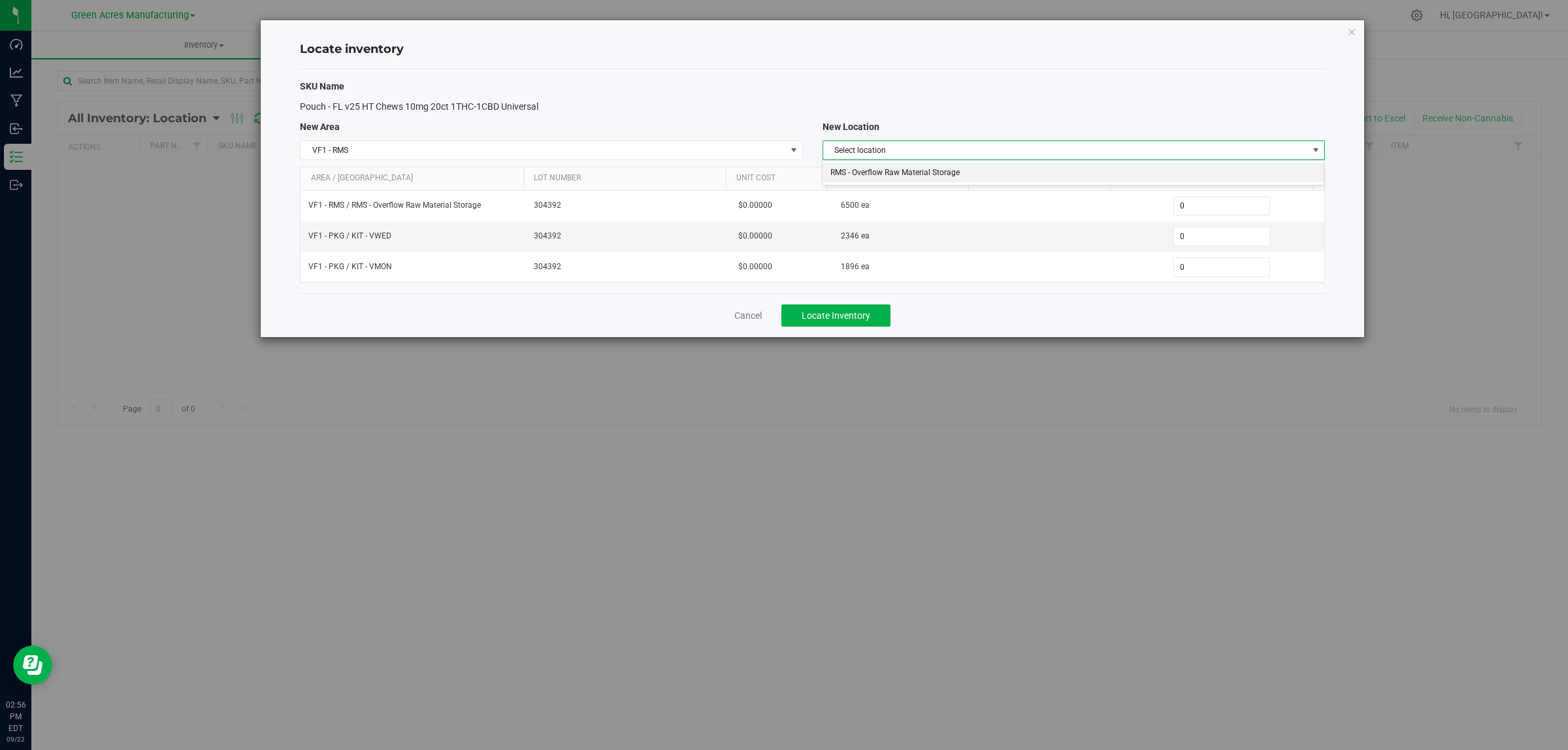
click at [1042, 172] on li "RMS - Overflow Raw Material Storage" at bounding box center [1073, 173] width 501 height 19
click at [1200, 237] on span "0 0" at bounding box center [1222, 236] width 97 height 19
click at [1200, 237] on input "0" at bounding box center [1222, 236] width 96 height 18
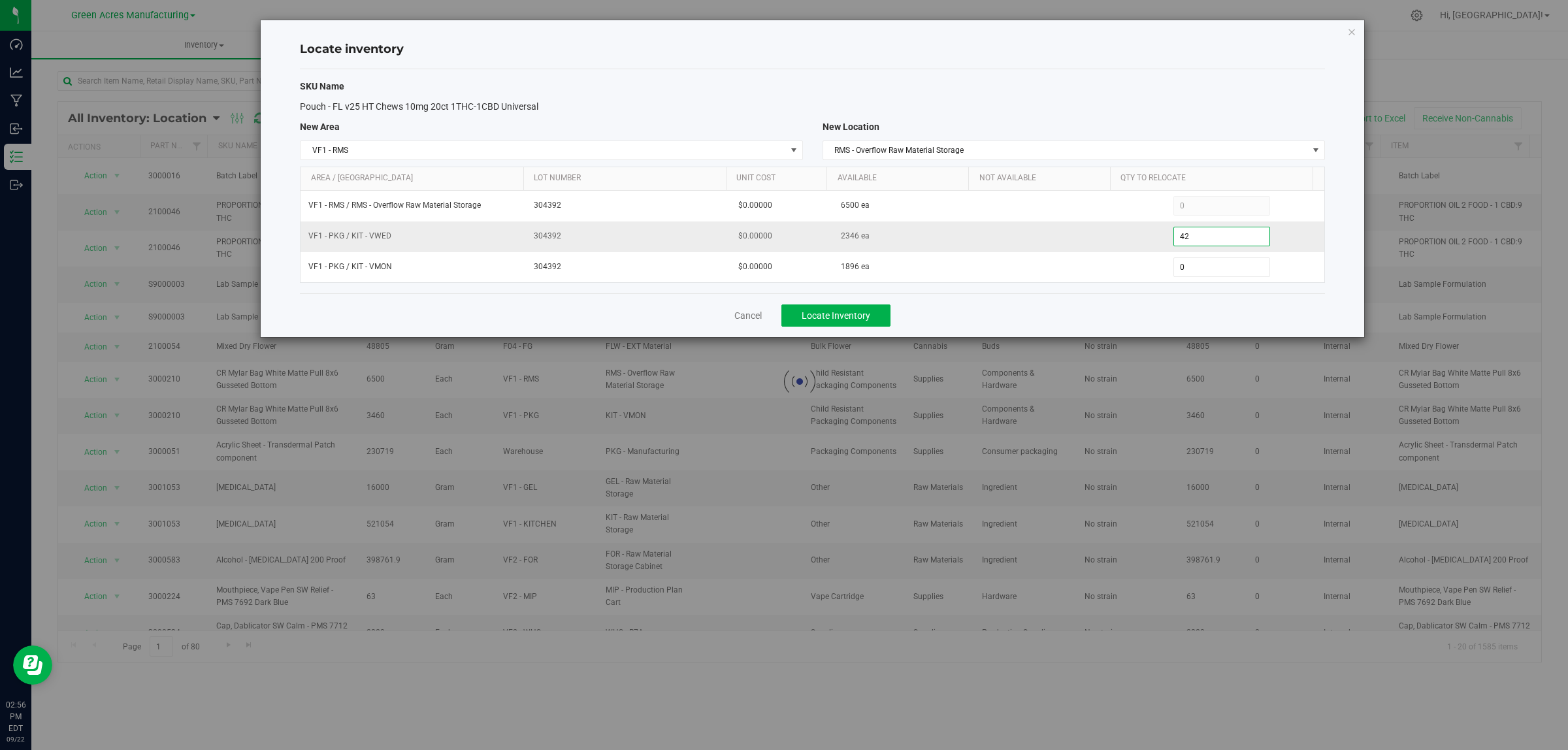
type input "4"
click at [612, 153] on span "VF1 - RMS" at bounding box center [543, 150] width 485 height 18
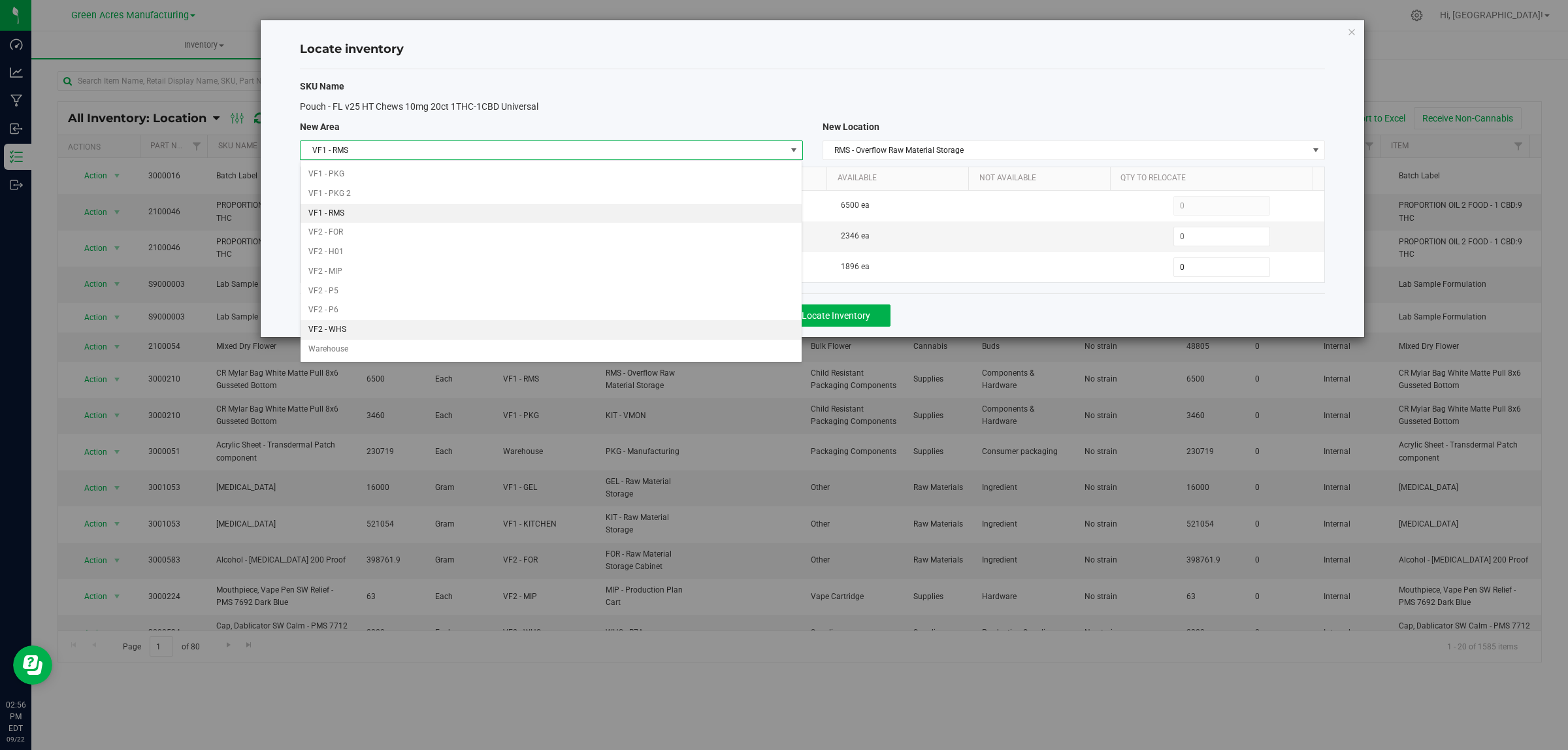
click at [425, 327] on li "VF2 - WHS" at bounding box center [551, 329] width 501 height 19
type input "0"
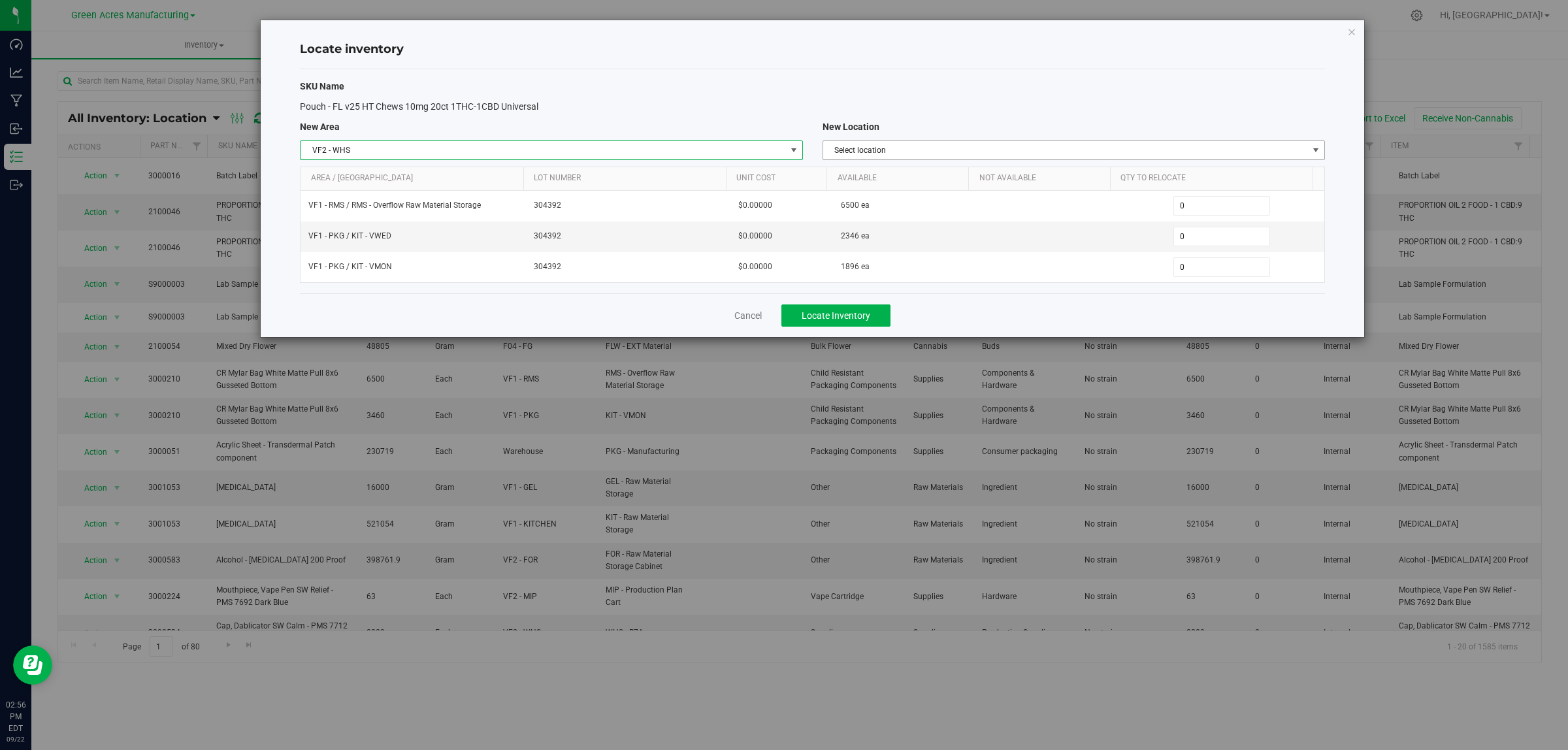
click at [982, 151] on span "Select location" at bounding box center [1065, 150] width 485 height 18
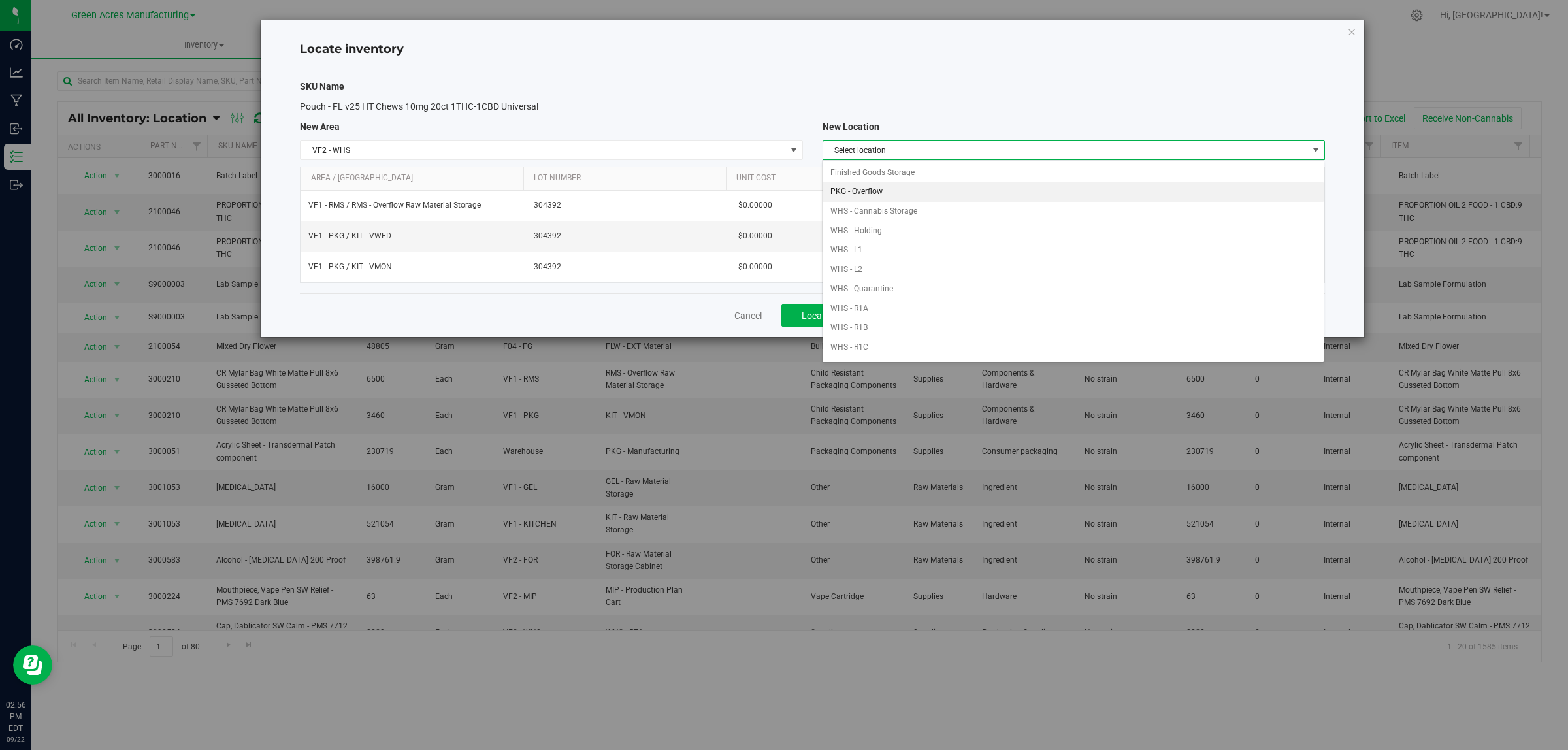
click at [954, 188] on li "PKG - Overflow" at bounding box center [1073, 192] width 501 height 19
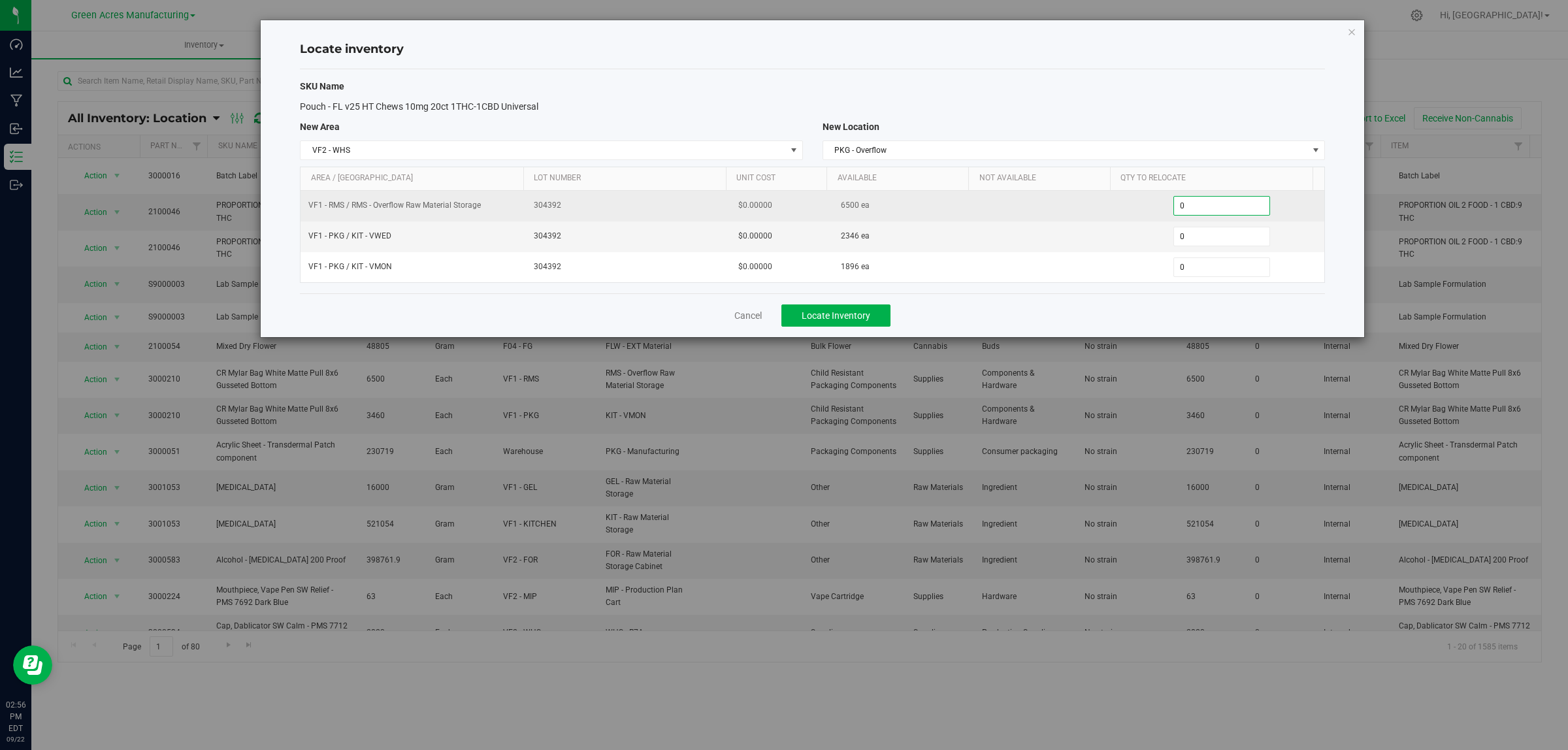
click at [1185, 206] on span "0 0" at bounding box center [1222, 206] width 97 height 19
click at [1185, 206] on input "0" at bounding box center [1222, 206] width 96 height 18
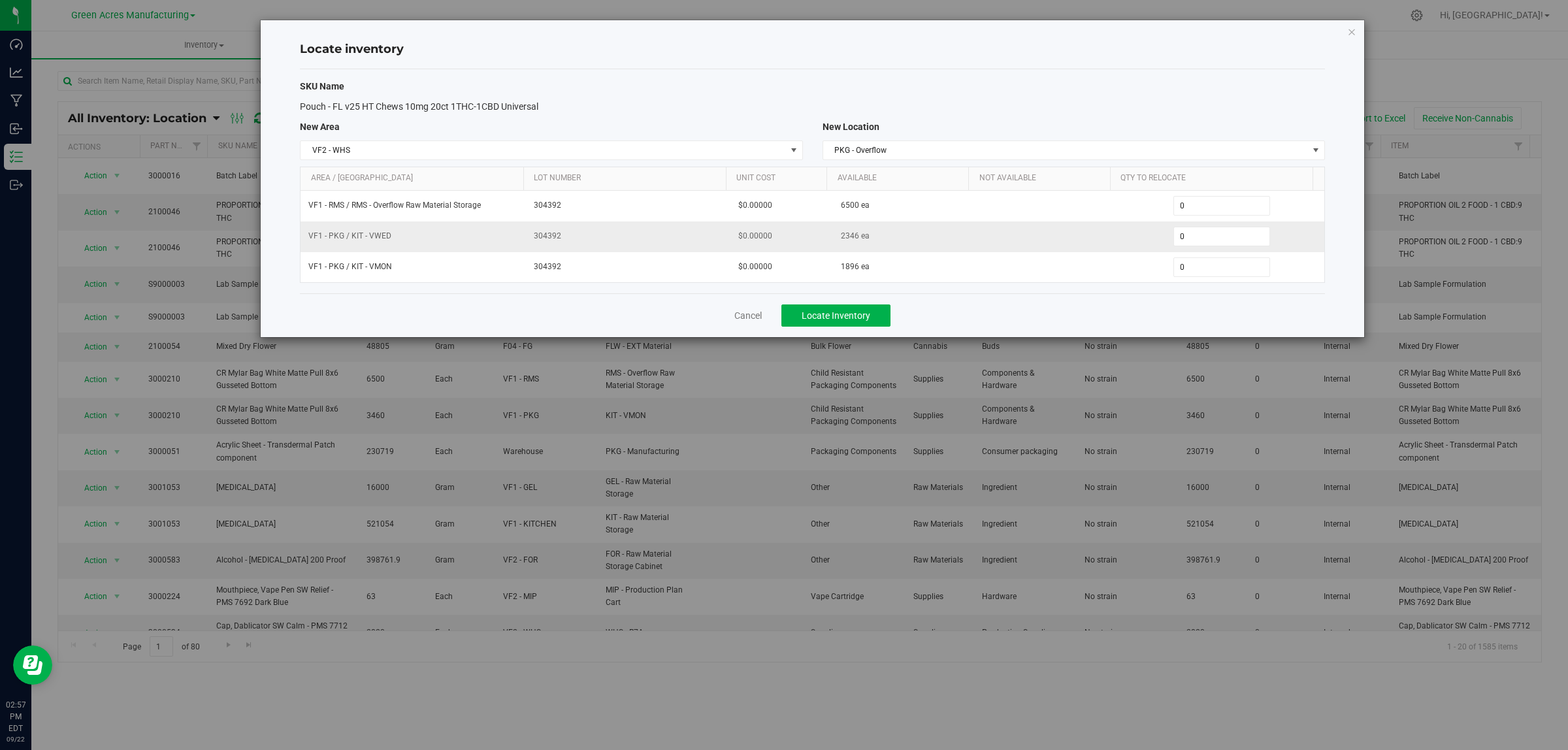
drag, startPoint x: 986, startPoint y: 243, endPoint x: 996, endPoint y: 250, distance: 12.2
click at [986, 245] on td at bounding box center [1048, 237] width 143 height 31
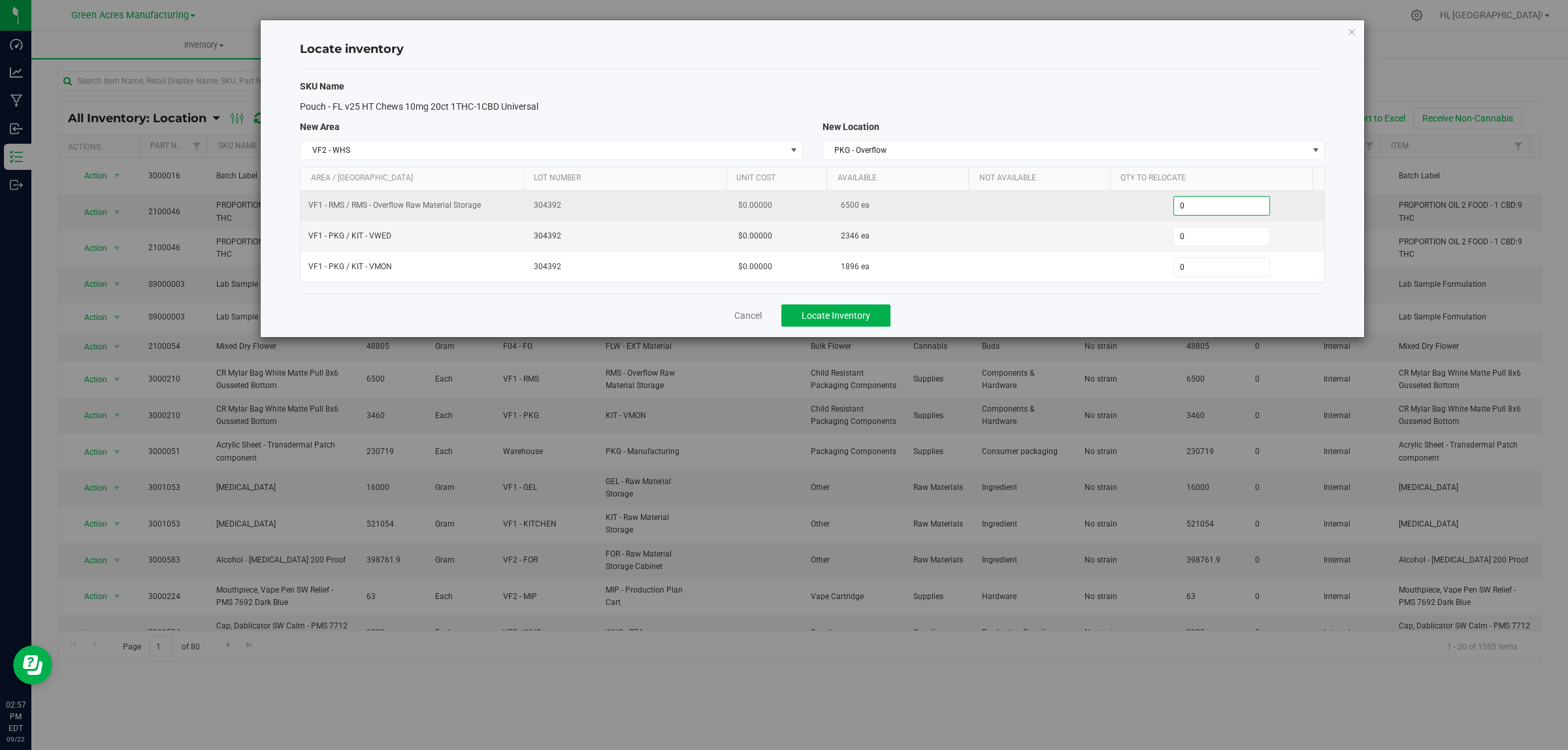
click at [1198, 204] on span "0 0" at bounding box center [1222, 206] width 97 height 19
click at [1199, 204] on input "0" at bounding box center [1222, 206] width 96 height 18
type input "78"
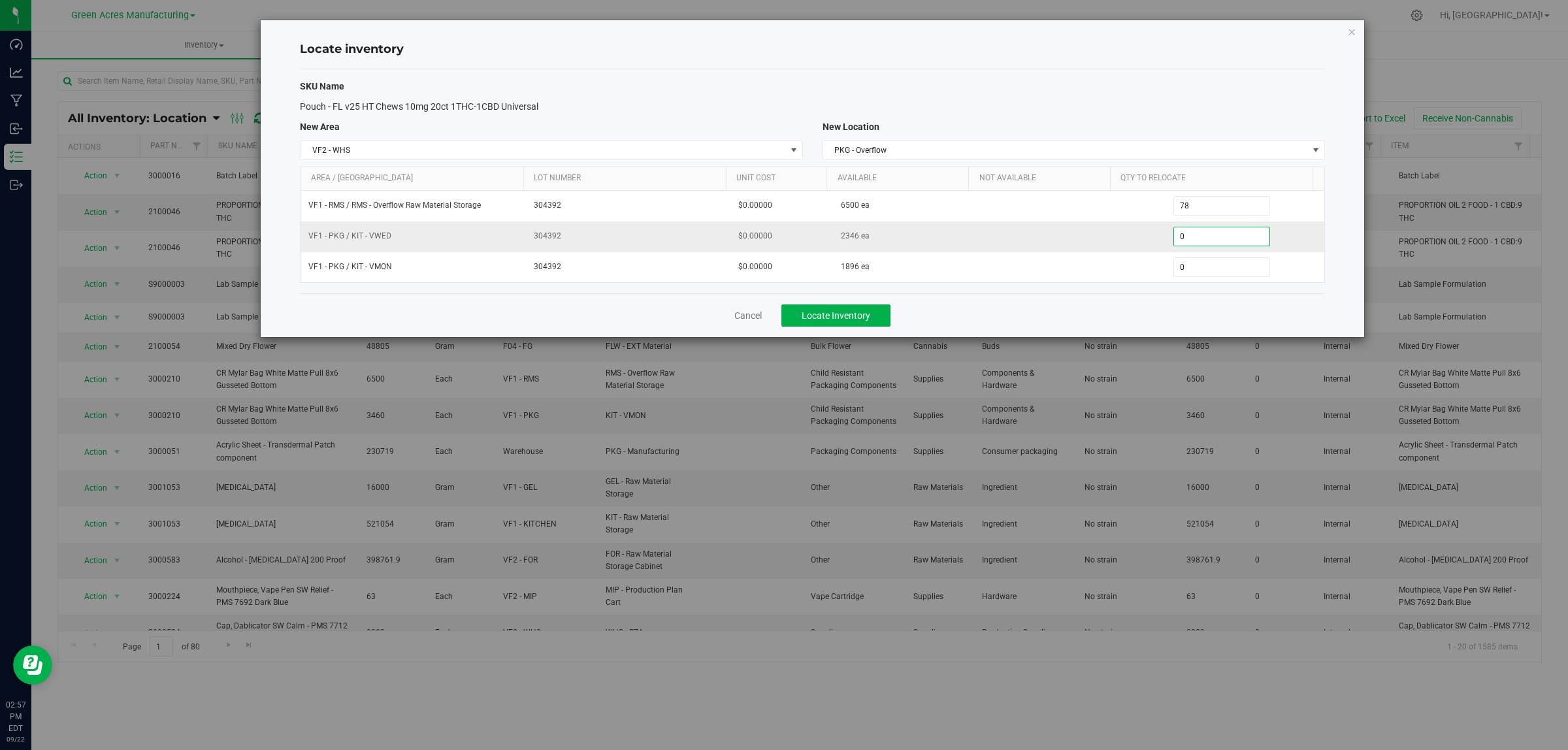
click at [1218, 239] on span "0 0" at bounding box center [1222, 236] width 97 height 19
click at [1219, 239] on input "0" at bounding box center [1222, 236] width 96 height 18
type input "2346"
type input "2,346"
drag, startPoint x: 1181, startPoint y: 302, endPoint x: 1174, endPoint y: 297, distance: 8.6
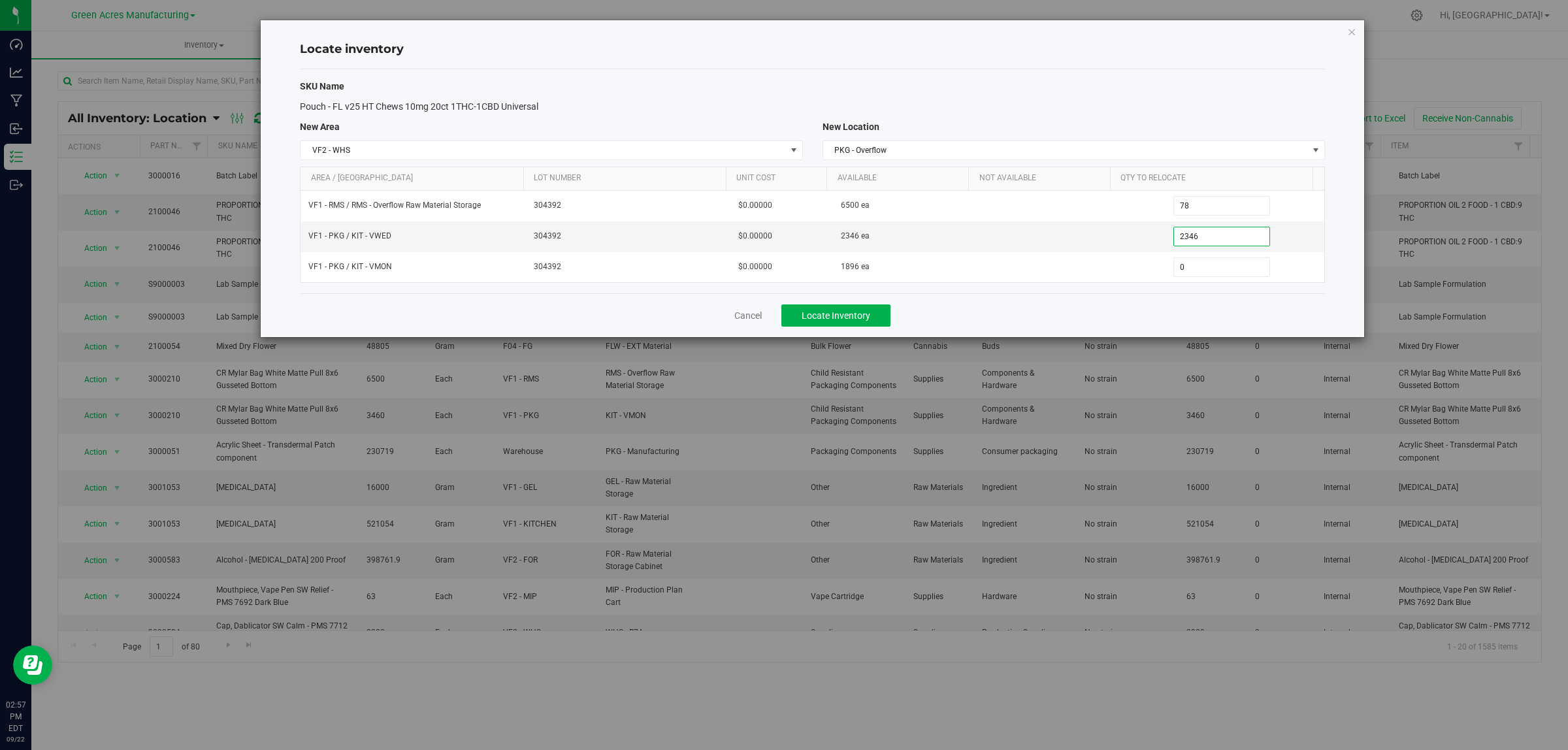
click at [1181, 301] on div "Cancel Locate Inventory" at bounding box center [812, 315] width 1025 height 44
click at [877, 309] on button "Locate Inventory" at bounding box center [836, 315] width 109 height 22
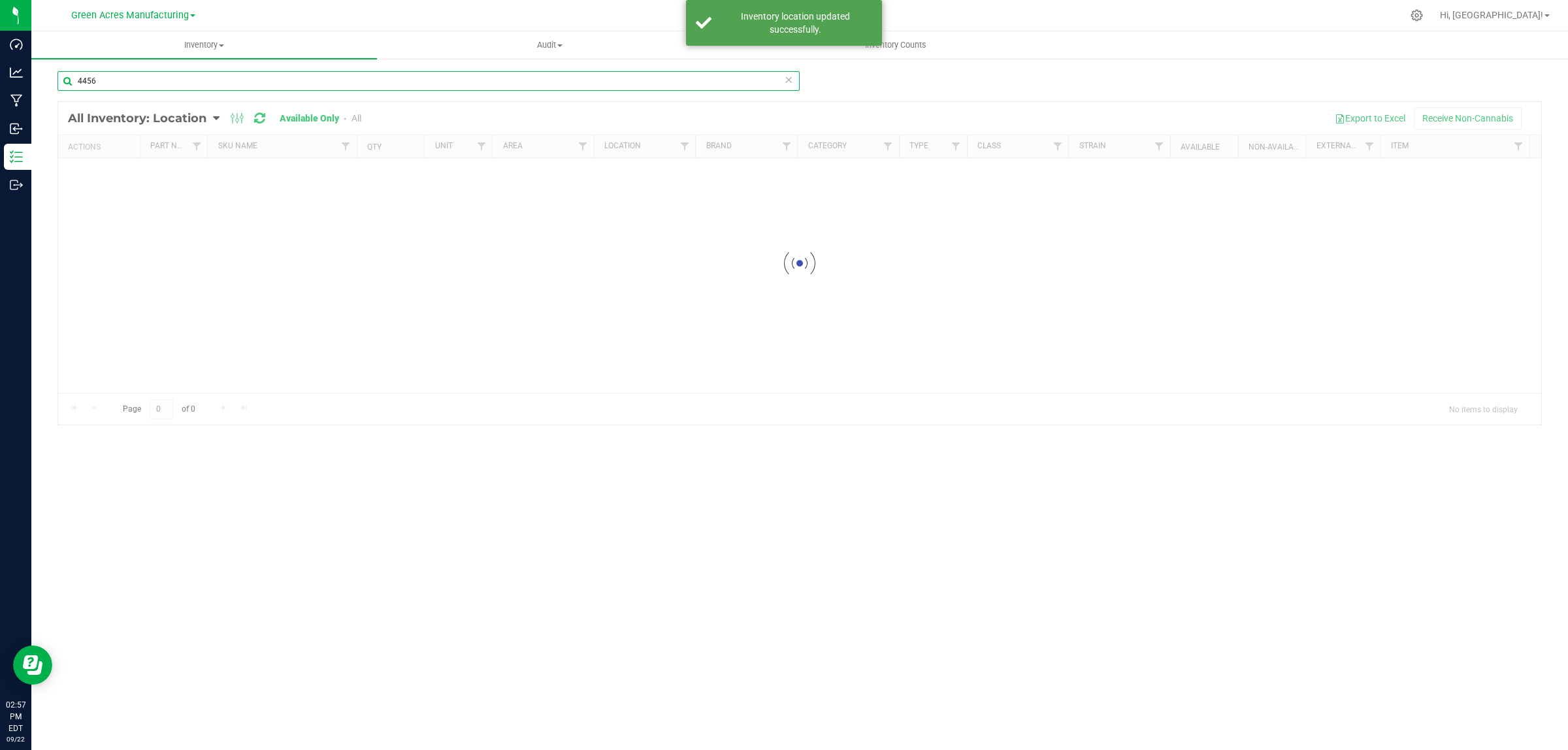
click at [184, 75] on input "4456" at bounding box center [429, 81] width 742 height 19
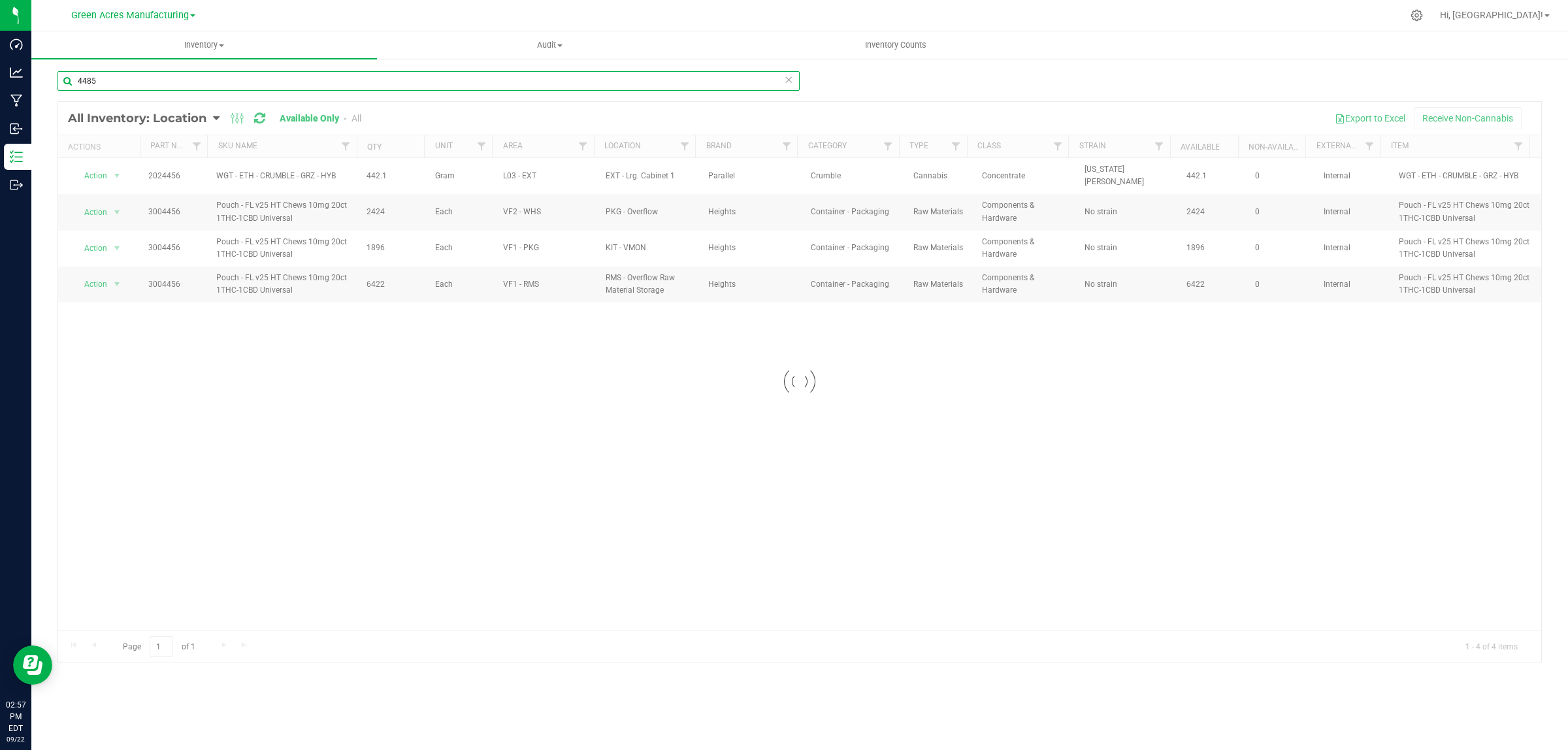
type input "4485"
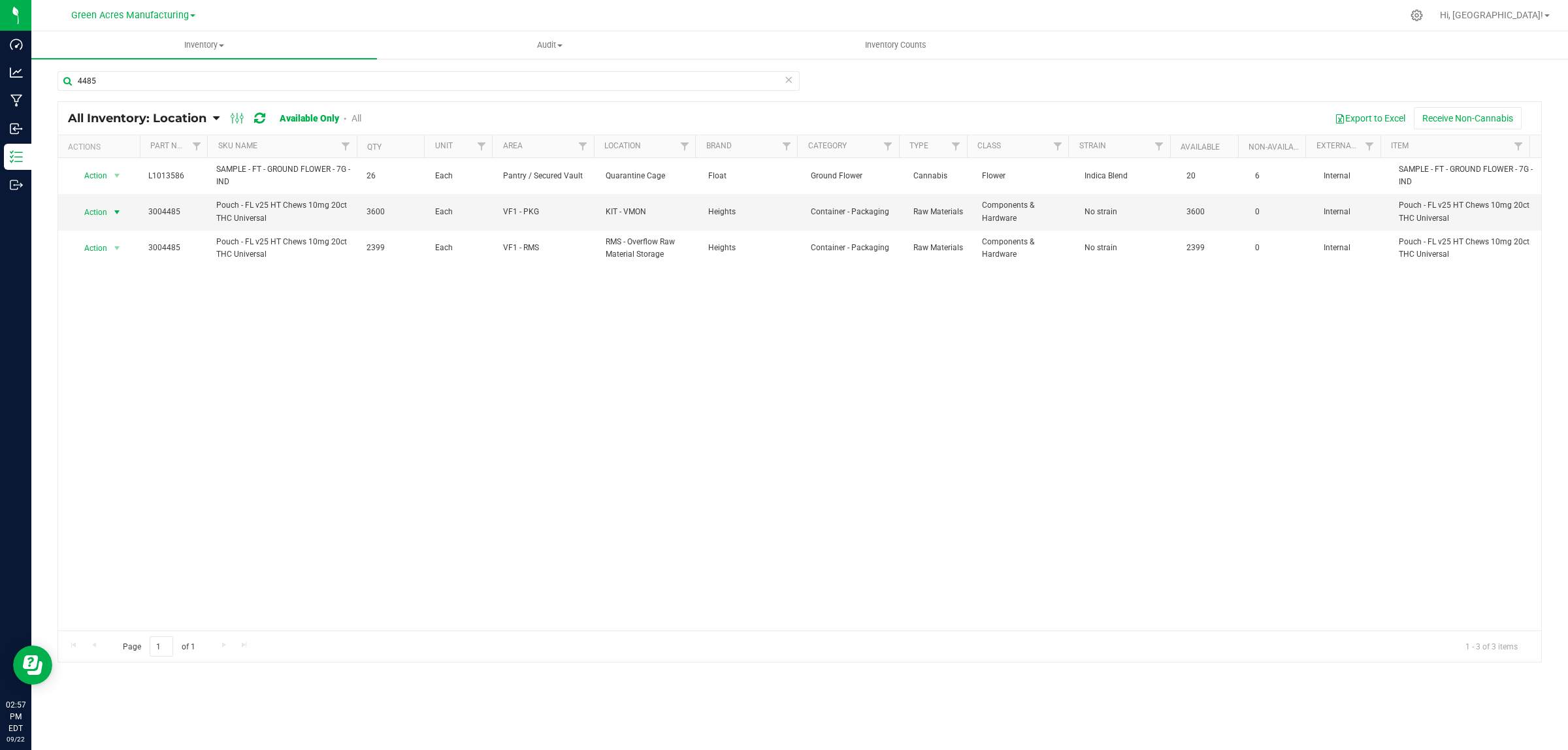
drag, startPoint x: 112, startPoint y: 211, endPoint x: 112, endPoint y: 222, distance: 11.0
click at [112, 212] on span "select" at bounding box center [117, 212] width 11 height 11
drag, startPoint x: 112, startPoint y: 295, endPoint x: 141, endPoint y: 286, distance: 30.4
click at [112, 294] on li "Locate inventory" at bounding box center [115, 292] width 84 height 19
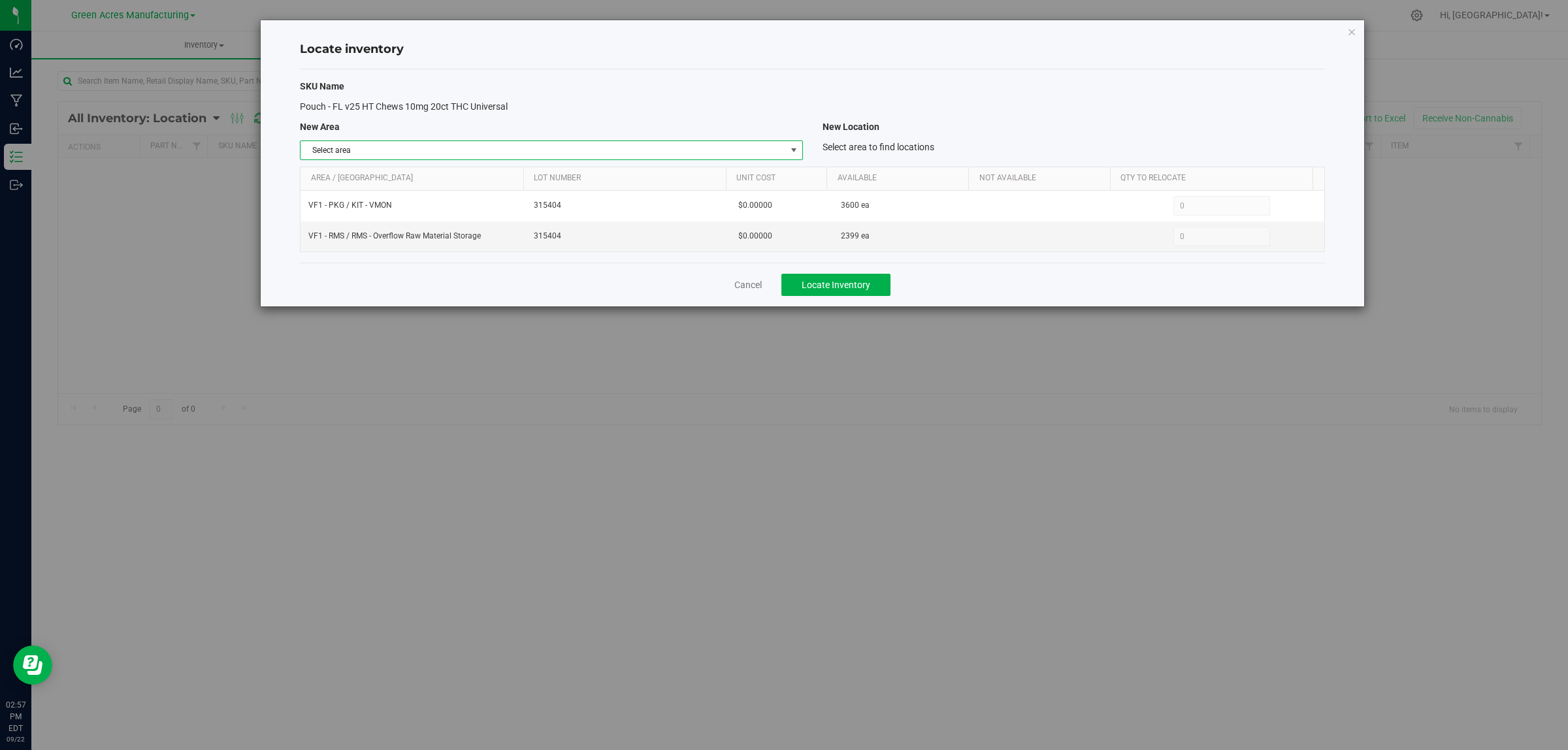
click at [777, 151] on span "Select area" at bounding box center [543, 150] width 485 height 18
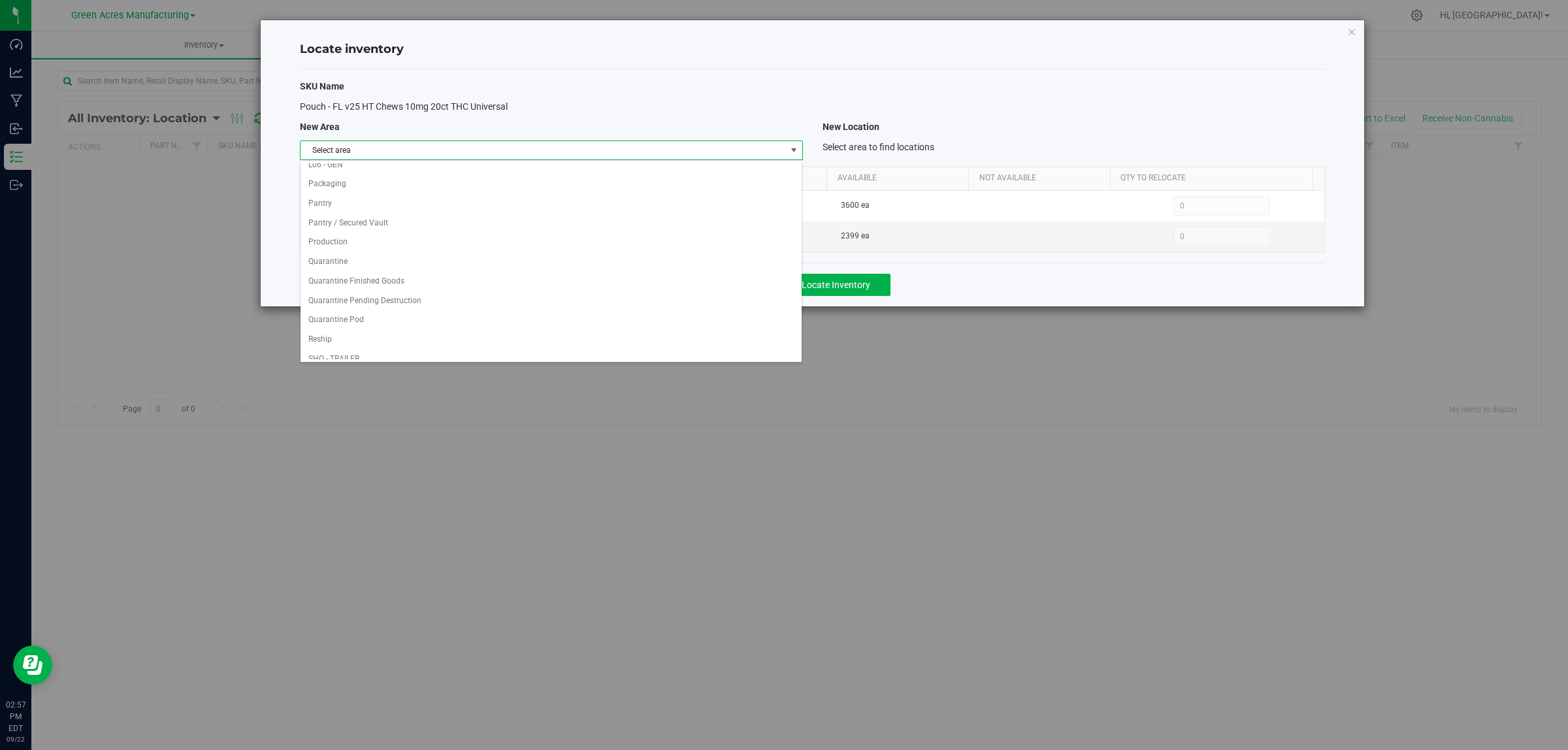
scroll to position [652, 0]
click at [564, 211] on li "VF1 - RMS" at bounding box center [551, 213] width 501 height 19
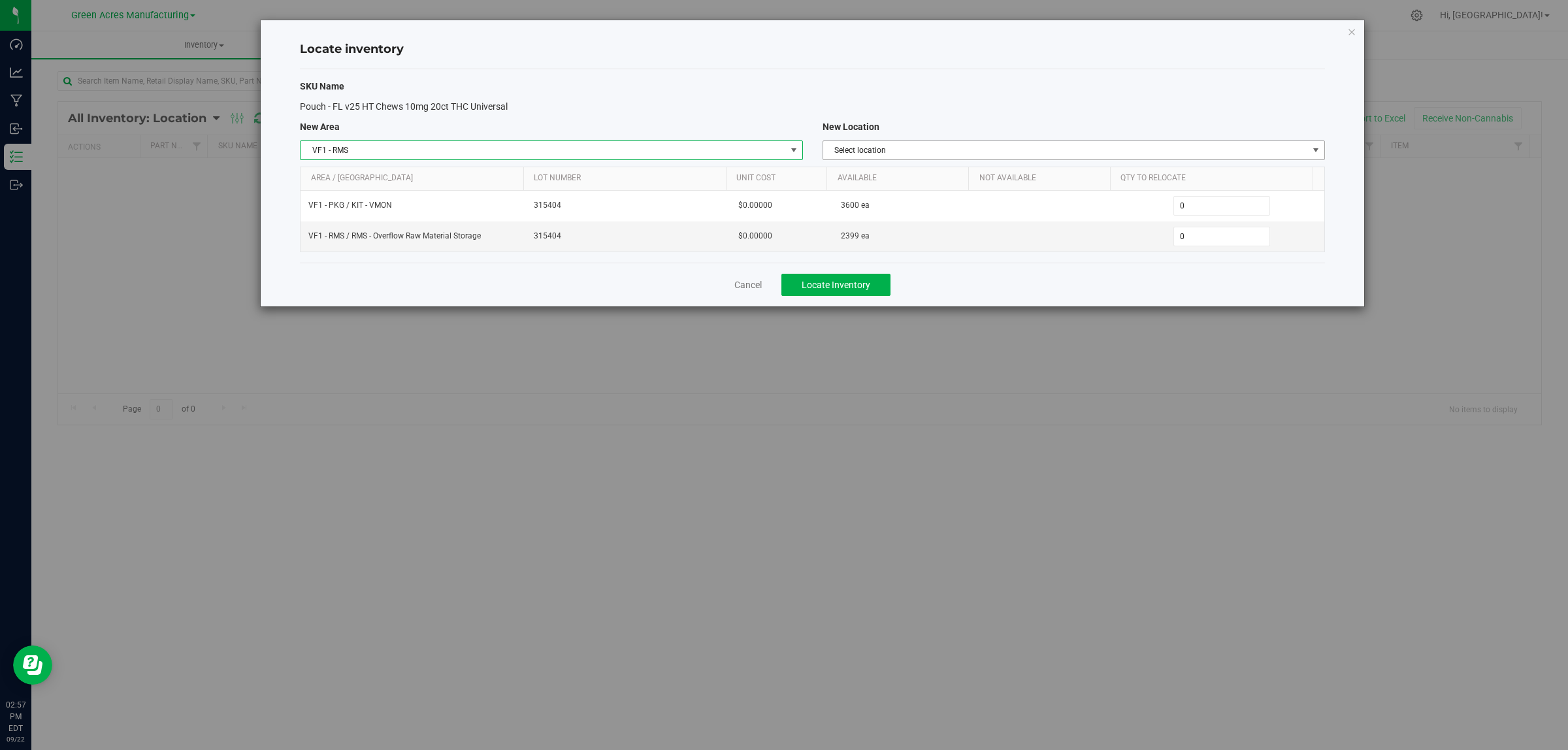
click at [949, 153] on span "Select location" at bounding box center [1065, 150] width 485 height 18
click at [949, 171] on li "RMS - Overflow Raw Material Storage" at bounding box center [1073, 173] width 501 height 19
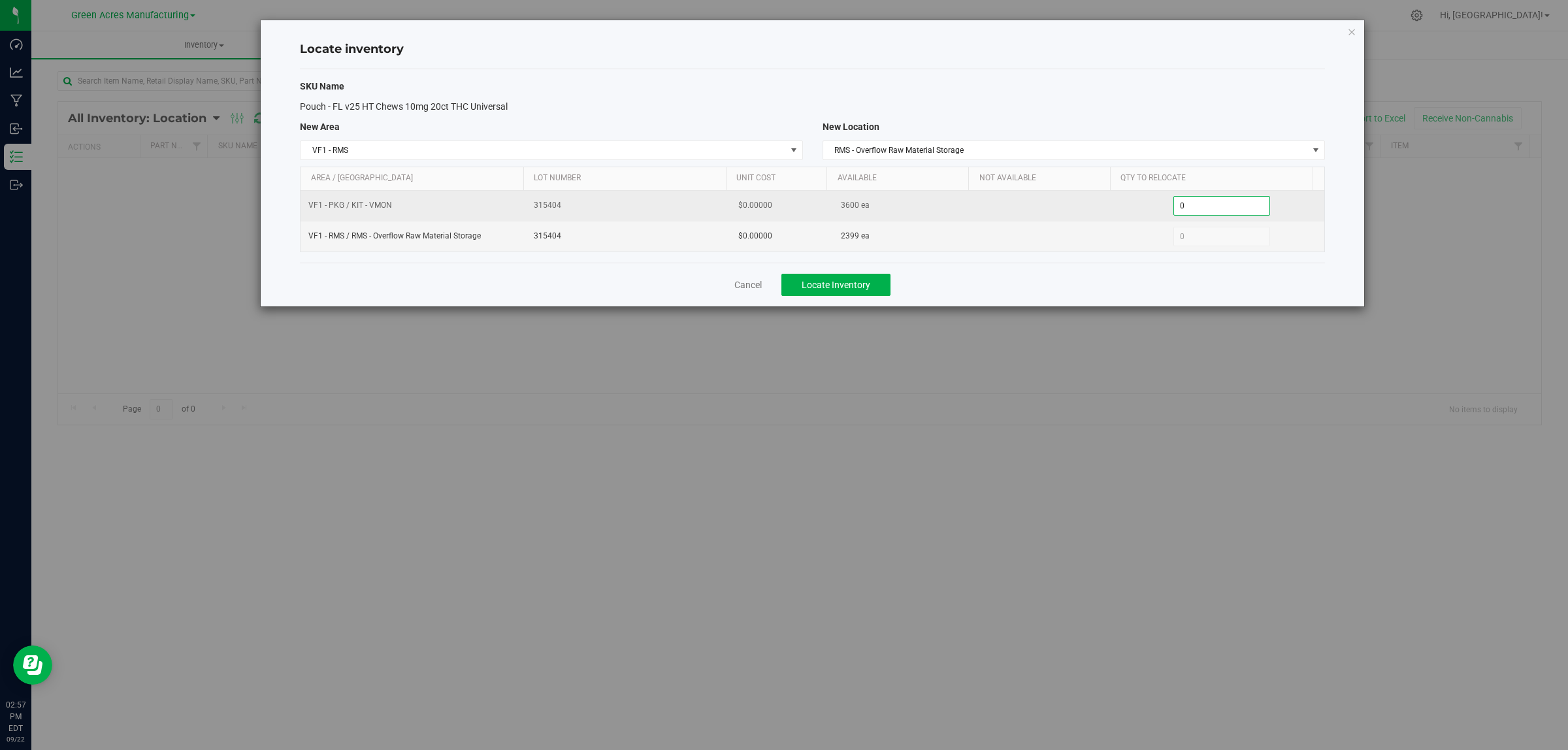
click at [1247, 211] on span "0 0" at bounding box center [1222, 206] width 97 height 19
click at [1251, 213] on input "0" at bounding box center [1222, 206] width 96 height 18
type input "1"
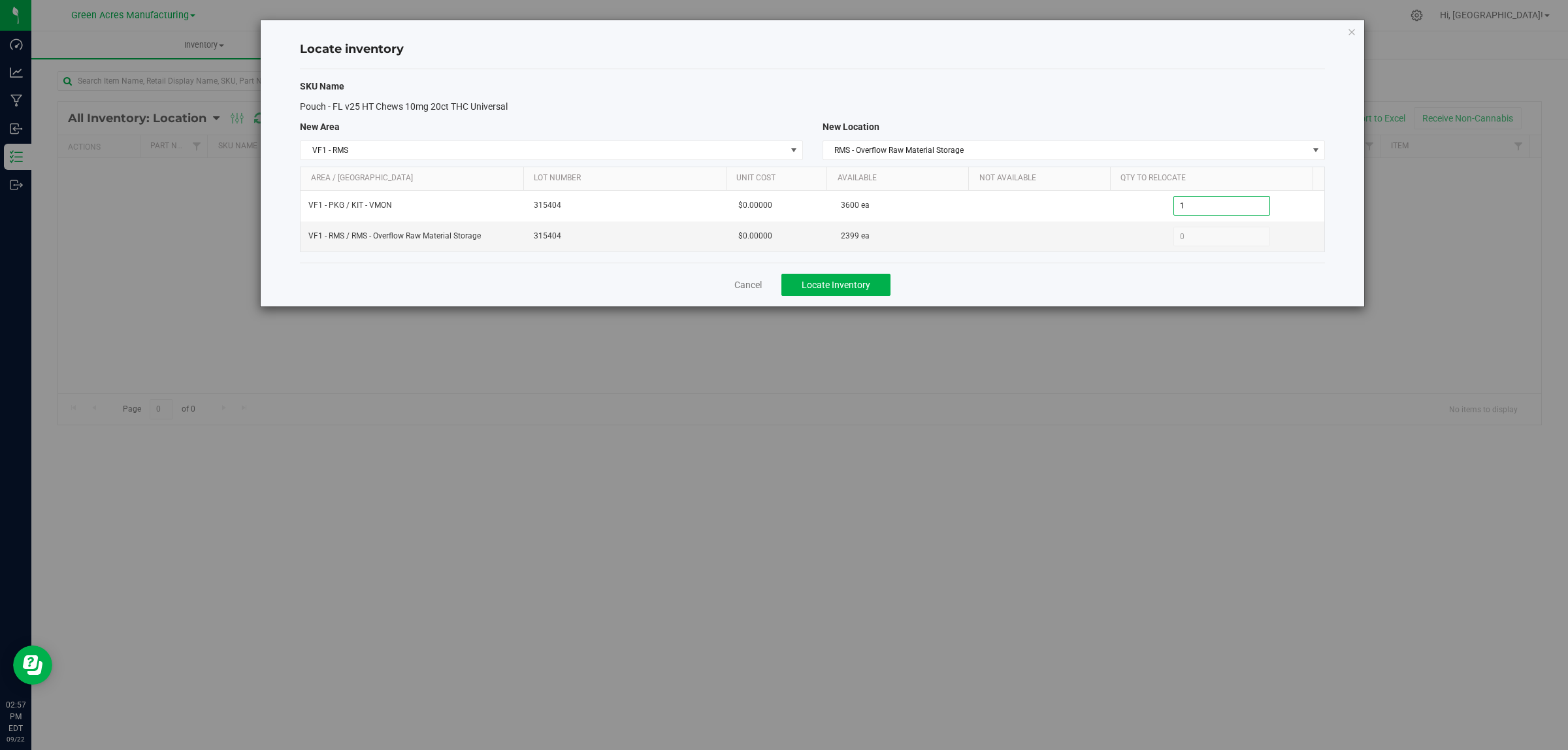
type input "1"
click at [1204, 295] on div "Cancel Locate Inventory" at bounding box center [812, 284] width 1025 height 44
click at [857, 290] on span "Locate Inventory" at bounding box center [836, 285] width 69 height 11
